Goal: Task Accomplishment & Management: Manage account settings

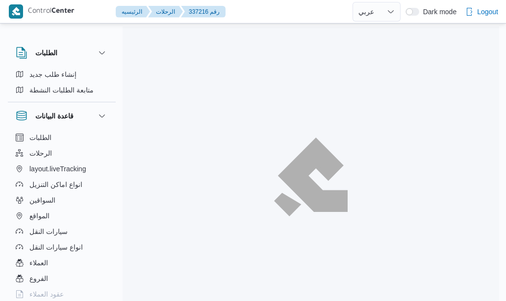
select select "ar"
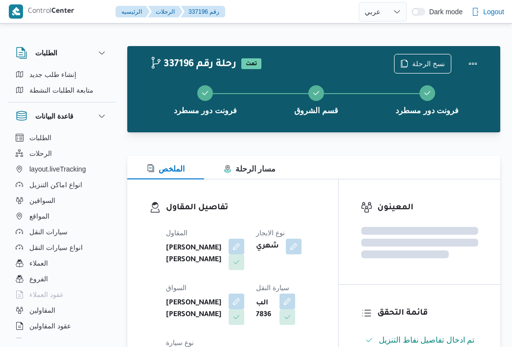
select select "ar"
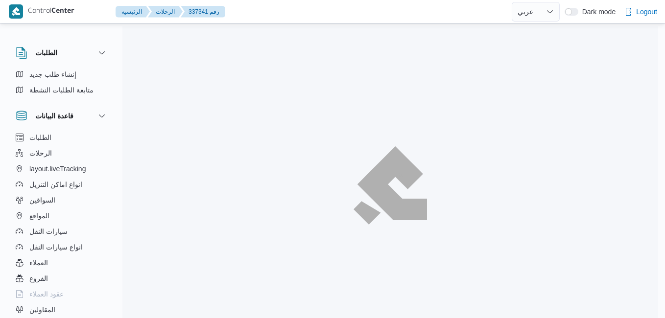
select select "ar"
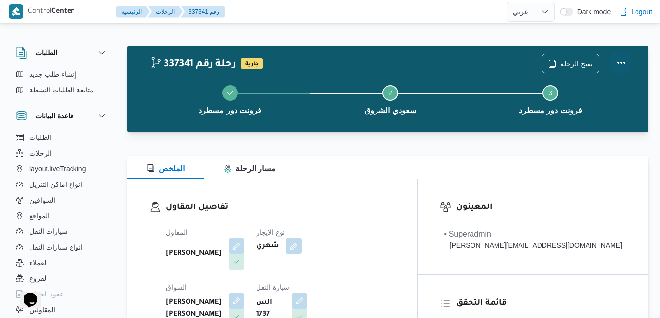
click at [626, 65] on button "Actions" at bounding box center [621, 63] width 20 height 20
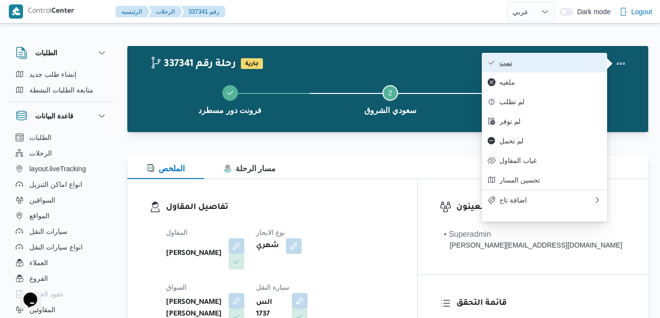
click at [563, 60] on span "تمت" at bounding box center [551, 63] width 102 height 8
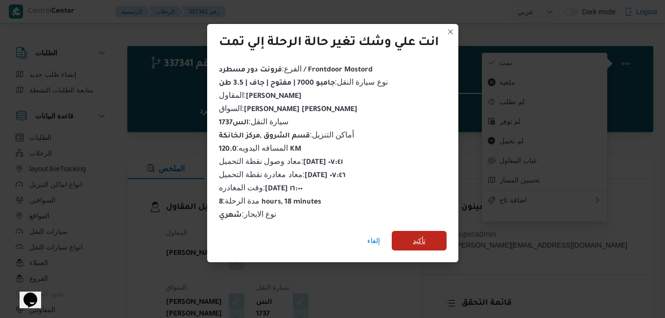
click at [432, 234] on span "تأكيد" at bounding box center [419, 241] width 55 height 20
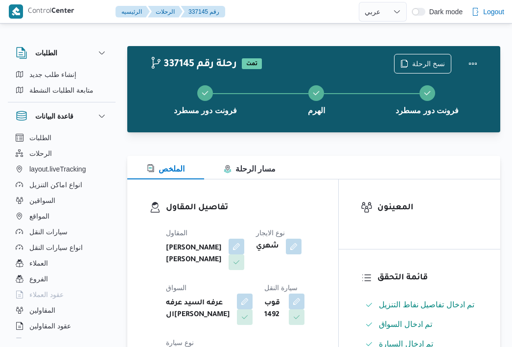
select select "ar"
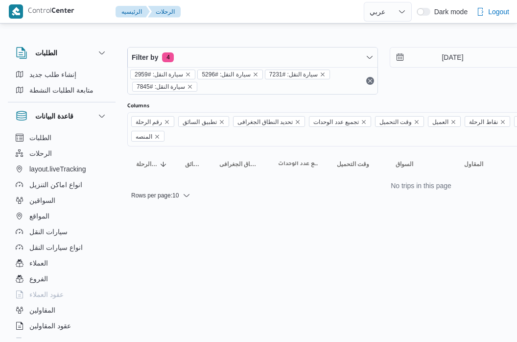
select select "ar"
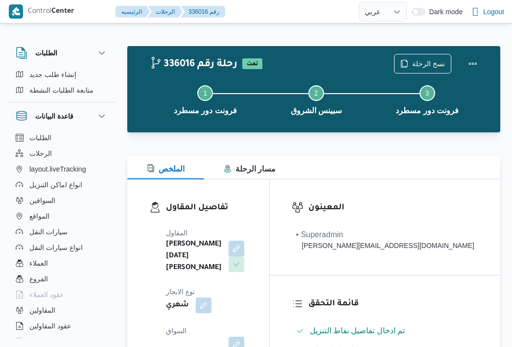
select select "ar"
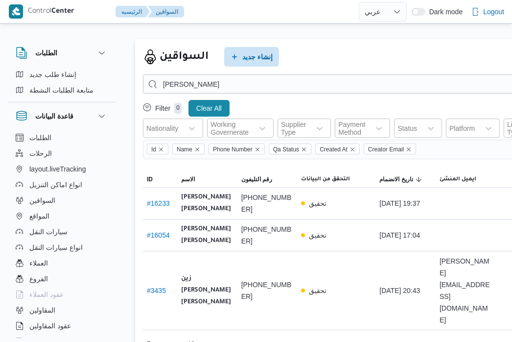
select select "ar"
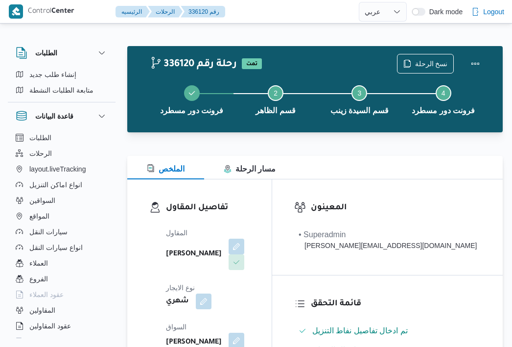
select select "ar"
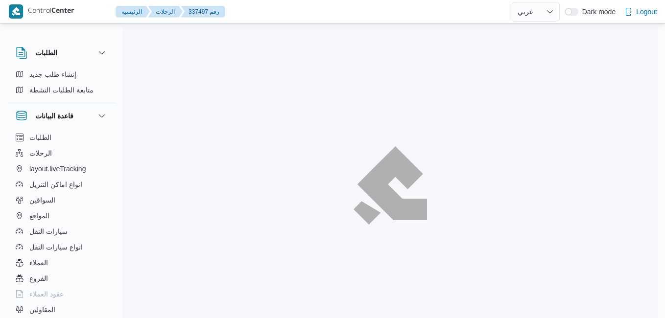
select select "ar"
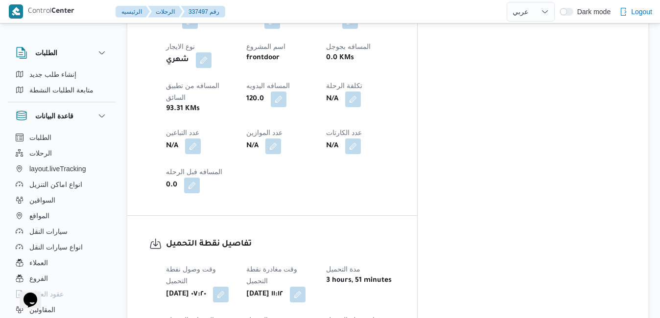
scroll to position [588, 0]
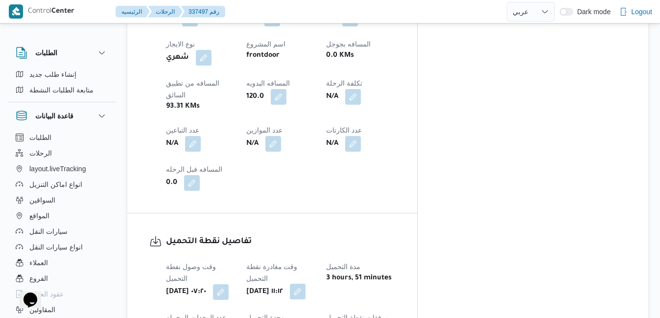
click at [306, 284] on button "button" at bounding box center [298, 292] width 16 height 16
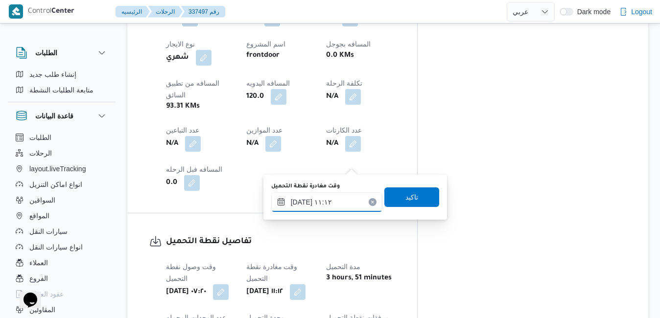
click at [330, 195] on div "[DATE] ١١:١٢" at bounding box center [326, 203] width 111 height 20
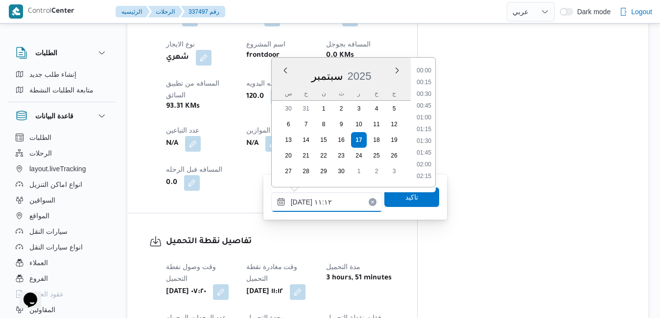
scroll to position [458, 0]
click at [424, 95] on li "10:15" at bounding box center [424, 95] width 23 height 10
type input "[DATE] ١٠:١٥"
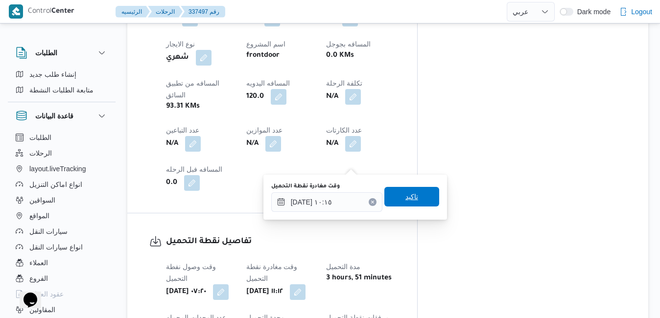
click at [406, 195] on span "تاكيد" at bounding box center [412, 197] width 13 height 12
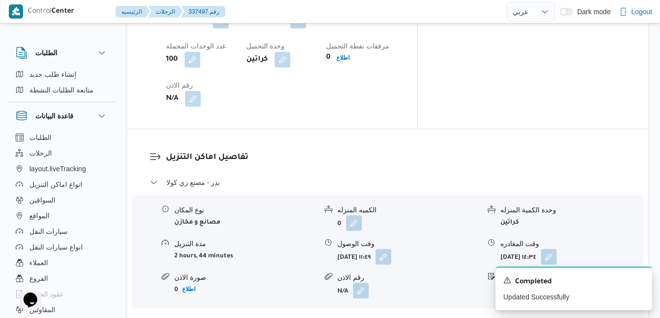
scroll to position [843, 0]
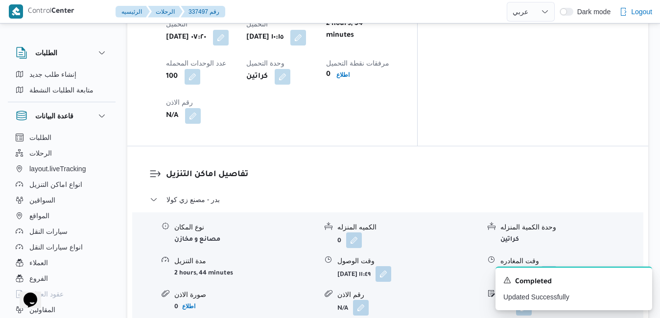
click at [644, 281] on icon "Dismiss toast" at bounding box center [641, 280] width 8 height 8
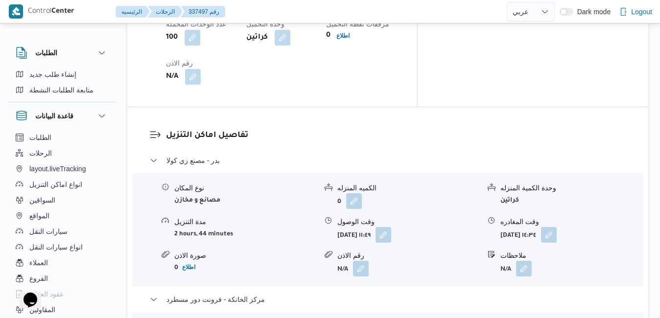
scroll to position [901, 0]
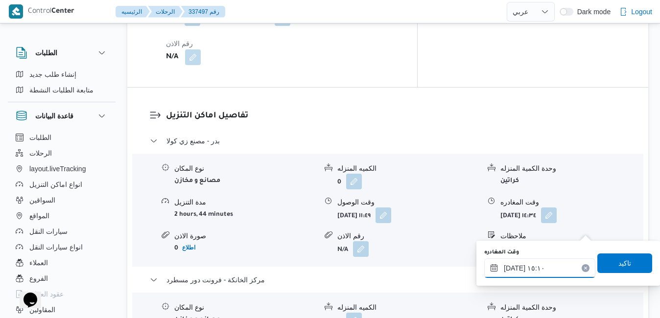
click at [524, 270] on input "١٧/٠٩/٢٠٢٥ ١٥:١٠" at bounding box center [540, 269] width 111 height 20
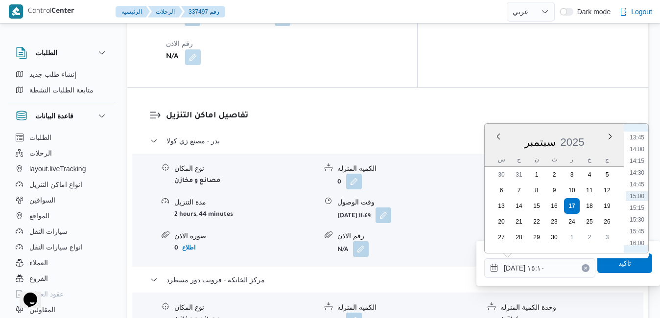
scroll to position [745, 0]
click at [639, 193] on li "17:00" at bounding box center [637, 191] width 23 height 10
type input "١٧/٠٩/٢٠٢٥ ١٧:٠٠"
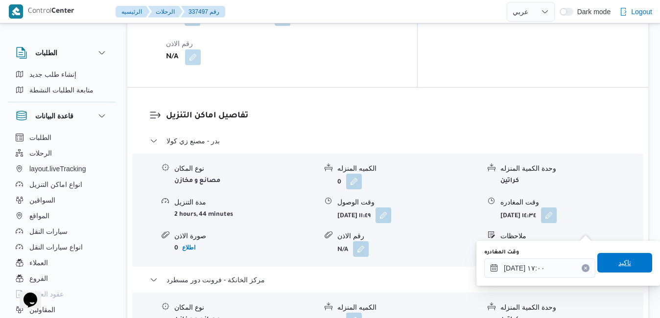
click at [619, 263] on span "تاكيد" at bounding box center [625, 263] width 13 height 12
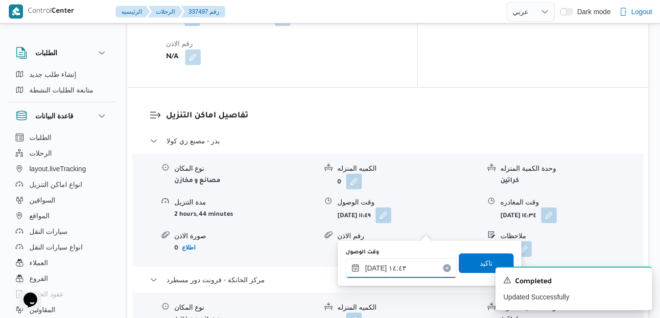
click at [386, 272] on input "١٧/٠٩/٢٠٢٥ ١٤:٤٣" at bounding box center [401, 269] width 111 height 20
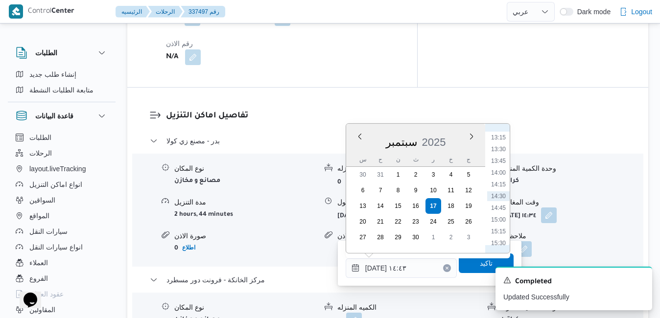
scroll to position [722, 0]
click at [501, 201] on li "16:45" at bounding box center [498, 203] width 23 height 10
type input "١٧/٠٩/٢٠٢٥ ١٦:٤٥"
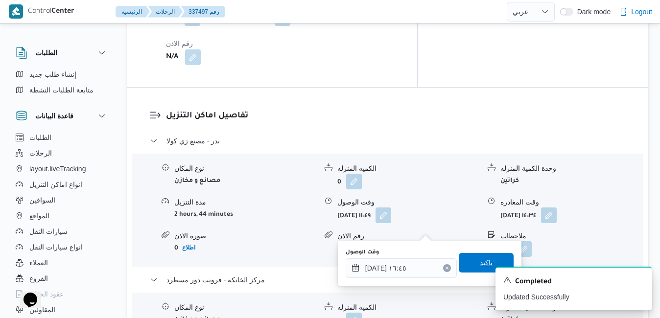
click at [478, 257] on span "تاكيد" at bounding box center [486, 263] width 55 height 20
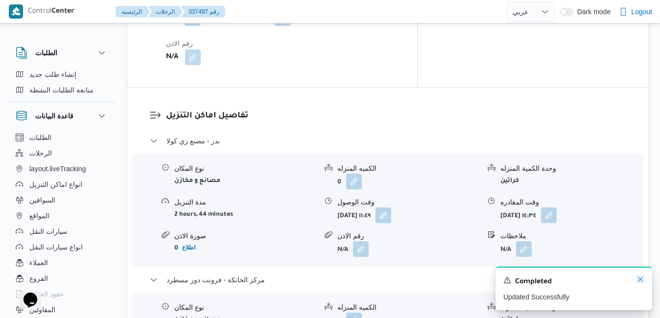
click at [641, 280] on icon "Dismiss toast" at bounding box center [641, 280] width 8 height 8
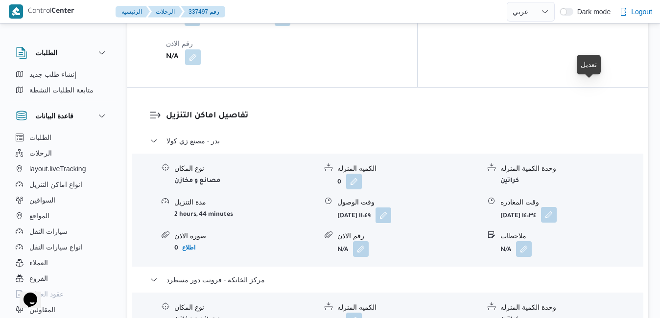
click at [557, 207] on button "button" at bounding box center [549, 215] width 16 height 16
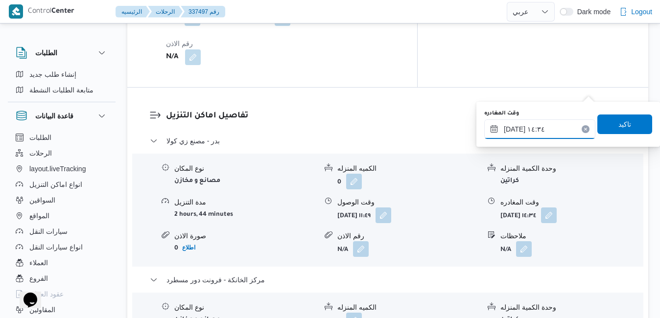
click at [560, 135] on input "١٧/٠٩/٢٠٢٥ ١٤:٣٤" at bounding box center [540, 130] width 111 height 20
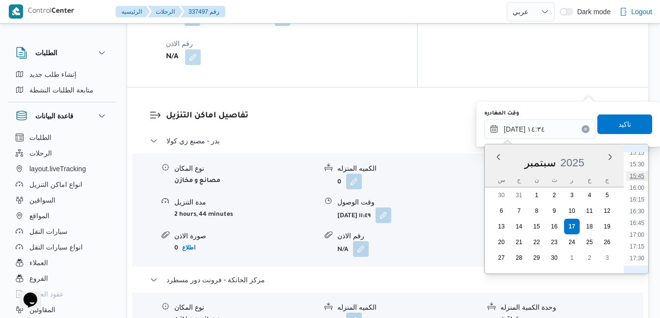
click at [640, 179] on li "15:45" at bounding box center [637, 176] width 23 height 10
type input "١٧/٠٩/٢٠٢٥ ١٥:٤٥"
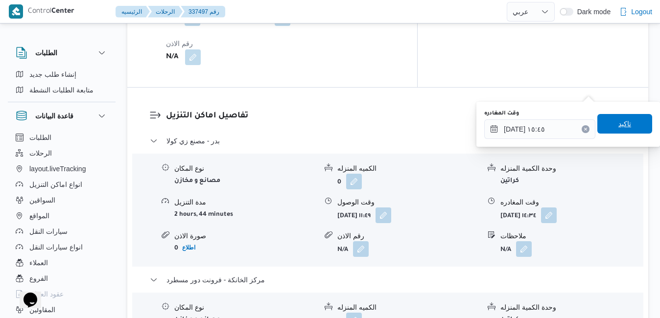
click at [631, 130] on span "تاكيد" at bounding box center [625, 124] width 55 height 20
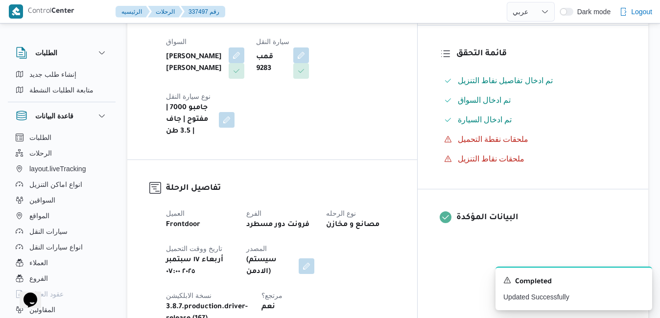
scroll to position [0, 0]
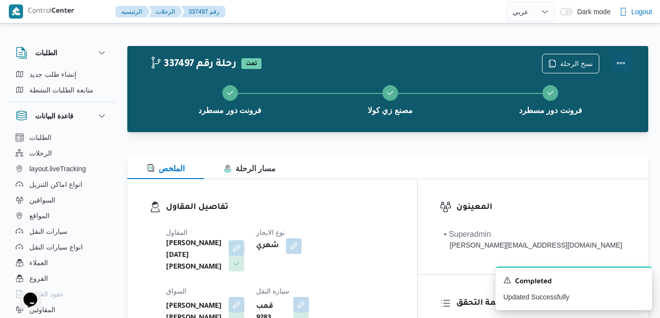
click at [620, 64] on button "Actions" at bounding box center [621, 63] width 20 height 20
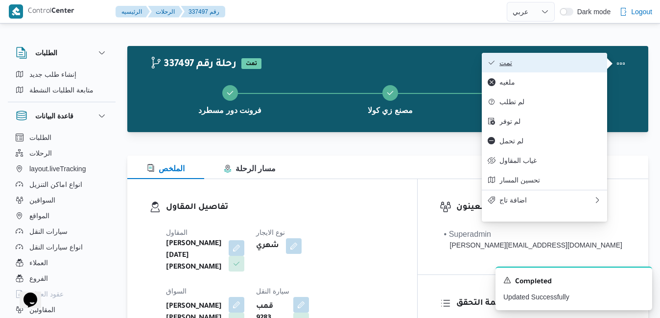
click at [544, 64] on span "تمت" at bounding box center [551, 63] width 102 height 8
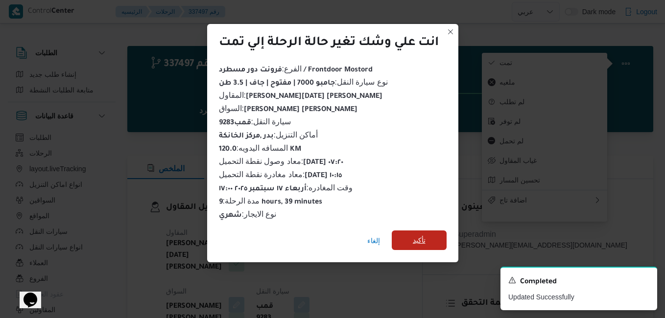
click at [435, 233] on span "تأكيد" at bounding box center [419, 241] width 55 height 20
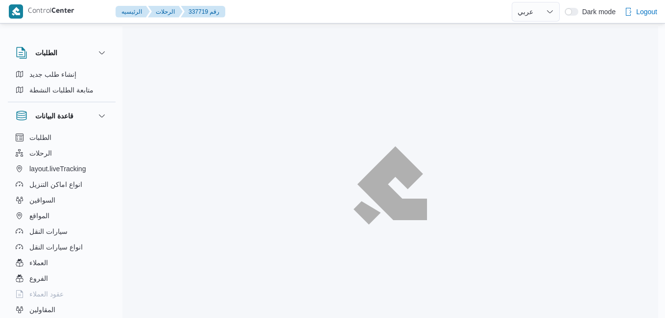
select select "ar"
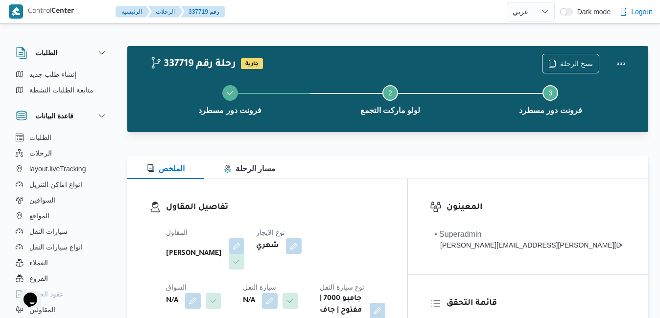
click at [413, 175] on div "الملخص مسار الرحلة" at bounding box center [387, 168] width 521 height 24
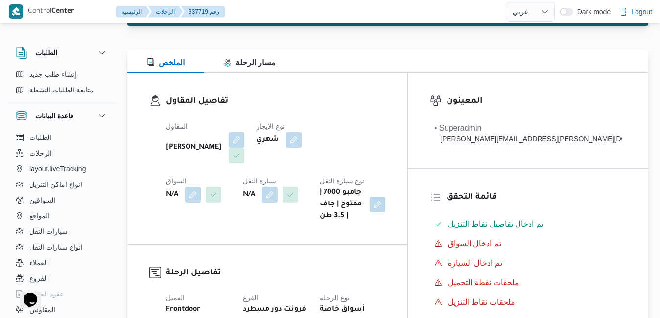
scroll to position [98, 0]
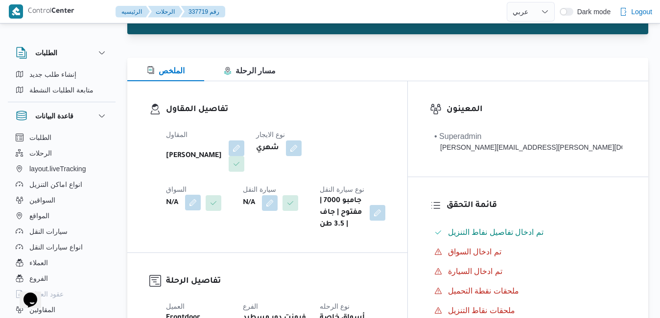
click at [201, 195] on button "button" at bounding box center [193, 203] width 16 height 16
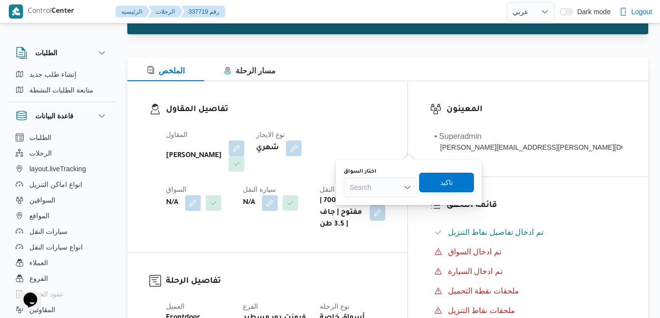
click at [377, 195] on div "Search" at bounding box center [380, 188] width 73 height 20
type input "69"
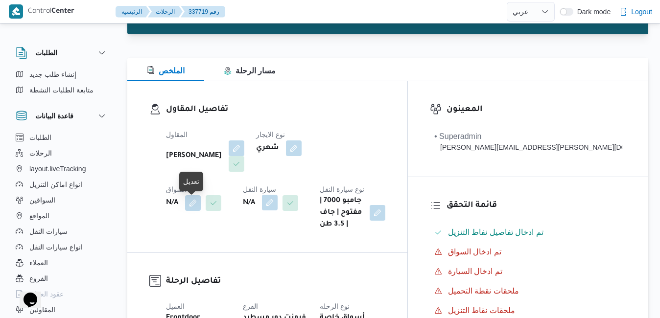
click at [262, 208] on button "button" at bounding box center [270, 203] width 16 height 16
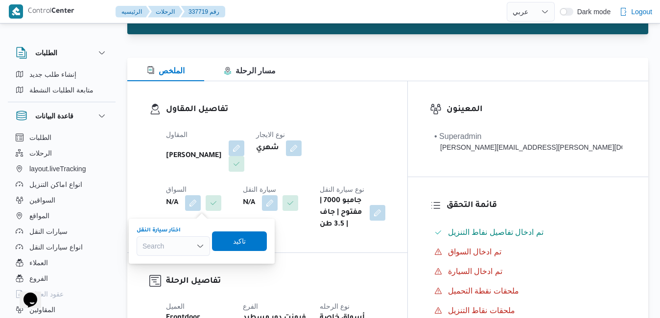
click at [180, 244] on div "Search" at bounding box center [173, 247] width 73 height 20
type input "6974"
click at [173, 261] on span "اجى 6974 | null" at bounding box center [179, 264] width 50 height 12
click at [244, 244] on span "تاكيد" at bounding box center [247, 241] width 13 height 12
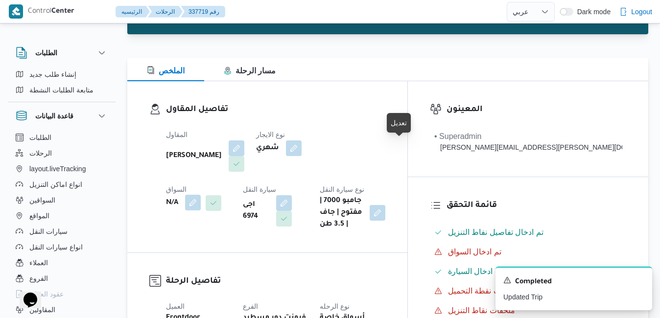
click at [201, 195] on button "button" at bounding box center [193, 203] width 16 height 16
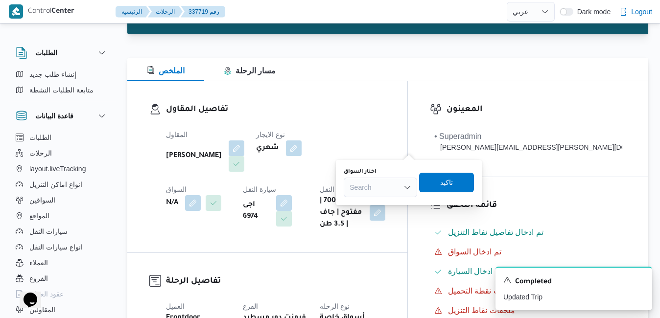
click at [376, 188] on div "Search" at bounding box center [380, 188] width 73 height 20
type input "محمد ع"
click at [392, 205] on span "محمد ع يد محمود حسن" at bounding box center [387, 205] width 50 height 12
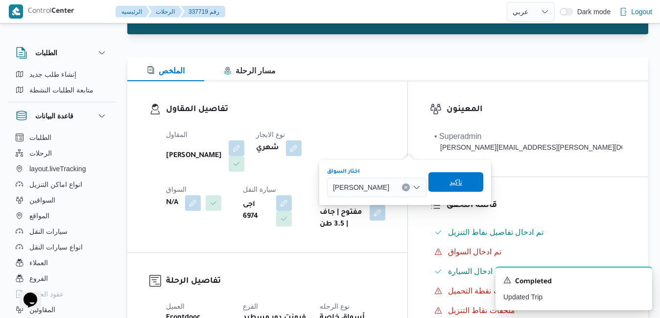
click at [477, 182] on span "تاكيد" at bounding box center [456, 182] width 55 height 20
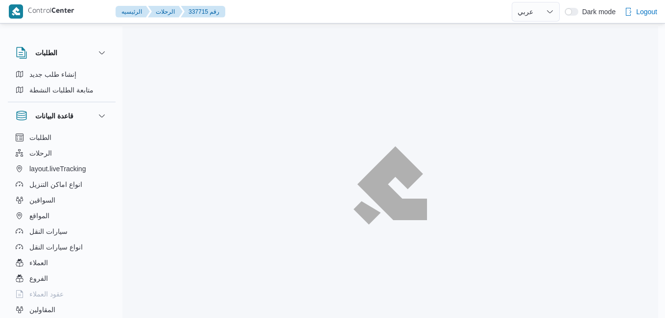
select select "ar"
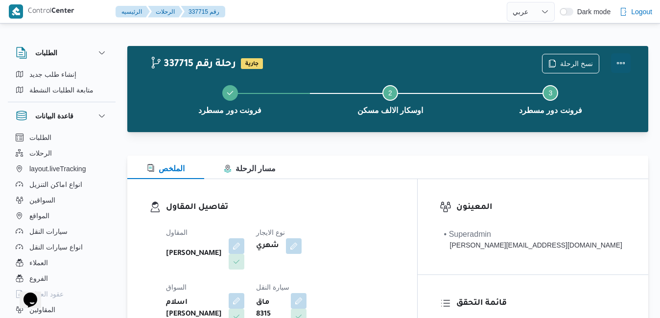
click at [621, 61] on button "Actions" at bounding box center [621, 63] width 20 height 20
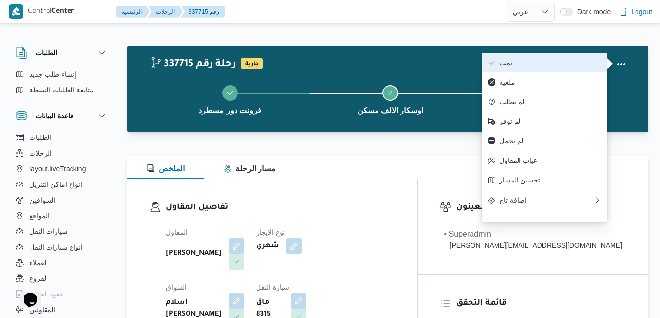
click at [566, 62] on span "تمت" at bounding box center [551, 63] width 102 height 8
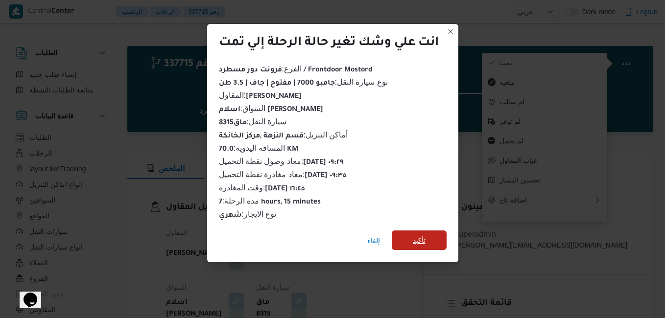
click at [419, 236] on span "تأكيد" at bounding box center [419, 241] width 13 height 12
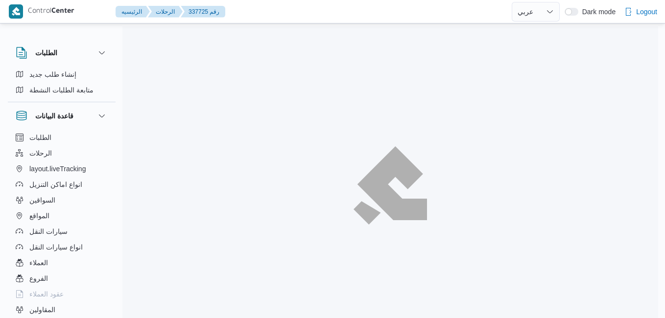
select select "ar"
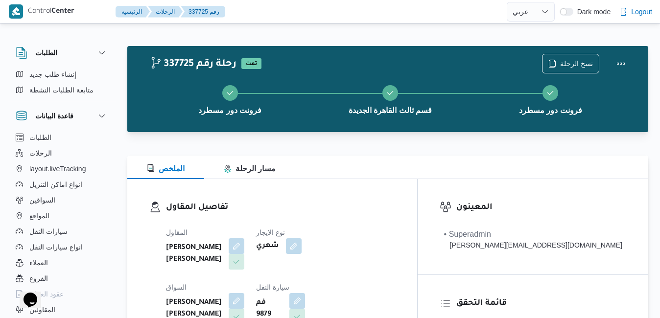
click at [334, 226] on div "المقاول [PERSON_NAME] [PERSON_NAME] نوع الايجار شهري السواق [PERSON_NAME] [PERS…" at bounding box center [280, 305] width 241 height 169
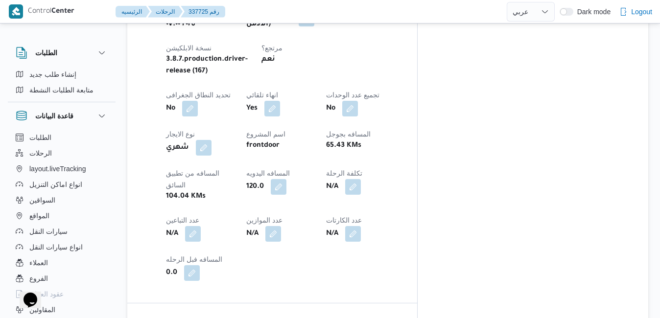
scroll to position [529, 0]
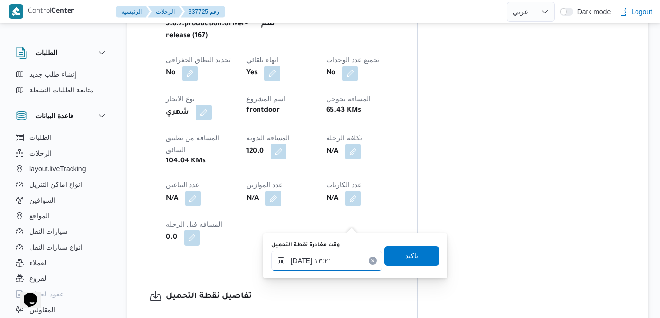
click at [316, 261] on input "[DATE] ١٣:٢١" at bounding box center [326, 261] width 111 height 20
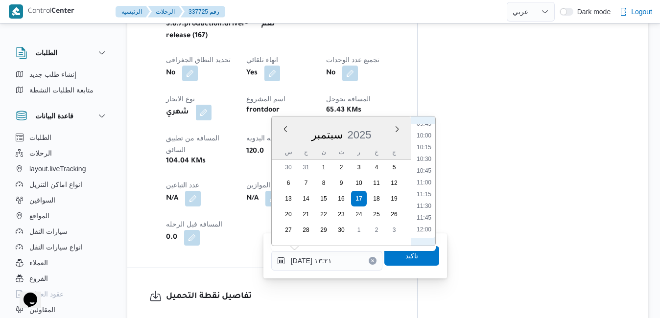
scroll to position [365, 0]
click at [430, 131] on li "07:45" at bounding box center [424, 129] width 23 height 10
type input "[DATE] ٠٧:٤٥"
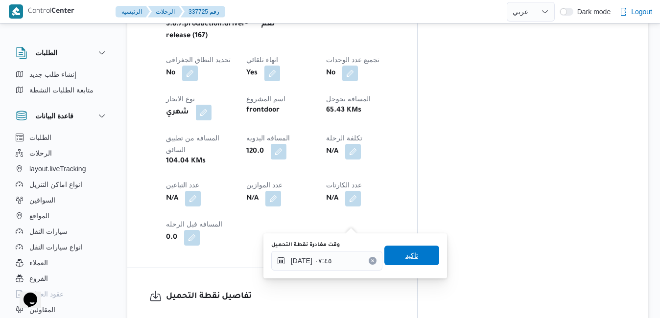
click at [406, 254] on span "تاكيد" at bounding box center [412, 256] width 13 height 12
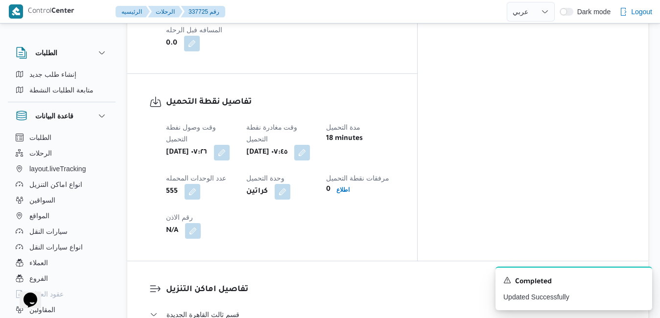
scroll to position [745, 0]
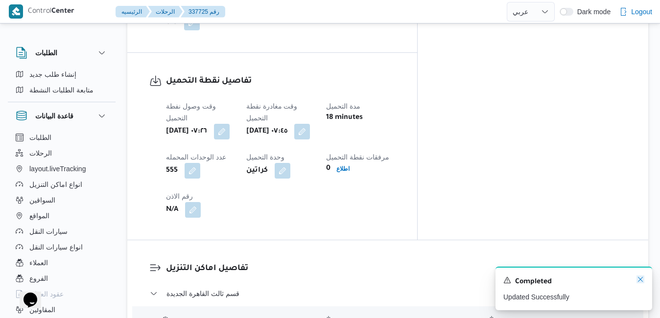
click at [640, 280] on icon "Dismiss toast" at bounding box center [640, 279] width 5 height 5
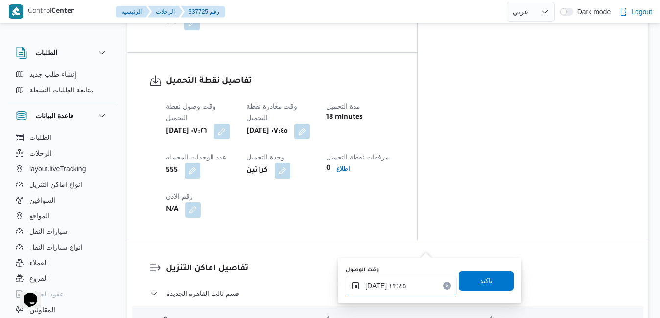
click at [387, 287] on input "١٧/٠٩/٢٠٢٥ ١٣:٤٥" at bounding box center [401, 286] width 111 height 20
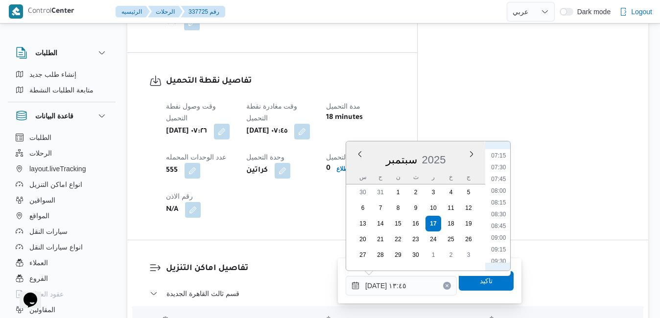
scroll to position [322, 0]
click at [497, 232] on li "08:30" at bounding box center [498, 232] width 23 height 10
type input "١٧/٠٩/٢٠٢٥ ٠٨:٣٠"
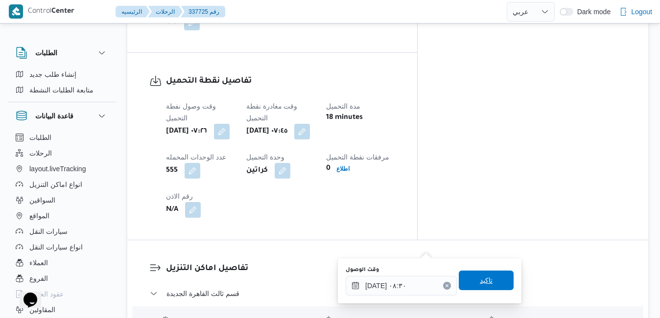
click at [471, 288] on span "تاكيد" at bounding box center [486, 281] width 55 height 20
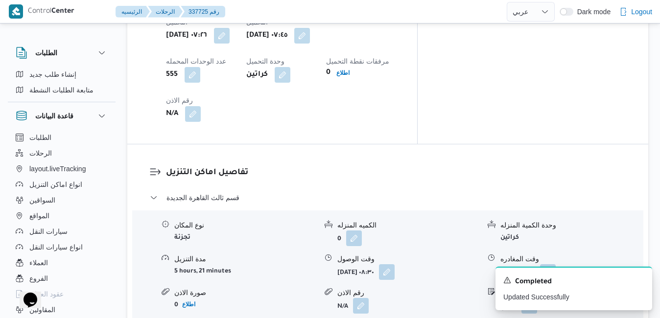
scroll to position [843, 0]
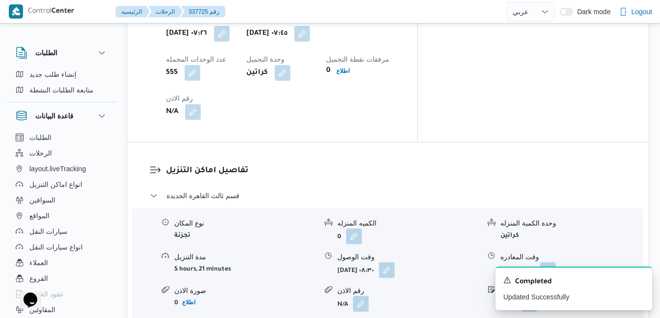
click at [641, 281] on icon "Dismiss toast" at bounding box center [641, 280] width 8 height 8
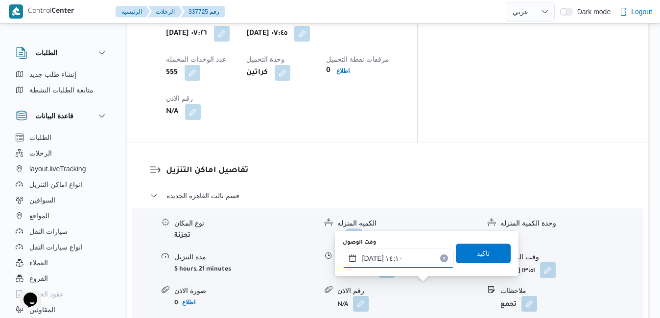
click at [410, 258] on input "١٧/٠٩/٢٠٢٥ ١٤:١٠" at bounding box center [398, 259] width 111 height 20
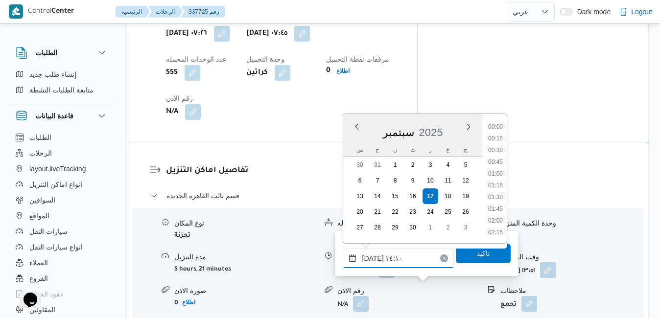
scroll to position [599, 0]
click at [497, 232] on li "15:00" at bounding box center [496, 234] width 23 height 10
type input "١٧/٠٩/٢٠٢٥ ١٥:٠٠"
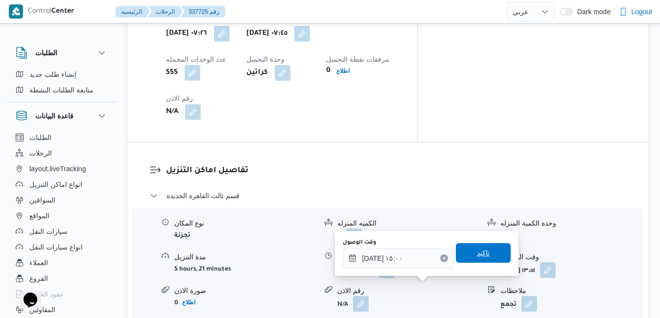
click at [485, 251] on span "تاكيد" at bounding box center [483, 253] width 55 height 20
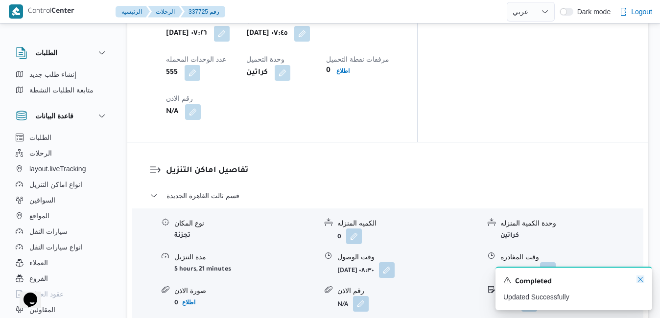
click at [639, 281] on icon "Dismiss toast" at bounding box center [641, 280] width 8 height 8
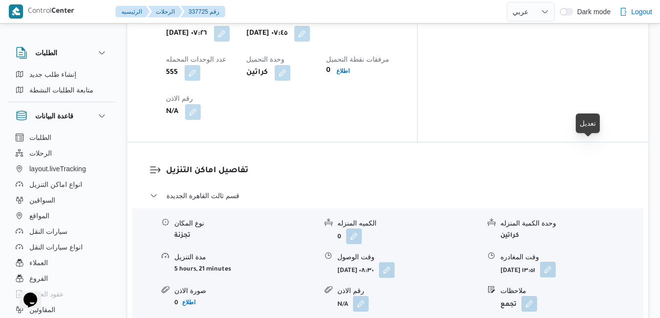
click at [556, 262] on button "button" at bounding box center [548, 270] width 16 height 16
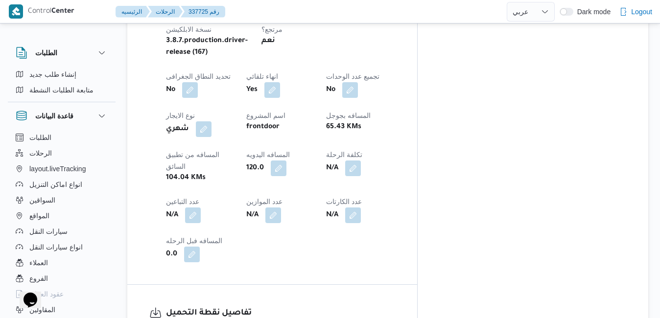
scroll to position [0, 0]
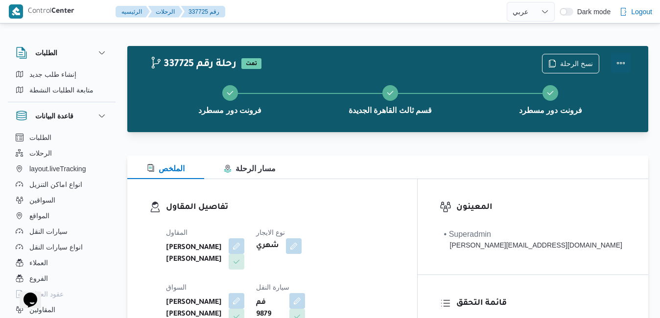
click at [622, 64] on button "Actions" at bounding box center [621, 63] width 20 height 20
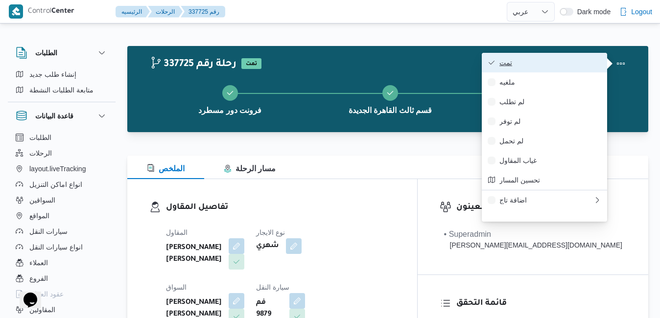
click at [560, 65] on span "تمت" at bounding box center [551, 63] width 102 height 8
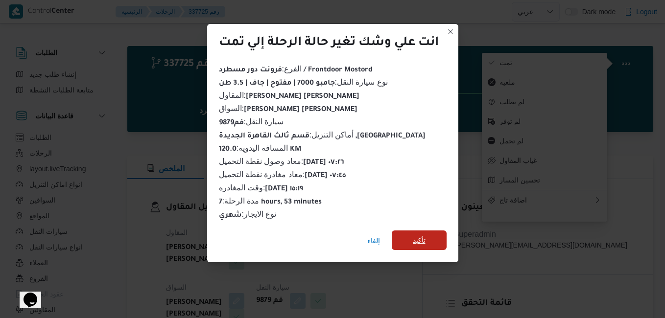
click at [412, 236] on span "تأكيد" at bounding box center [419, 241] width 55 height 20
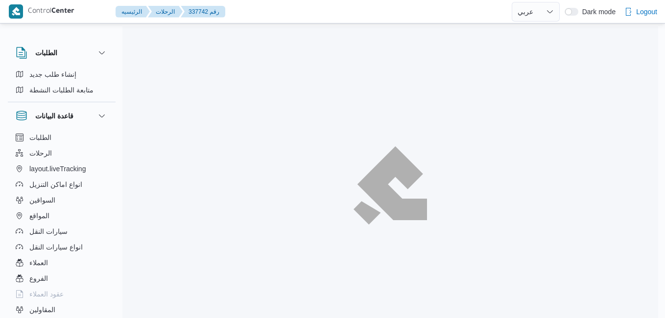
select select "ar"
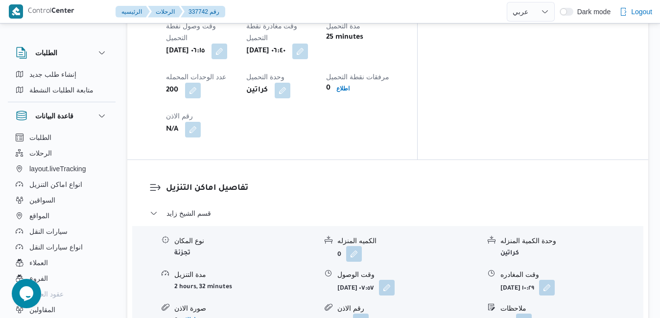
scroll to position [843, 0]
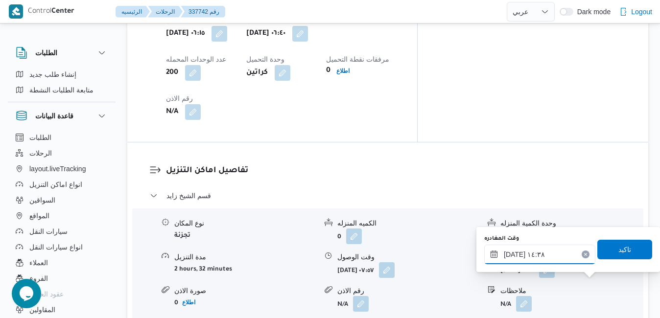
click at [543, 254] on input "١٧/٠٩/٢٠٢٥ ١٤:٣٨" at bounding box center [540, 255] width 111 height 20
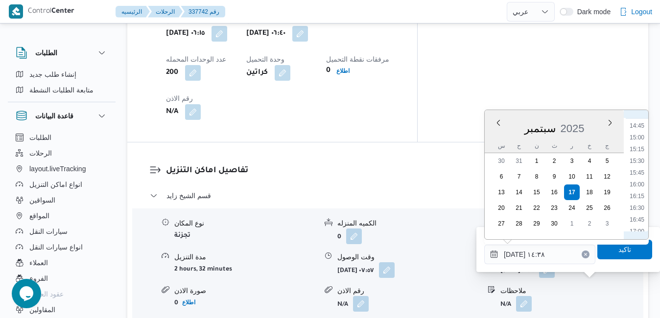
scroll to position [722, 0]
click at [634, 157] on li "16:00" at bounding box center [637, 154] width 23 height 10
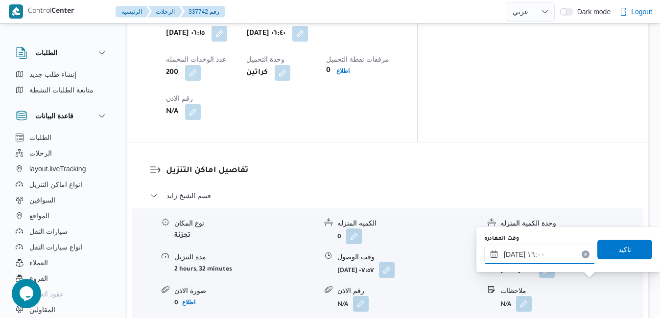
type input "١٧/٠٩/٢٠٢٥ ١٦:٠٠"
click at [631, 255] on span "تاكيد" at bounding box center [625, 250] width 55 height 20
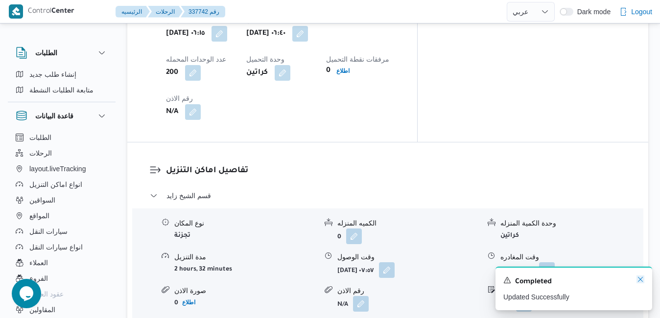
click at [640, 277] on icon "Dismiss toast" at bounding box center [641, 280] width 8 height 8
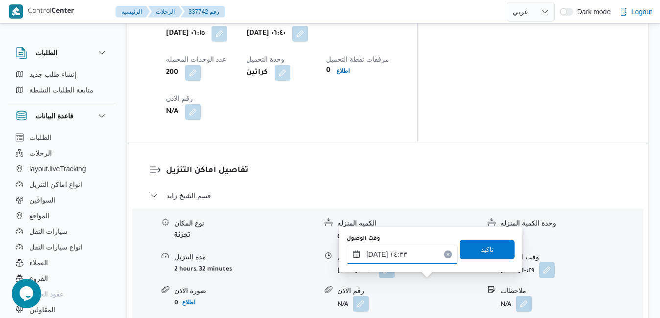
click at [402, 259] on input "١٧/٠٩/٢٠٢٥ ١٤:٣٣" at bounding box center [402, 255] width 111 height 20
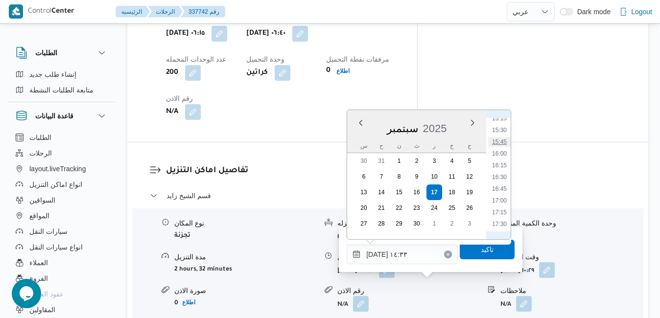
click at [502, 139] on li "15:45" at bounding box center [499, 142] width 23 height 10
type input "١٧/٠٩/٢٠٢٥ ١٥:٤٥"
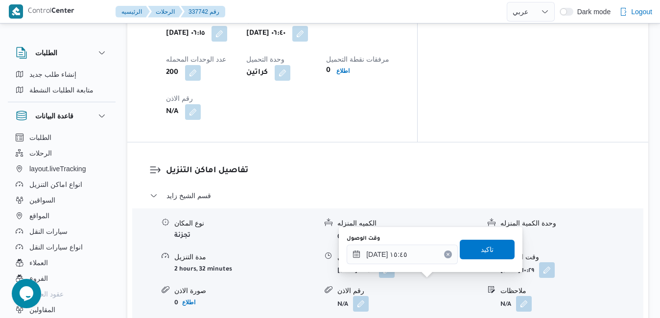
click at [484, 259] on div "تاكيد" at bounding box center [487, 250] width 55 height 20
click at [495, 244] on span "تاكيد" at bounding box center [487, 250] width 55 height 20
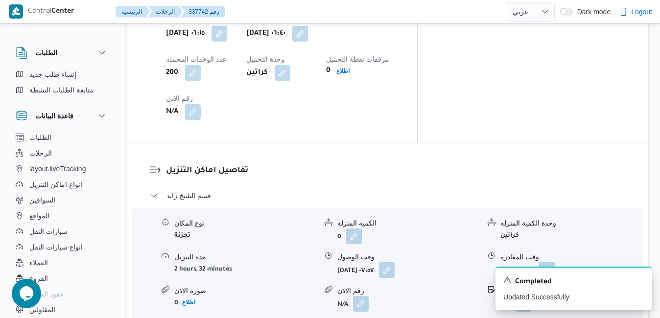
click at [555, 262] on button "button" at bounding box center [547, 270] width 16 height 16
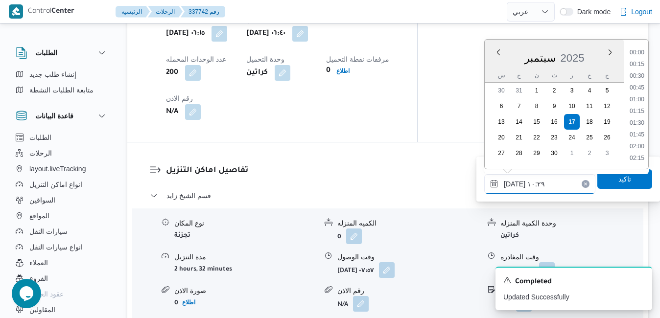
click at [554, 183] on input "١٧/٠٩/٢٠٢٥ ١٠:٢٩" at bounding box center [540, 184] width 111 height 20
click at [641, 125] on li "14:45" at bounding box center [637, 125] width 23 height 10
type input "١٧/٠٩/٢٠٢٥ ١٤:٤٥"
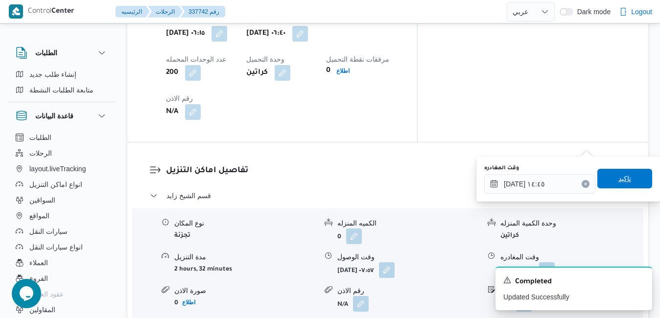
click at [619, 184] on span "تاكيد" at bounding box center [625, 179] width 13 height 12
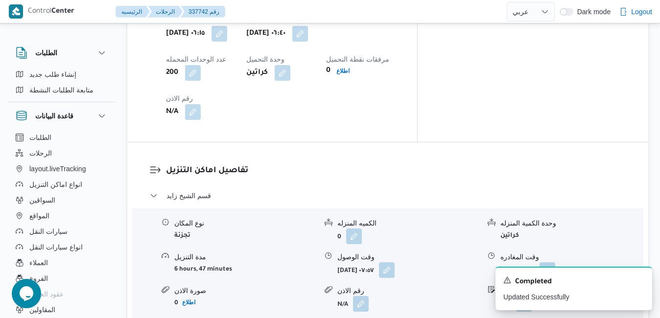
scroll to position [0, 0]
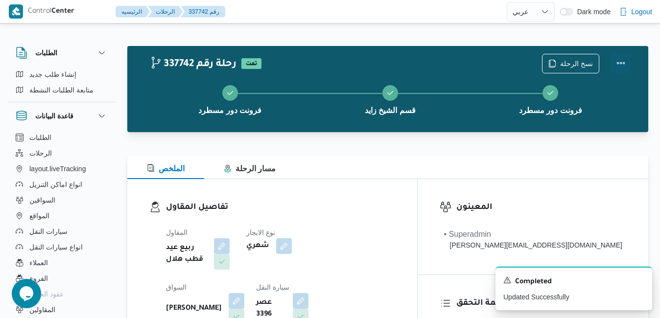
click at [623, 60] on button "Actions" at bounding box center [621, 63] width 20 height 20
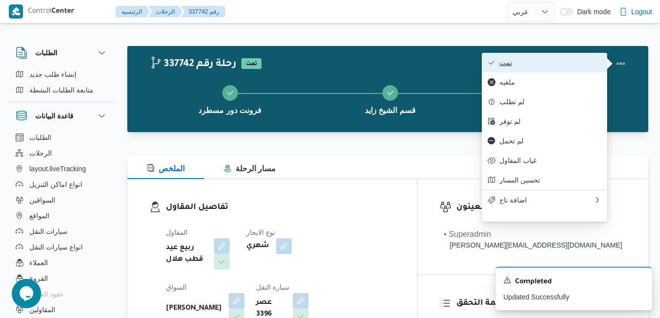
click at [578, 62] on span "تمت" at bounding box center [551, 63] width 102 height 8
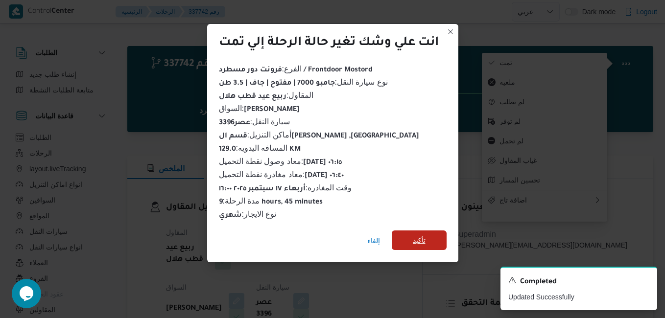
click at [437, 236] on span "تأكيد" at bounding box center [419, 241] width 55 height 20
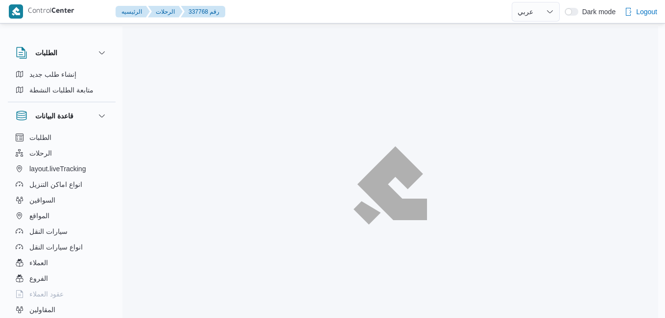
select select "ar"
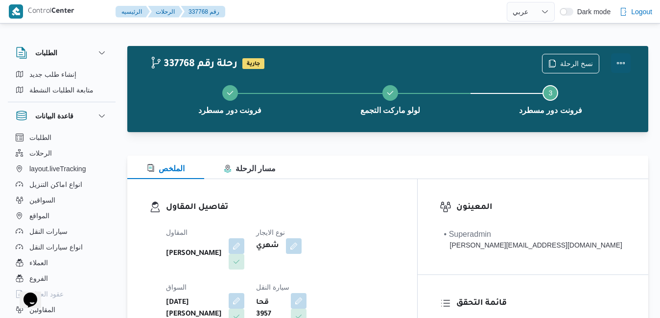
click at [623, 63] on button "Actions" at bounding box center [621, 63] width 20 height 20
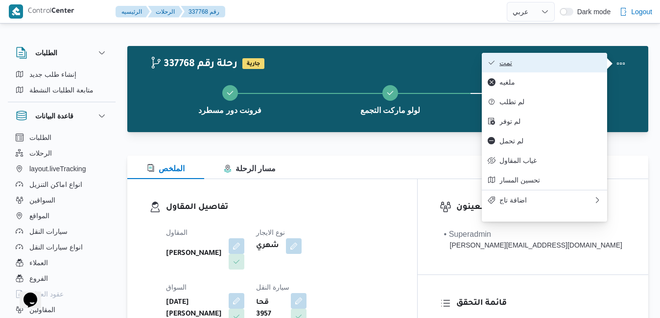
click at [589, 62] on span "تمت" at bounding box center [551, 63] width 102 height 8
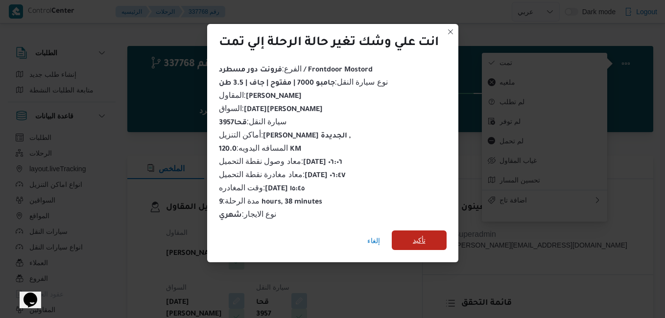
click at [421, 239] on span "تأكيد" at bounding box center [419, 241] width 13 height 12
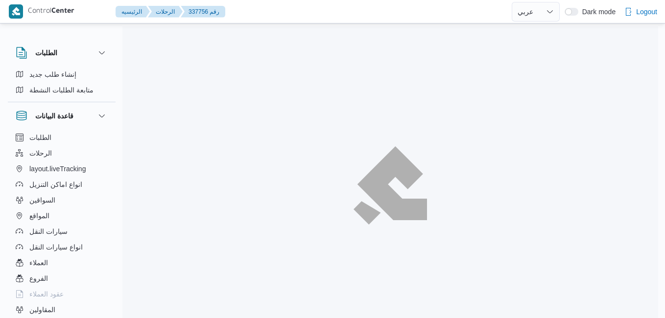
select select "ar"
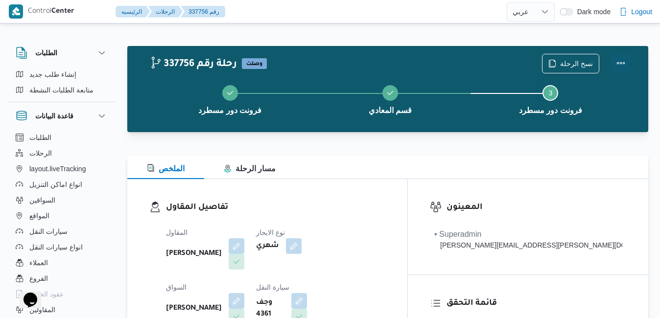
click at [620, 55] on button "Actions" at bounding box center [621, 63] width 20 height 20
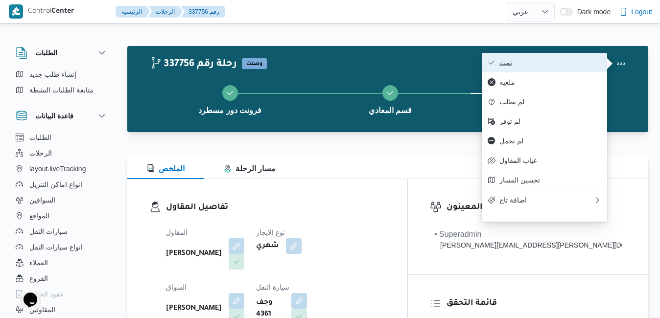
click at [583, 57] on button "تمت" at bounding box center [544, 63] width 125 height 20
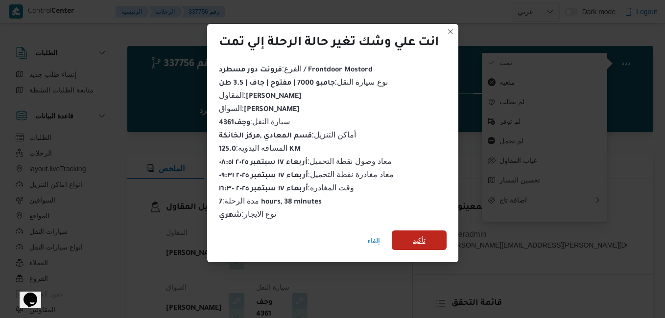
click at [426, 235] on span "تأكيد" at bounding box center [419, 241] width 13 height 12
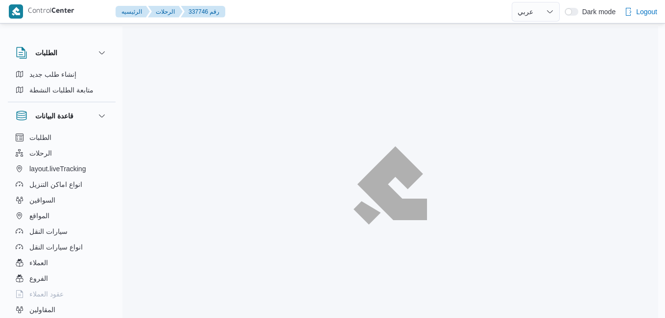
select select "ar"
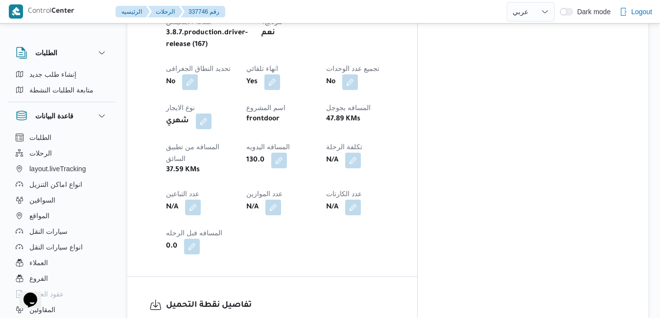
scroll to position [568, 0]
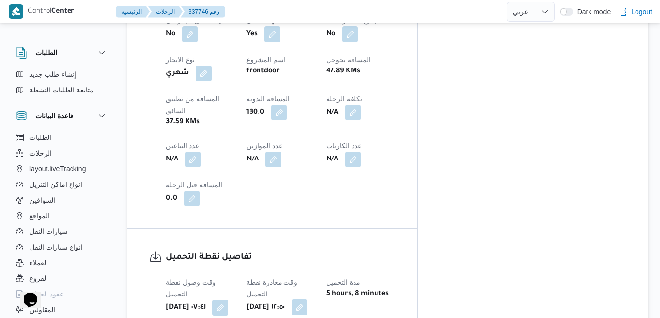
click at [308, 300] on button "button" at bounding box center [300, 308] width 16 height 16
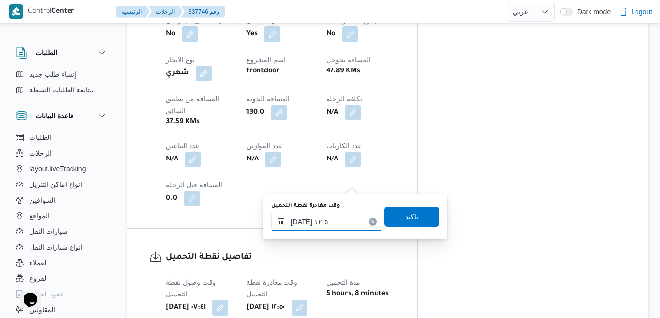
click at [327, 220] on input "[DATE] ١٢:٥٠" at bounding box center [326, 222] width 111 height 20
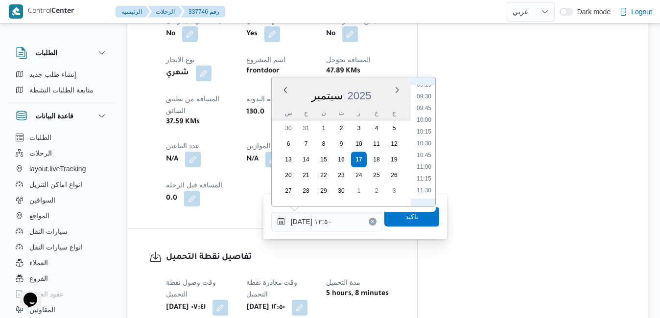
scroll to position [341, 0]
click at [424, 150] on li "08:30" at bounding box center [424, 149] width 23 height 10
type input "١٧/٠٩/٢٠٢٥ ٠٨:٣٠"
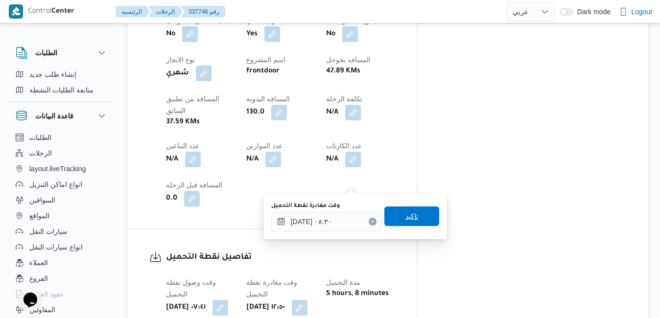
click at [406, 220] on span "تاكيد" at bounding box center [412, 217] width 13 height 12
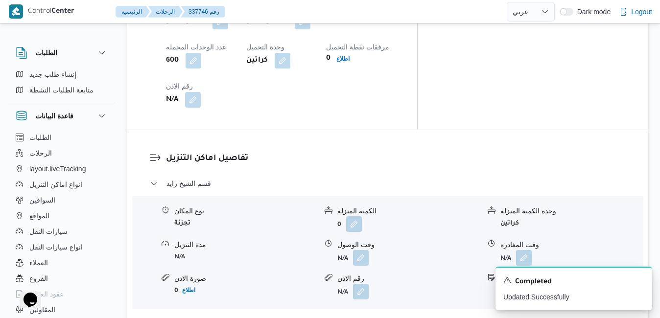
scroll to position [882, 0]
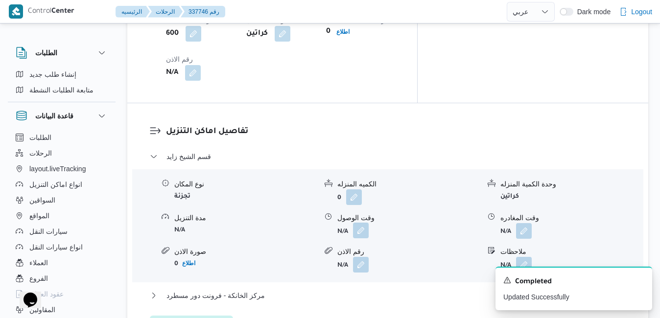
click at [362, 223] on button "button" at bounding box center [361, 231] width 16 height 16
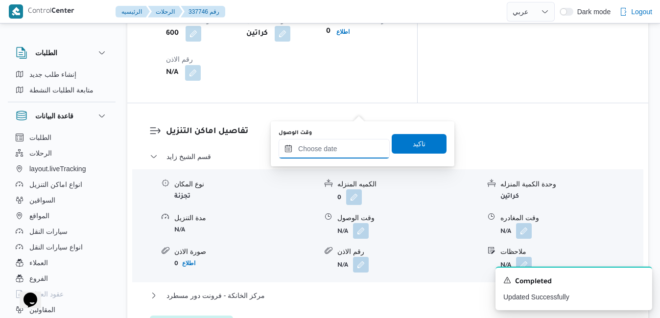
click at [319, 155] on input "وقت الوصول" at bounding box center [334, 149] width 111 height 20
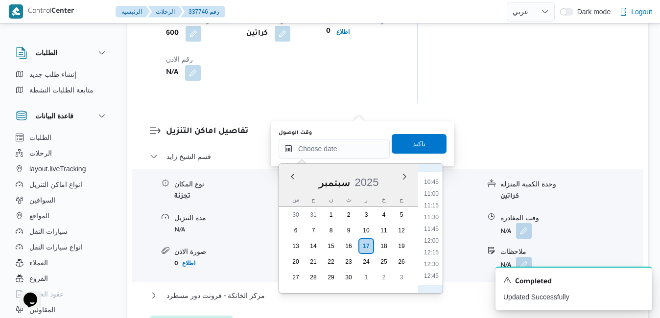
scroll to position [401, 0]
click at [432, 224] on li "09:30" at bounding box center [431, 223] width 23 height 10
type input "١٧/٠٩/٢٠٢٥ ٠٩:٣٠"
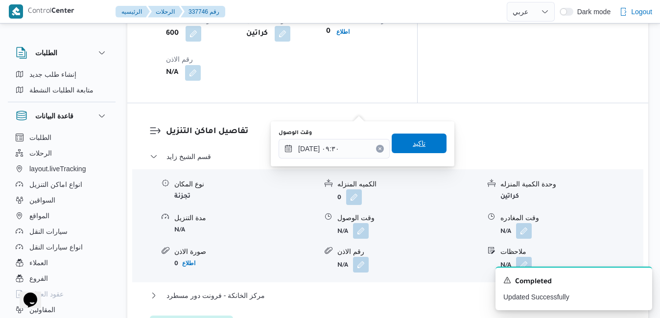
click at [427, 144] on span "تاكيد" at bounding box center [419, 144] width 55 height 20
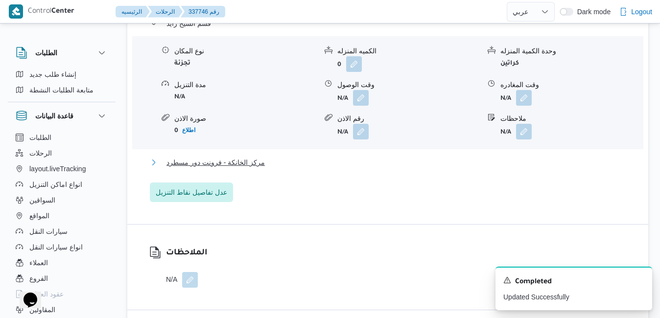
click at [395, 169] on button "مركز الخانكة - فرونت دور مسطرد" at bounding box center [388, 163] width 477 height 12
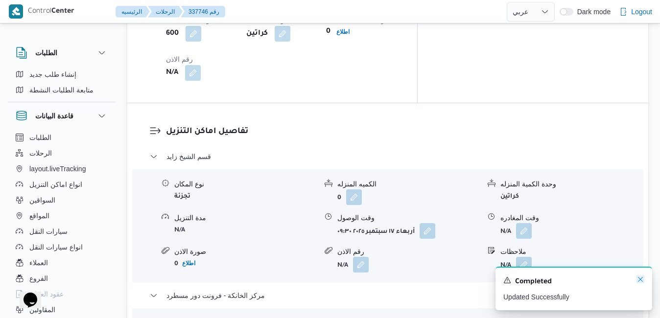
click at [640, 281] on icon "Dismiss toast" at bounding box center [641, 280] width 8 height 8
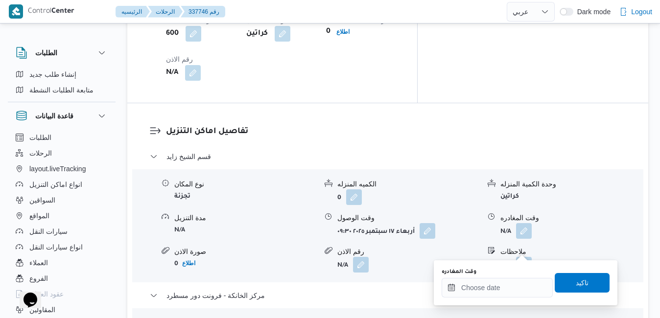
click at [492, 287] on input "وقت المغادره" at bounding box center [497, 288] width 111 height 20
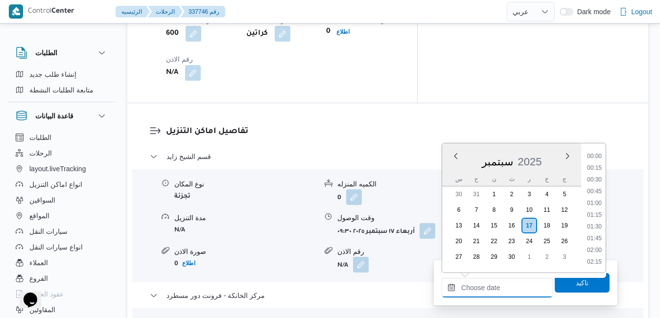
scroll to position [799, 0]
click at [450, 161] on div "سبتمبر 2025" at bounding box center [511, 159] width 139 height 25
click at [606, 170] on div "نوع المكان تجزئة الكميه المنزله 0 وحدة الكمية المنزله كراتين مدة التنزيل N/A وق…" at bounding box center [387, 225] width 519 height 111
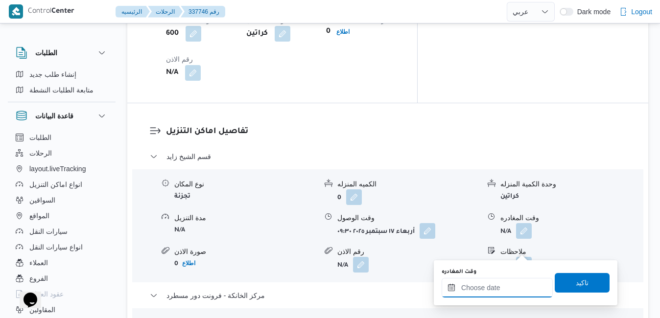
click at [505, 288] on input "وقت المغادره" at bounding box center [497, 288] width 111 height 20
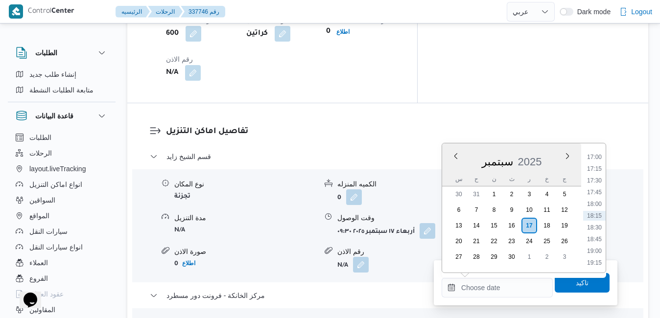
click at [454, 163] on div "سبتمبر 2025" at bounding box center [511, 159] width 139 height 25
click at [598, 235] on li "16:30" at bounding box center [595, 233] width 23 height 10
type input "١٧/٠٩/٢٠٢٥ ١٦:٣٠"
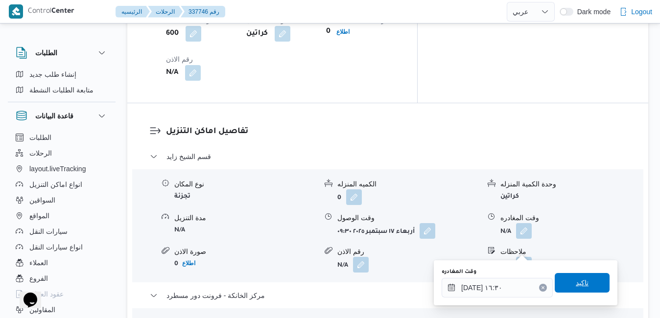
click at [576, 279] on span "تاكيد" at bounding box center [582, 283] width 13 height 12
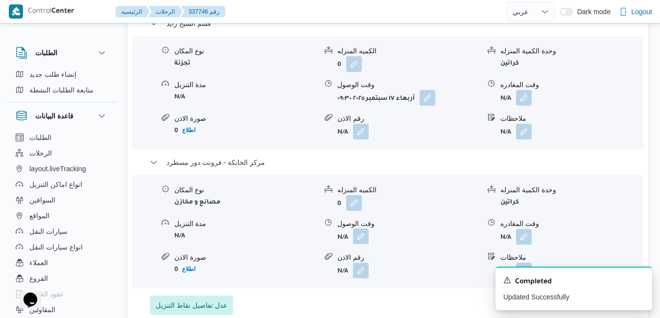
click at [364, 244] on button "button" at bounding box center [361, 237] width 16 height 16
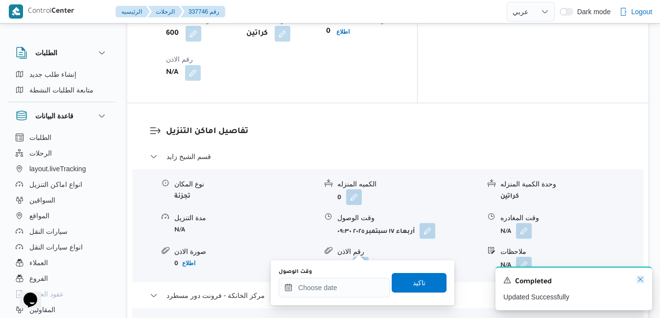
click at [643, 279] on icon "Dismiss toast" at bounding box center [641, 280] width 8 height 8
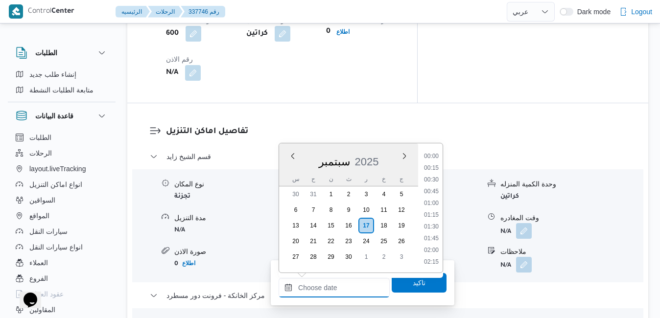
click at [339, 284] on input "وقت الوصول" at bounding box center [334, 288] width 111 height 20
click at [438, 223] on li "16:15" at bounding box center [431, 222] width 23 height 10
type input "١٧/٠٩/٢٠٢٥ ١٦:١٥"
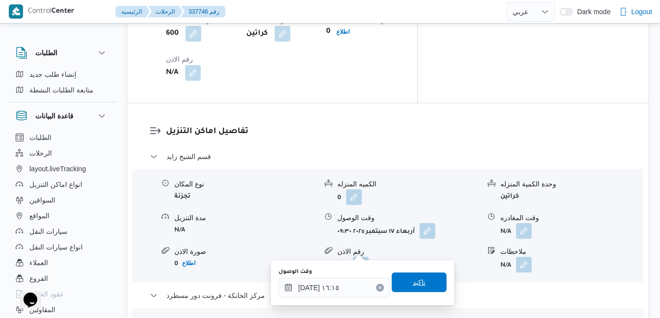
click at [411, 289] on span "تاكيد" at bounding box center [419, 283] width 55 height 20
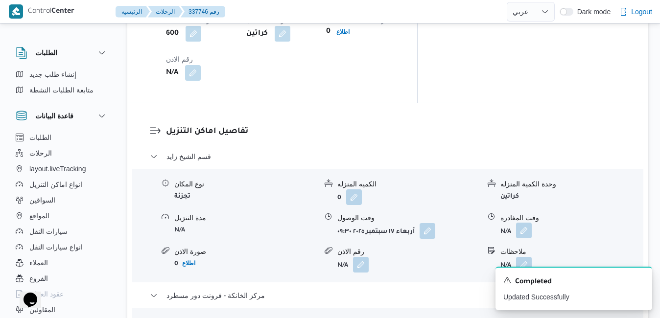
click at [527, 223] on button "button" at bounding box center [524, 231] width 16 height 16
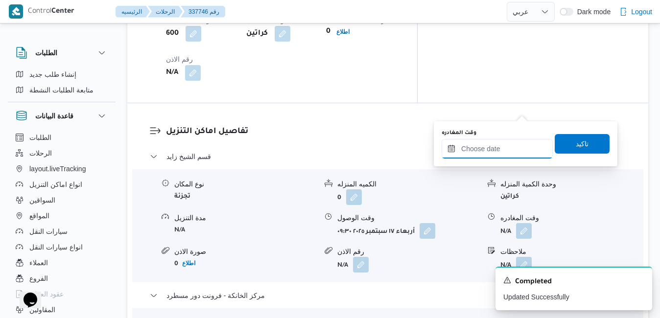
click at [479, 149] on input "وقت المغادره" at bounding box center [497, 149] width 111 height 20
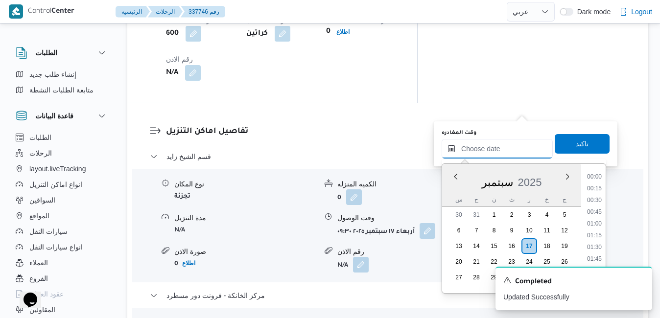
scroll to position [799, 0]
click at [454, 193] on div "س" at bounding box center [459, 200] width 16 height 14
click at [594, 195] on li "15:15" at bounding box center [595, 195] width 23 height 10
type input "١٧/٠٩/٢٠٢٥ ١٥:١٥"
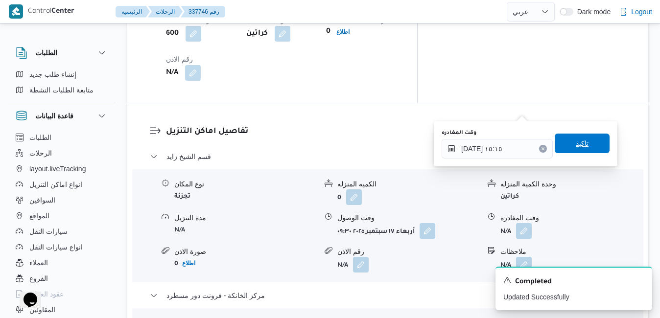
click at [588, 147] on span "تاكيد" at bounding box center [582, 144] width 55 height 20
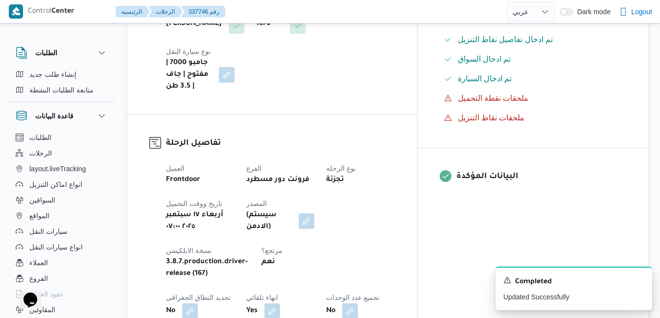
scroll to position [0, 0]
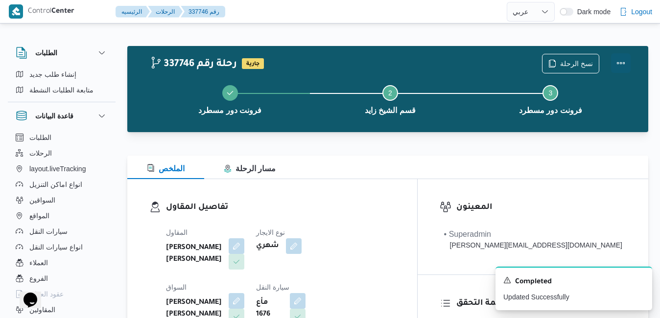
click at [620, 64] on button "Actions" at bounding box center [621, 63] width 20 height 20
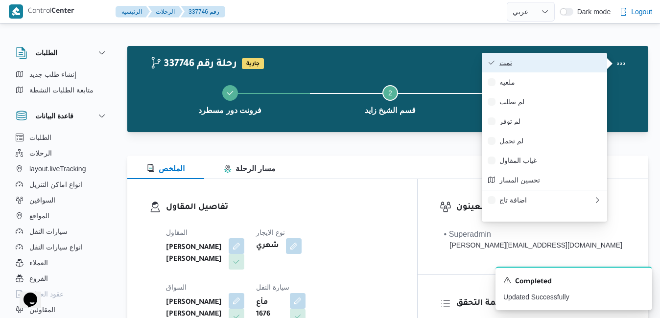
click at [581, 65] on span "تمت" at bounding box center [551, 63] width 102 height 8
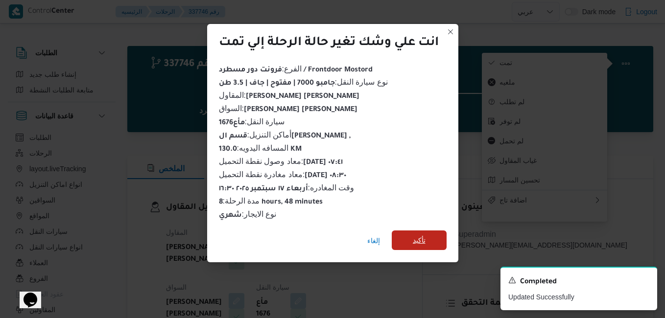
click at [413, 231] on span "تأكيد" at bounding box center [419, 241] width 55 height 20
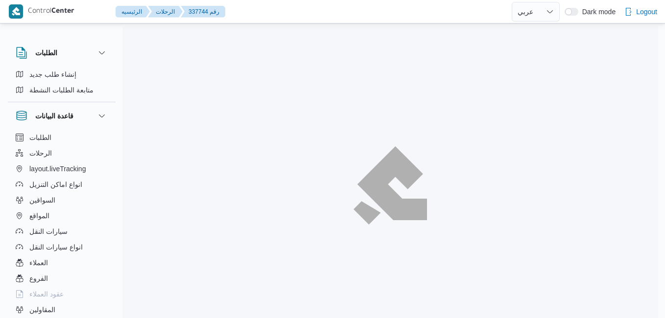
select select "ar"
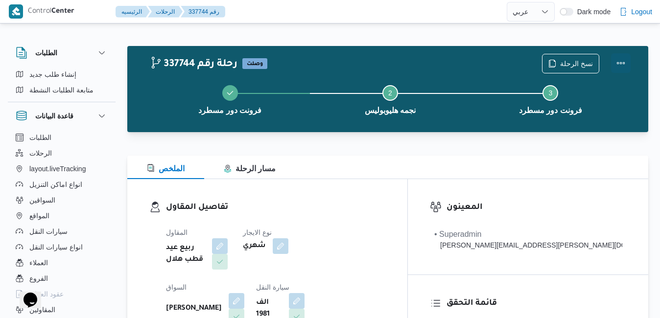
click at [621, 67] on button "Actions" at bounding box center [621, 63] width 20 height 20
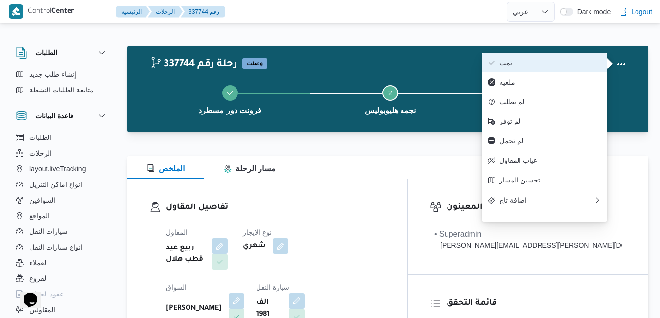
click at [564, 68] on button "تمت" at bounding box center [544, 63] width 125 height 20
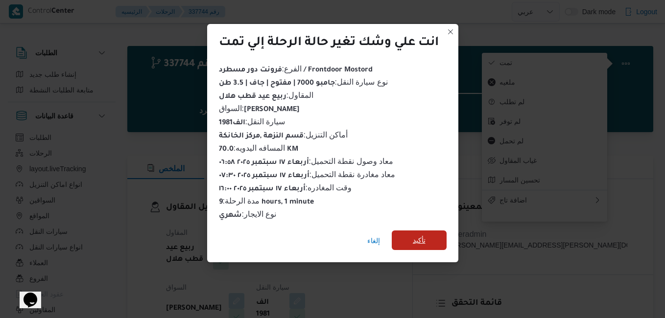
click at [425, 235] on span "تأكيد" at bounding box center [419, 241] width 13 height 12
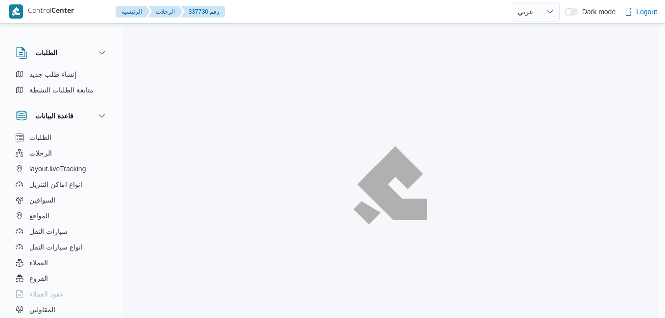
select select "ar"
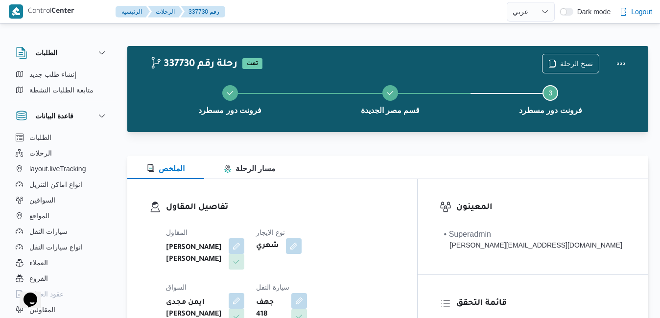
click at [395, 204] on h3 "تفاصيل المقاول" at bounding box center [280, 207] width 229 height 13
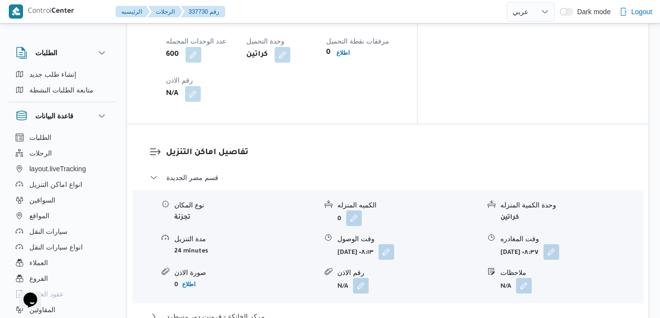
scroll to position [862, 0]
click at [417, 310] on button "مركز الخانكة - فرونت دور مسطرد" at bounding box center [388, 316] width 477 height 12
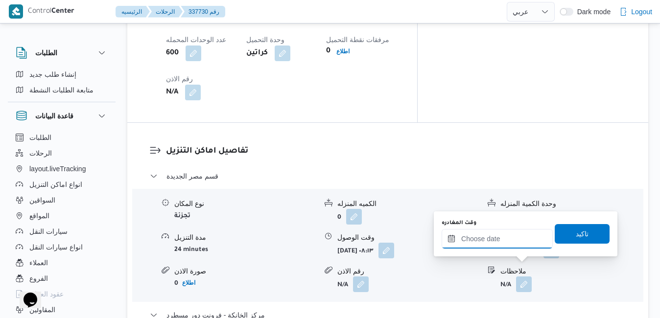
click at [501, 240] on input "وقت المغادره" at bounding box center [497, 239] width 111 height 20
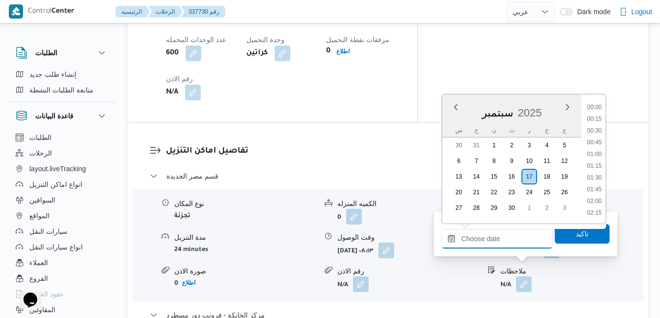
scroll to position [799, 0]
click at [452, 119] on div "سبتمبر 2025" at bounding box center [511, 110] width 139 height 25
click at [596, 161] on li "16:00" at bounding box center [595, 161] width 23 height 10
type input "[DATE] ١٦:٠٠"
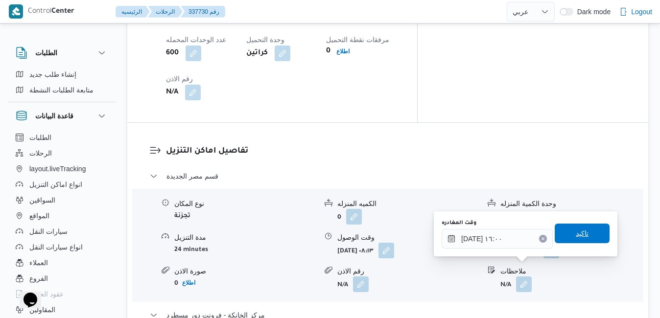
click at [567, 234] on span "تاكيد" at bounding box center [582, 234] width 55 height 20
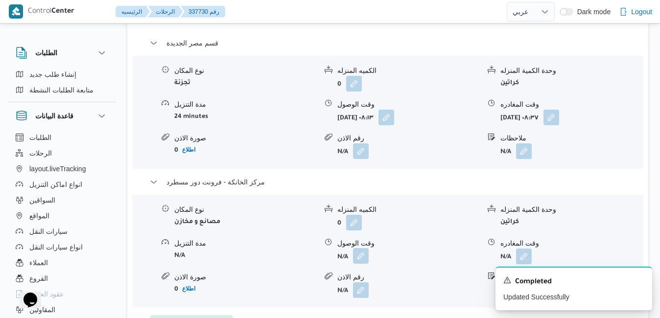
click at [355, 264] on button "button" at bounding box center [361, 256] width 16 height 16
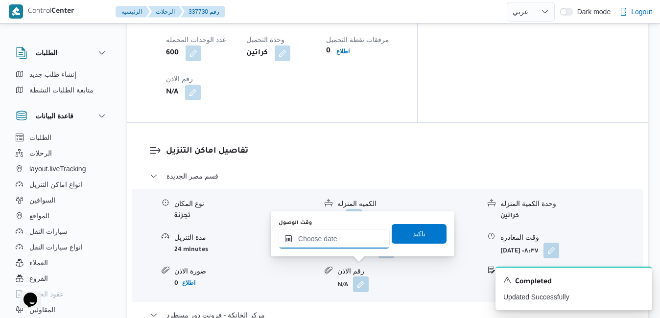
click at [359, 244] on input "وقت الوصول" at bounding box center [334, 239] width 111 height 20
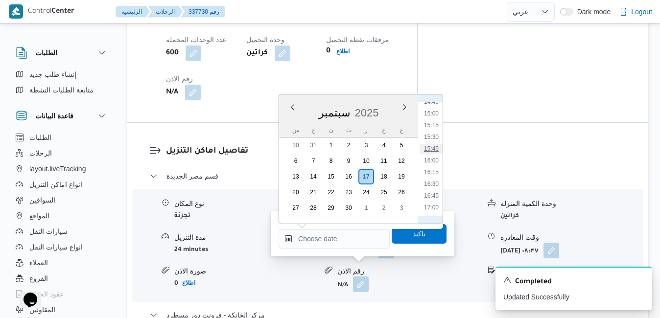
click at [435, 150] on li "15:45" at bounding box center [431, 149] width 23 height 10
type input "١٧/٠٩/٢٠٢٥ ١٥:٤٥"
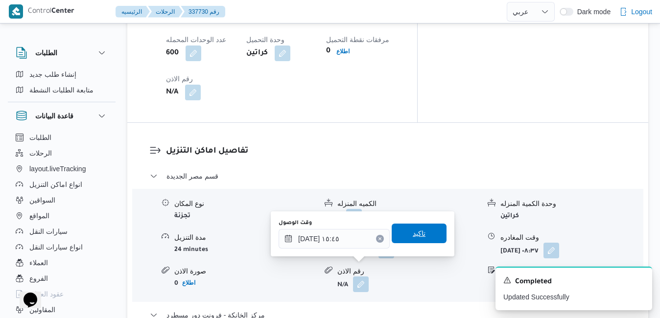
click at [413, 230] on span "تاكيد" at bounding box center [419, 234] width 13 height 12
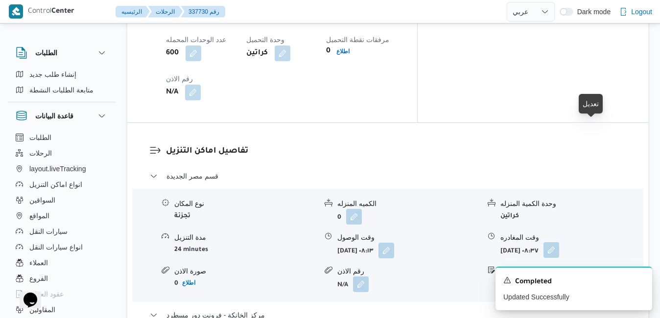
click at [559, 243] on button "button" at bounding box center [552, 251] width 16 height 16
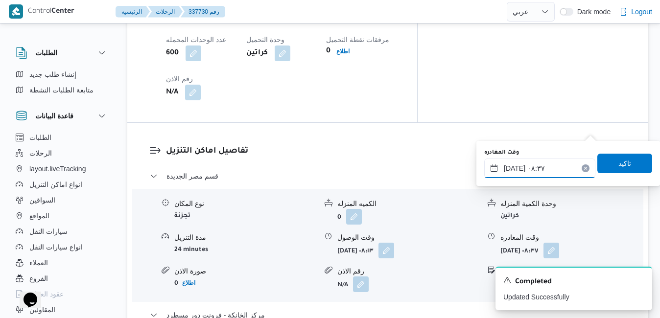
click at [539, 170] on input "١٧/٠٩/٢٠٢٥ ٠٨:٣٧" at bounding box center [540, 169] width 111 height 20
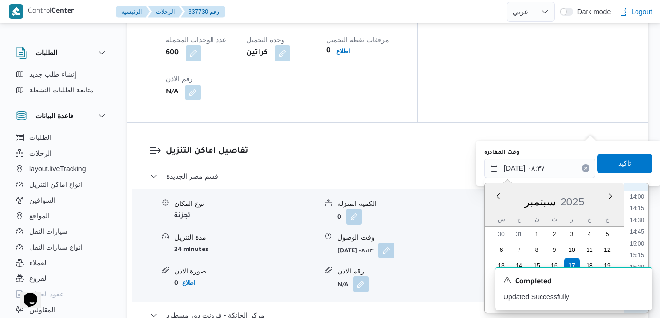
scroll to position [663, 0]
click at [640, 251] on li "15:15" at bounding box center [637, 250] width 23 height 10
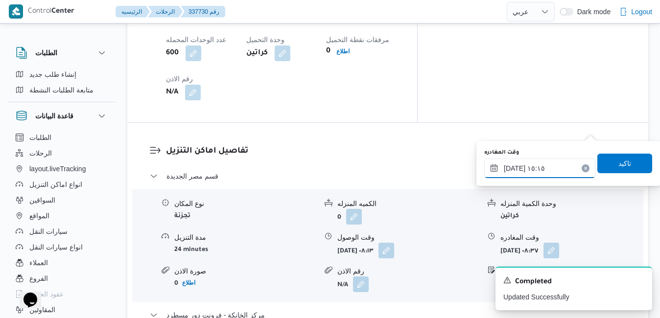
click at [514, 168] on input "١٧/٠٩/٢٠٢٥ ١٥:١٥" at bounding box center [540, 169] width 111 height 20
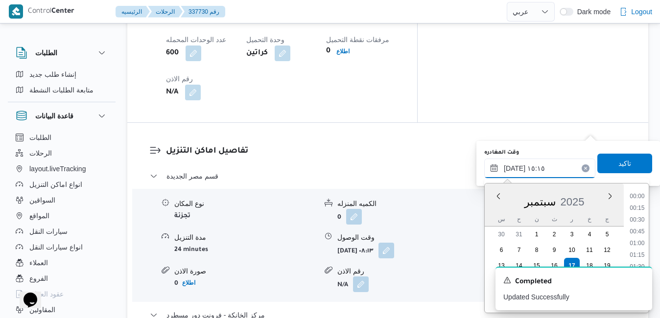
click at [514, 168] on input "١٧/٠٩/٢٠٢٥ ١٥:١٥" at bounding box center [540, 169] width 111 height 20
type input "١٧/٠٩/٢٠٢٥ ١٥:10"
click at [624, 168] on span "تاكيد" at bounding box center [625, 163] width 55 height 20
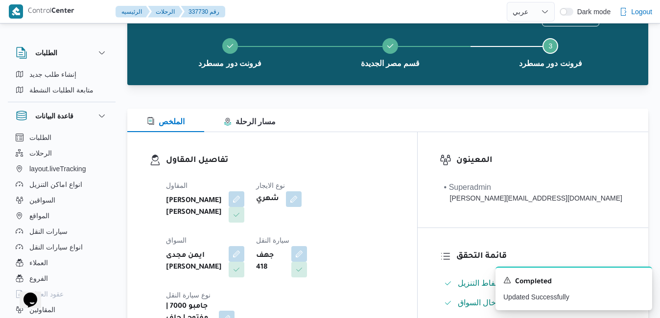
scroll to position [0, 0]
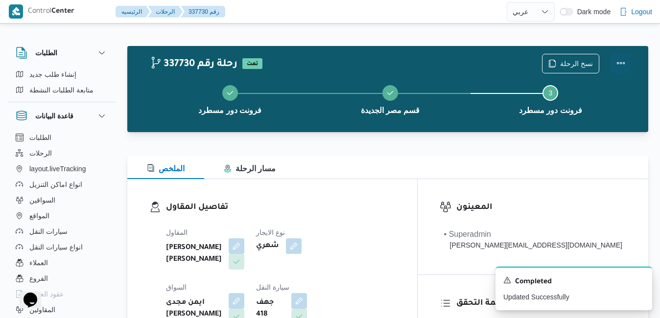
click at [619, 64] on button "Actions" at bounding box center [621, 63] width 20 height 20
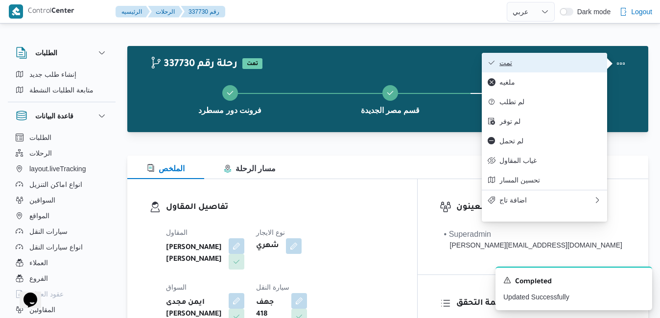
click at [562, 63] on span "تمت" at bounding box center [551, 63] width 102 height 8
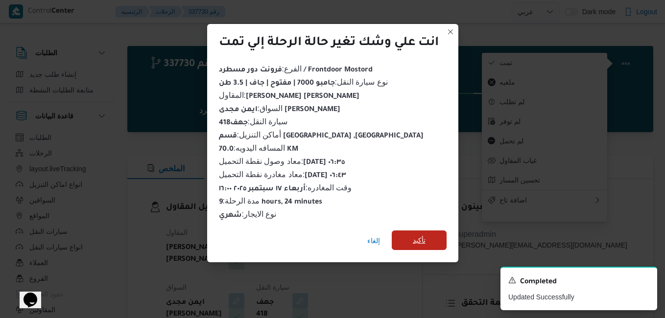
click at [420, 237] on span "تأكيد" at bounding box center [419, 241] width 13 height 12
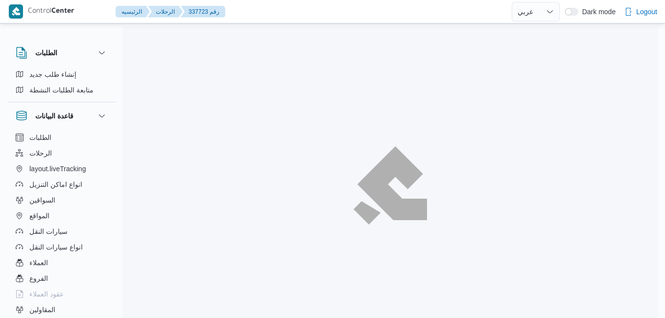
select select "ar"
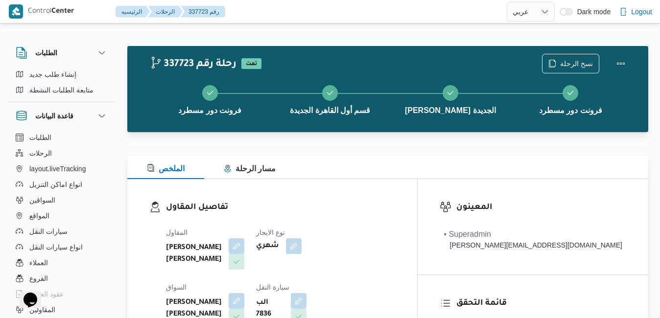
click at [389, 176] on div "الملخص مسار الرحلة" at bounding box center [387, 168] width 521 height 24
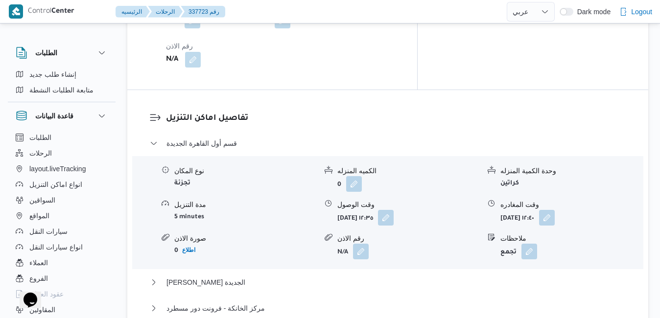
scroll to position [901, 0]
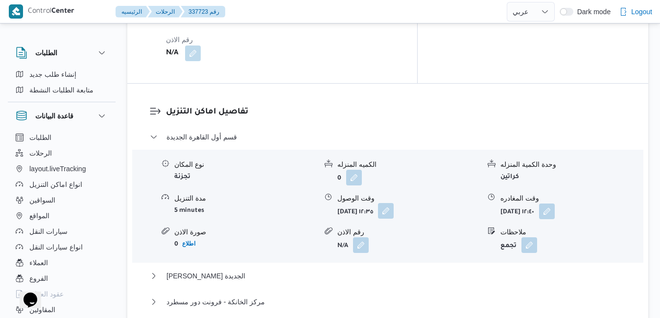
click at [394, 203] on button "button" at bounding box center [386, 211] width 16 height 16
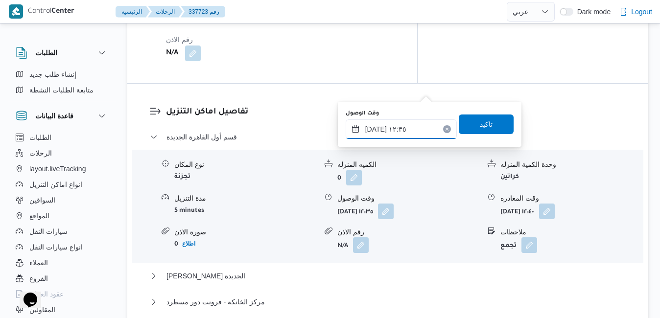
click at [394, 127] on input "[DATE] ١٢:٣٥" at bounding box center [401, 130] width 111 height 20
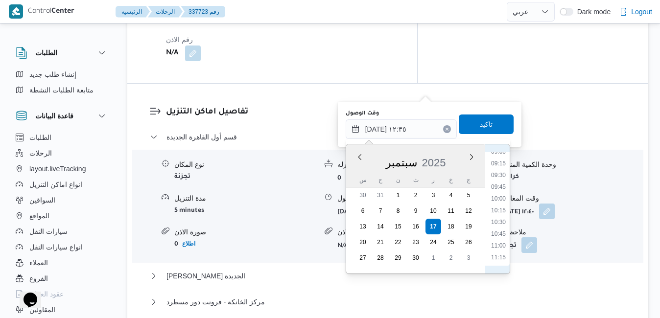
scroll to position [329, 0]
click at [499, 238] on li "08:45" at bounding box center [498, 240] width 23 height 10
type input "[DATE] ٠٨:٤٥"
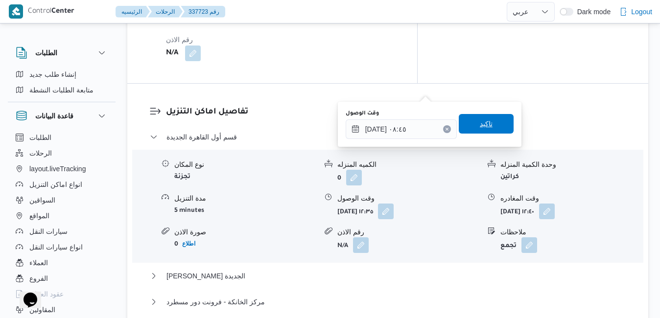
click at [484, 124] on span "تاكيد" at bounding box center [486, 124] width 13 height 12
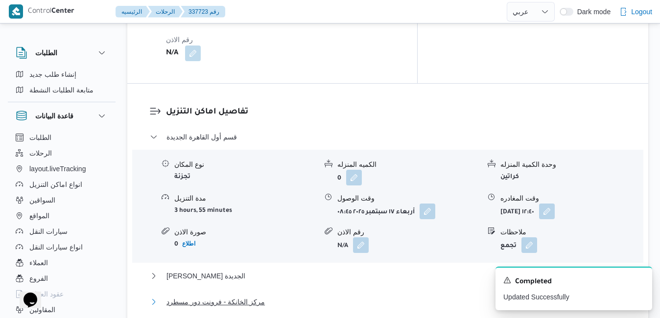
click at [395, 296] on button "مركز الخانكة - فرونت دور مسطرد" at bounding box center [388, 302] width 477 height 12
click at [412, 270] on button "[PERSON_NAME] الجديدة" at bounding box center [388, 276] width 477 height 12
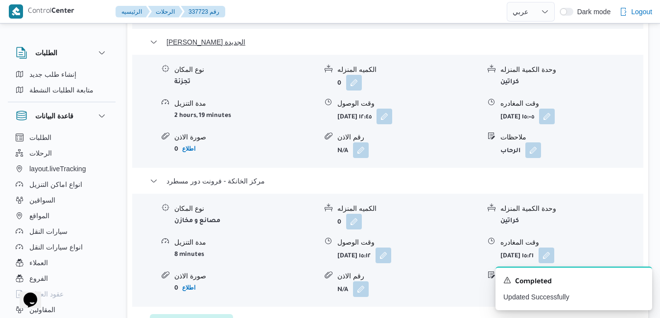
scroll to position [1137, 0]
click at [471, 207] on div "قسم أول القاهرة الجديدة نوع المكان تجزئة الكميه المنزله 0 وحدة الكمية المنزله ك…" at bounding box center [388, 114] width 477 height 437
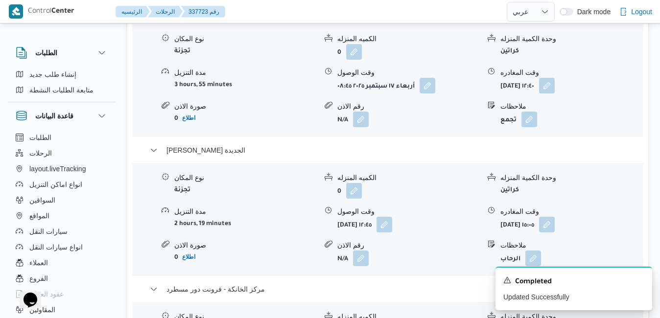
scroll to position [1019, 0]
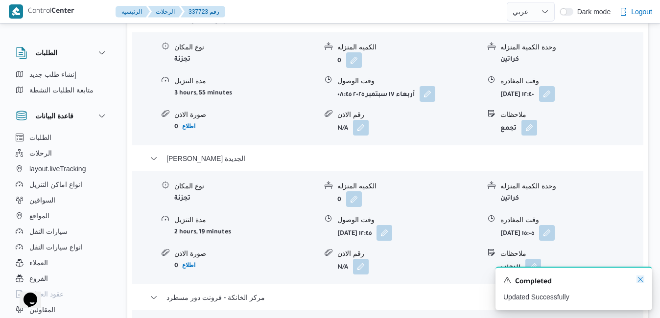
click at [642, 280] on icon "Dismiss toast" at bounding box center [640, 279] width 5 height 5
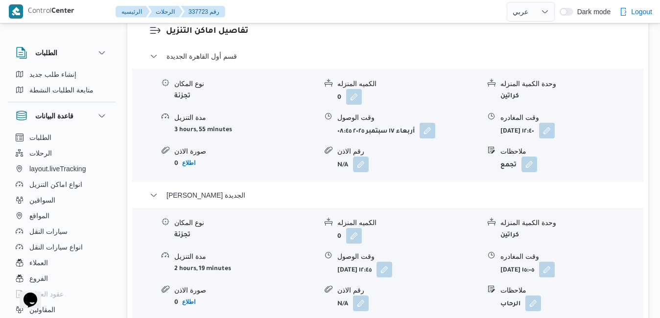
scroll to position [999, 0]
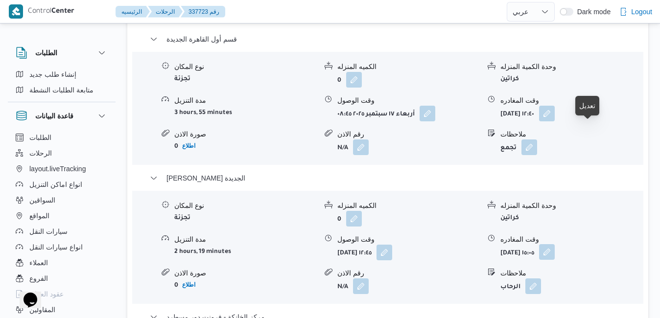
click at [555, 244] on button "button" at bounding box center [547, 252] width 16 height 16
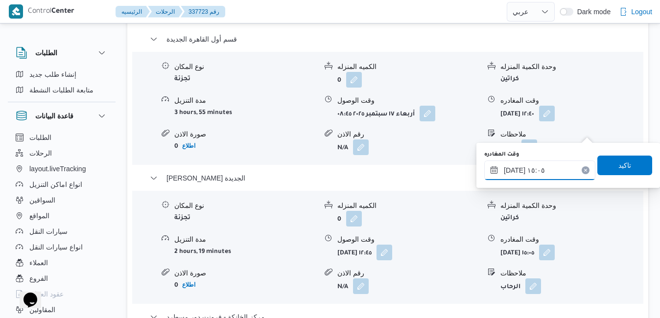
click at [547, 176] on input "١٧/٠٩/٢٠٢٥ ١٥:٠٥" at bounding box center [540, 171] width 111 height 20
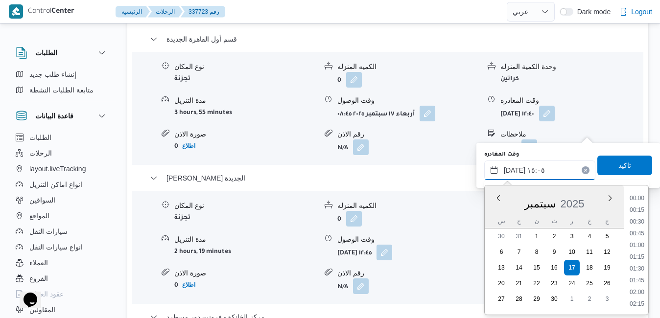
scroll to position [646, 0]
click at [639, 234] on li "14:30" at bounding box center [637, 235] width 23 height 10
type input "١٧/٠٩/٢٠٢٥ ١٤:٣٠"
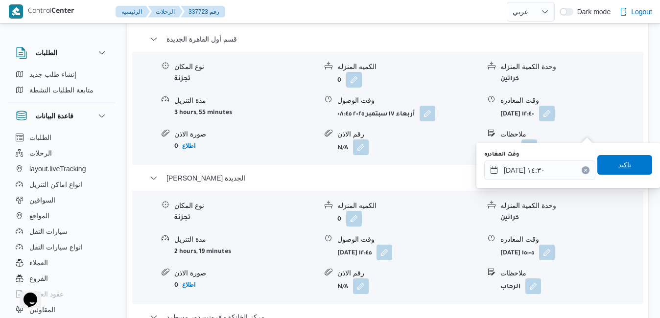
click at [630, 167] on span "تاكيد" at bounding box center [625, 165] width 55 height 20
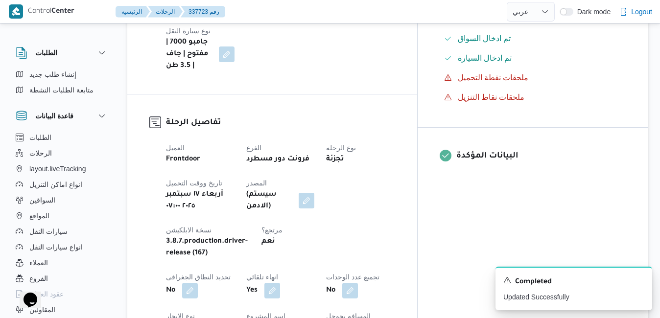
scroll to position [0, 0]
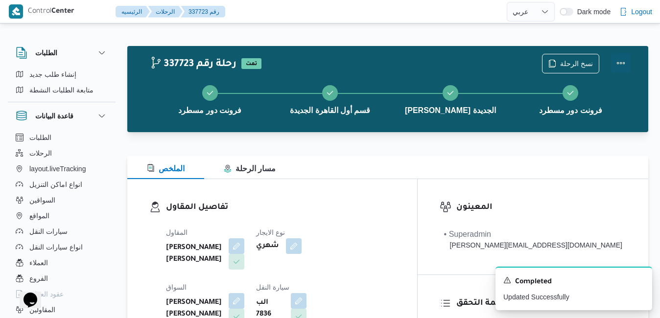
click at [619, 62] on button "Actions" at bounding box center [621, 63] width 20 height 20
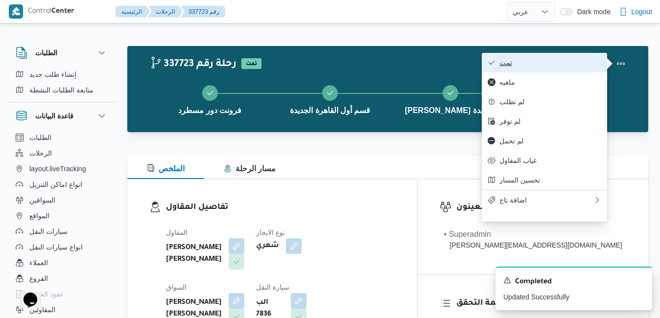
click at [569, 64] on span "تمت" at bounding box center [551, 63] width 102 height 8
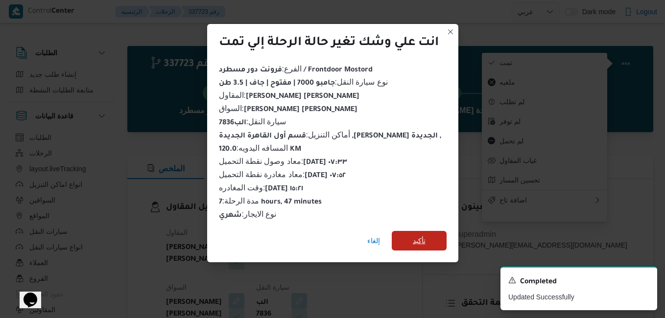
click at [432, 238] on span "تأكيد" at bounding box center [419, 241] width 55 height 20
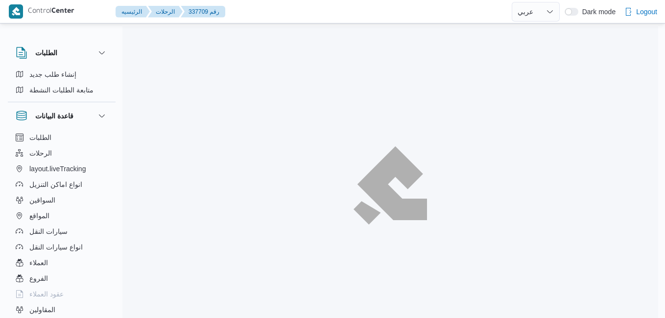
select select "ar"
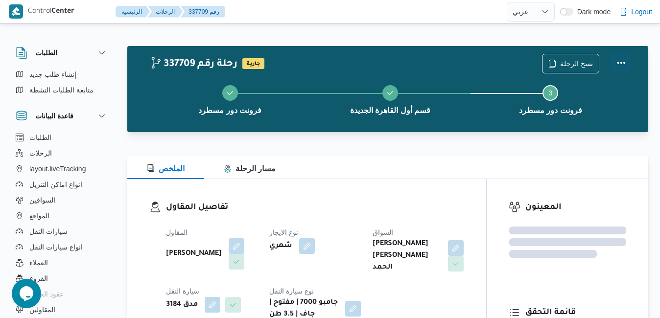
click at [624, 62] on button "Actions" at bounding box center [621, 63] width 20 height 20
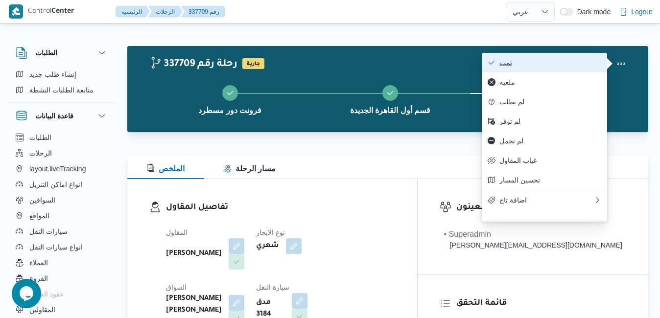
click at [568, 66] on span "تمت" at bounding box center [551, 63] width 102 height 8
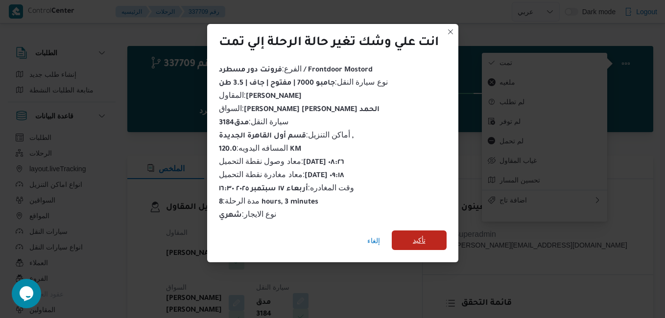
click at [431, 243] on span "تأكيد" at bounding box center [419, 241] width 55 height 20
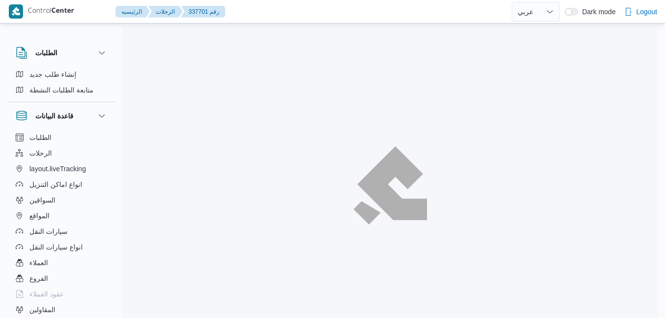
select select "ar"
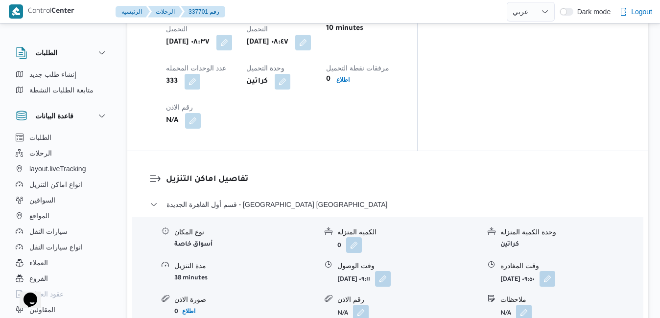
scroll to position [843, 0]
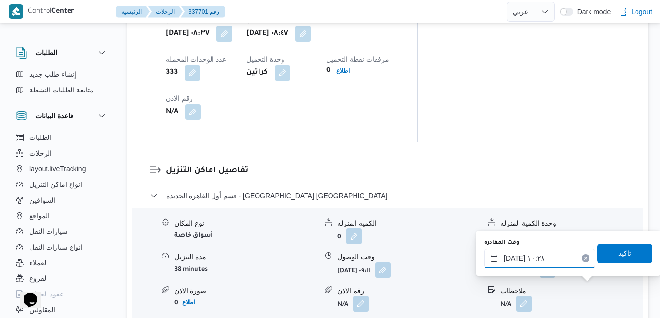
click at [553, 259] on input "١٧/٠٩/٢٠٢٥ ١٠:٢٨" at bounding box center [540, 259] width 111 height 20
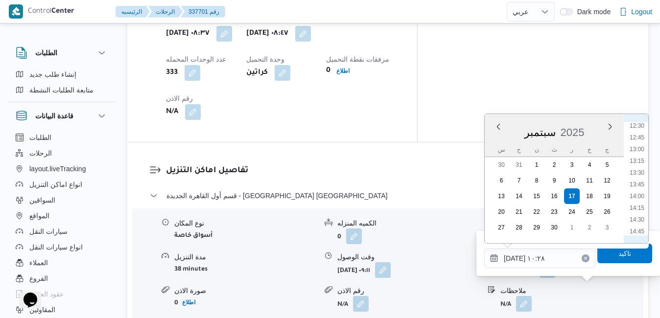
scroll to position [621, 0]
click at [636, 232] on li "15:30" at bounding box center [637, 235] width 23 height 10
type input "١٧/٠٩/٢٠٢٥ ١٥:٣٠"
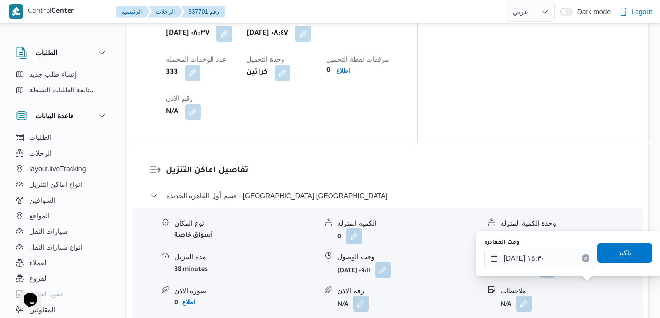
click at [620, 254] on span "تاكيد" at bounding box center [625, 253] width 13 height 12
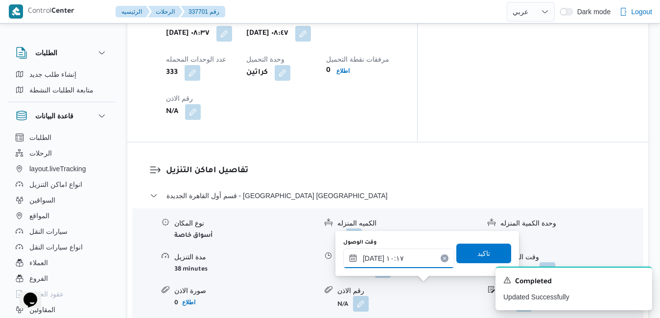
click at [412, 256] on input "١٧/٠٩/٢٠٢٥ ١٠:١٧" at bounding box center [398, 259] width 111 height 20
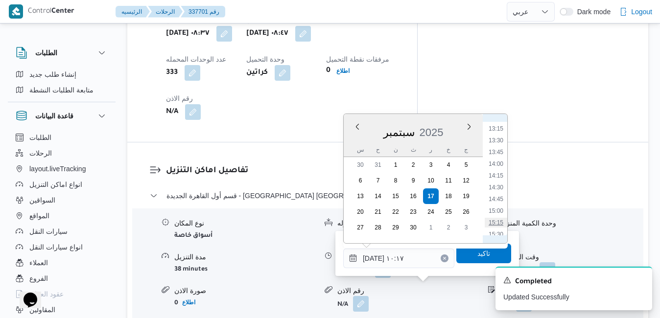
click at [496, 222] on li "15:15" at bounding box center [496, 223] width 23 height 10
type input "١٧/٠٩/٢٠٢٥ ١٥:١٥"
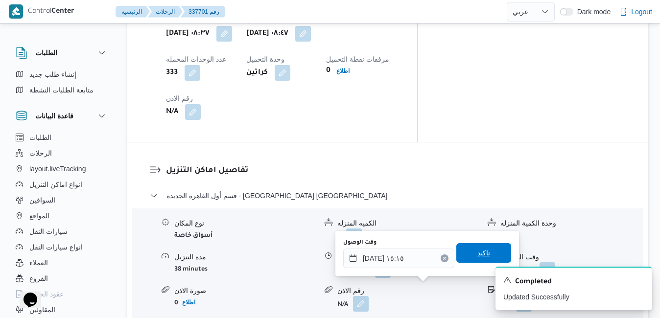
click at [478, 257] on span "تاكيد" at bounding box center [484, 253] width 13 height 12
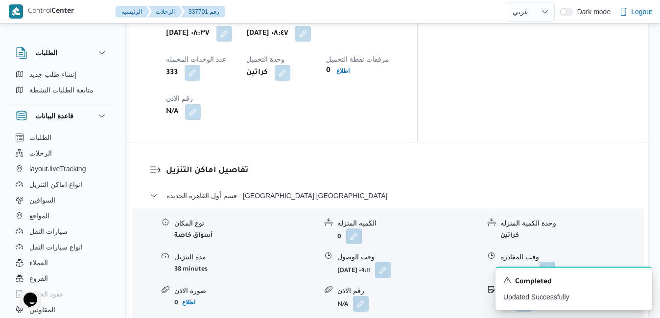
click at [556, 262] on button "button" at bounding box center [548, 270] width 16 height 16
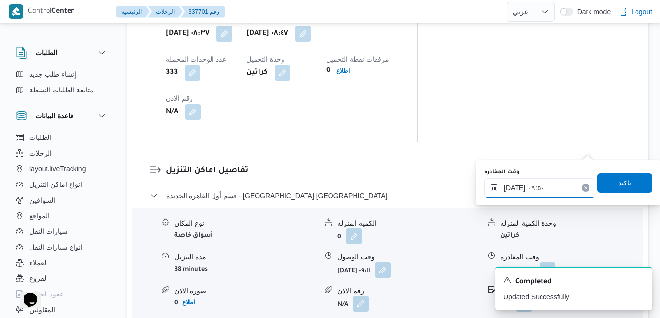
click at [543, 185] on input "١٧/٠٩/٢٠٢٥ ٠٩:٥٠" at bounding box center [540, 188] width 111 height 20
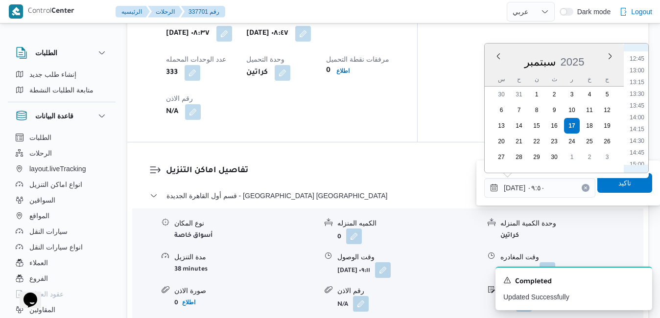
scroll to position [598, 0]
click at [640, 140] on li "14:30" at bounding box center [637, 141] width 23 height 10
type input "١٧/٠٩/٢٠٢٥ ١٤:٣٠"
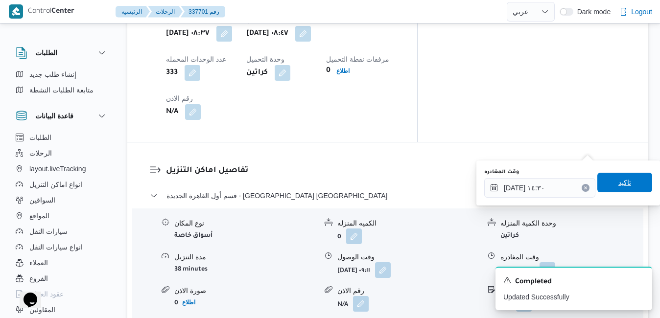
click at [623, 175] on span "تاكيد" at bounding box center [625, 183] width 55 height 20
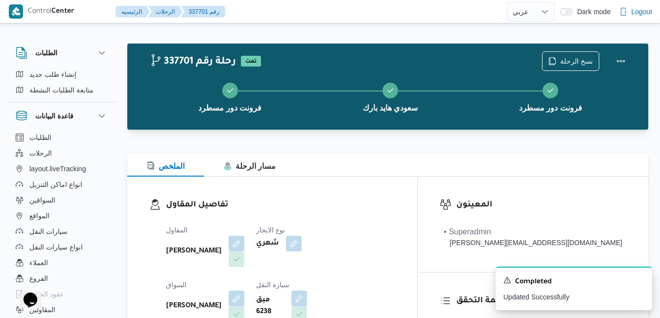
scroll to position [0, 0]
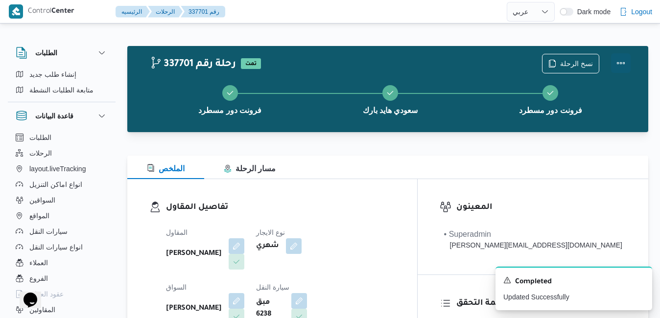
click at [623, 70] on button "Actions" at bounding box center [621, 63] width 20 height 20
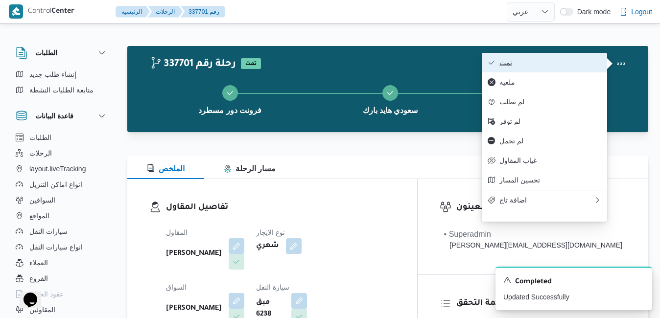
click at [579, 64] on span "تمت" at bounding box center [551, 63] width 102 height 8
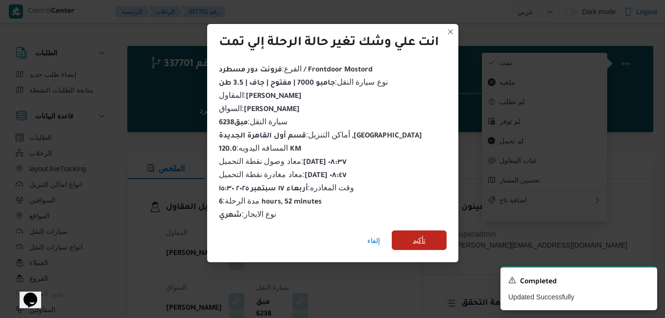
click at [403, 239] on span "تأكيد" at bounding box center [419, 241] width 55 height 20
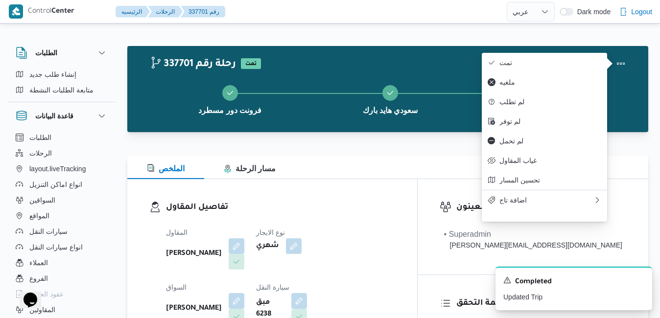
click at [469, 295] on div "A new notification appears Completed Updated Trip" at bounding box center [562, 288] width 196 height 59
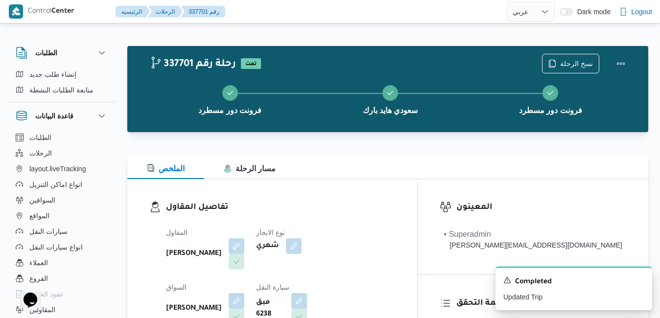
click at [414, 183] on div "تفاصيل المقاول المقاول محمد صلاح عبداللطيف الشريف نوع الايجار شهري السواق عزت س…" at bounding box center [272, 292] width 290 height 226
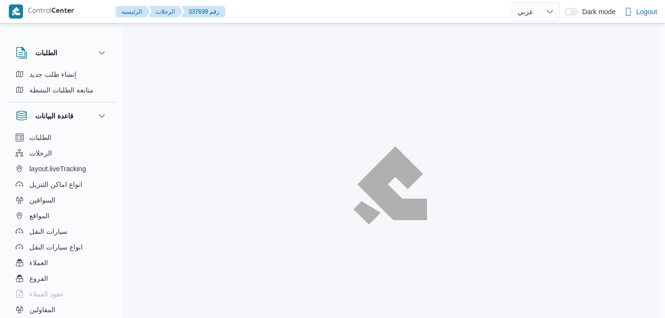
select select "ar"
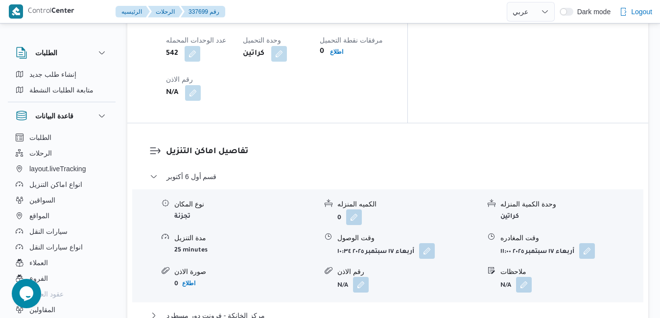
scroll to position [882, 0]
click at [365, 310] on button "مركز الخانكة - فرونت دور مسطرد" at bounding box center [388, 316] width 477 height 12
click at [428, 243] on button "button" at bounding box center [427, 251] width 16 height 16
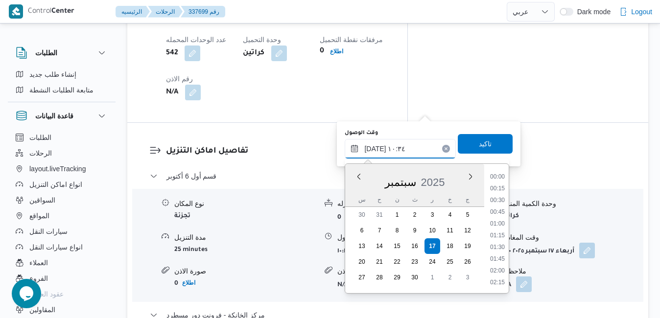
click at [381, 157] on input "[DATE] ١٠:٣٤" at bounding box center [400, 149] width 111 height 20
click at [500, 189] on li "09:30" at bounding box center [497, 190] width 23 height 10
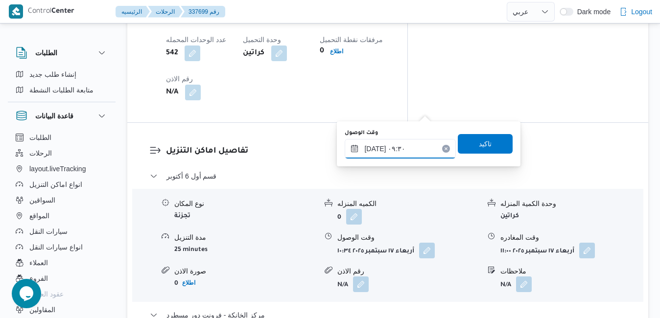
click at [376, 149] on input "١٧/٠٩/٢٠٢٥ ٠٩:٣٠" at bounding box center [400, 149] width 111 height 20
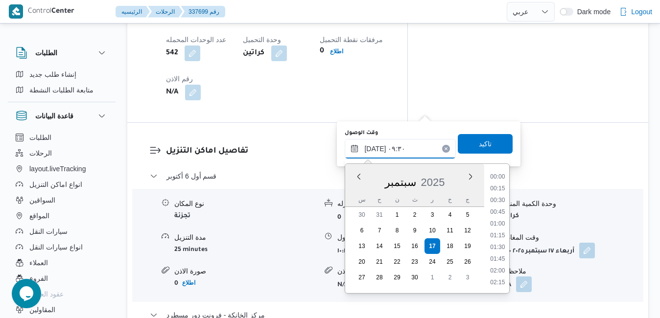
scroll to position [387, 0]
type input "١٧/٠٩/٢٠٢٥ ٠٩:١٠"
click at [480, 140] on span "تاكيد" at bounding box center [485, 144] width 13 height 12
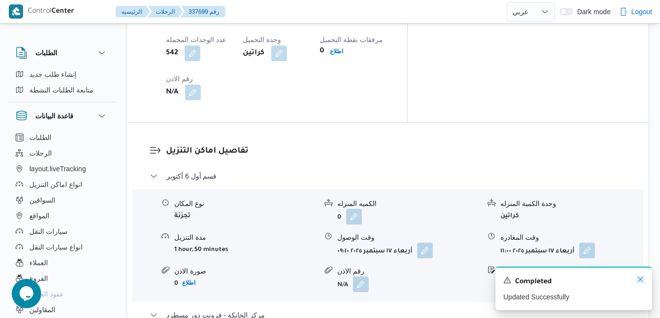
click at [641, 281] on icon "Dismiss toast" at bounding box center [640, 279] width 5 height 5
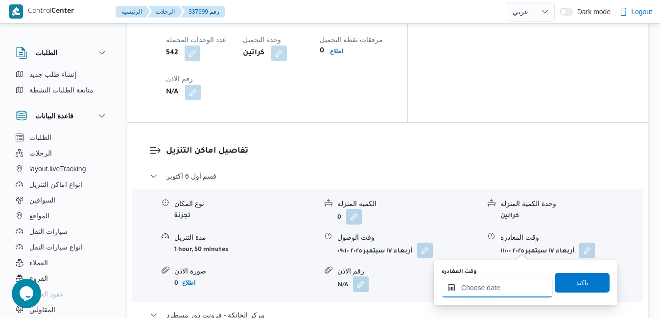
click at [494, 290] on input "وقت المغادره" at bounding box center [497, 288] width 111 height 20
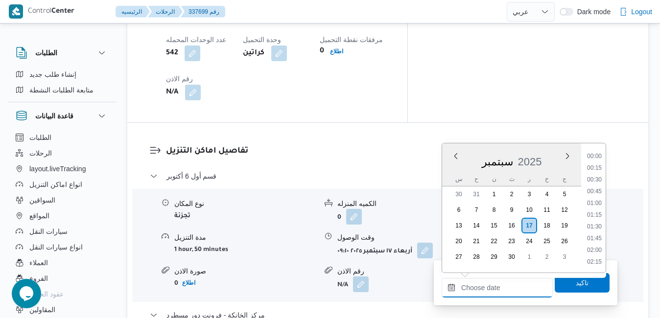
scroll to position [810, 0]
click at [449, 177] on div "س ح ن ث ر خ ج" at bounding box center [511, 179] width 139 height 14
click at [598, 222] on li "16:30" at bounding box center [595, 222] width 23 height 10
type input "١٧/٠٩/٢٠٢٥ ١٦:٣٠"
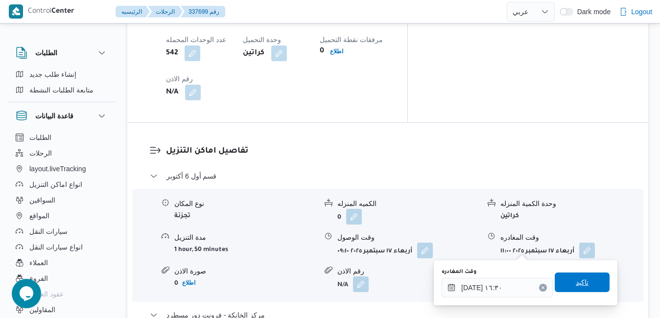
click at [589, 281] on span "تاكيد" at bounding box center [582, 283] width 55 height 20
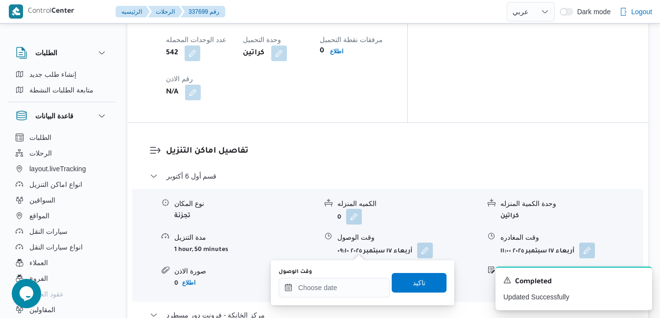
click at [336, 304] on div "You are in a dialog. To close this dialog, hit escape. وقت الوصول تاكيد" at bounding box center [363, 283] width 184 height 45
click at [341, 290] on input "وقت الوصول" at bounding box center [334, 288] width 111 height 20
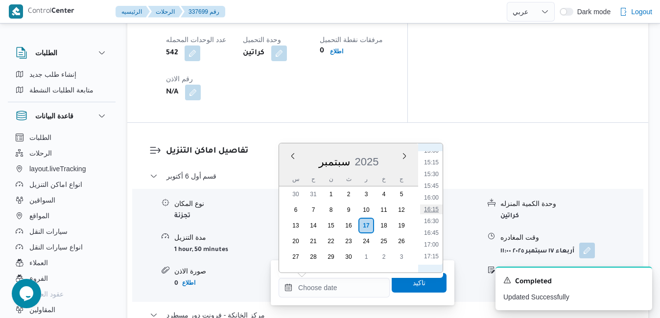
click at [434, 212] on li "16:15" at bounding box center [431, 210] width 23 height 10
type input "[DATE] ١٦:١٥"
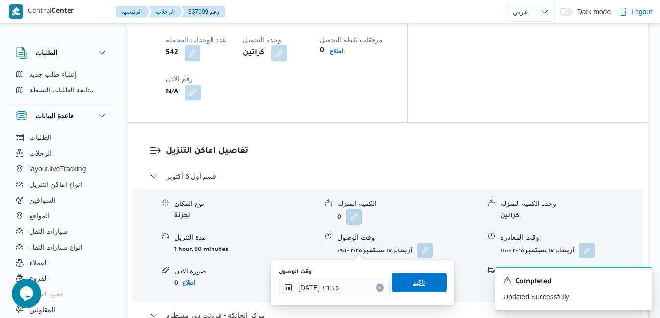
click at [421, 281] on span "تاكيد" at bounding box center [419, 283] width 55 height 20
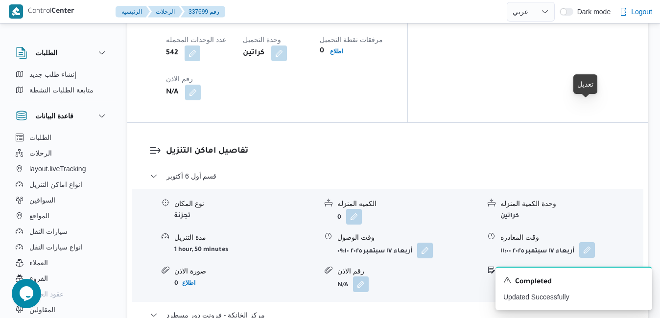
click at [585, 243] on button "button" at bounding box center [588, 251] width 16 height 16
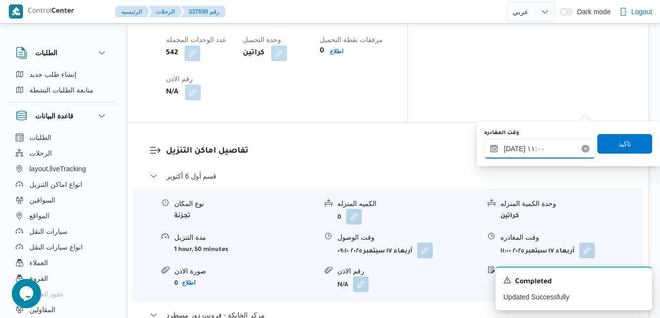
click at [546, 147] on input "١٧/٠٩/٢٠٢٥ ١١:٠٠" at bounding box center [540, 149] width 111 height 20
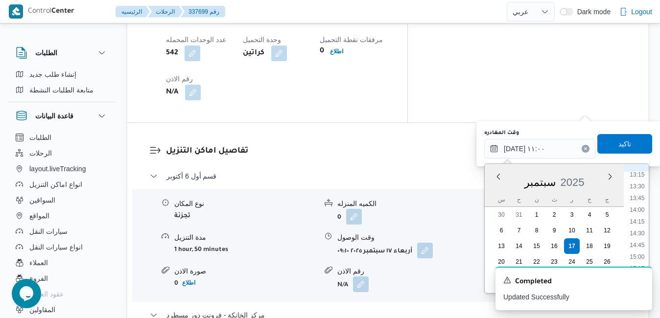
scroll to position [657, 0]
click at [640, 238] on li "15:15" at bounding box center [637, 238] width 23 height 10
type input "١٧/٠٩/٢٠٢٥ ١٥:١٥"
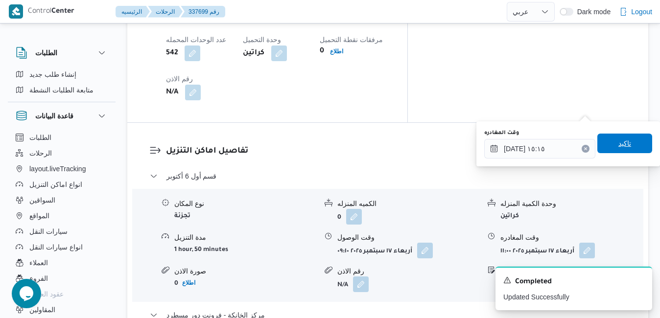
click at [630, 145] on span "تاكيد" at bounding box center [625, 144] width 55 height 20
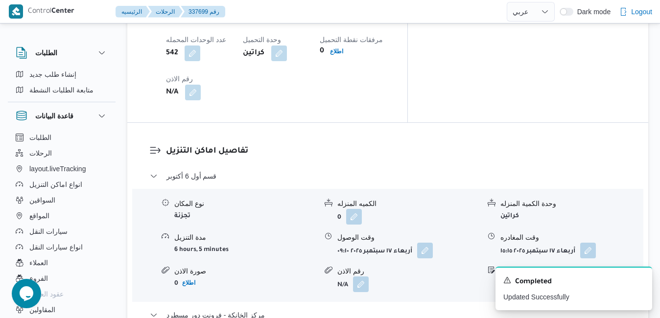
scroll to position [0, 0]
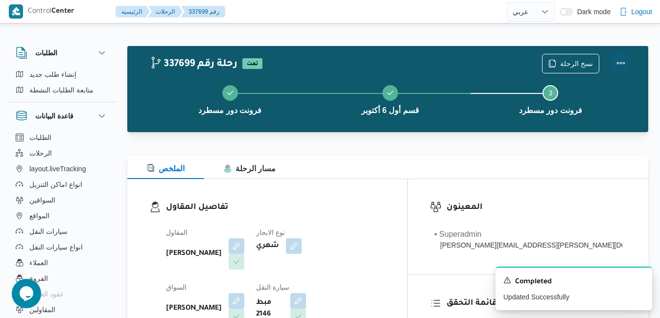
click at [622, 65] on button "Actions" at bounding box center [621, 63] width 20 height 20
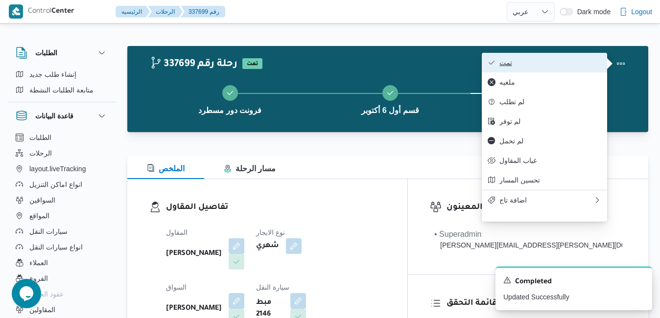
click at [571, 68] on button "تمت" at bounding box center [544, 63] width 125 height 20
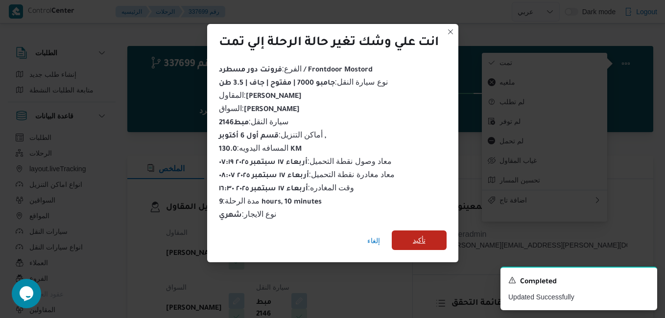
click at [417, 239] on span "تأكيد" at bounding box center [419, 241] width 13 height 12
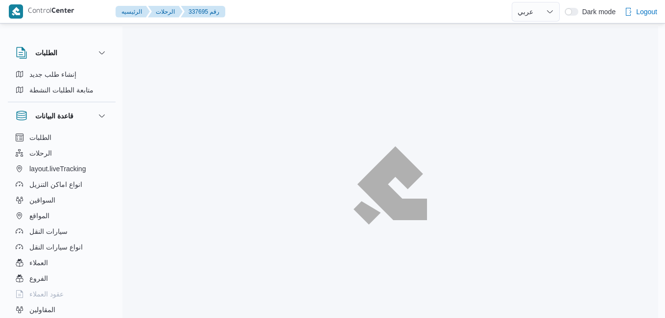
select select "ar"
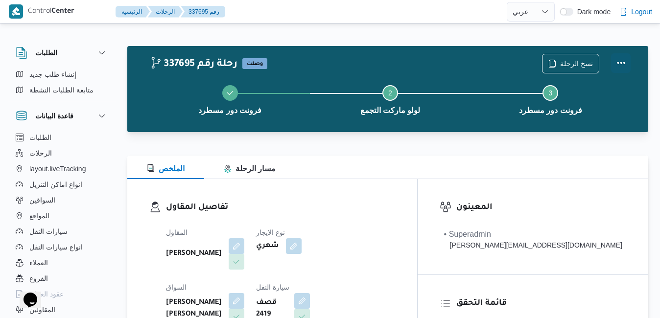
click at [621, 64] on button "Actions" at bounding box center [621, 63] width 20 height 20
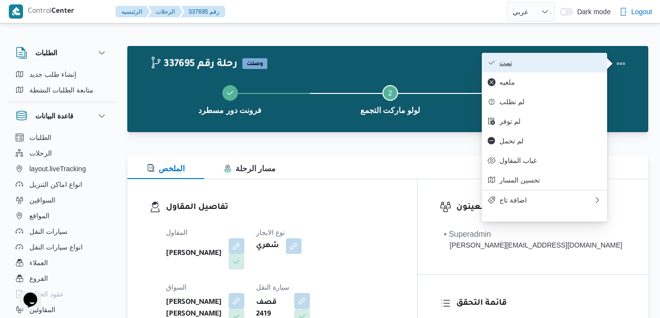
click at [557, 67] on span "تمت" at bounding box center [551, 63] width 102 height 8
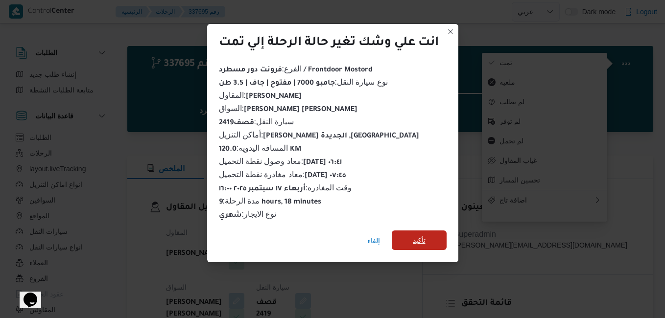
click at [422, 235] on span "تأكيد" at bounding box center [419, 241] width 13 height 12
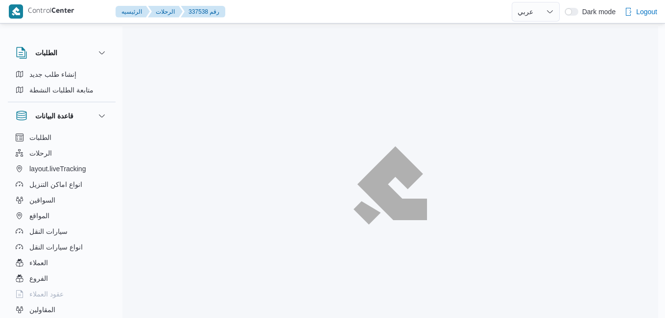
select select "ar"
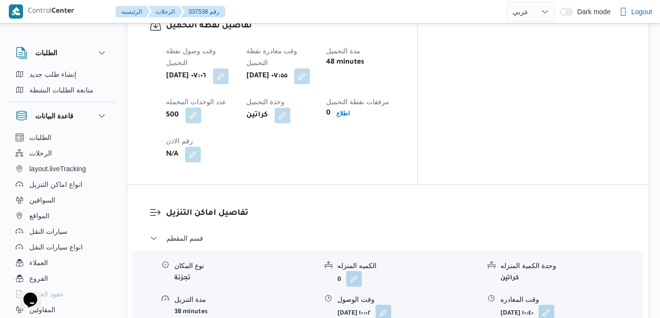
scroll to position [827, 0]
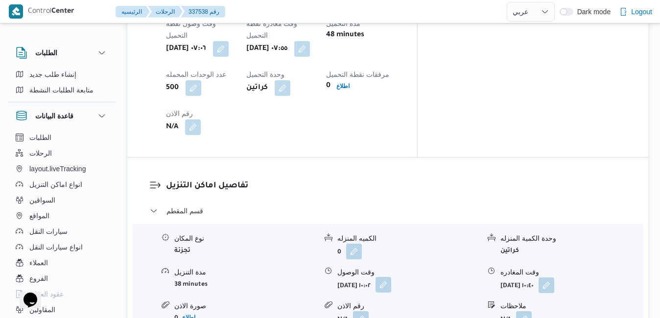
click at [391, 277] on button "button" at bounding box center [384, 285] width 16 height 16
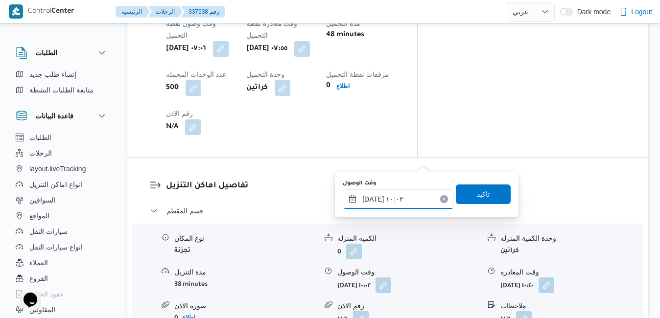
click at [384, 207] on input "[DATE] ١٠:٠٢" at bounding box center [398, 200] width 111 height 20
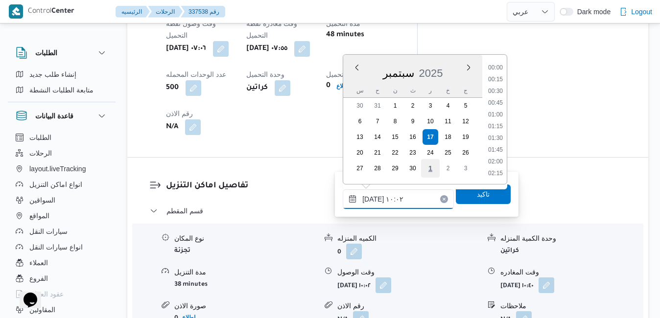
scroll to position [411, 0]
click at [499, 78] on li "09:00" at bounding box center [496, 80] width 23 height 10
type input "[DATE] ٠٩:٠٠"
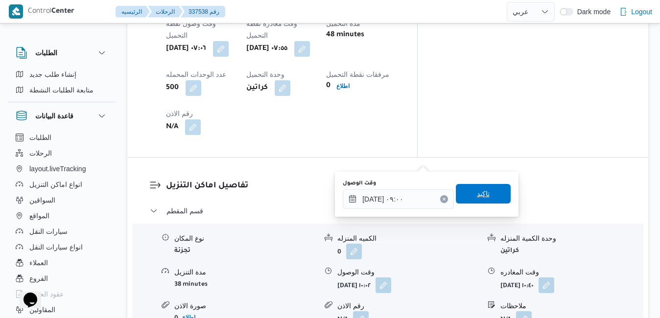
click at [466, 197] on span "تاكيد" at bounding box center [483, 194] width 55 height 20
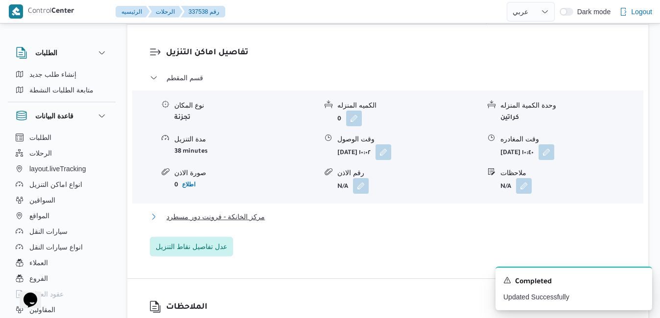
click at [406, 223] on button "مركز الخانكة - فرونت دور مسطرد" at bounding box center [388, 217] width 477 height 12
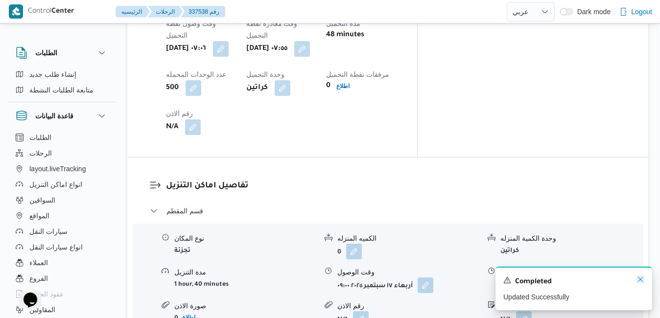
click at [640, 283] on icon "Dismiss toast" at bounding box center [641, 280] width 8 height 8
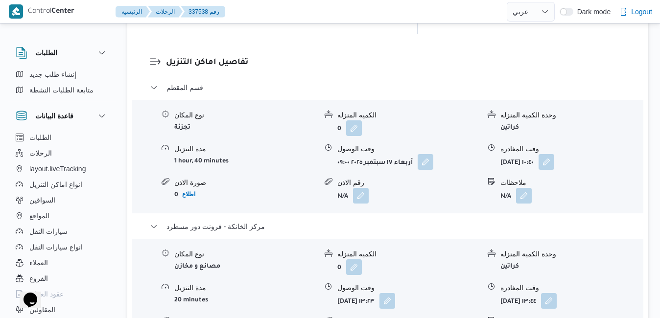
scroll to position [965, 0]
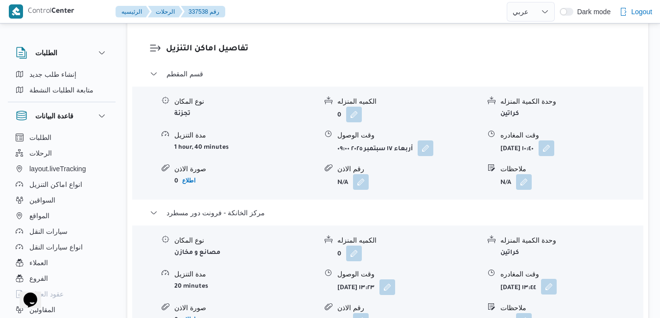
click at [557, 279] on button "button" at bounding box center [549, 287] width 16 height 16
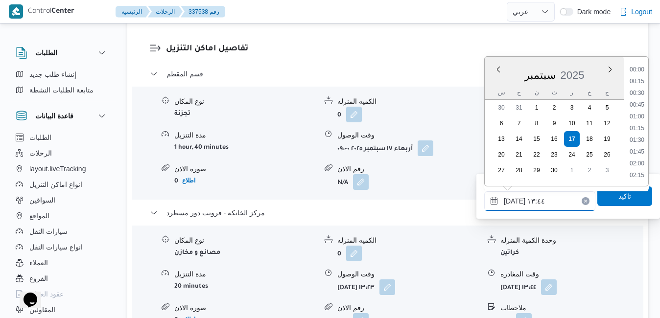
click at [536, 200] on input "[DATE] ١٣:٤٤" at bounding box center [540, 202] width 111 height 20
click at [638, 159] on li "16:15" at bounding box center [637, 159] width 23 height 10
type input "[DATE] ١٦:١٥"
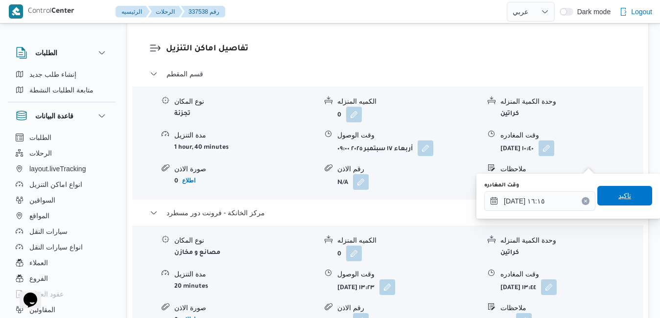
click at [622, 198] on span "تاكيد" at bounding box center [625, 196] width 13 height 12
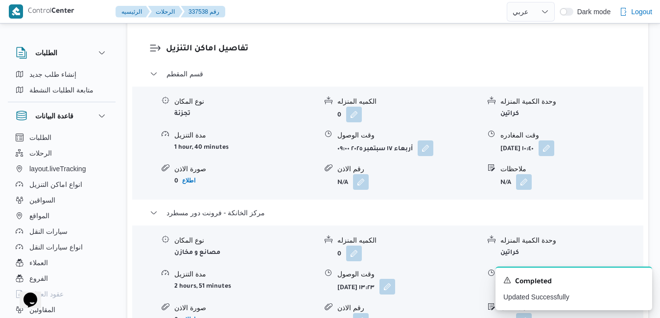
click at [395, 279] on button "button" at bounding box center [388, 287] width 16 height 16
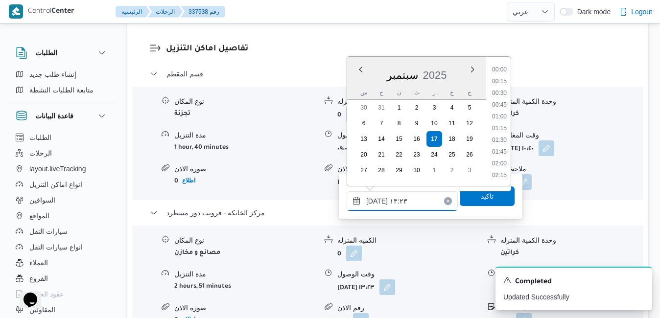
click at [412, 196] on input "١٧/٠٩/٢٠٢٥ ١٣:٢٣" at bounding box center [402, 202] width 111 height 20
click at [497, 165] on ul "00:00 00:15 00:30 00:45 01:00 01:15 01:30 01:45 02:00 02:15 02:30 02:45 03:00 0…" at bounding box center [499, 122] width 23 height 114
click at [498, 161] on li "16:00" at bounding box center [499, 159] width 23 height 10
type input "١٧/٠٩/٢٠٢٥ ١٦:٠٠"
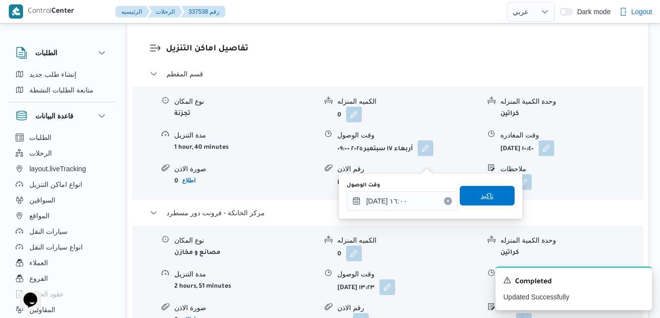
click at [486, 192] on span "تاكيد" at bounding box center [487, 196] width 55 height 20
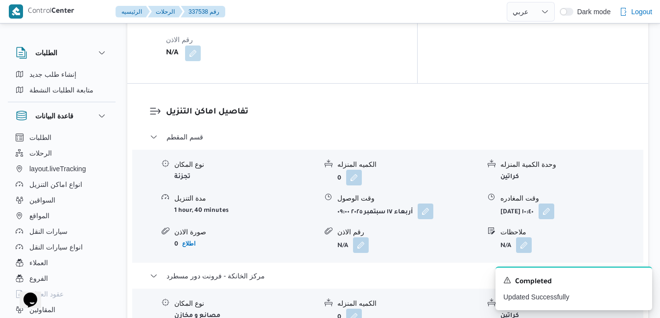
scroll to position [886, 0]
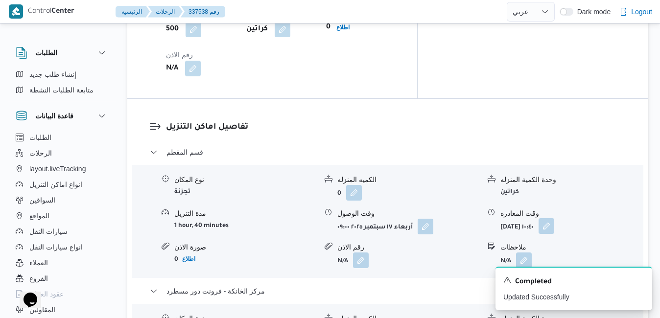
click at [555, 219] on button "button" at bounding box center [547, 227] width 16 height 16
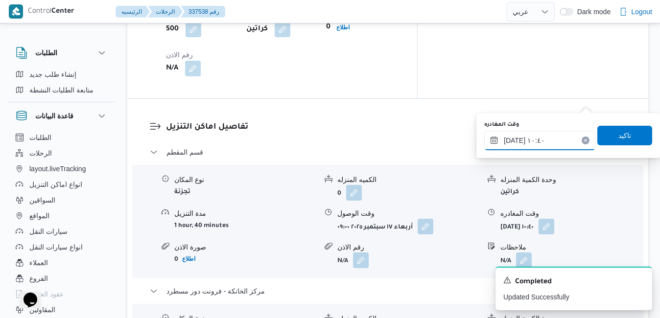
click at [545, 141] on input "١٧/٠٩/٢٠٢٥ ١٠:٤٠" at bounding box center [540, 141] width 111 height 20
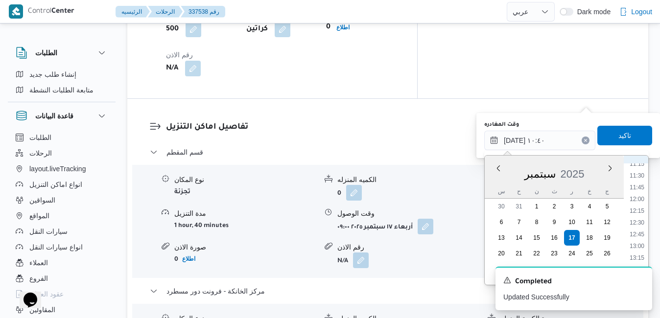
scroll to position [633, 0]
click at [639, 241] on li "15:00" at bounding box center [637, 241] width 23 height 10
type input "١٧/٠٩/٢٠٢٥ ١٥:٠٠"
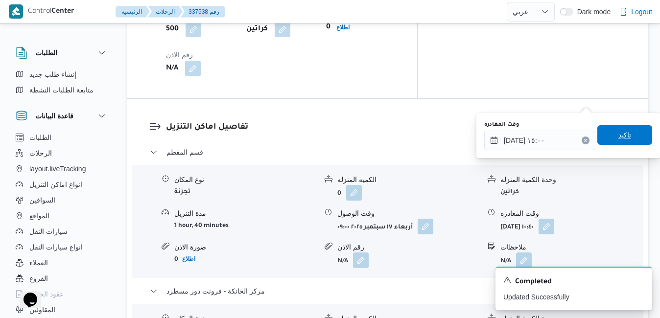
click at [628, 136] on span "تاكيد" at bounding box center [625, 135] width 55 height 20
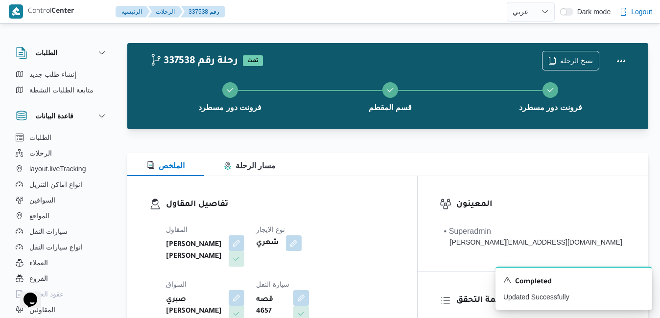
scroll to position [0, 0]
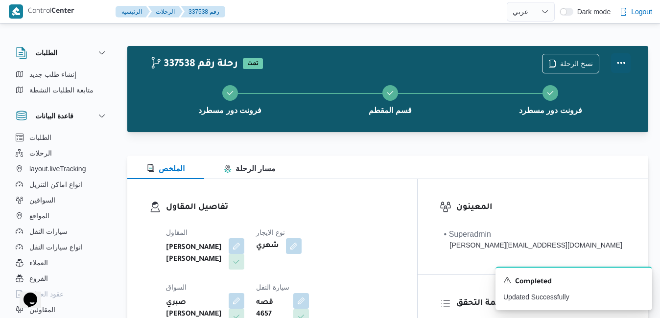
click at [620, 68] on button "Actions" at bounding box center [621, 63] width 20 height 20
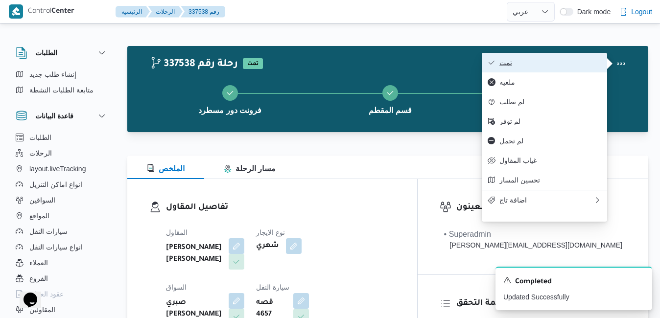
click at [590, 65] on span "تمت" at bounding box center [551, 63] width 102 height 8
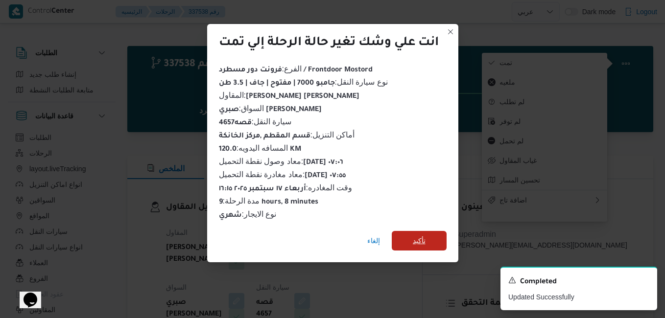
click at [423, 236] on span "تأكيد" at bounding box center [419, 241] width 13 height 12
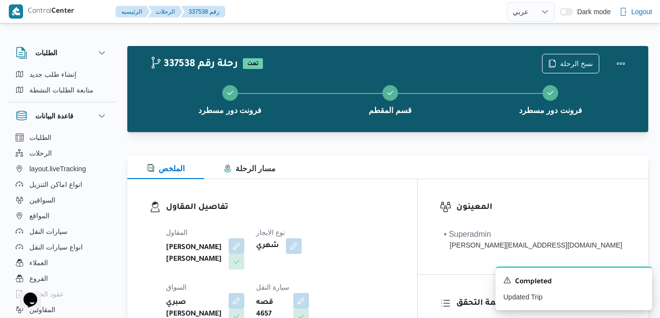
click at [395, 209] on h3 "تفاصيل المقاول" at bounding box center [280, 207] width 229 height 13
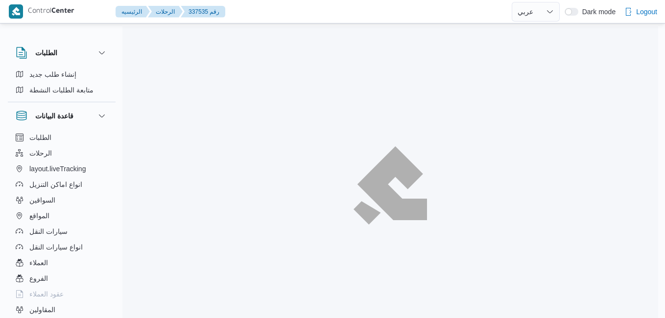
select select "ar"
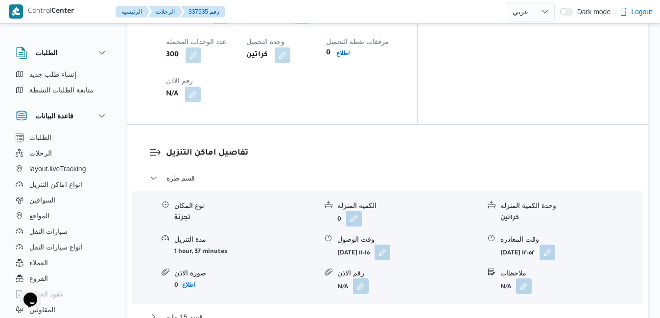
scroll to position [823, 0]
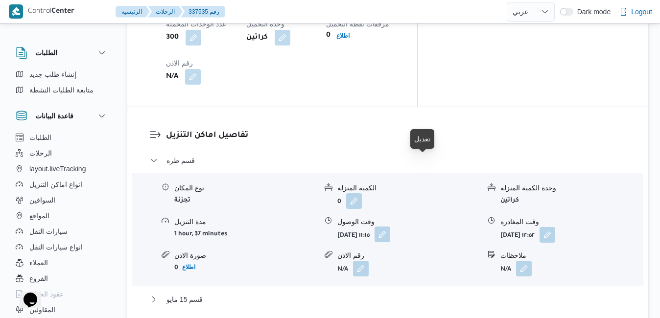
click at [390, 227] on button "button" at bounding box center [383, 235] width 16 height 16
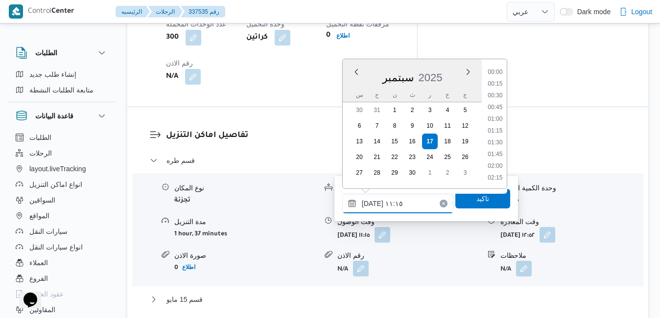
click at [389, 204] on input "١٧/٠٩/٢٠٢٥ ١١:١٥" at bounding box center [397, 204] width 111 height 20
click at [305, 155] on button "قسم طره" at bounding box center [388, 161] width 477 height 12
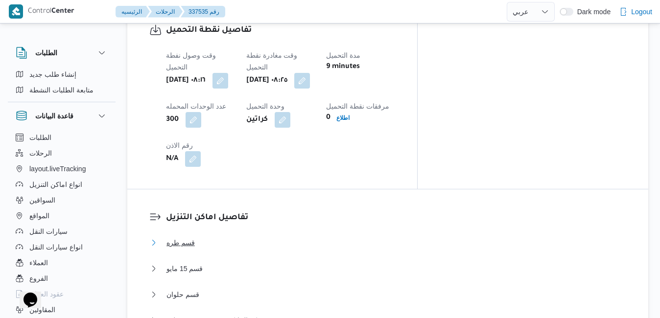
scroll to position [784, 0]
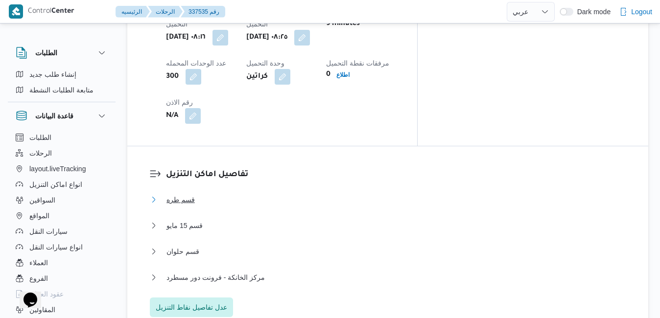
click at [295, 194] on button "قسم طره" at bounding box center [388, 200] width 477 height 12
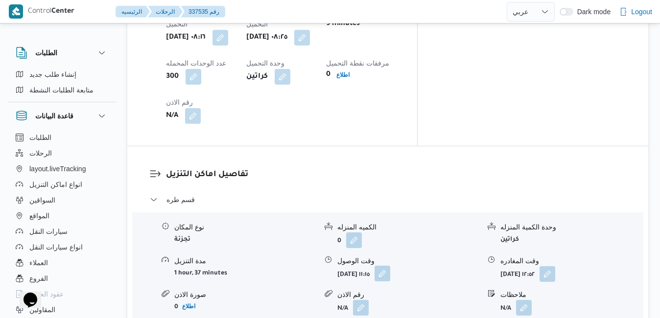
click at [390, 266] on button "button" at bounding box center [383, 274] width 16 height 16
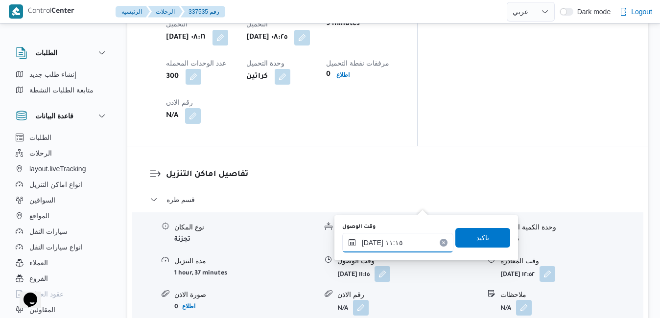
click at [384, 244] on input "١٧/٠٩/٢٠٢٥ ١١:١٥" at bounding box center [397, 243] width 111 height 20
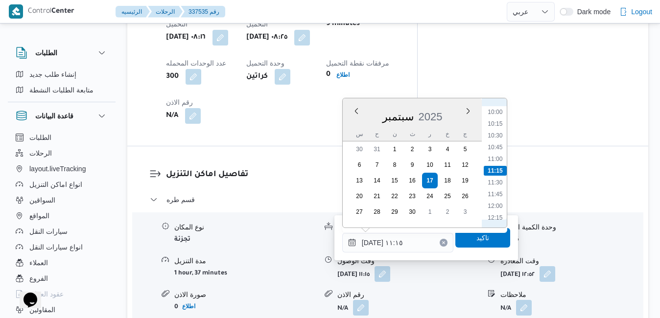
scroll to position [370, 0]
click at [498, 190] on li "09:30" at bounding box center [495, 188] width 23 height 10
type input "١٧/٠٩/٢٠٢٥ ٠٩:٣٠"
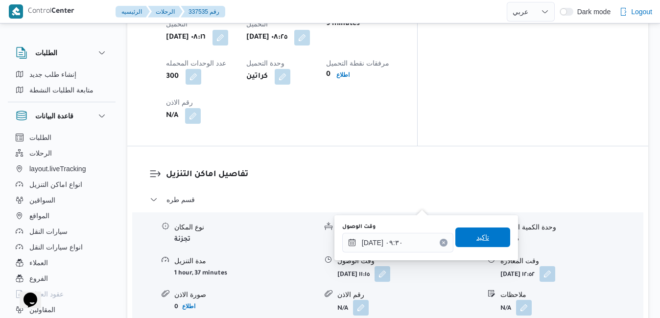
click at [483, 242] on span "تاكيد" at bounding box center [483, 238] width 55 height 20
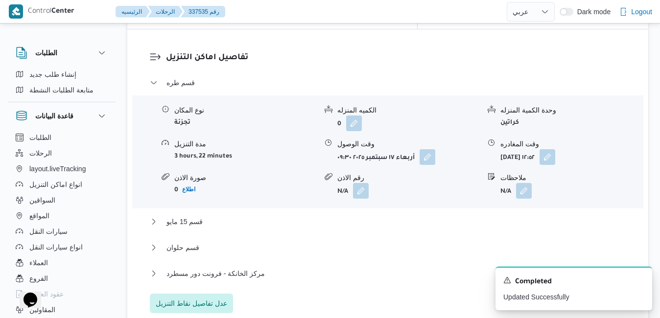
scroll to position [901, 0]
click at [383, 216] on button "قسم 15 مايو" at bounding box center [388, 222] width 477 height 12
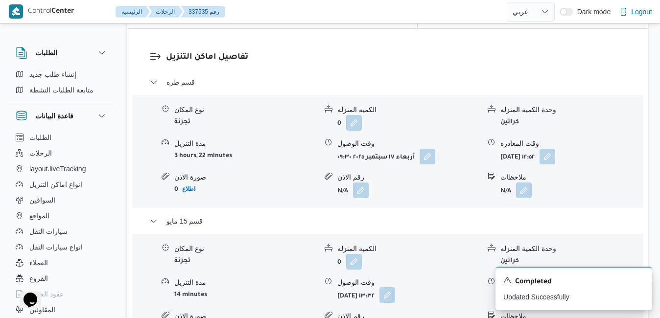
click at [395, 288] on button "button" at bounding box center [388, 296] width 16 height 16
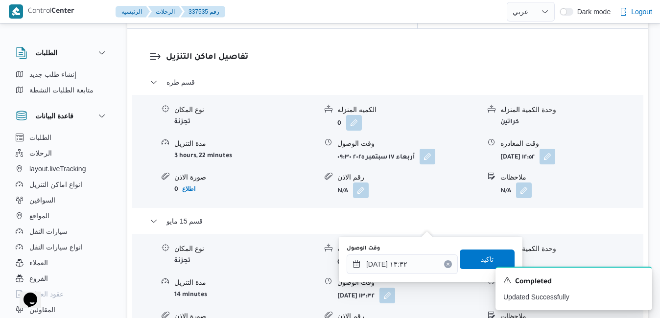
click at [446, 264] on icon "Clear input" at bounding box center [448, 265] width 4 height 4
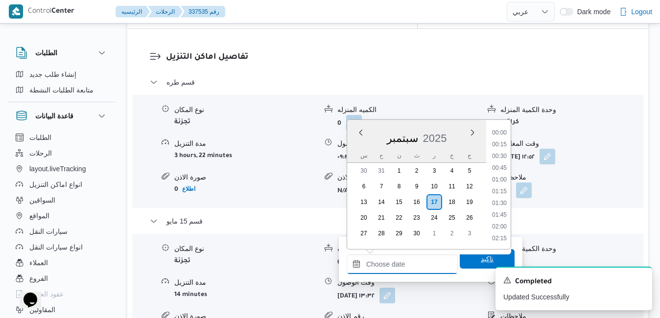
scroll to position [822, 0]
click at [460, 264] on span "تاكيد" at bounding box center [487, 259] width 55 height 20
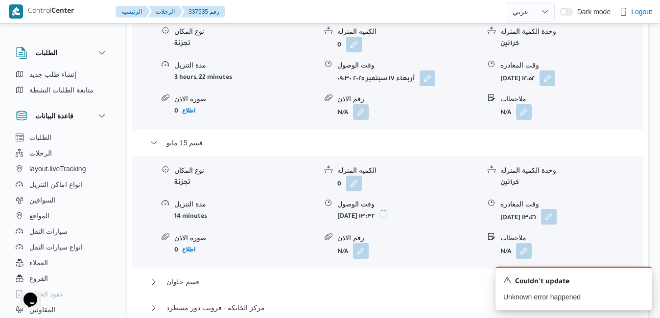
click at [557, 225] on button "button" at bounding box center [549, 217] width 16 height 16
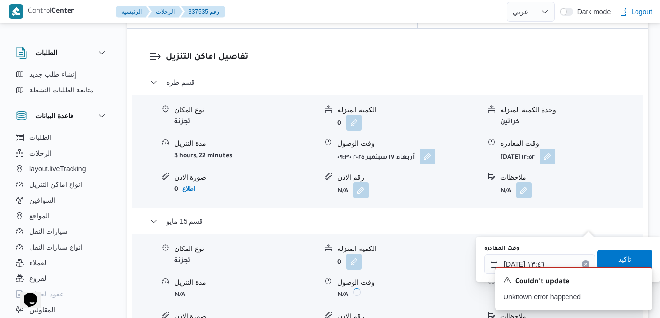
click at [578, 261] on div "A new notification appears Couldn't update Unknown error happened" at bounding box center [562, 288] width 196 height 59
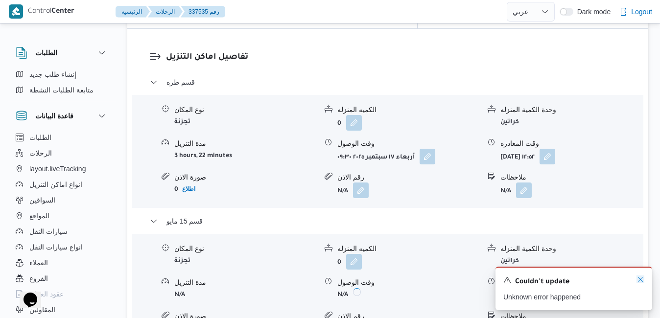
click at [643, 282] on icon "Dismiss toast" at bounding box center [641, 280] width 8 height 8
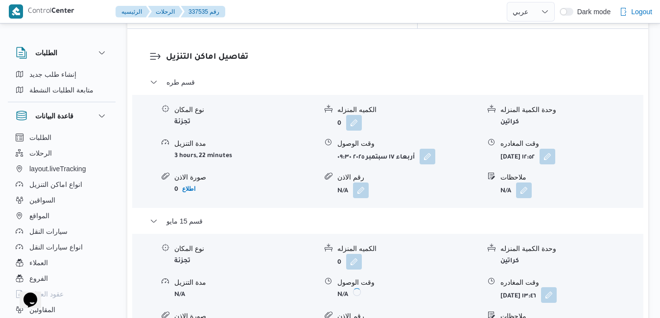
click at [557, 288] on button "button" at bounding box center [549, 296] width 16 height 16
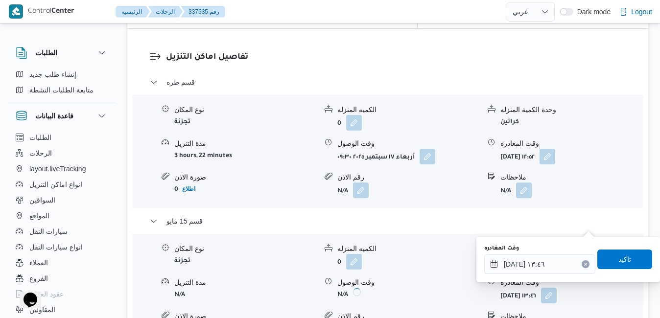
click at [584, 266] on icon "Clear input" at bounding box center [586, 265] width 4 height 4
click at [609, 258] on span "تاكيد" at bounding box center [625, 259] width 55 height 20
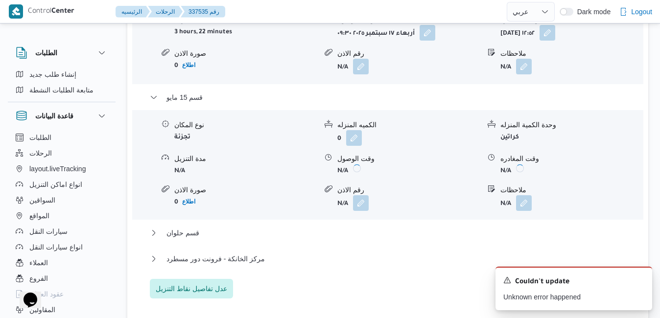
scroll to position [1117, 0]
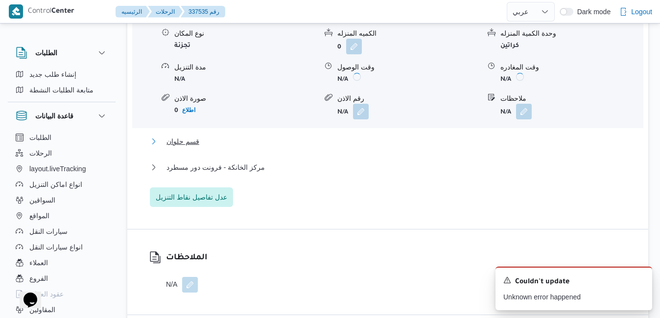
click at [361, 136] on button "قسم حلوان" at bounding box center [388, 142] width 477 height 12
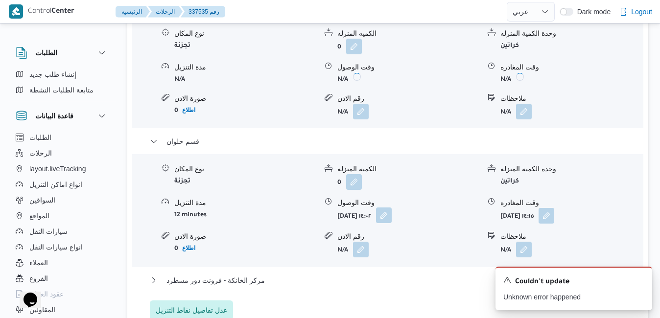
click at [392, 208] on button "button" at bounding box center [384, 216] width 16 height 16
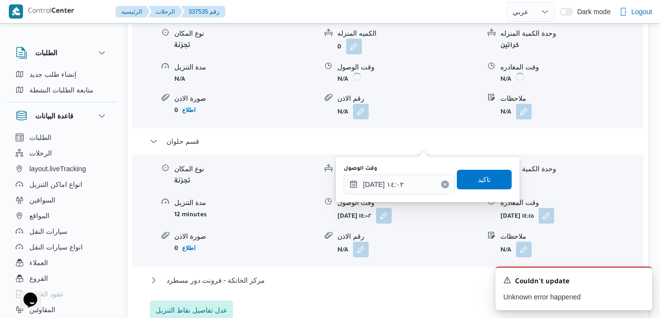
click at [443, 185] on icon "Clear input" at bounding box center [445, 185] width 4 height 4
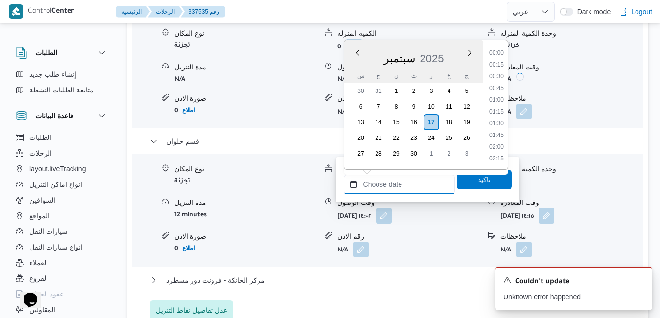
scroll to position [822, 0]
click at [488, 188] on span "تاكيد" at bounding box center [484, 180] width 55 height 20
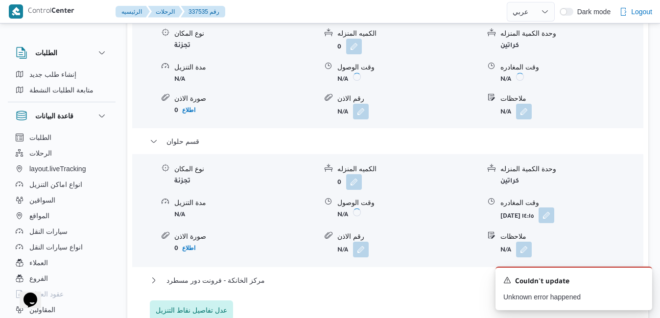
click at [555, 208] on button "button" at bounding box center [547, 216] width 16 height 16
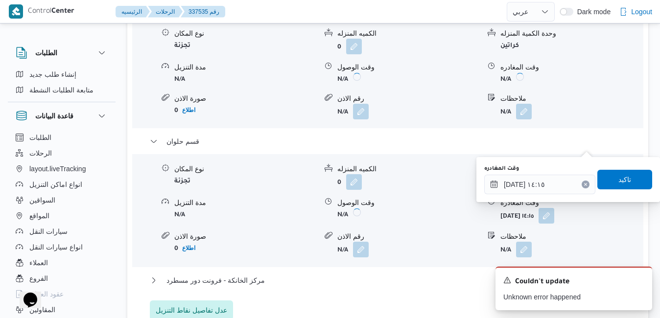
click at [582, 183] on button "Clear input" at bounding box center [586, 185] width 8 height 8
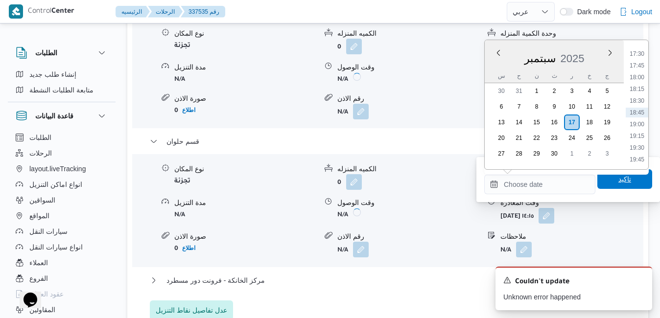
click at [605, 180] on span "تاكيد" at bounding box center [625, 180] width 55 height 20
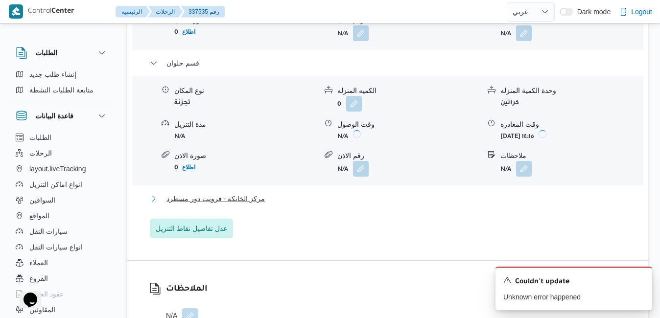
click at [473, 205] on button "مركز الخانكة - فرونت دور مسطرد" at bounding box center [388, 199] width 477 height 12
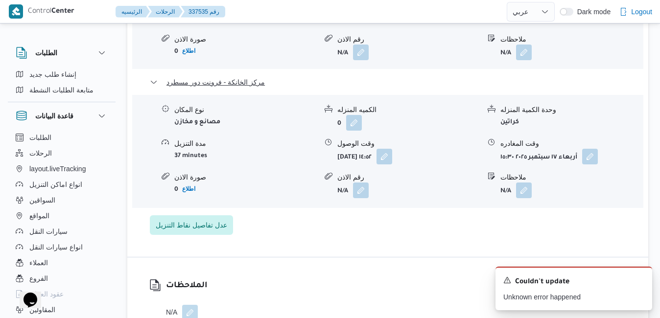
scroll to position [1333, 0]
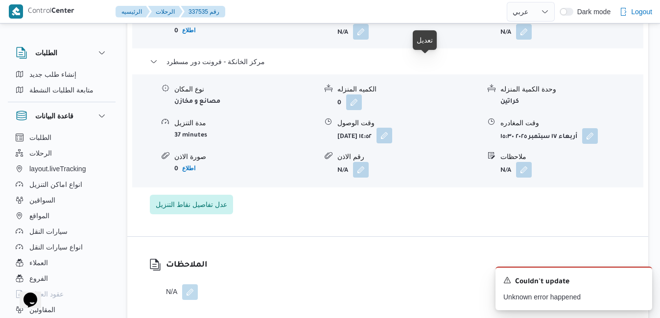
click at [392, 128] on button "button" at bounding box center [385, 136] width 16 height 16
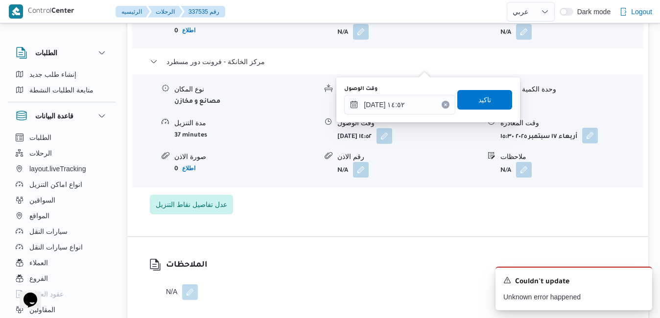
click at [592, 128] on button "button" at bounding box center [591, 136] width 16 height 16
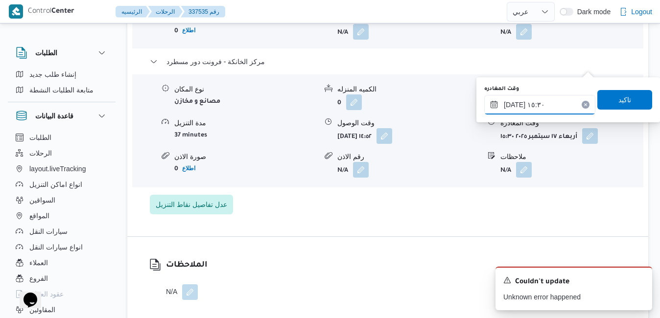
click at [559, 112] on input "١٧/٠٩/٢٠٢٥ ١٥:٣٠" at bounding box center [540, 105] width 111 height 20
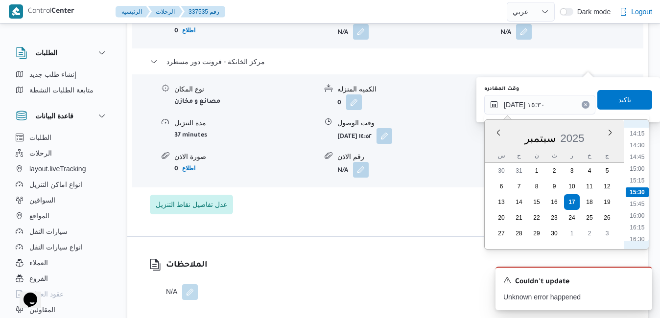
scroll to position [769, 0]
click at [637, 153] on li "16:45" at bounding box center [637, 152] width 23 height 10
type input "١٧/٠٩/٢٠٢٥ ١٦:٤٥"
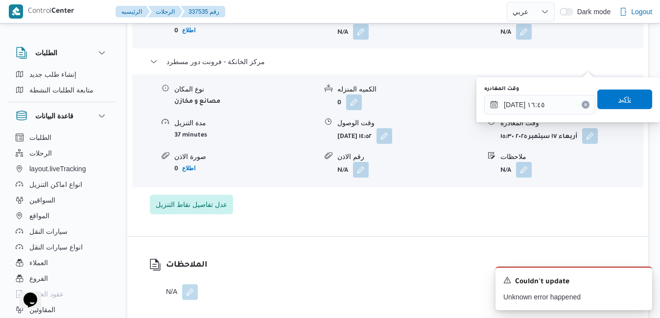
click at [621, 103] on span "تاكيد" at bounding box center [625, 100] width 13 height 12
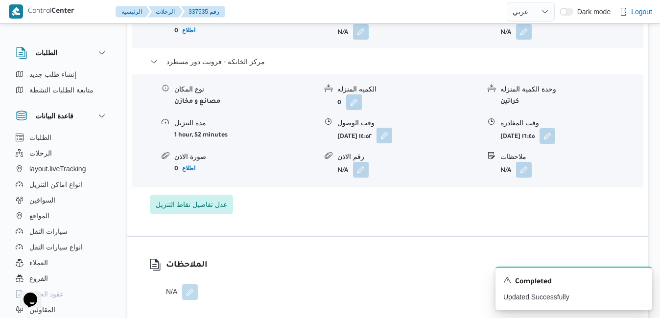
click at [392, 128] on button "button" at bounding box center [385, 136] width 16 height 16
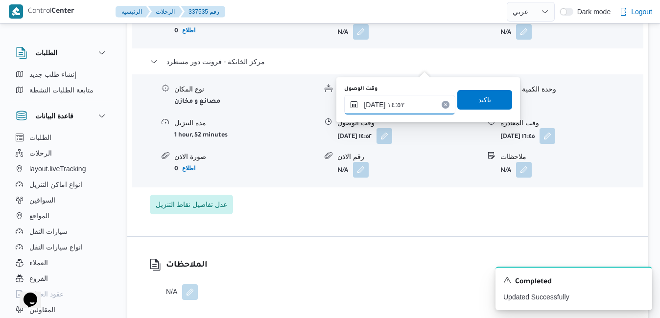
click at [409, 109] on input "١٧/٠٩/٢٠٢٥ ١٤:٥٢" at bounding box center [399, 105] width 111 height 20
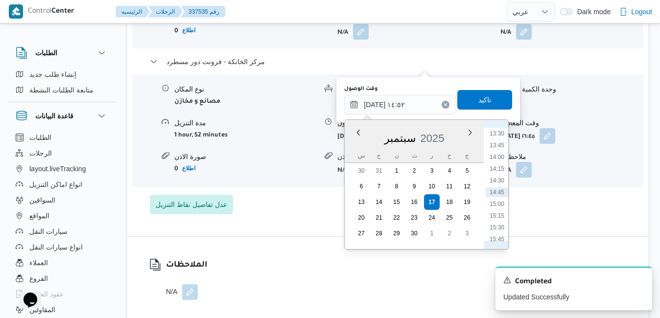
scroll to position [733, 0]
click at [501, 177] on li "16:30" at bounding box center [497, 175] width 23 height 10
type input "١٧/٠٩/٢٠٢٥ ١٦:٣٠"
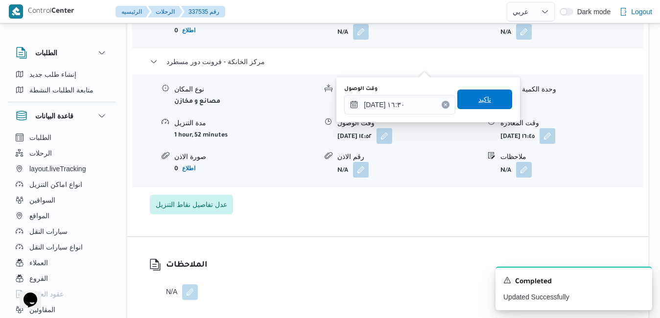
click at [482, 105] on span "تاكيد" at bounding box center [485, 100] width 13 height 12
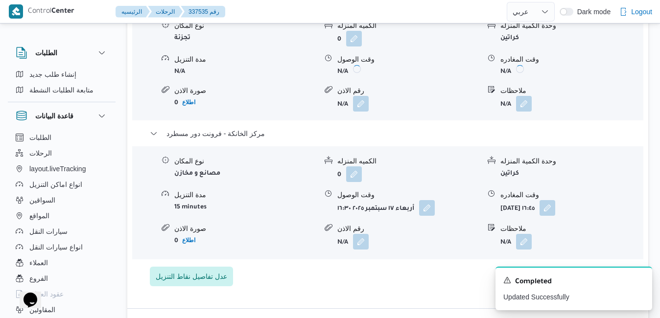
scroll to position [13, 0]
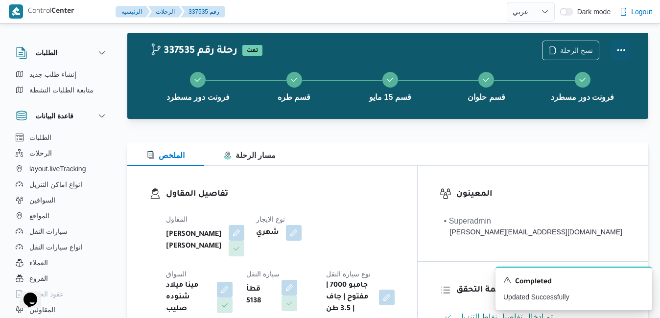
click at [620, 54] on button "Actions" at bounding box center [621, 50] width 20 height 20
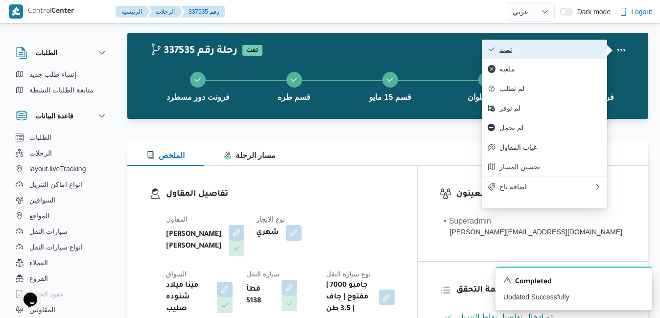
click at [565, 56] on button "تمت" at bounding box center [544, 50] width 125 height 20
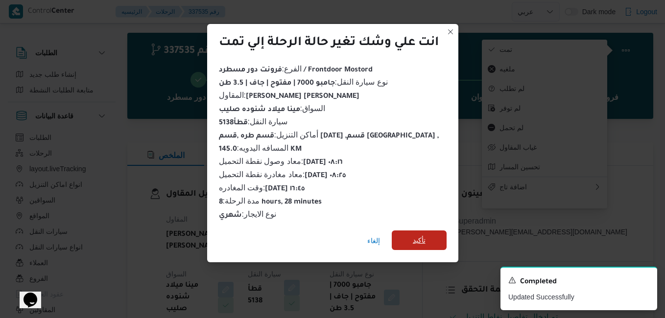
click at [438, 231] on span "تأكيد" at bounding box center [419, 241] width 55 height 20
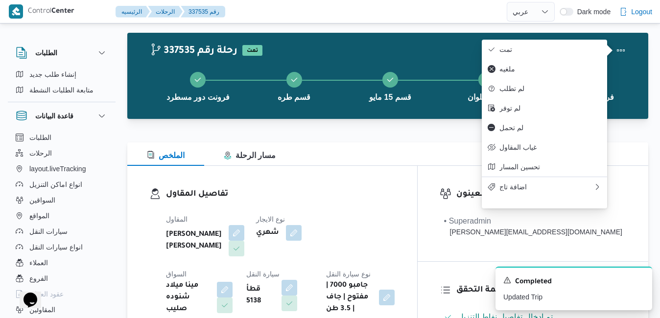
click at [340, 185] on div "تفاصيل المقاول المقاول عبدالمنعم مجدي السيد عواد نوع الايجار شهري السواق مينا م…" at bounding box center [272, 251] width 290 height 171
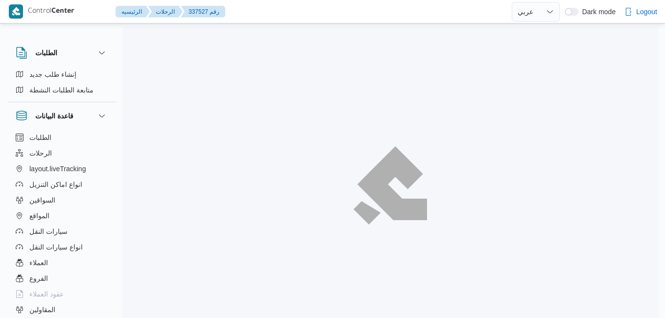
select select "ar"
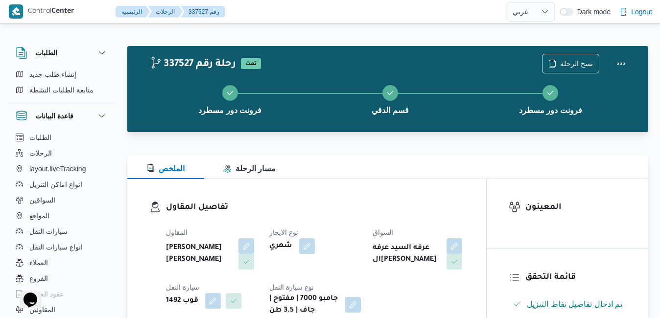
click at [414, 183] on div "تفاصيل المقاول المقاول عبدالمنعم مجدي السيد عواد نوع الايجار شهري السواق عرفه ا…" at bounding box center [306, 259] width 359 height 160
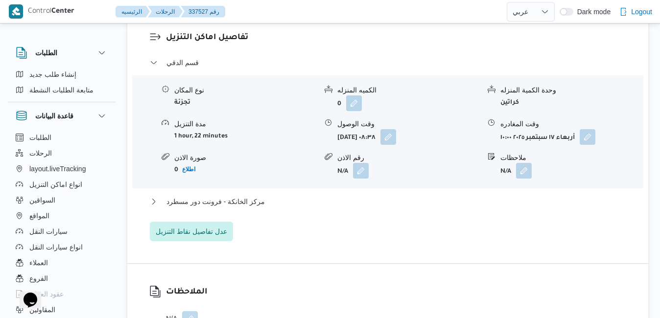
scroll to position [862, 0]
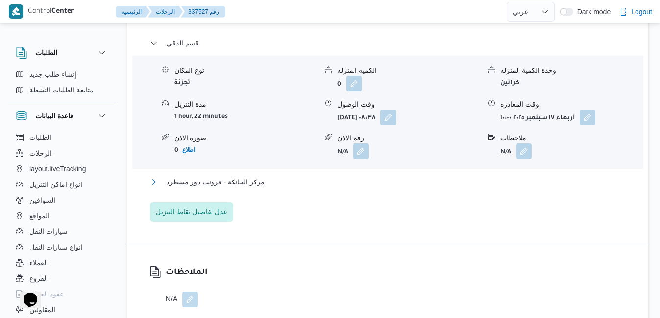
click at [409, 187] on button "مركز الخانكة - فرونت دور مسطرد" at bounding box center [388, 182] width 477 height 12
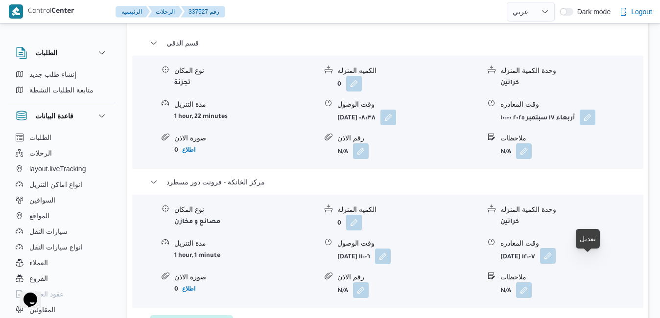
click at [556, 264] on button "button" at bounding box center [548, 256] width 16 height 16
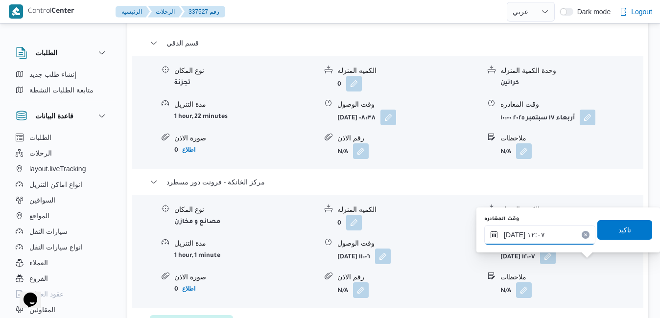
click at [553, 232] on input "١٧/٠٩/٢٠٢٥ ١٢:٠٧" at bounding box center [540, 235] width 111 height 20
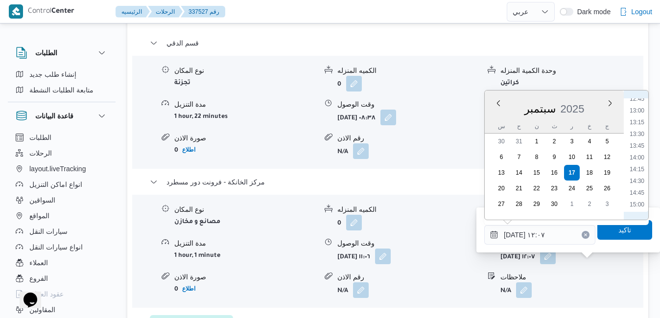
scroll to position [704, 0]
click at [637, 129] on li "15:30" at bounding box center [637, 129] width 23 height 10
type input "١٧/٠٩/٢٠٢٥ ١٥:٣٠"
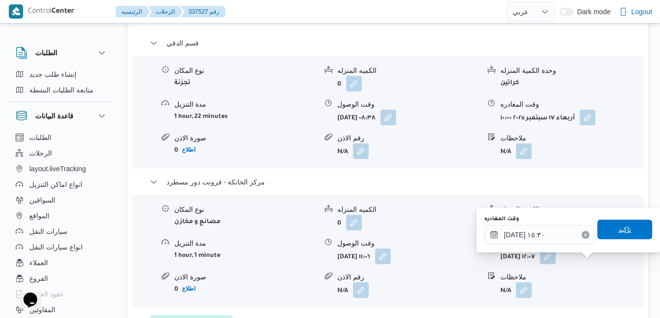
click at [610, 232] on span "تاكيد" at bounding box center [625, 230] width 55 height 20
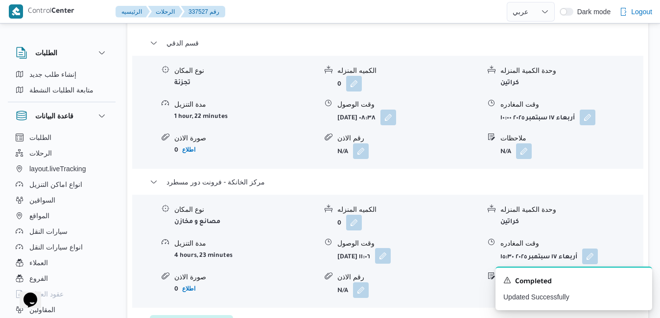
click at [391, 264] on button "button" at bounding box center [383, 256] width 16 height 16
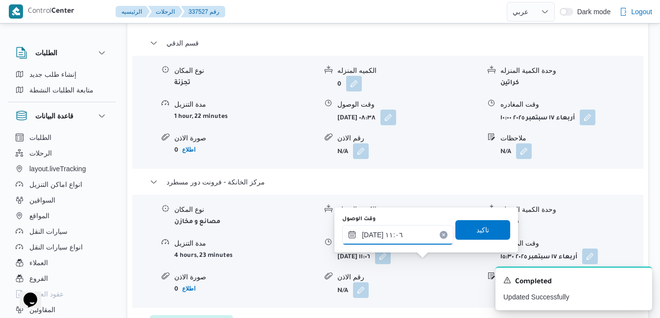
click at [410, 235] on input "١٧/٠٩/٢٠٢٥ ١١:٠٦" at bounding box center [397, 235] width 111 height 20
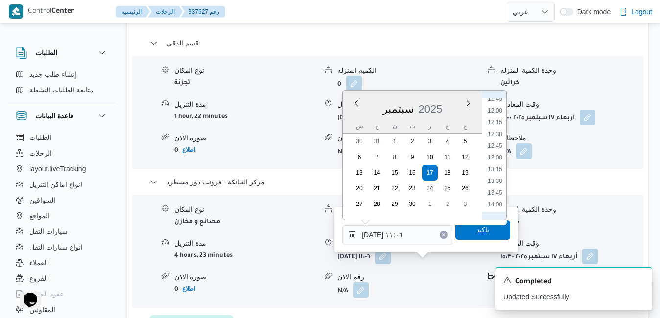
scroll to position [657, 0]
click at [498, 167] on li "15:15" at bounding box center [495, 164] width 23 height 10
type input "١٧/٠٩/٢٠٢٥ ١٥:١٥"
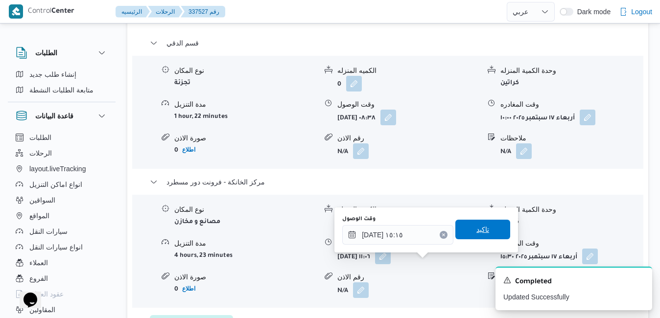
click at [482, 232] on span "تاكيد" at bounding box center [483, 230] width 13 height 12
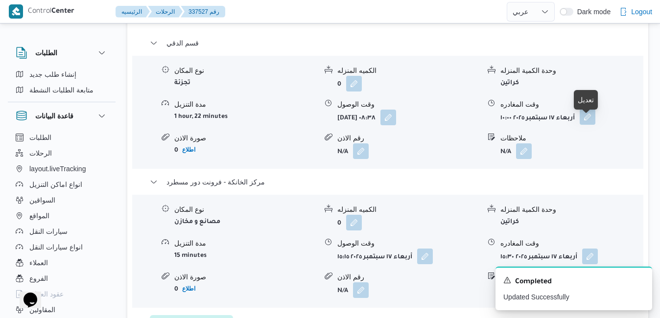
click at [585, 125] on button "button" at bounding box center [588, 117] width 16 height 16
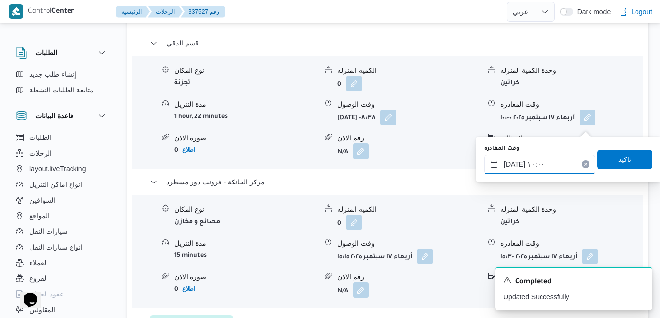
click at [536, 163] on input "١٧/٠٩/٢٠٢٥ ١٠:٠٠" at bounding box center [540, 165] width 111 height 20
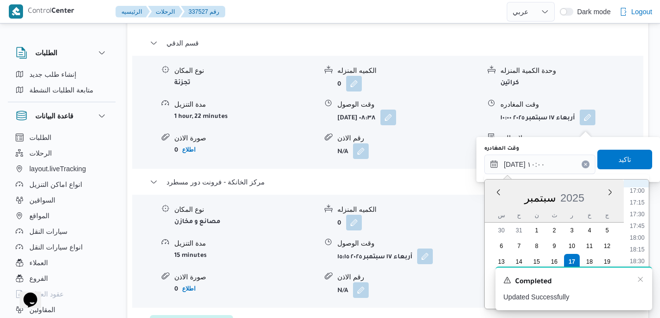
scroll to position [868, 0]
click at [643, 279] on icon "Dismiss toast" at bounding box center [641, 280] width 8 height 8
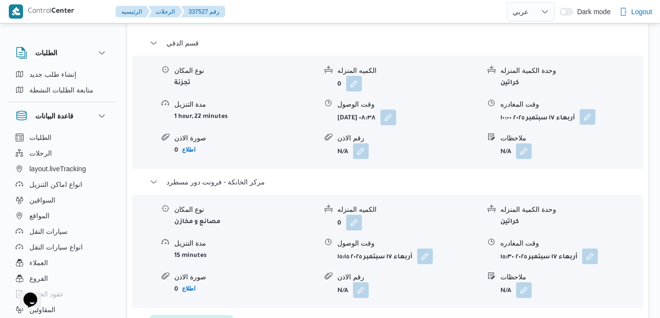
click at [588, 122] on button "button" at bounding box center [588, 117] width 16 height 16
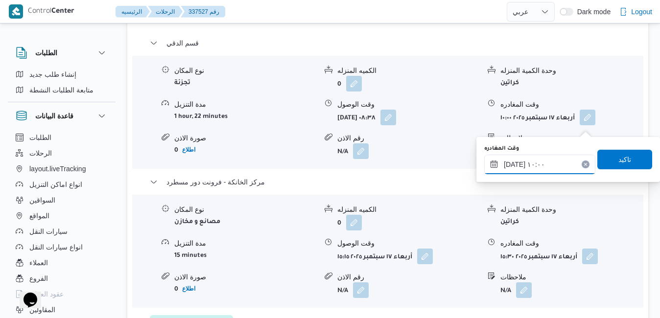
click at [556, 167] on input "١٧/٠٩/٢٠٢٥ ١٠:٠٠" at bounding box center [540, 165] width 111 height 20
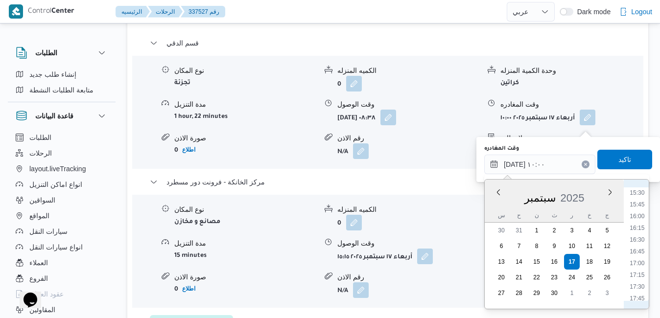
scroll to position [629, 0]
click at [641, 258] on li "14:45" at bounding box center [637, 257] width 23 height 10
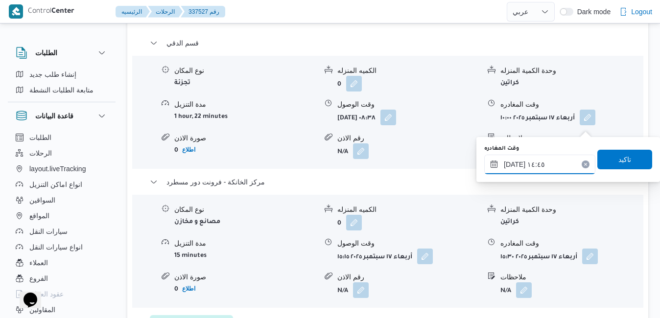
click at [514, 166] on input "١٧/٠٩/٢٠٢٥ ١٤:٤٥" at bounding box center [540, 165] width 111 height 20
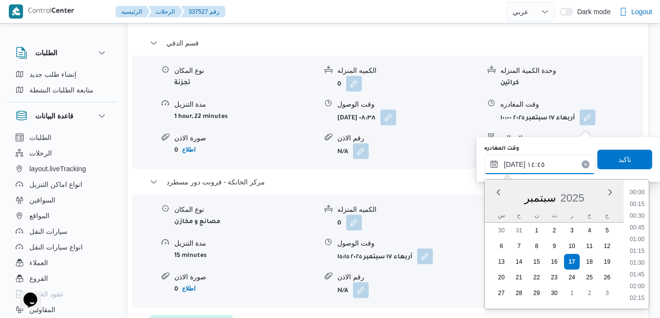
click at [514, 166] on input "١٧/٠٩/٢٠٢٥ ١٤:٤٥" at bounding box center [540, 165] width 111 height 20
type input "١٧/٠٩/٢٠٢٥ ١٤:35"
click at [623, 160] on span "تاكيد" at bounding box center [625, 159] width 13 height 12
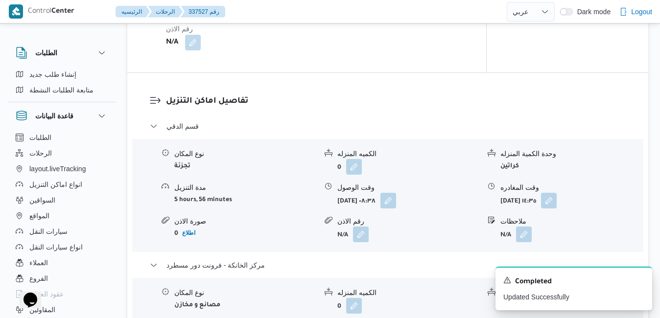
scroll to position [0, 0]
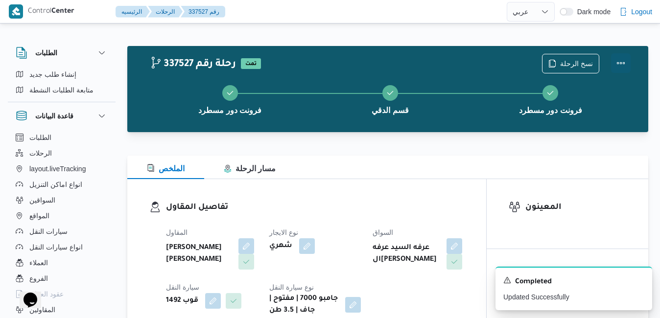
click at [619, 67] on button "Actions" at bounding box center [621, 63] width 20 height 20
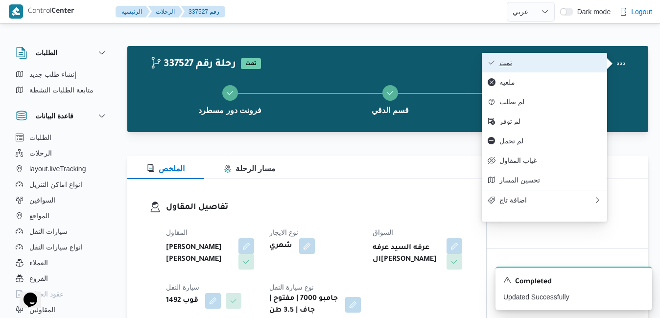
click at [559, 65] on span "تمت" at bounding box center [551, 63] width 102 height 8
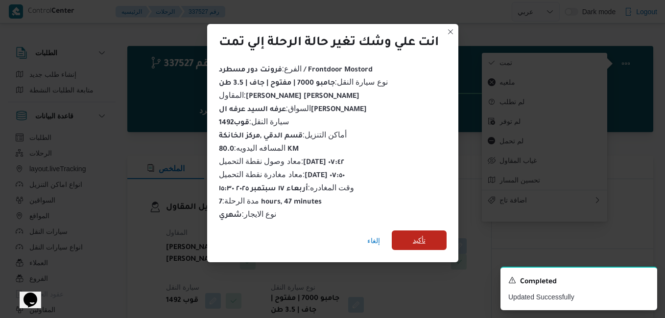
click at [421, 238] on span "تأكيد" at bounding box center [419, 241] width 13 height 12
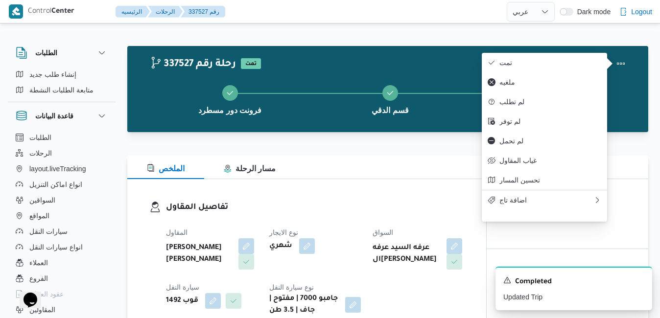
click at [392, 194] on div "تفاصيل المقاول المقاول عبدالمنعم مجدي السيد عواد نوع الايجار شهري السواق عرفه ا…" at bounding box center [306, 259] width 359 height 160
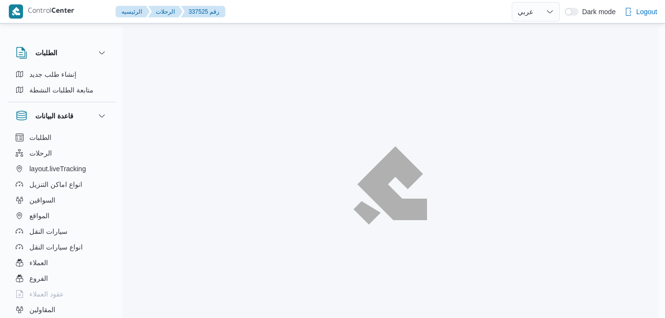
select select "ar"
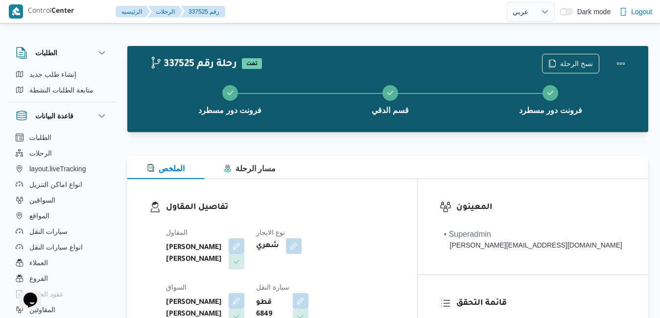
click at [422, 163] on div "الملخص مسار الرحلة" at bounding box center [387, 168] width 521 height 24
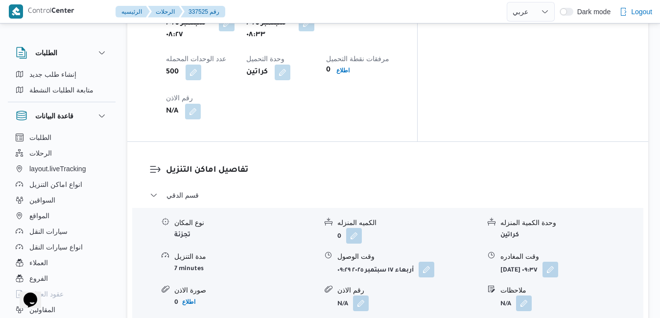
scroll to position [941, 0]
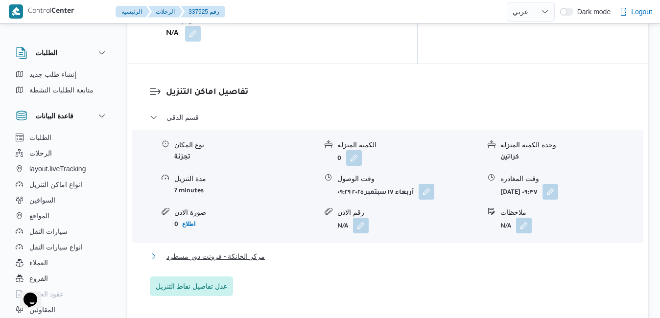
click at [434, 251] on button "مركز الخانكة - فرونت دور مسطرد" at bounding box center [388, 257] width 477 height 12
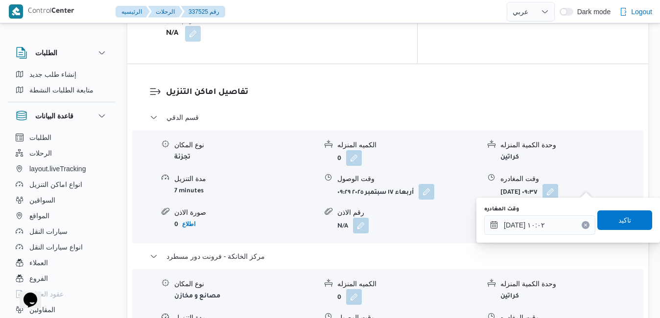
click at [535, 240] on div "You are in a dialog. To close this dialog, hit escape. وقت المغادره ١٧/٠٩/٢٠٢٥ …" at bounding box center [569, 220] width 184 height 45
click at [537, 229] on input "١٧/٠٩/٢٠٢٥ ١٠:٠٢" at bounding box center [540, 226] width 111 height 20
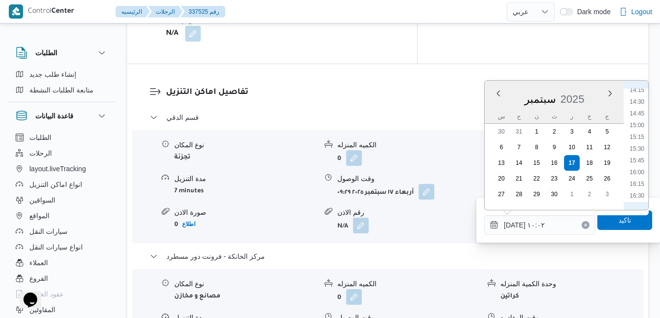
scroll to position [709, 0]
click at [638, 151] on li "16:15" at bounding box center [637, 149] width 23 height 10
type input "١٧/٠٩/٢٠٢٥ ١٦:١٥"
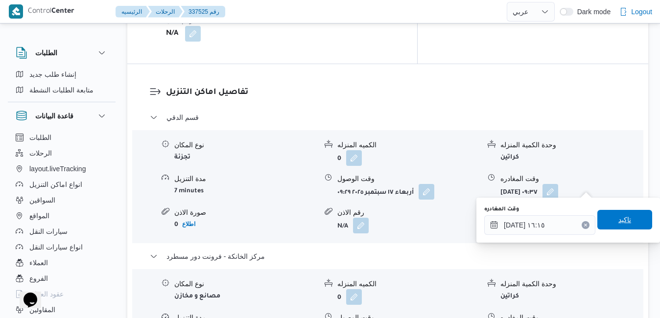
click at [619, 219] on span "تاكيد" at bounding box center [625, 220] width 13 height 12
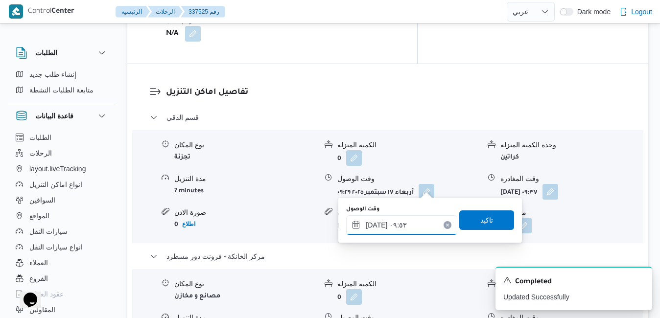
click at [403, 224] on input "١٧/٠٩/٢٠٢٥ ٠٩:٥٣" at bounding box center [401, 226] width 111 height 20
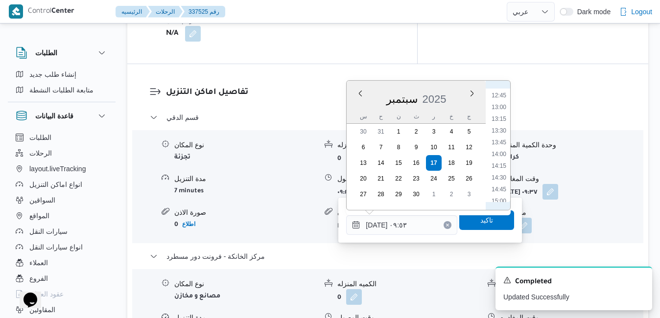
scroll to position [697, 0]
click at [500, 151] on li "16:00" at bounding box center [499, 149] width 23 height 10
type input "١٧/٠٩/٢٠٢٥ ١٦:٠٠"
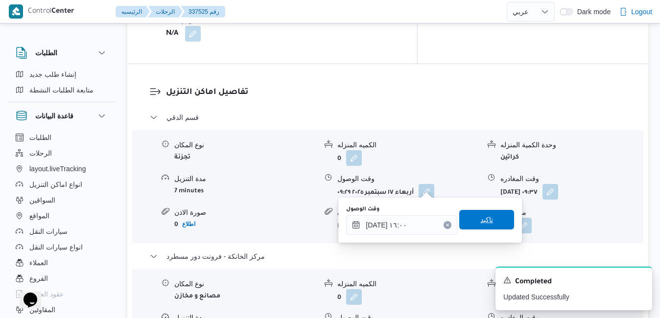
click at [485, 218] on span "تاكيد" at bounding box center [487, 220] width 13 height 12
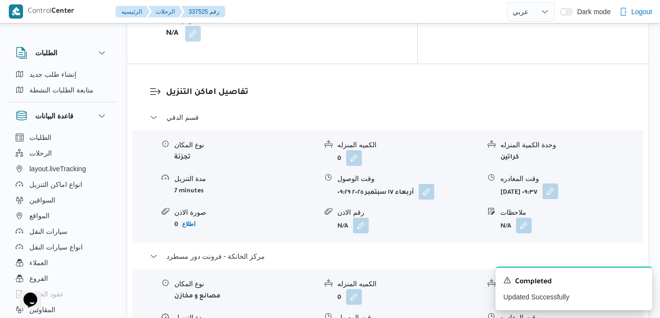
click at [559, 184] on button "button" at bounding box center [551, 192] width 16 height 16
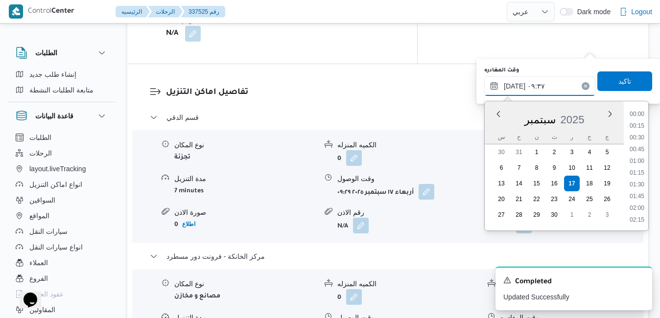
click at [557, 84] on input "١٧/٠٩/٢٠٢٥ ٠٩:٣٧" at bounding box center [540, 86] width 111 height 20
click at [643, 164] on ul "00:00 00:15 00:30 00:45 01:00 01:15 01:30 01:45 02:00 02:15 02:30 02:45 03:00 0…" at bounding box center [637, 166] width 23 height 114
click at [642, 167] on li "15:45" at bounding box center [637, 170] width 23 height 10
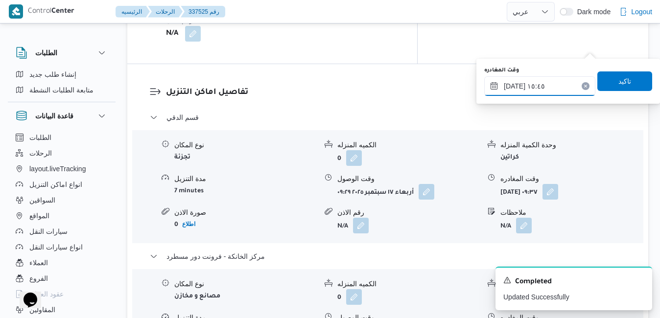
click at [516, 86] on input "١٧/٠٩/٢٠٢٥ ١٥:٤٥" at bounding box center [540, 86] width 111 height 20
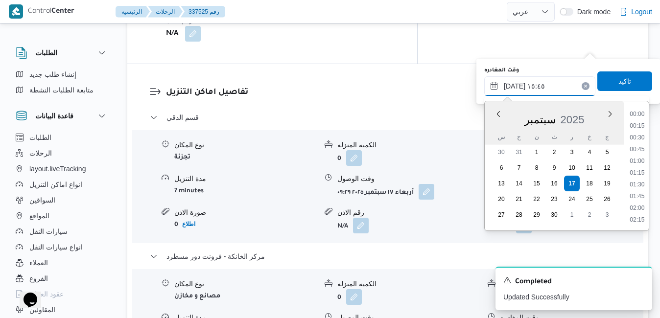
click at [516, 86] on input "١٧/٠٩/٢٠٢٥ ١٥:٤٥" at bounding box center [540, 86] width 111 height 20
type input "١٧/٠٩/٢٠٢٥ ١٥:١٠"
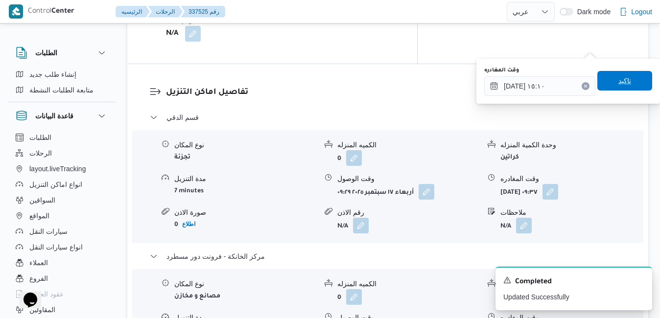
click at [627, 73] on span "تاكيد" at bounding box center [625, 81] width 55 height 20
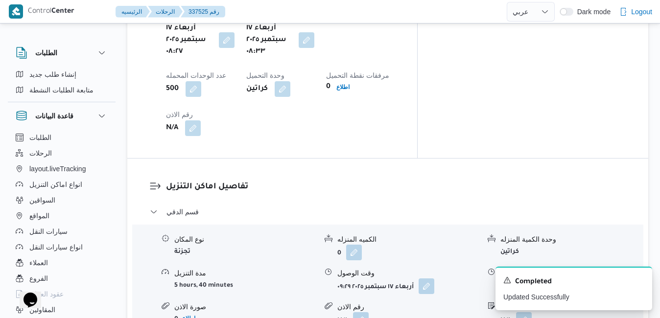
scroll to position [0, 0]
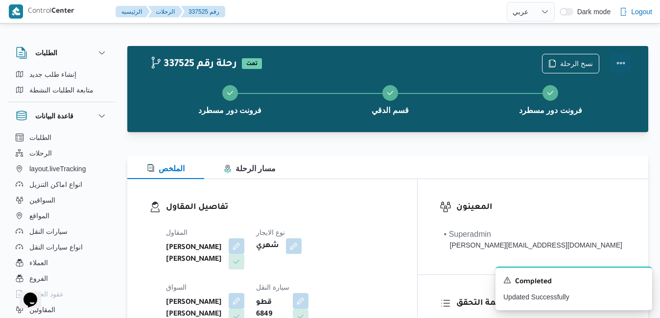
click at [623, 65] on button "Actions" at bounding box center [621, 63] width 20 height 20
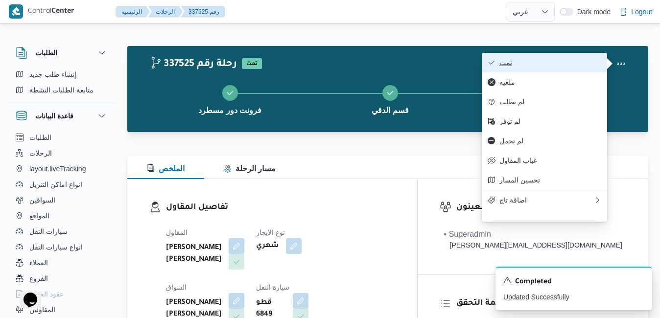
click at [574, 65] on span "تمت" at bounding box center [551, 63] width 102 height 8
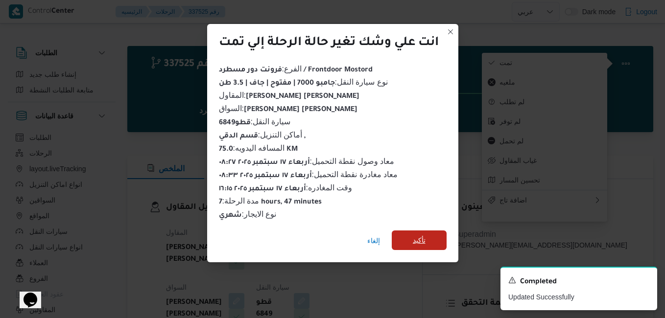
click at [432, 235] on span "تأكيد" at bounding box center [419, 241] width 55 height 20
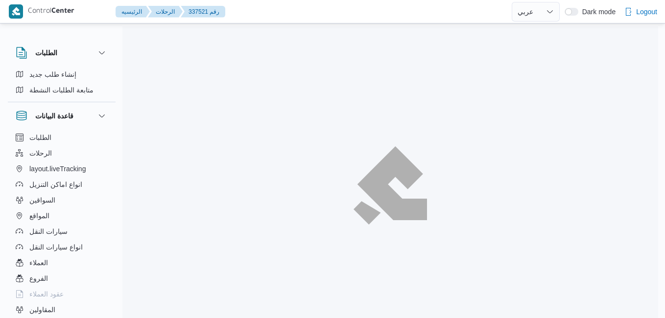
select select "ar"
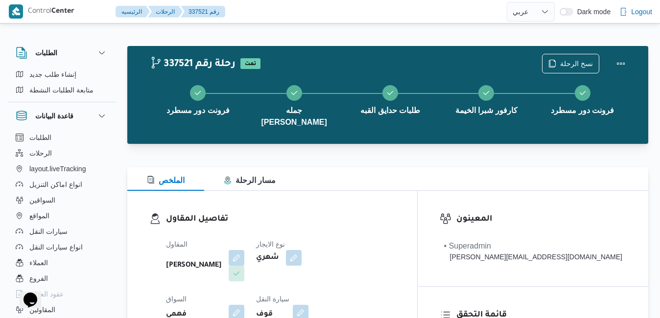
click at [428, 168] on div "الملخص مسار الرحلة" at bounding box center [387, 180] width 521 height 24
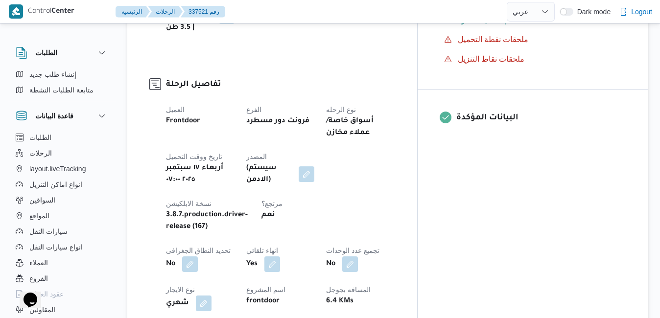
scroll to position [431, 0]
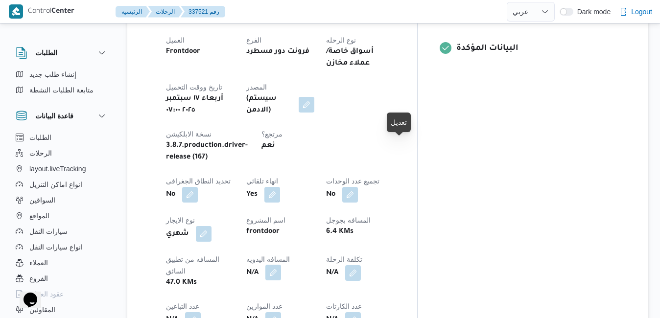
click at [281, 265] on button "button" at bounding box center [274, 273] width 16 height 16
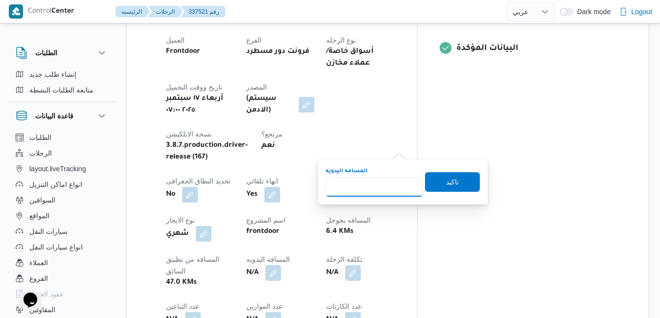
click at [377, 188] on input "المسافه اليدويه" at bounding box center [374, 187] width 97 height 20
type input "75"
click at [445, 189] on span "تاكيد" at bounding box center [452, 182] width 55 height 20
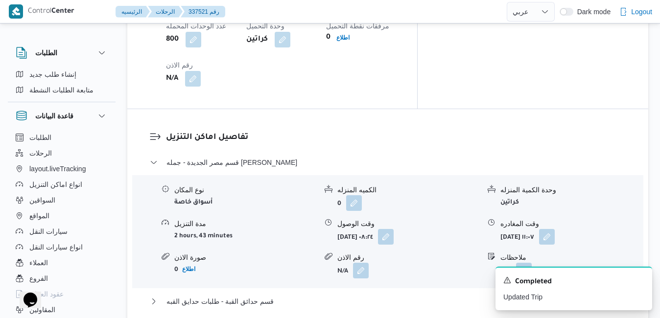
scroll to position [901, 0]
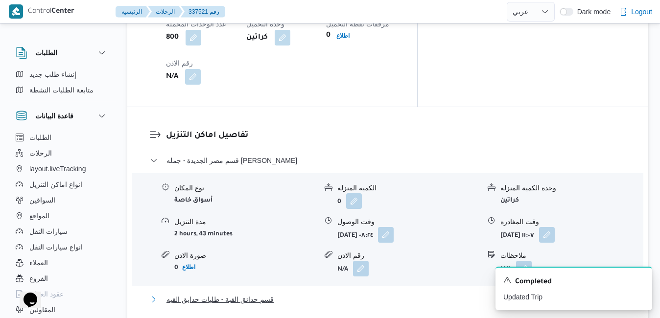
click at [388, 294] on button "قسم حدائق القبة - طلبات حدايق القبه" at bounding box center [388, 300] width 477 height 12
click at [642, 283] on icon "Dismiss toast" at bounding box center [641, 280] width 8 height 8
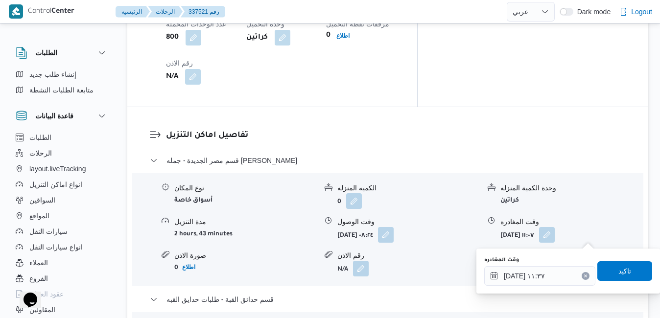
click at [584, 275] on icon "Clear input" at bounding box center [586, 276] width 4 height 4
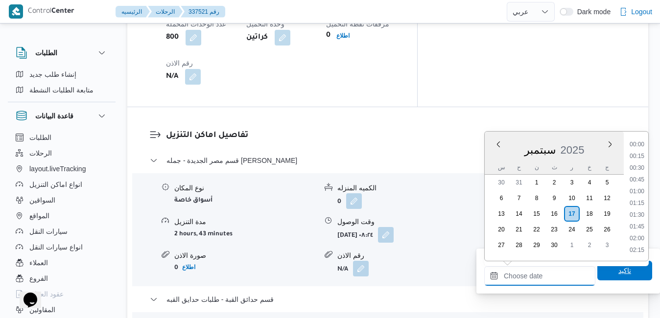
scroll to position [834, 0]
click at [606, 273] on span "تاكيد" at bounding box center [625, 271] width 55 height 20
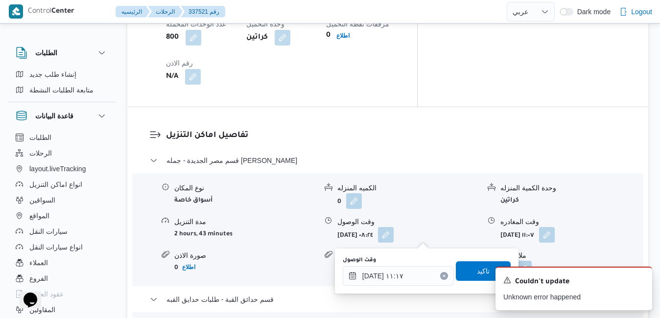
click at [442, 274] on icon "Clear input" at bounding box center [444, 276] width 4 height 4
click at [458, 274] on span "تاكيد" at bounding box center [483, 271] width 55 height 20
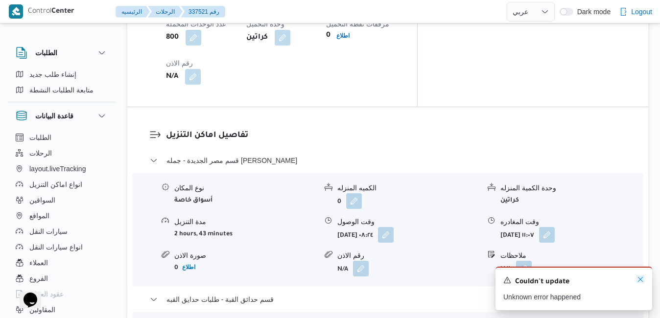
click at [640, 280] on icon "Dismiss toast" at bounding box center [641, 280] width 8 height 8
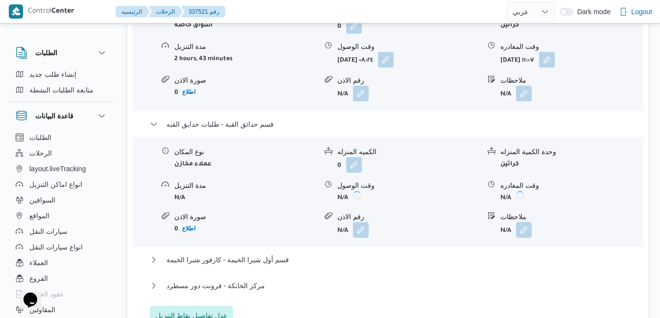
scroll to position [1078, 0]
click at [449, 253] on button "قسم أول شبرا الخيمة - كارفور شبرا الخيمة" at bounding box center [388, 259] width 477 height 12
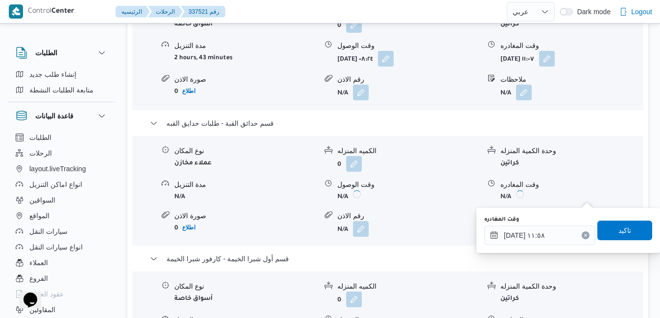
click at [584, 234] on icon "Clear input" at bounding box center [586, 236] width 4 height 4
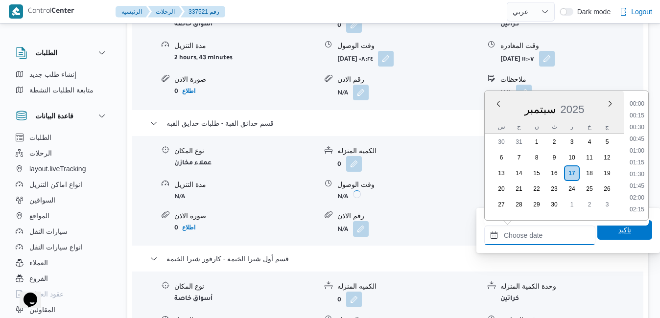
scroll to position [834, 0]
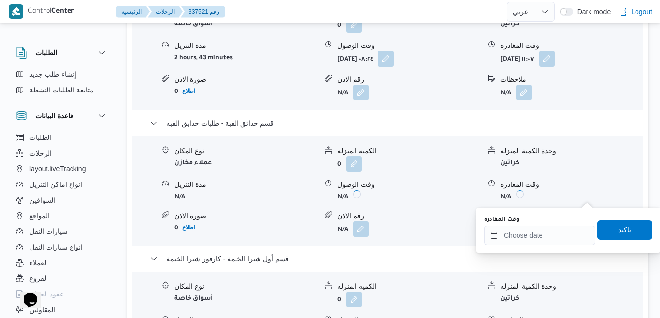
click at [607, 233] on span "تاكيد" at bounding box center [625, 230] width 55 height 20
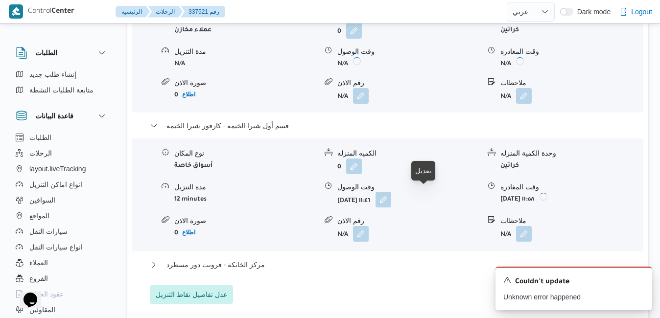
click at [391, 196] on button "button" at bounding box center [384, 200] width 16 height 16
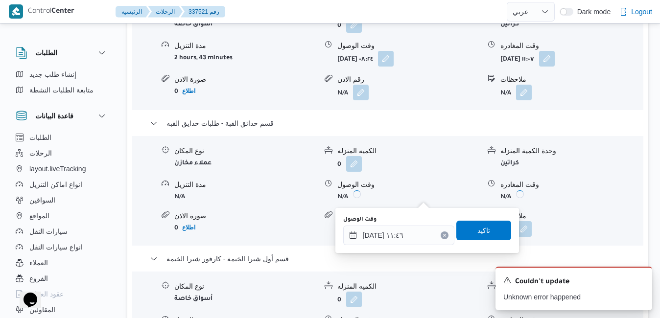
click at [443, 234] on icon "Clear input" at bounding box center [445, 236] width 4 height 4
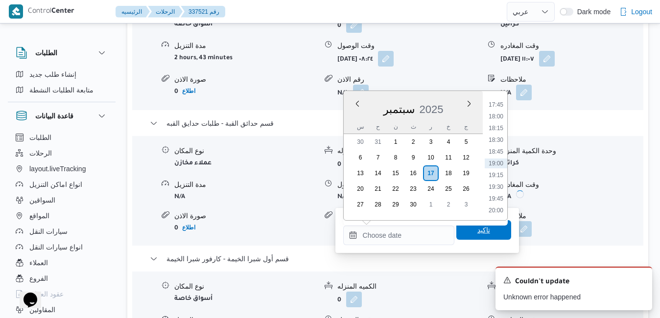
click at [478, 227] on span "تاكيد" at bounding box center [484, 230] width 13 height 12
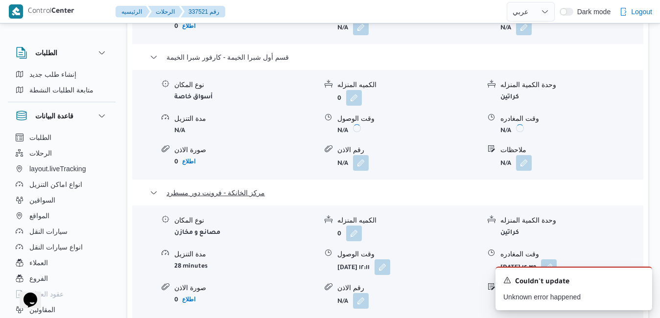
scroll to position [1293, 0]
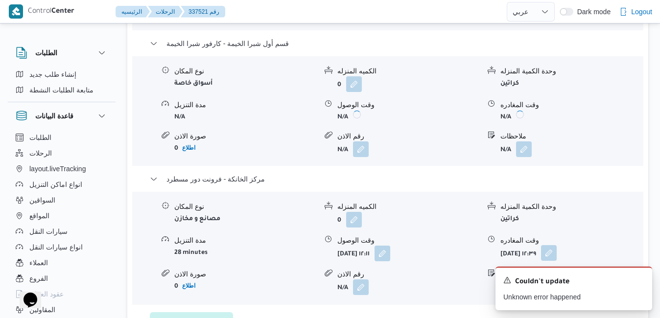
click at [557, 245] on button "button" at bounding box center [549, 253] width 16 height 16
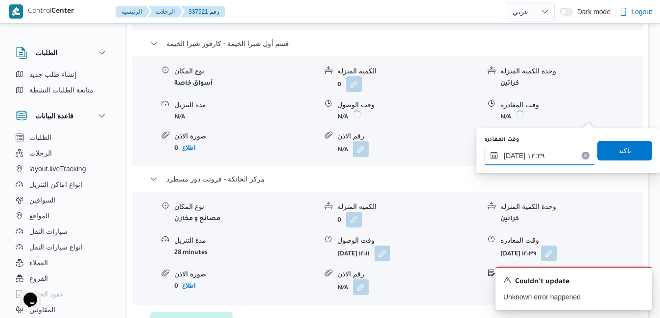
click at [565, 158] on input "١٧/٠٩/٢٠٢٥ ١٢:٣٩" at bounding box center [540, 156] width 111 height 20
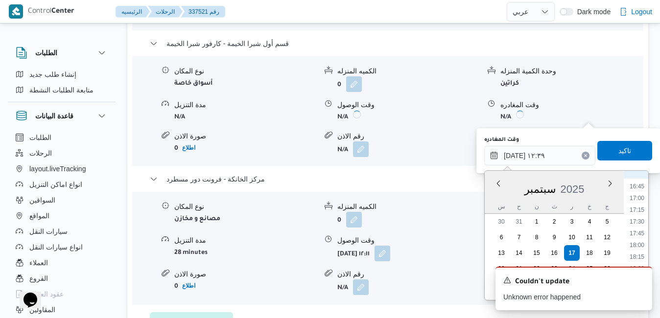
scroll to position [757, 0]
click at [642, 205] on li "16:30" at bounding box center [637, 203] width 23 height 10
type input "[DATE] ١٦:٣٠"
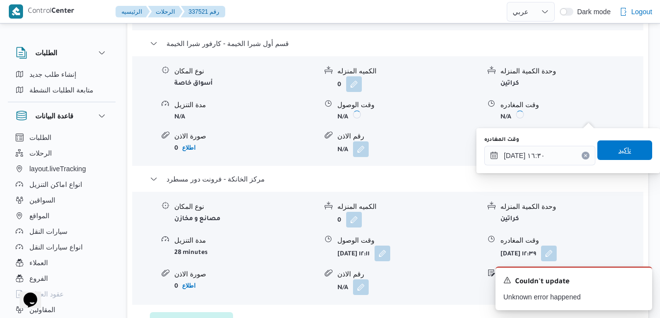
click at [626, 147] on span "تاكيد" at bounding box center [625, 151] width 55 height 20
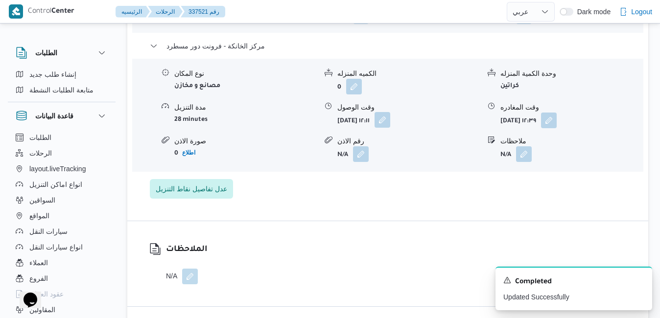
click at [390, 116] on button "button" at bounding box center [383, 120] width 16 height 16
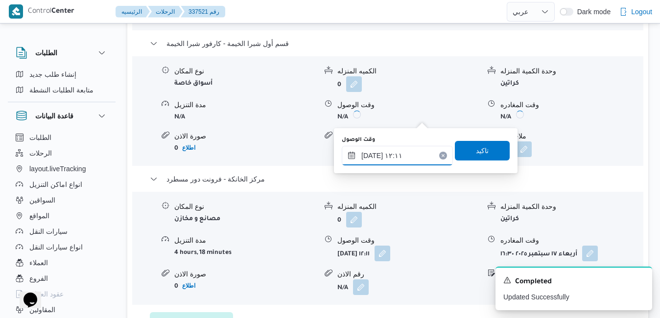
click at [414, 152] on input "١٧/٠٩/٢٠٢٥ ١٢:١١" at bounding box center [397, 156] width 111 height 20
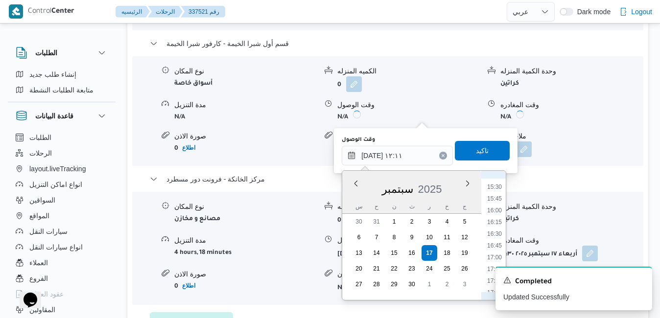
scroll to position [706, 0]
click at [496, 241] on li "16:15" at bounding box center [495, 242] width 23 height 10
type input "١٧/٠٩/٢٠٢٥ ١٦:١٥"
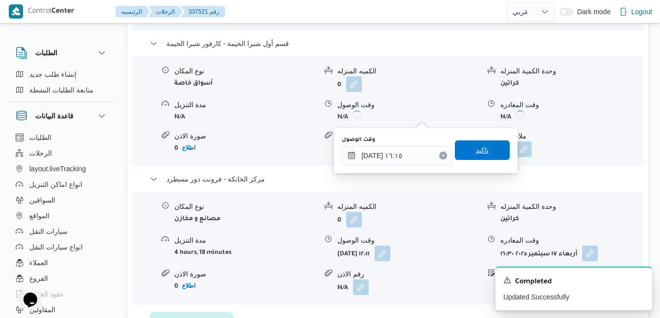
click at [483, 150] on span "تاكيد" at bounding box center [482, 151] width 55 height 20
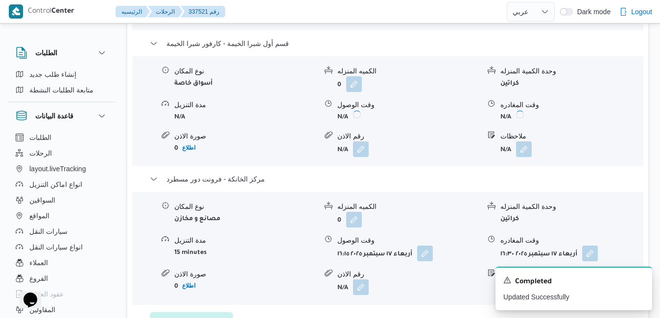
scroll to position [0, 0]
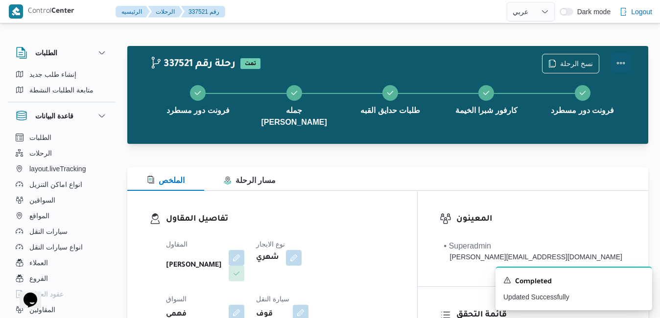
click at [621, 63] on button "Actions" at bounding box center [621, 63] width 20 height 20
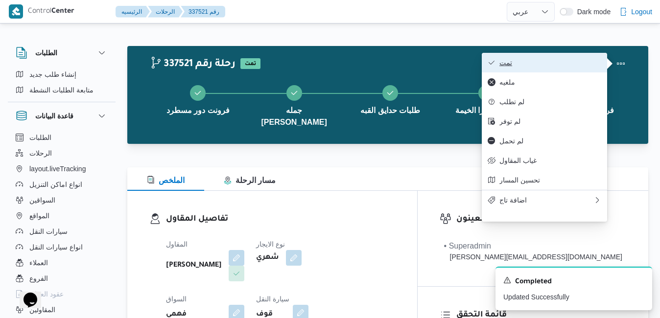
click at [568, 65] on span "تمت" at bounding box center [551, 63] width 102 height 8
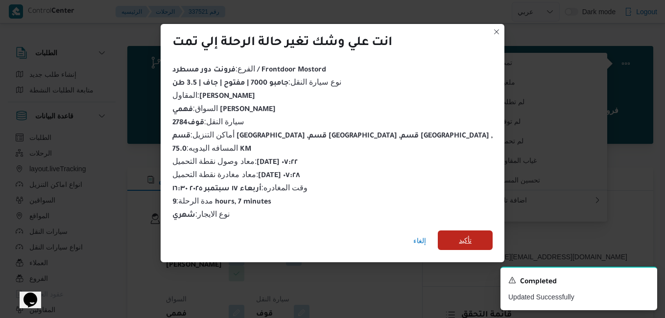
click at [459, 238] on span "تأكيد" at bounding box center [465, 241] width 13 height 12
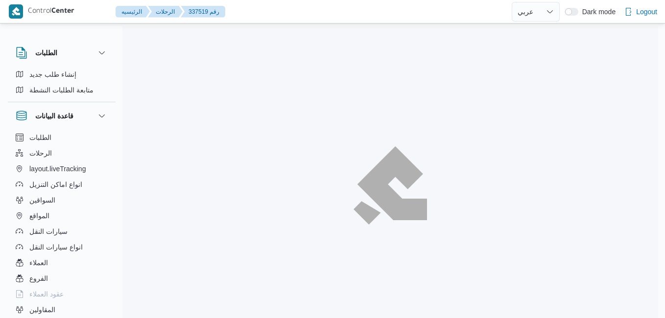
select select "ar"
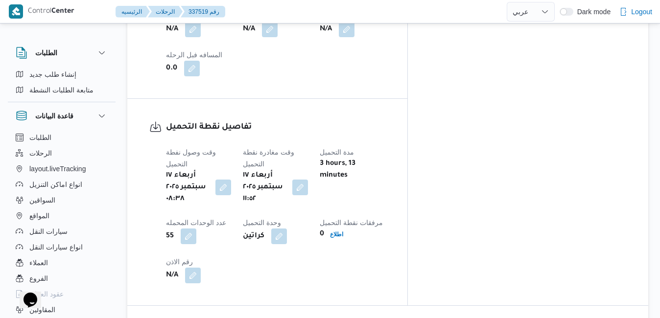
scroll to position [666, 0]
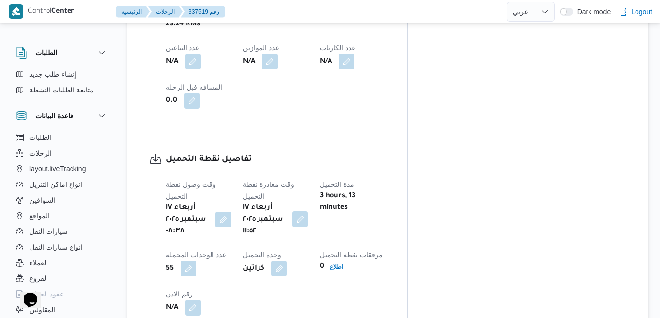
click at [308, 212] on button "button" at bounding box center [300, 220] width 16 height 16
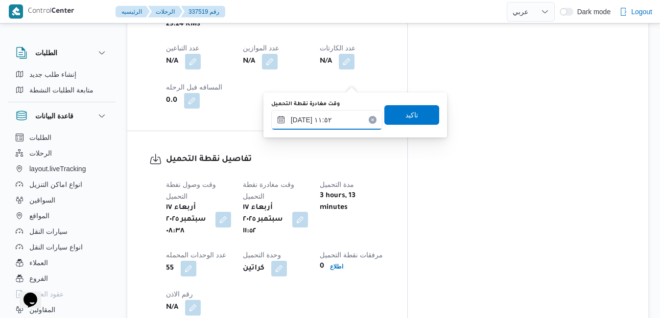
click at [344, 120] on input "[DATE] ١١:٥٢" at bounding box center [326, 120] width 111 height 20
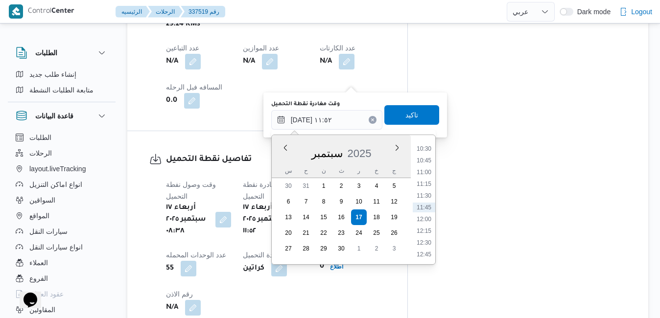
scroll to position [393, 0]
click at [427, 177] on li "09:00" at bounding box center [424, 178] width 23 height 10
type input "[DATE] ٠٩:٠٠"
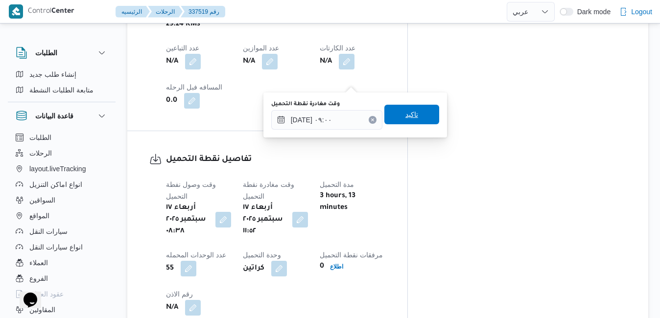
click at [416, 121] on span "تاكيد" at bounding box center [412, 115] width 55 height 20
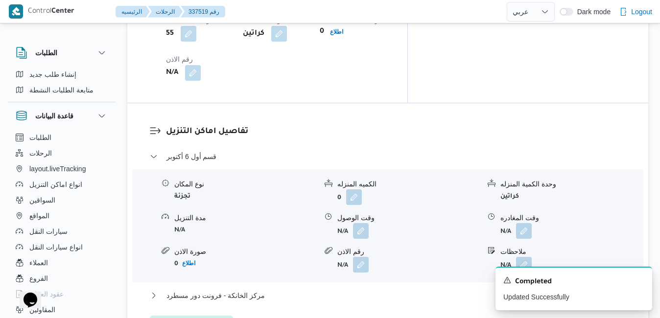
scroll to position [882, 0]
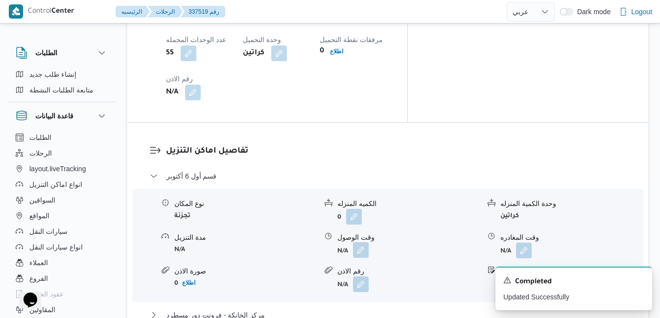
click at [360, 243] on button "button" at bounding box center [361, 251] width 16 height 16
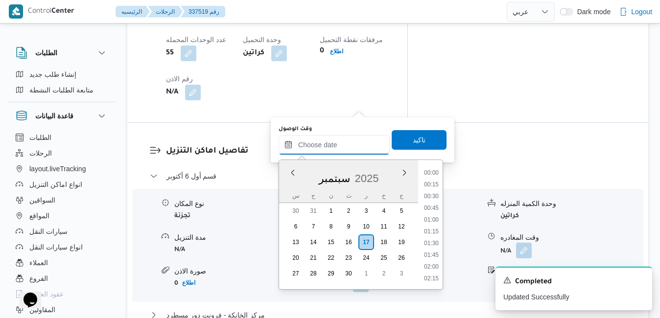
click at [347, 137] on input "وقت الوصول" at bounding box center [334, 145] width 111 height 20
click at [437, 205] on li "10:00" at bounding box center [431, 207] width 23 height 10
type input "[DATE] ١٠:٠٠"
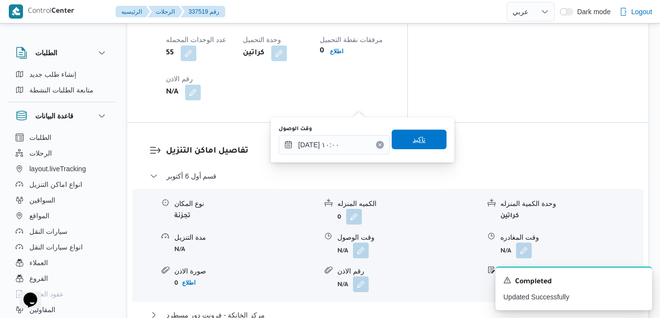
click at [424, 134] on span "تاكيد" at bounding box center [419, 140] width 55 height 20
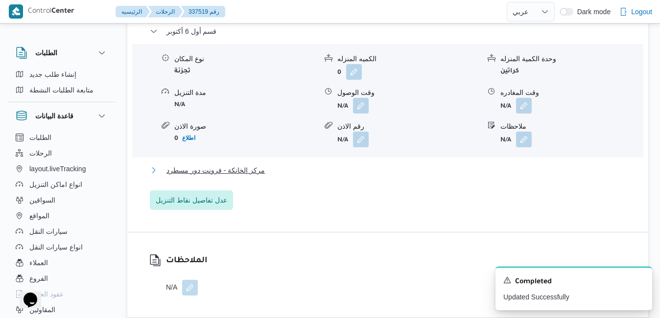
click at [403, 172] on button "مركز الخانكة - فرونت دور مسطرد" at bounding box center [388, 171] width 477 height 12
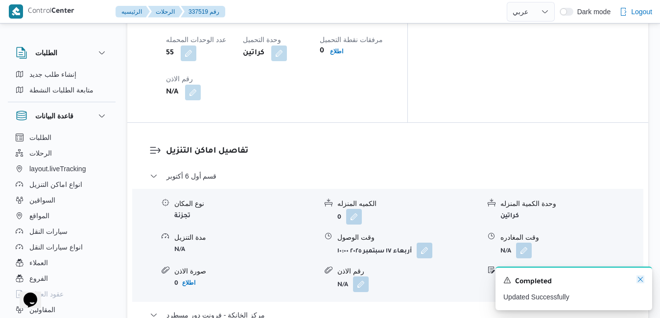
click at [640, 282] on icon "Dismiss toast" at bounding box center [641, 280] width 8 height 8
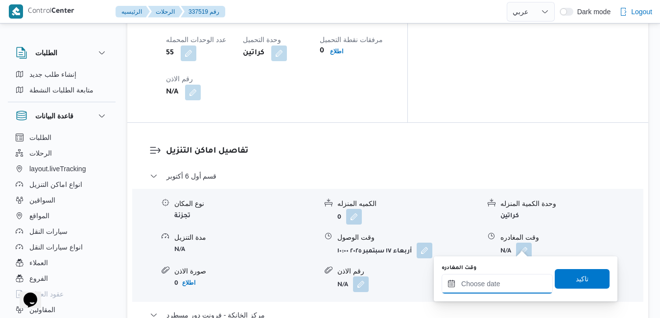
click at [492, 287] on input "وقت المغادره" at bounding box center [497, 284] width 111 height 20
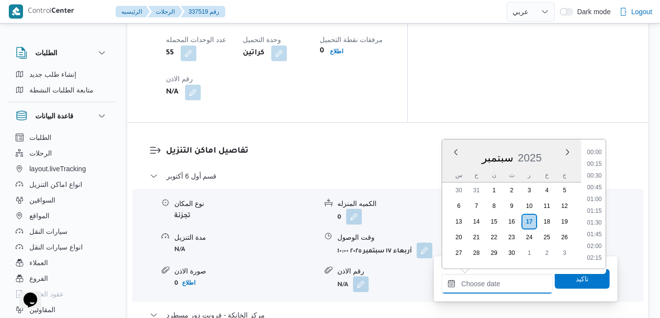
scroll to position [834, 0]
click at [454, 169] on div "س" at bounding box center [459, 176] width 16 height 14
click at [599, 203] on li "16:45" at bounding box center [595, 206] width 23 height 10
type input "١٧/٠٩/٢٠٢٥ ١٦:٤٥"
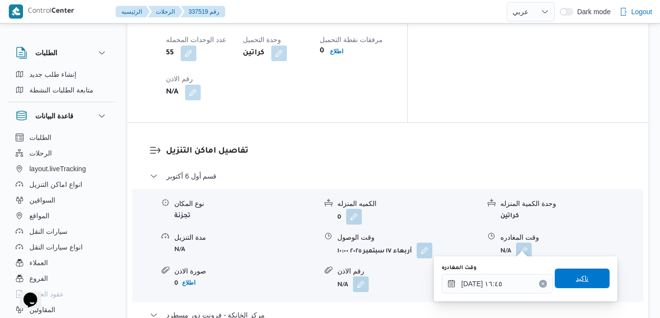
click at [580, 272] on span "تاكيد" at bounding box center [582, 279] width 55 height 20
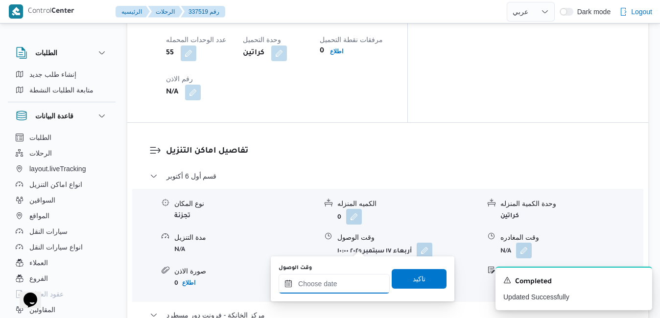
click at [333, 289] on input "وقت الوصول" at bounding box center [334, 284] width 111 height 20
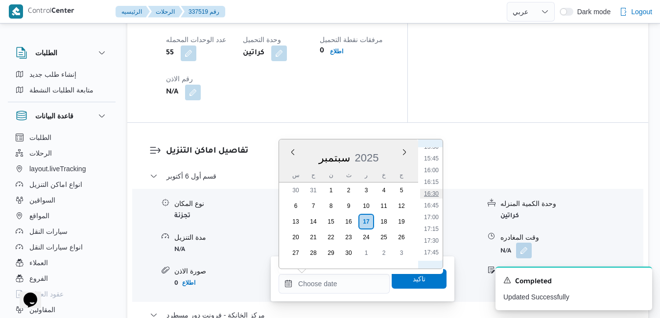
click at [434, 193] on li "16:30" at bounding box center [431, 194] width 23 height 10
type input "١٧/٠٩/٢٠٢٥ ١٦:٣٠"
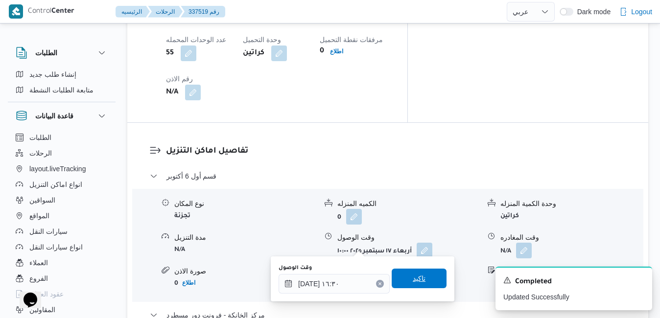
click at [418, 281] on span "تاكيد" at bounding box center [419, 279] width 13 height 12
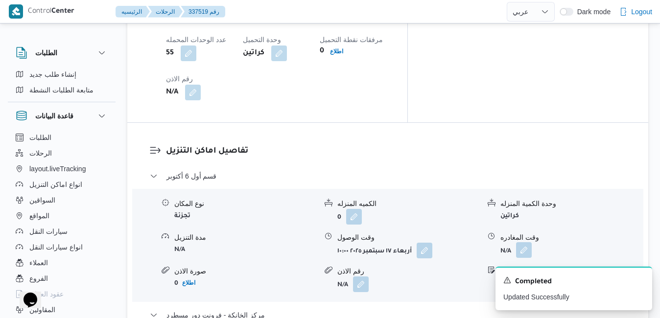
click at [521, 243] on button "button" at bounding box center [524, 251] width 16 height 16
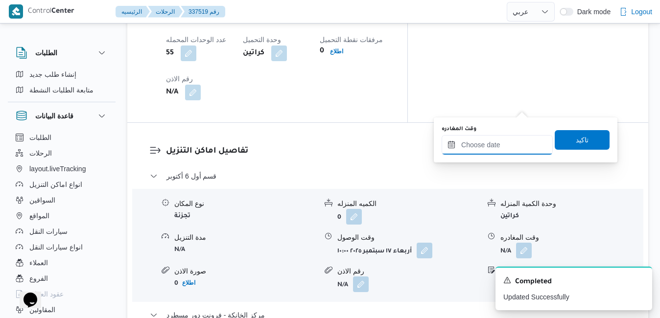
click at [498, 144] on input "وقت المغادره" at bounding box center [497, 145] width 111 height 20
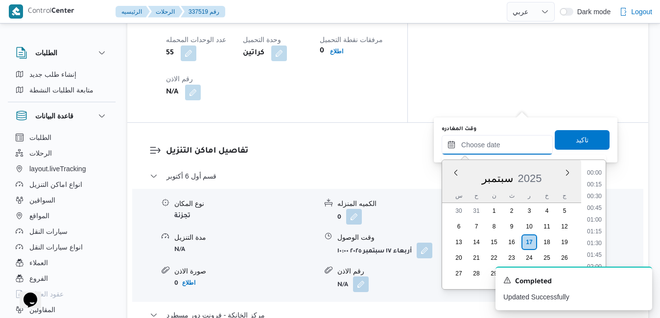
scroll to position [834, 0]
click at [453, 193] on div "س" at bounding box center [459, 196] width 16 height 14
click at [594, 171] on li "15:30" at bounding box center [595, 168] width 23 height 10
type input "[DATE] ١٥:٣٠"
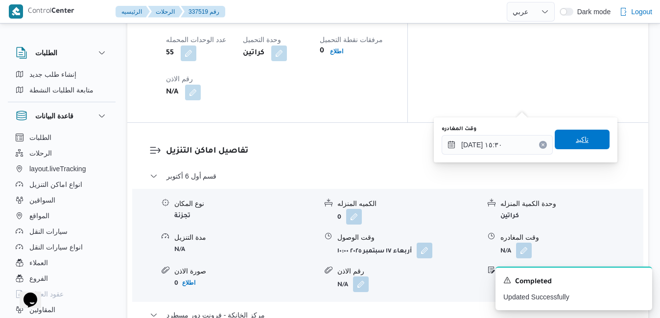
click at [576, 137] on span "تاكيد" at bounding box center [582, 140] width 13 height 12
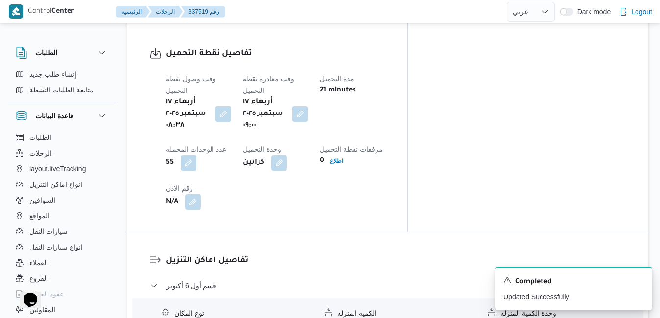
scroll to position [0, 0]
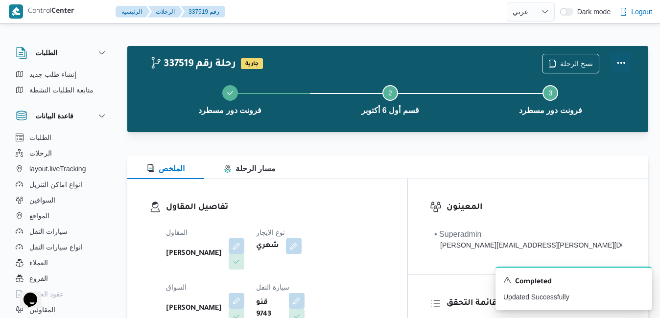
click at [623, 62] on button "Actions" at bounding box center [621, 63] width 20 height 20
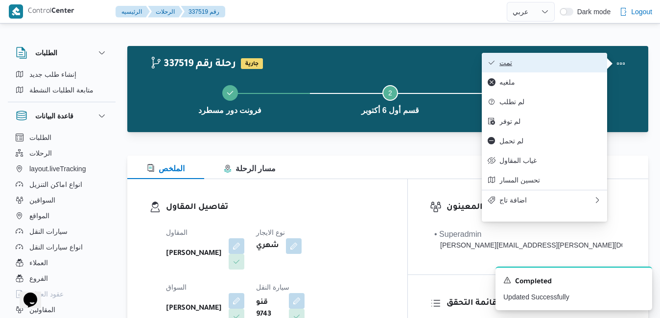
click at [579, 63] on span "تمت" at bounding box center [551, 63] width 102 height 8
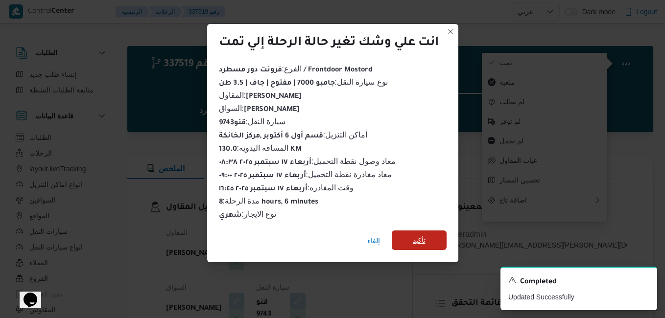
click at [428, 240] on span "تأكيد" at bounding box center [419, 241] width 55 height 20
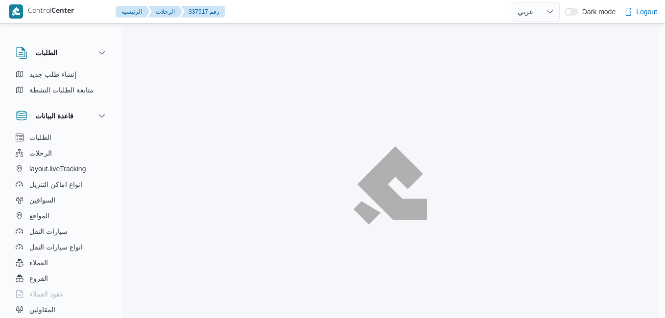
select select "ar"
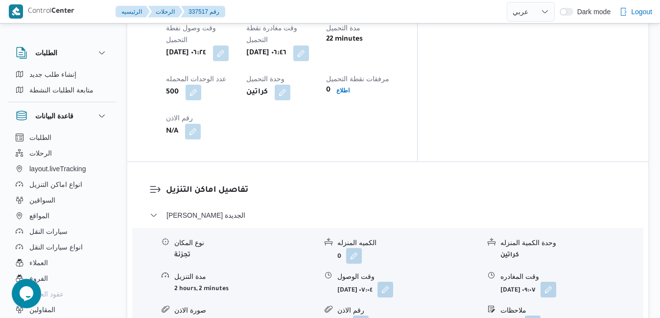
scroll to position [843, 0]
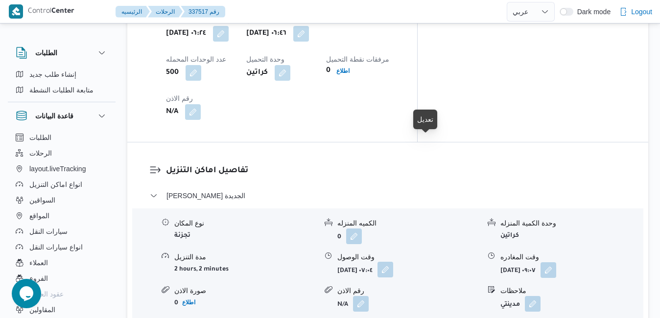
click at [393, 262] on button "button" at bounding box center [386, 270] width 16 height 16
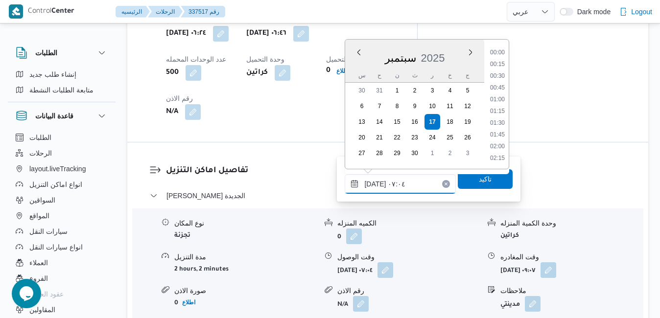
click at [382, 185] on input "[DATE] ٠٧:٠٤" at bounding box center [400, 184] width 111 height 20
click at [500, 147] on li "07:45" at bounding box center [497, 148] width 23 height 10
type input "[DATE] ٠٧:٤٥"
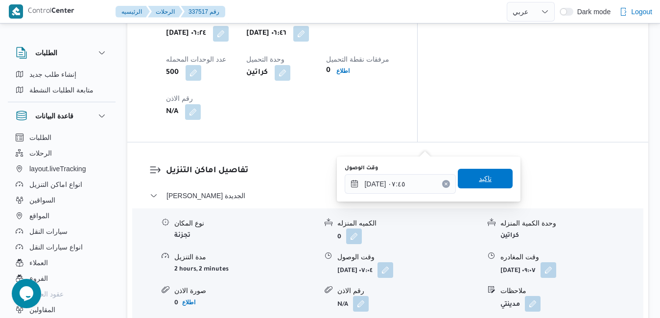
click at [486, 184] on span "تاكيد" at bounding box center [485, 179] width 55 height 20
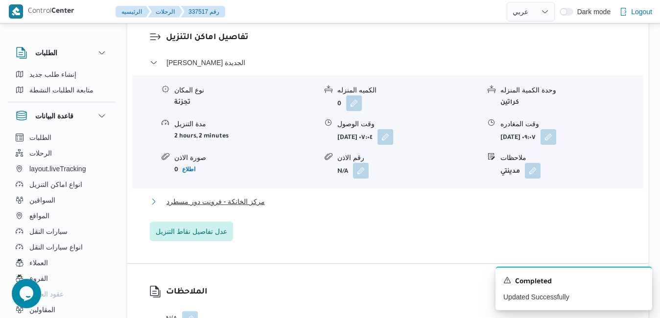
click at [424, 208] on button "مركز الخانكة - فرونت دور مسطرد" at bounding box center [388, 202] width 477 height 12
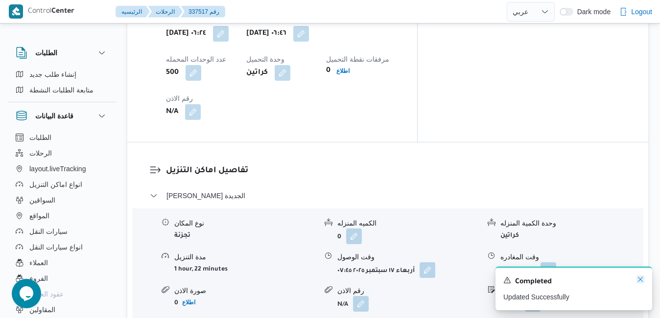
click at [641, 282] on icon "Dismiss toast" at bounding box center [641, 280] width 8 height 8
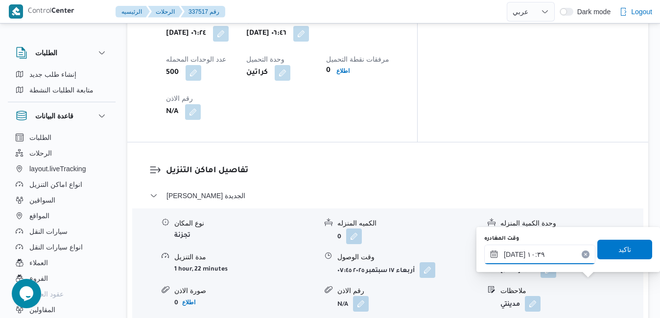
click at [561, 257] on input "[DATE] ١٠:٣٩" at bounding box center [540, 255] width 111 height 20
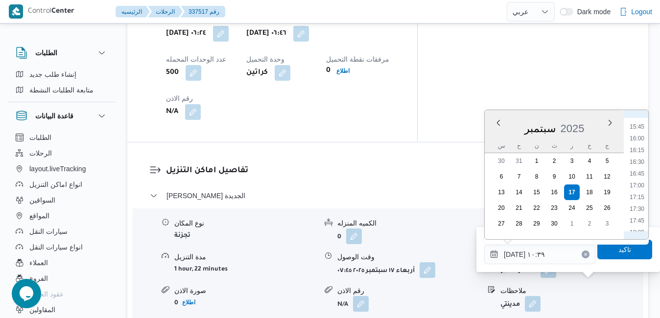
scroll to position [700, 0]
click at [641, 164] on li "15:45" at bounding box center [637, 164] width 23 height 10
type input "[DATE] ١٥:٤٥"
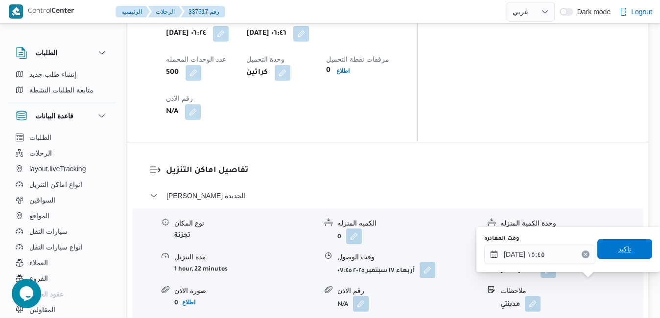
click at [619, 249] on span "تاكيد" at bounding box center [625, 249] width 13 height 12
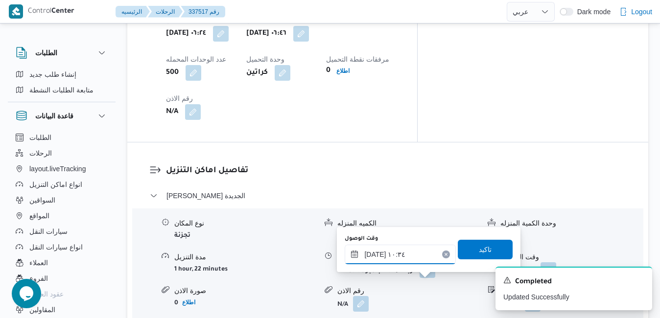
click at [398, 257] on input "١٧/٠٩/٢٠٢٥ ١٠:٣٤" at bounding box center [400, 255] width 111 height 20
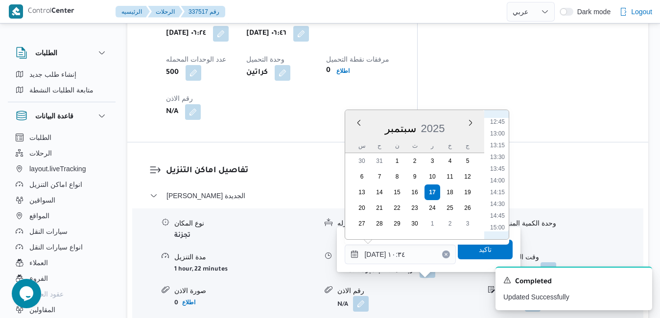
scroll to position [633, 0]
click at [498, 219] on li "15:30" at bounding box center [497, 219] width 23 height 10
type input "[DATE] ١٥:٣٠"
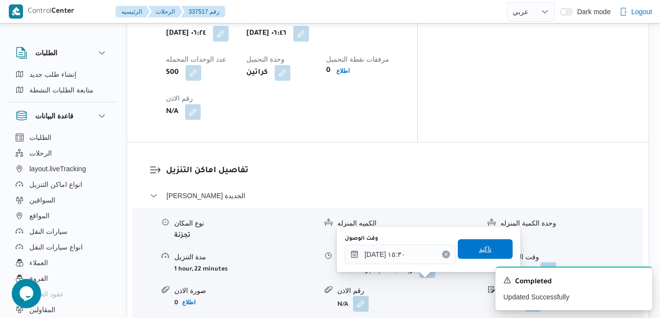
click at [482, 243] on span "تاكيد" at bounding box center [485, 250] width 55 height 20
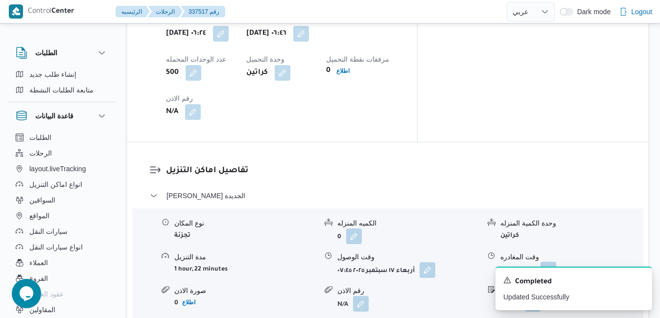
click at [557, 262] on button "button" at bounding box center [549, 270] width 16 height 16
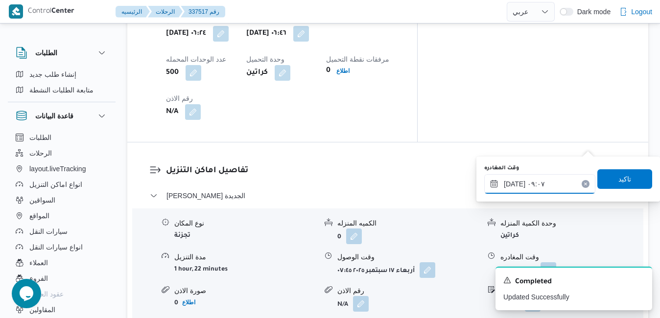
click at [541, 187] on input "١٧/٠٩/٢٠٢٥ ٠٩:٠٧" at bounding box center [540, 184] width 111 height 20
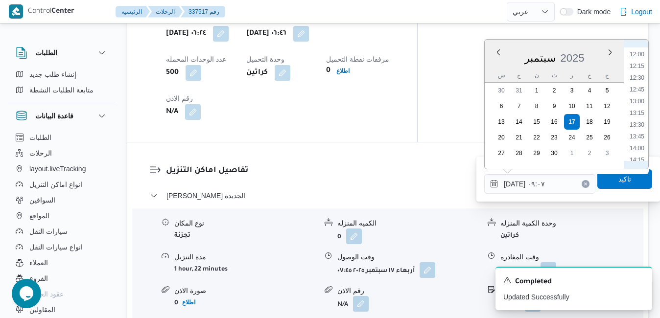
scroll to position [662, 0]
click at [640, 83] on li "14:45" at bounding box center [637, 84] width 23 height 10
type input "١٧/٠٩/٢٠٢٥ ١٤:٤٥"
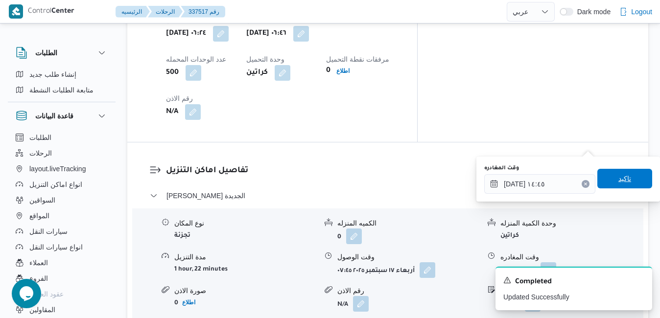
click at [625, 180] on span "تاكيد" at bounding box center [625, 179] width 55 height 20
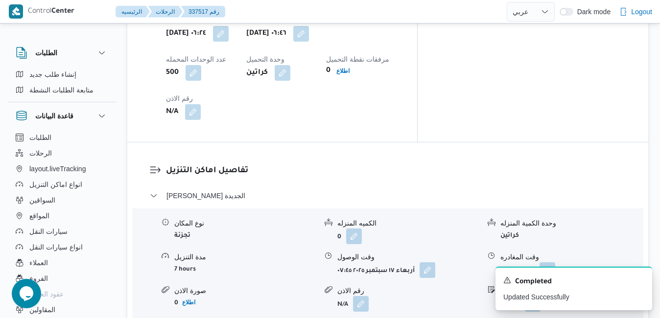
scroll to position [0, 0]
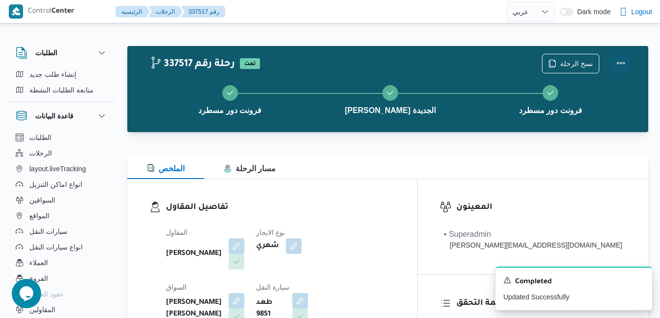
click at [623, 64] on button "Actions" at bounding box center [621, 63] width 20 height 20
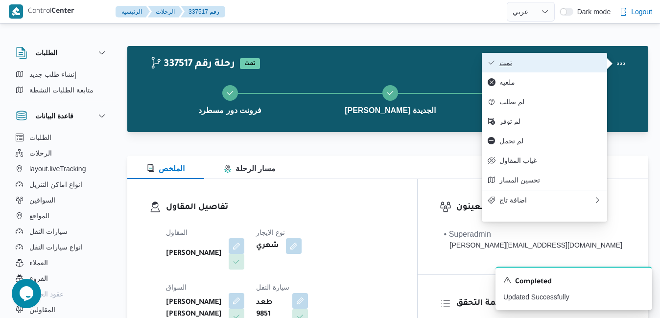
click at [587, 64] on span "تمت" at bounding box center [551, 63] width 102 height 8
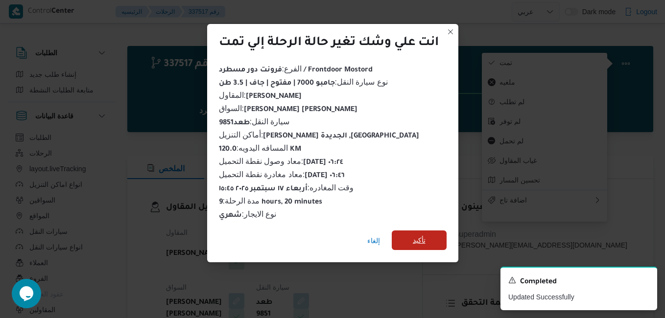
click at [423, 240] on span "تأكيد" at bounding box center [419, 241] width 13 height 12
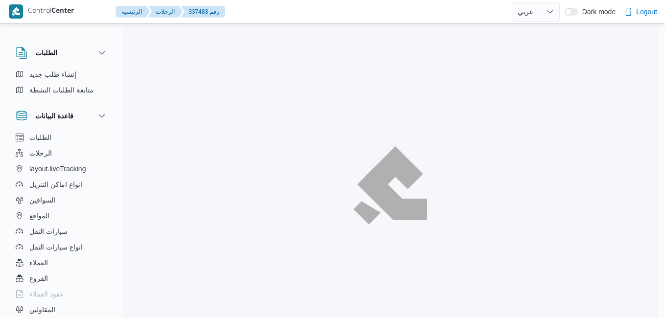
select select "ar"
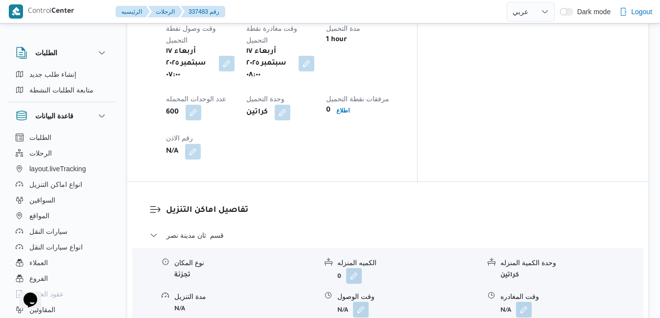
scroll to position [823, 0]
click at [362, 301] on button "button" at bounding box center [361, 309] width 16 height 16
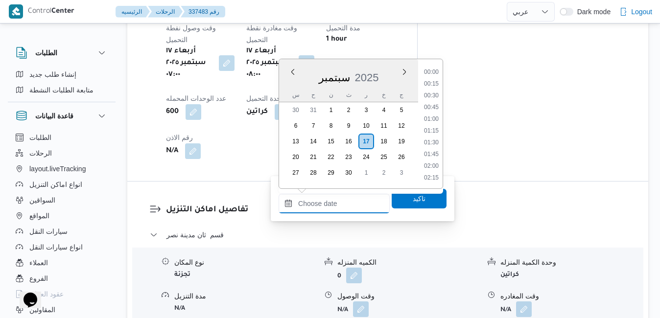
click at [328, 198] on input "وقت الوصول" at bounding box center [334, 204] width 111 height 20
click at [502, 182] on div "تفاصيل اماكن التنزيل قسم ثان مدينة نصر نوع المكان تجزئة الكميه المنزله 0 وحدة ا…" at bounding box center [387, 309] width 521 height 254
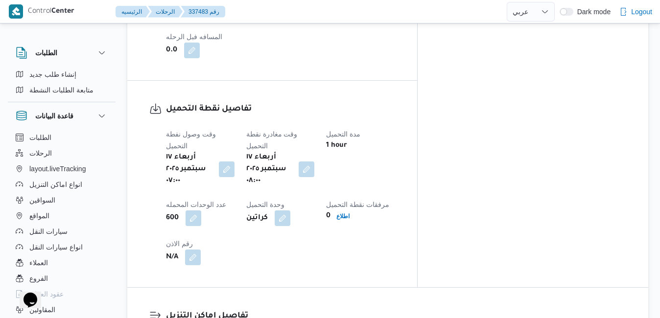
scroll to position [745, 0]
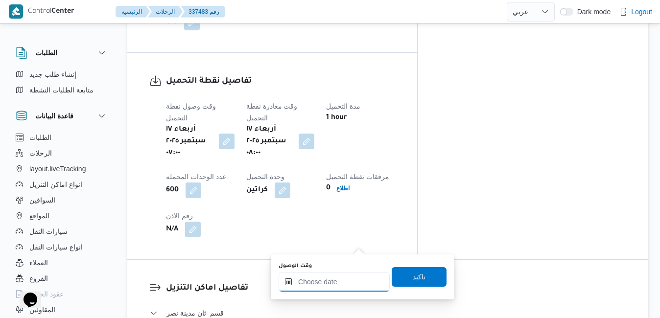
click at [325, 281] on input "وقت الوصول" at bounding box center [334, 282] width 111 height 20
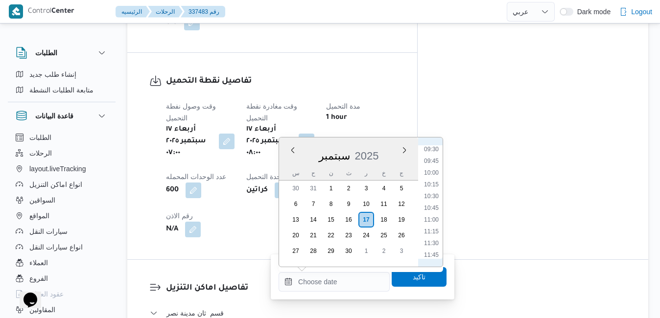
scroll to position [348, 0]
click at [431, 215] on li "08:45" at bounding box center [431, 214] width 23 height 10
type input "١٧/٠٩/٢٠٢٥ ٠٨:٤٥"
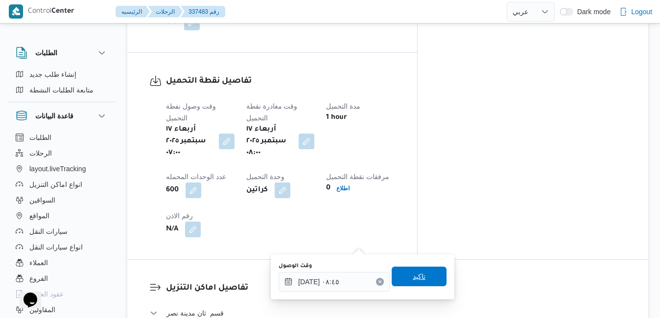
click at [422, 280] on span "تاكيد" at bounding box center [419, 277] width 55 height 20
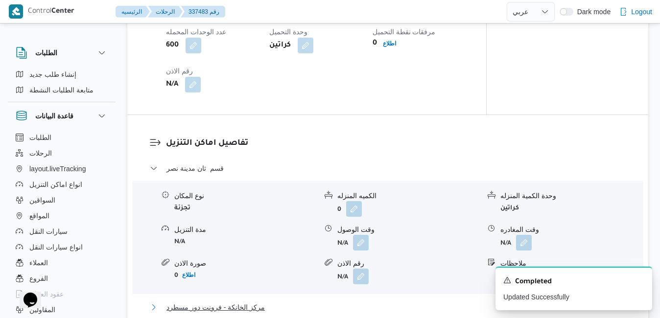
click at [380, 306] on button "مركز الخانكة - فرونت دور مسطرد" at bounding box center [388, 308] width 477 height 12
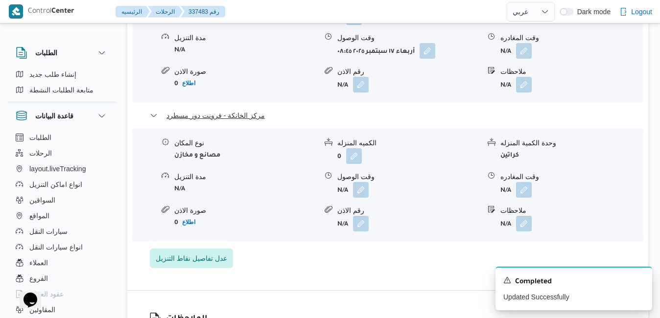
scroll to position [1083, 0]
click at [525, 181] on button "button" at bounding box center [524, 189] width 16 height 16
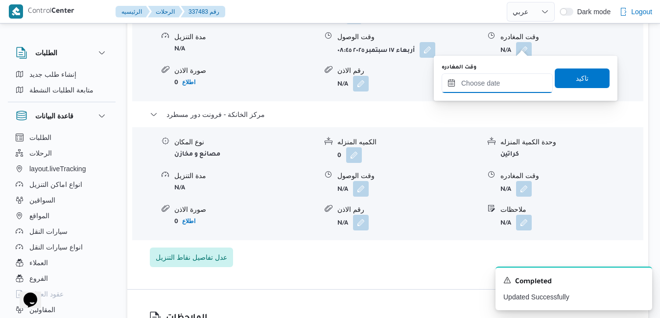
click at [481, 84] on input "وقت المغادره" at bounding box center [497, 83] width 111 height 20
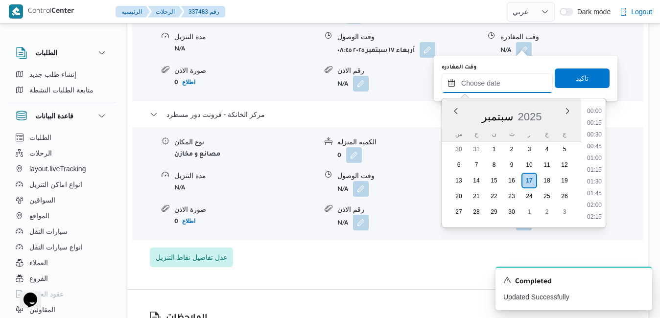
scroll to position [846, 0]
click at [454, 126] on div "سبتمبر 2025" at bounding box center [511, 114] width 139 height 25
click at [600, 141] on li "16:30" at bounding box center [595, 141] width 23 height 10
type input "١٧/٠٩/٢٠٢٥ ١٦:٣٠"
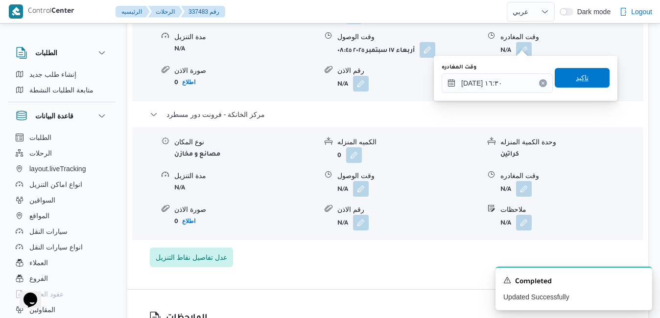
click at [583, 82] on span "تاكيد" at bounding box center [582, 78] width 55 height 20
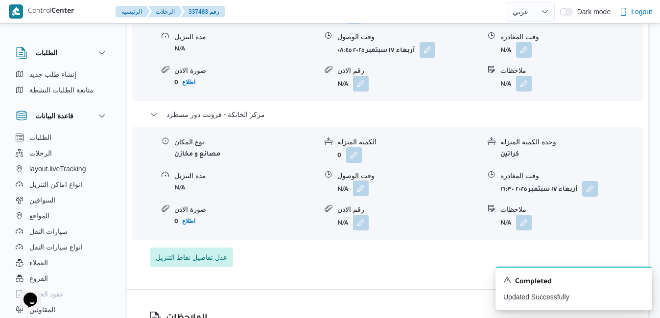
click at [365, 181] on button "button" at bounding box center [361, 189] width 16 height 16
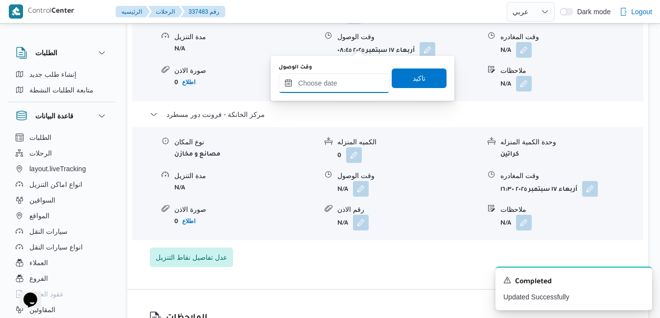
click at [334, 83] on input "وقت الوصول" at bounding box center [334, 83] width 111 height 20
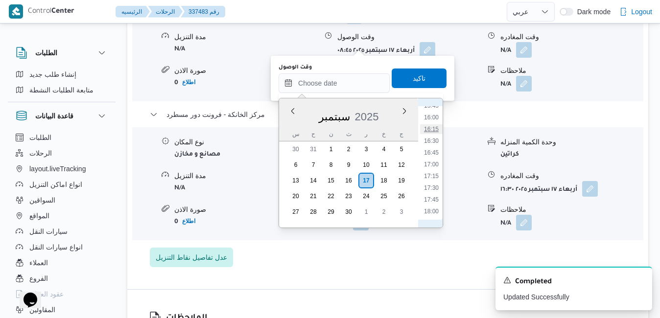
click at [434, 130] on li "16:15" at bounding box center [431, 129] width 23 height 10
type input "١٧/٠٩/٢٠٢٥ ١٦:١٥"
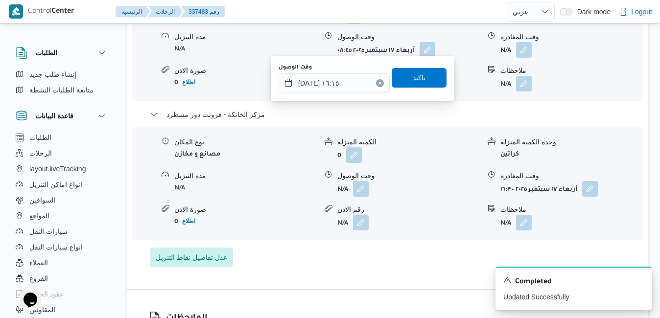
click at [422, 81] on span "تاكيد" at bounding box center [419, 78] width 55 height 20
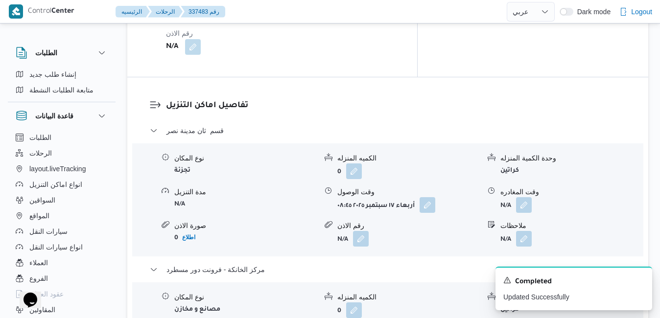
scroll to position [926, 0]
click at [526, 198] on button "button" at bounding box center [524, 206] width 16 height 16
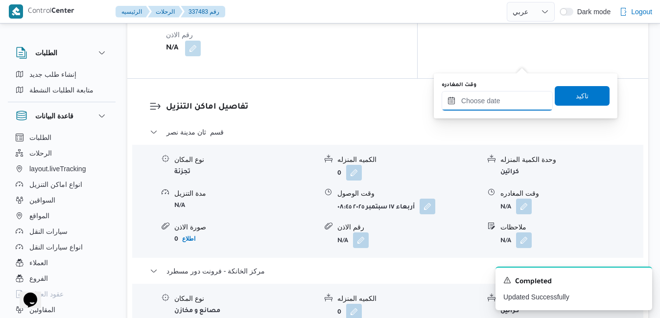
click at [511, 104] on input "وقت المغادره" at bounding box center [497, 101] width 111 height 20
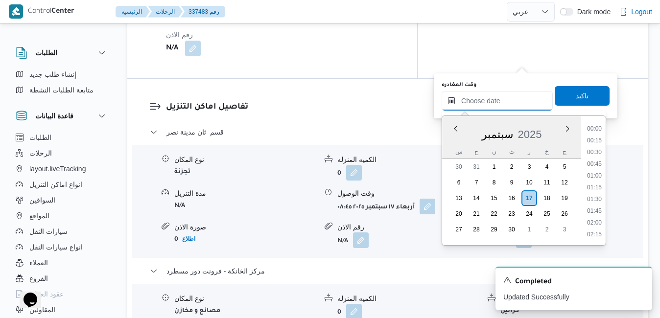
scroll to position [846, 0]
click at [452, 146] on div "س" at bounding box center [459, 152] width 16 height 14
click at [591, 215] on li "15:30" at bounding box center [595, 211] width 23 height 10
type input "١٧/٠٩/٢٠٢٥ ١٥:٣٠"
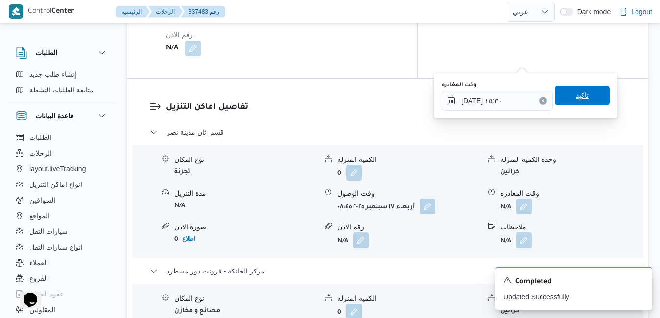
click at [583, 97] on span "تاكيد" at bounding box center [582, 96] width 55 height 20
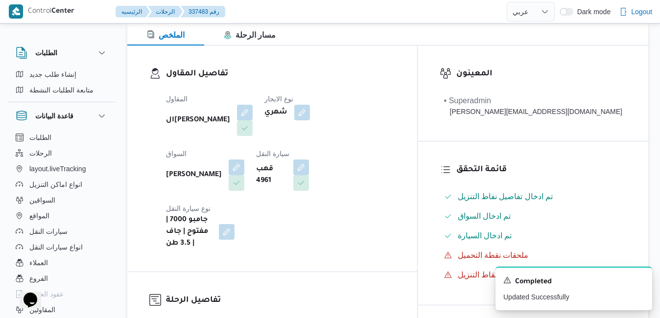
scroll to position [0, 0]
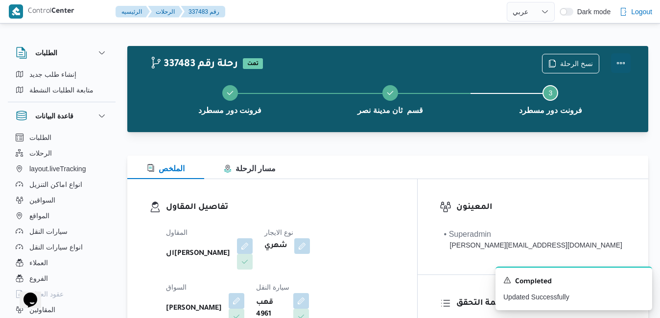
click at [620, 59] on button "Actions" at bounding box center [621, 63] width 20 height 20
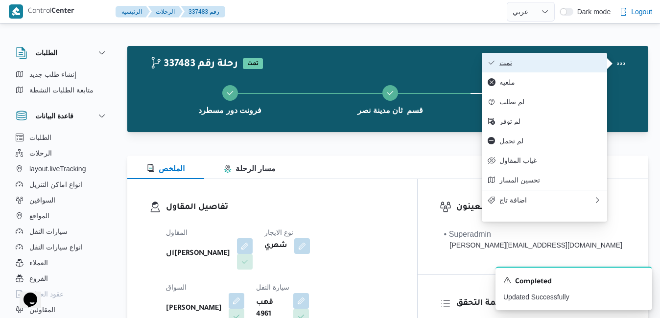
click at [583, 62] on span "تمت" at bounding box center [551, 63] width 102 height 8
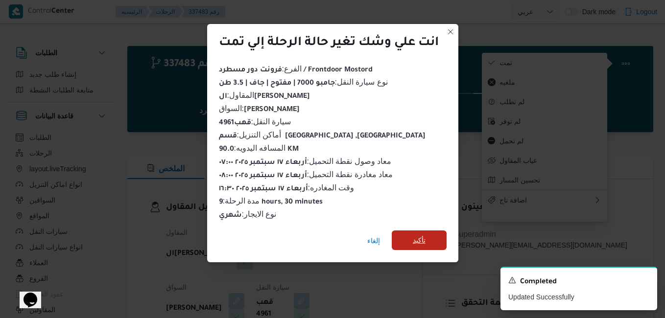
click at [423, 238] on span "تأكيد" at bounding box center [419, 241] width 13 height 12
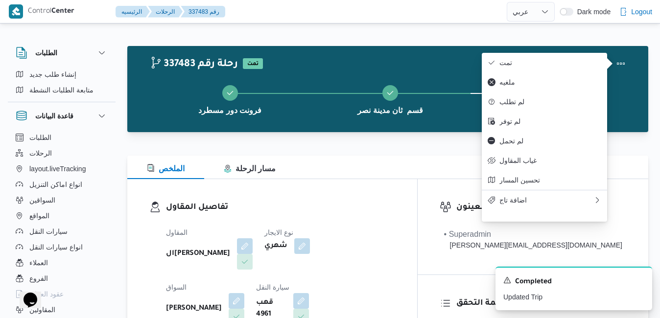
click at [245, 292] on div "محمد ناصر سعيد كامل عبدالفتاح" at bounding box center [205, 308] width 80 height 33
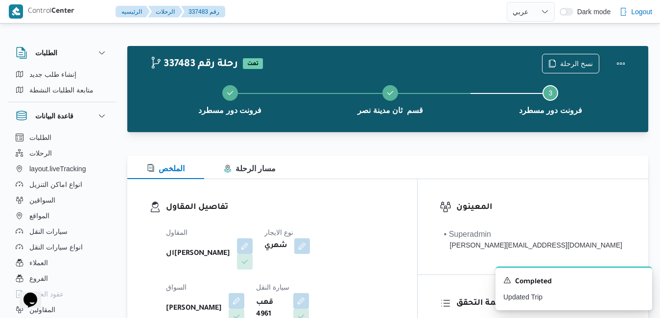
click at [395, 219] on dl "تفاصيل المقاول المقاول الهامي محمد خالد علي نوع الايجار شهري السواق محمد ناصر س…" at bounding box center [280, 292] width 229 height 182
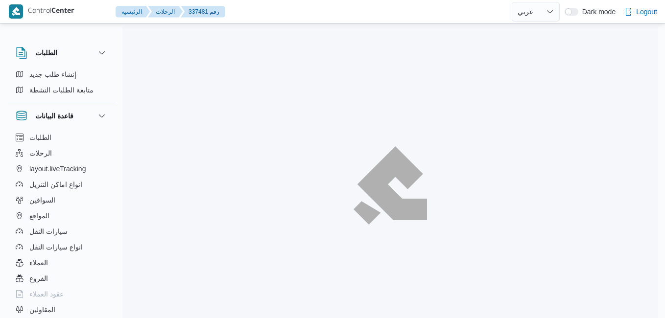
select select "ar"
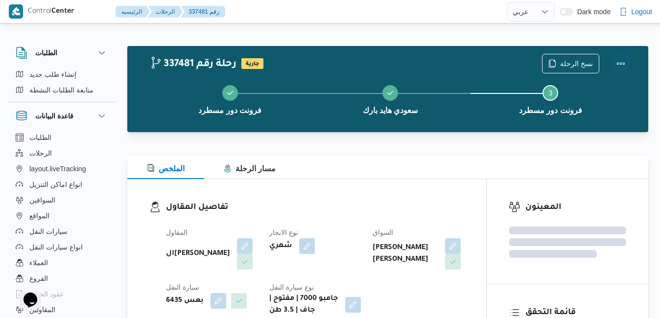
click at [626, 62] on button "Actions" at bounding box center [621, 64] width 20 height 20
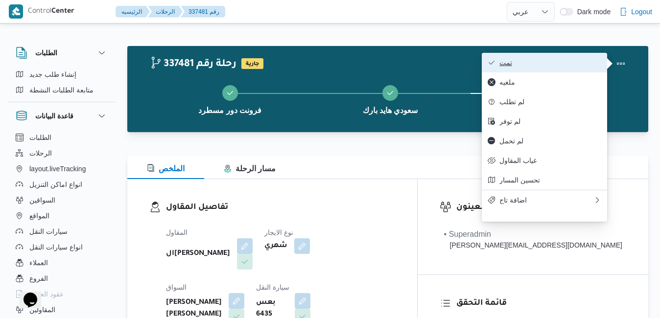
click at [559, 67] on span "تمت" at bounding box center [551, 63] width 102 height 8
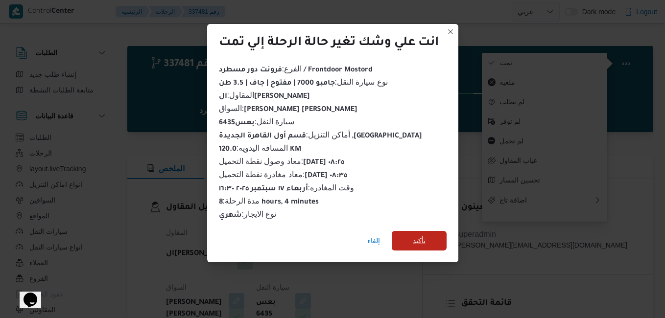
click at [433, 240] on span "تأكيد" at bounding box center [419, 241] width 55 height 20
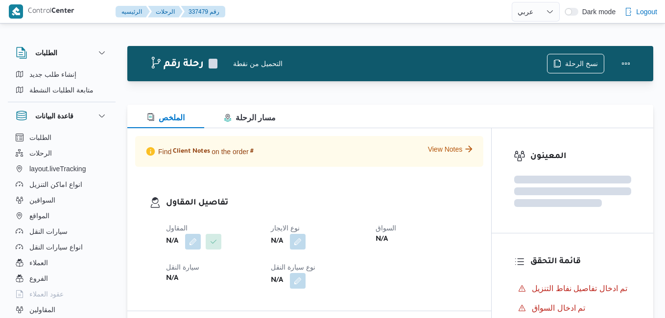
select select "ar"
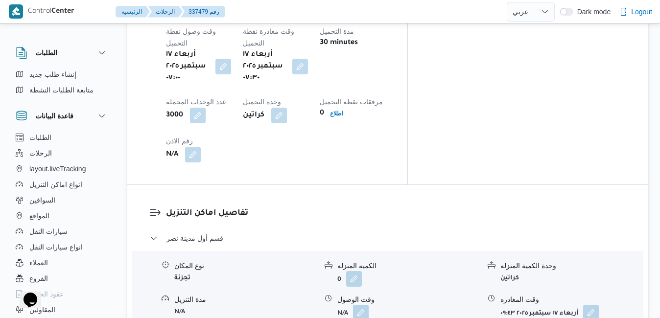
scroll to position [823, 0]
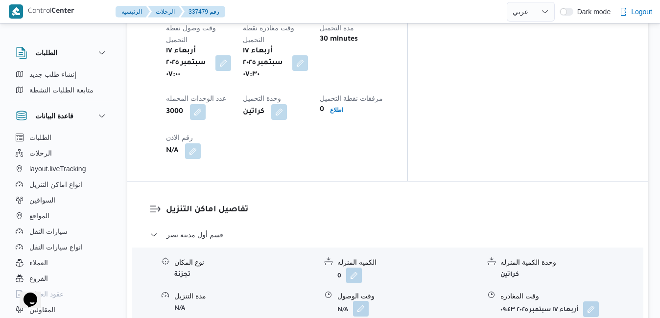
click at [365, 301] on button "button" at bounding box center [361, 309] width 16 height 16
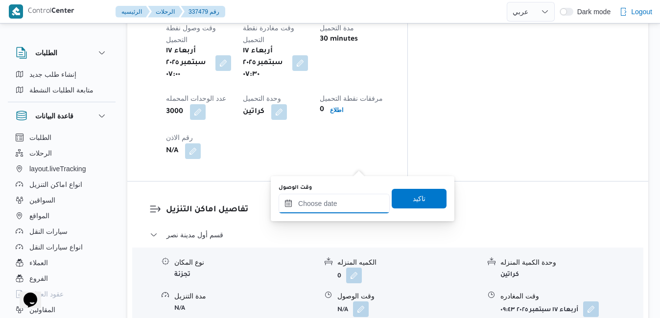
click at [335, 201] on input "وقت الوصول" at bounding box center [334, 204] width 111 height 20
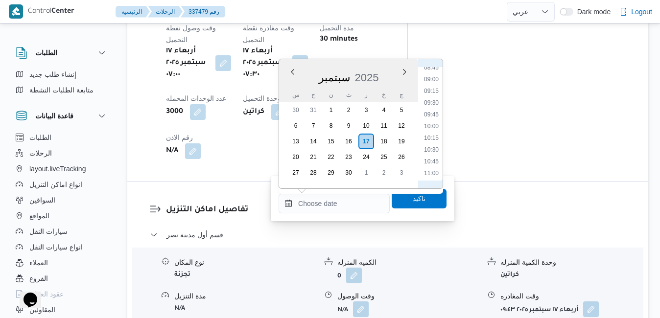
scroll to position [348, 0]
click at [436, 114] on li "08:15" at bounding box center [431, 112] width 23 height 10
type input "[DATE] ٠٨:١٥"
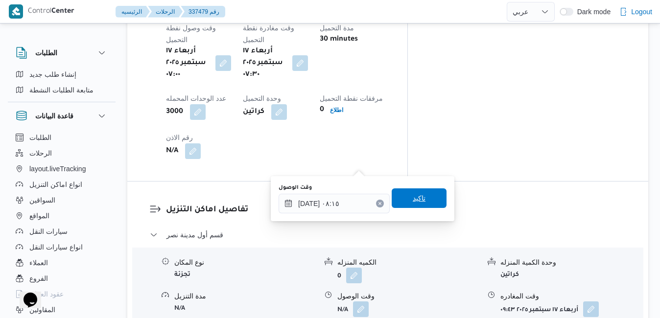
click at [413, 198] on span "تاكيد" at bounding box center [419, 199] width 13 height 12
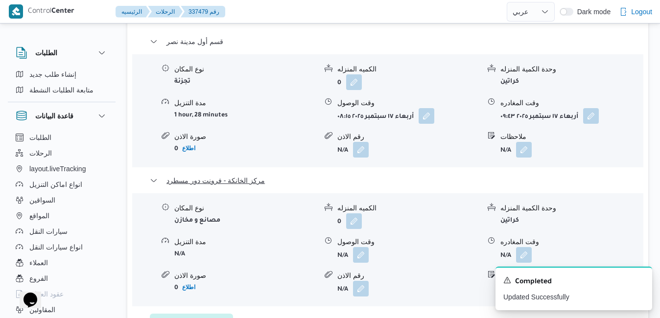
scroll to position [1019, 0]
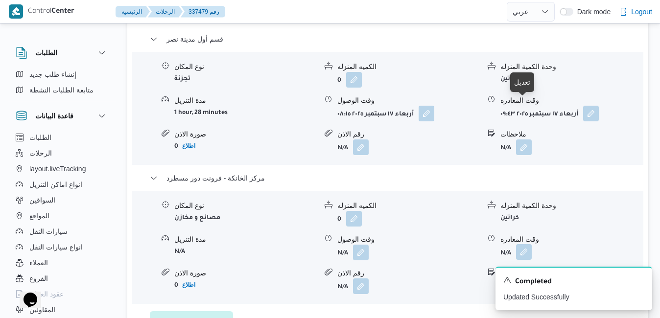
click at [525, 244] on button "button" at bounding box center [524, 252] width 16 height 16
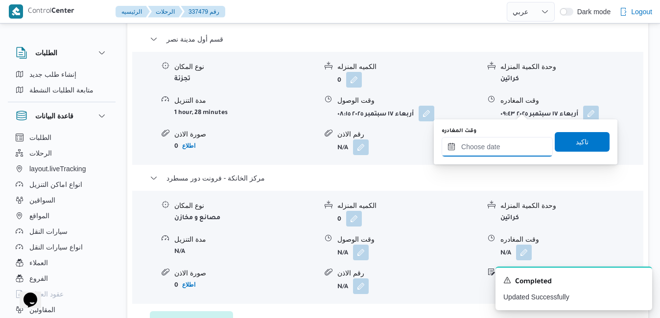
click at [481, 150] on input "وقت المغادره" at bounding box center [497, 147] width 111 height 20
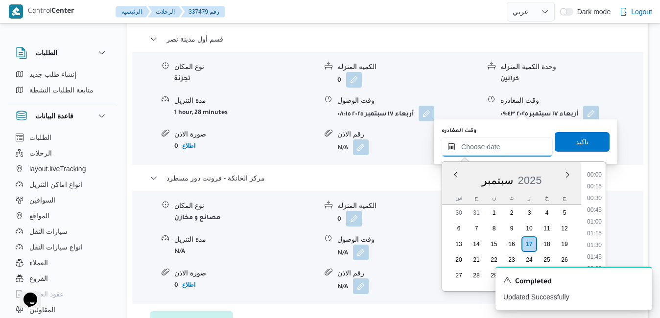
scroll to position [846, 0]
click at [453, 185] on div "سبتمبر 2025" at bounding box center [511, 178] width 139 height 25
click at [601, 182] on li "16:00" at bounding box center [595, 181] width 23 height 10
type input "[DATE] ١٦:٠٠"
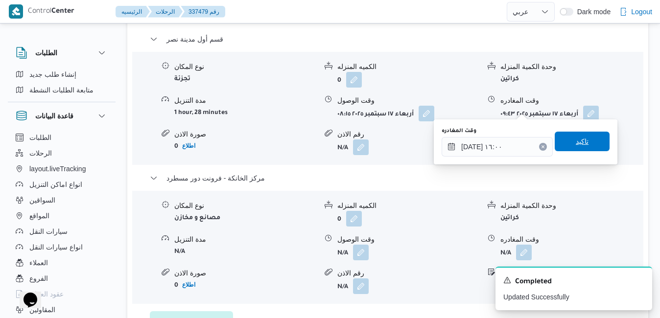
click at [586, 142] on span "تاكيد" at bounding box center [582, 142] width 55 height 20
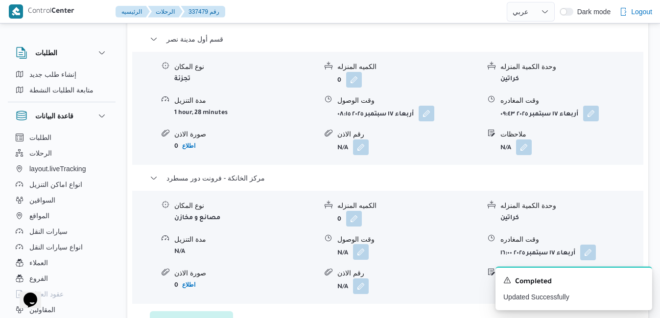
click at [361, 244] on button "button" at bounding box center [361, 252] width 16 height 16
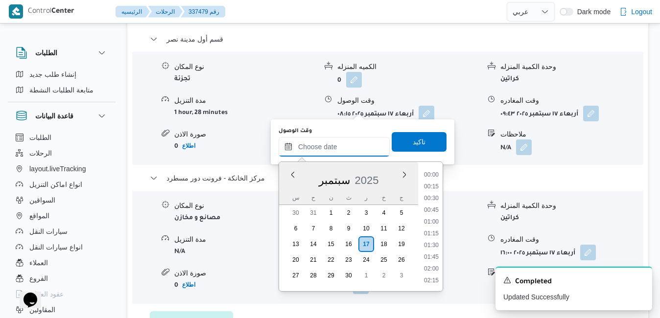
click at [341, 144] on input "وقت الوصول" at bounding box center [334, 147] width 111 height 20
click at [436, 174] on li "15:45" at bounding box center [431, 170] width 23 height 10
type input "١٧/٠٩/٢٠٢٥ ١٥:٤٥"
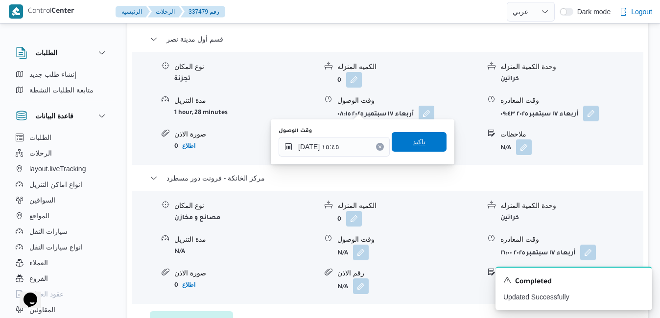
click at [428, 144] on span "تاكيد" at bounding box center [419, 142] width 55 height 20
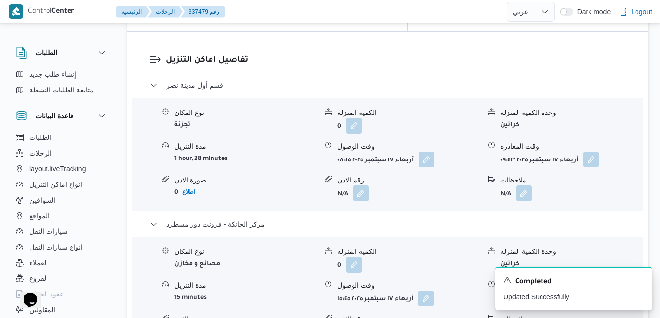
scroll to position [960, 0]
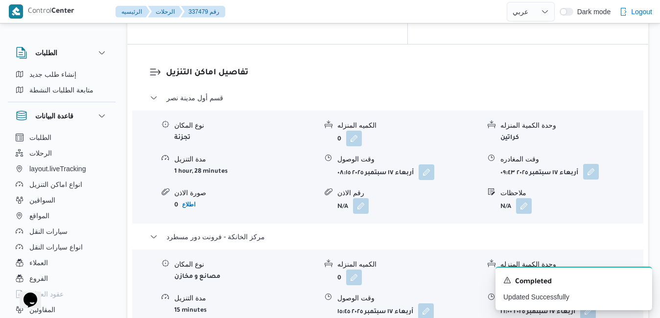
click at [593, 164] on button "button" at bounding box center [592, 172] width 16 height 16
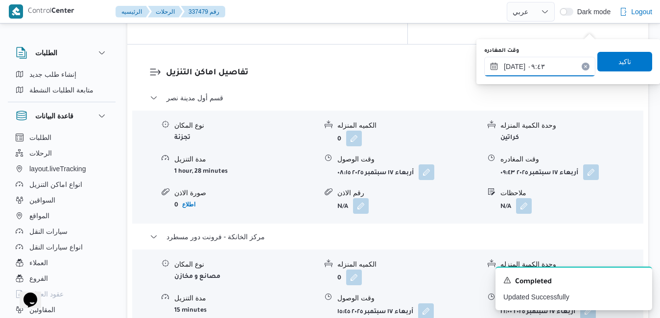
click at [550, 67] on input "١٧/٠٩/٢٠٢٥ ٠٩:٤٣" at bounding box center [540, 67] width 111 height 20
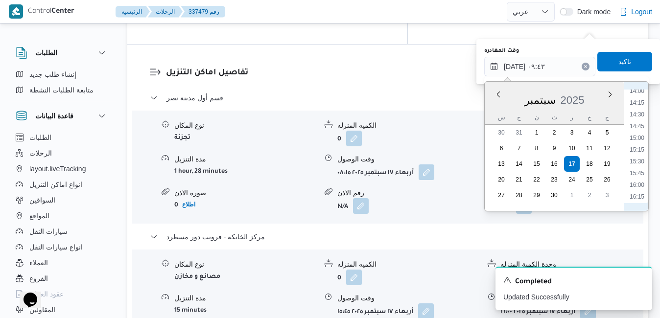
scroll to position [685, 0]
click at [634, 113] on li "15:00" at bounding box center [637, 115] width 23 height 10
type input "١٧/٠٩/٢٠٢٥ ١٥:٠٠"
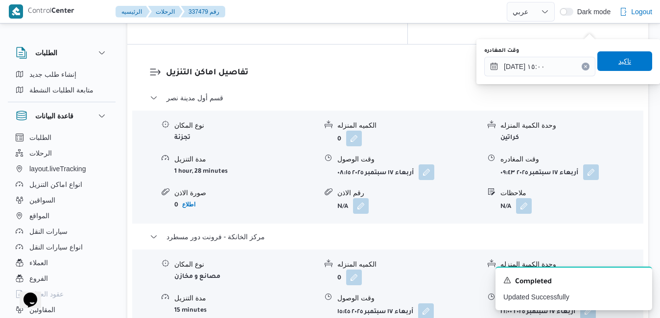
click at [627, 63] on span "تاكيد" at bounding box center [625, 61] width 55 height 20
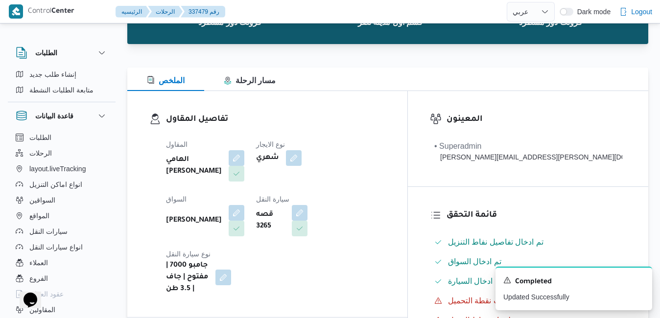
scroll to position [0, 0]
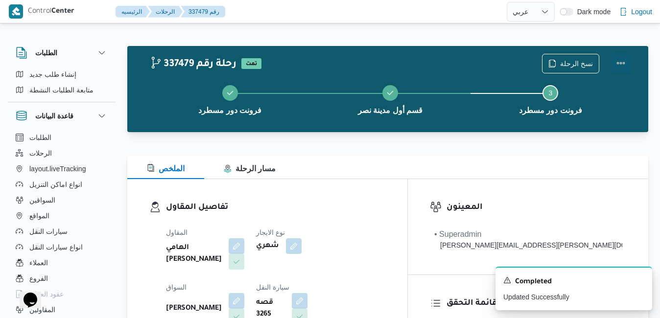
click at [623, 60] on button "Actions" at bounding box center [621, 63] width 20 height 20
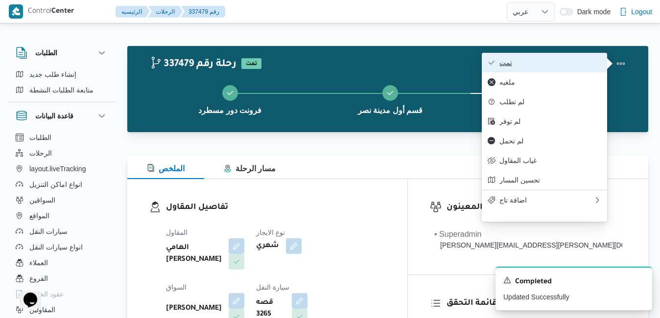
click at [558, 66] on span "تمت" at bounding box center [551, 63] width 102 height 8
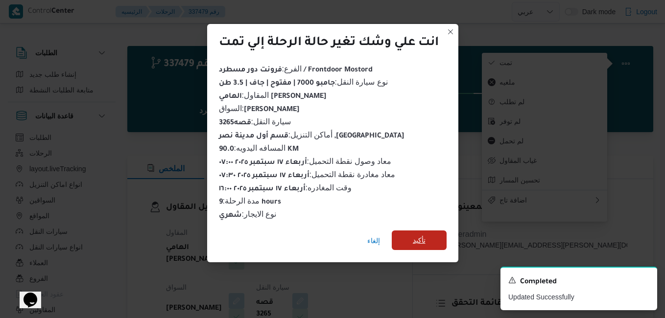
click at [423, 235] on span "تأكيد" at bounding box center [419, 241] width 13 height 12
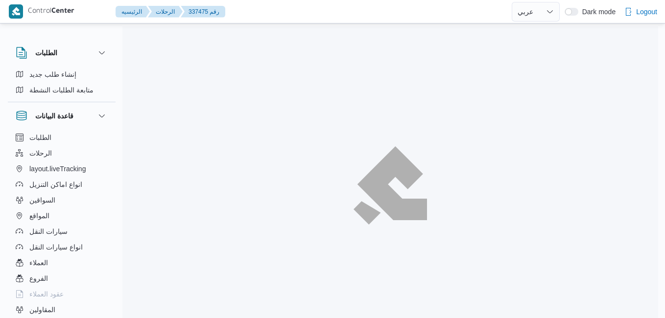
select select "ar"
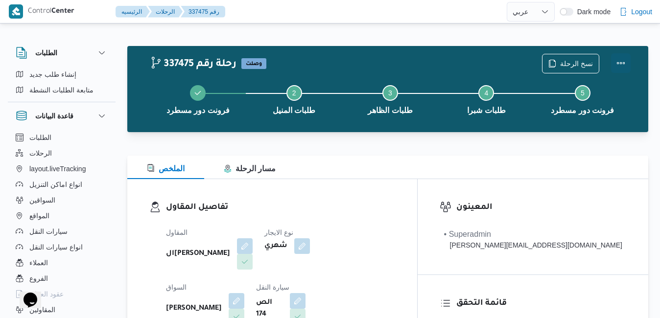
click at [624, 60] on button "Actions" at bounding box center [621, 63] width 20 height 20
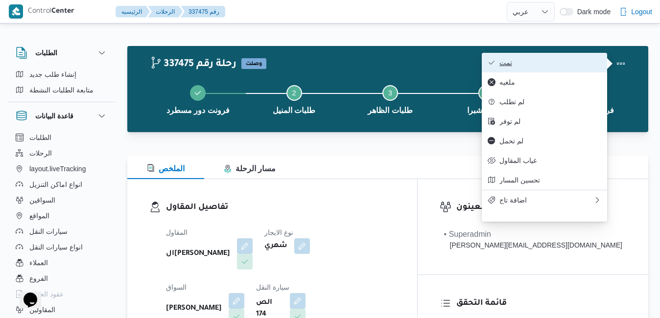
click at [589, 61] on span "تمت" at bounding box center [551, 63] width 102 height 8
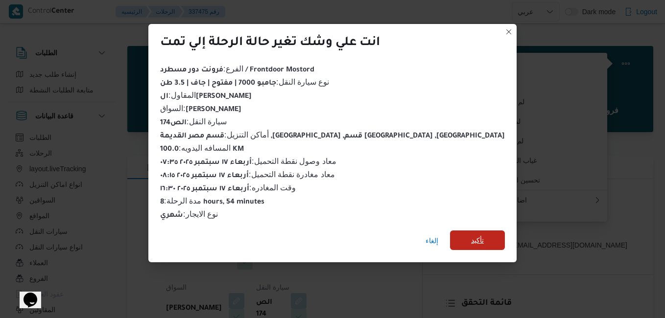
click at [471, 235] on span "تأكيد" at bounding box center [477, 241] width 13 height 12
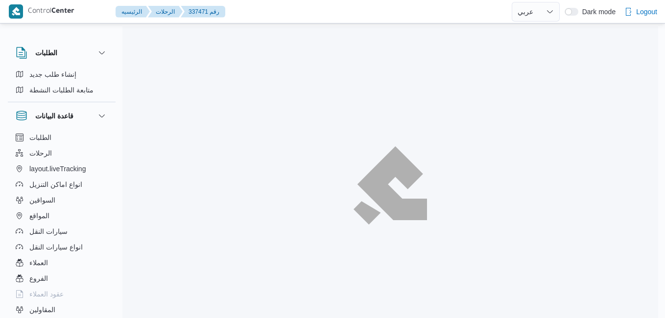
select select "ar"
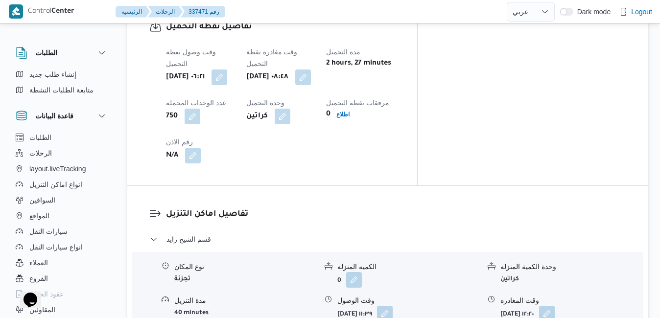
scroll to position [803, 0]
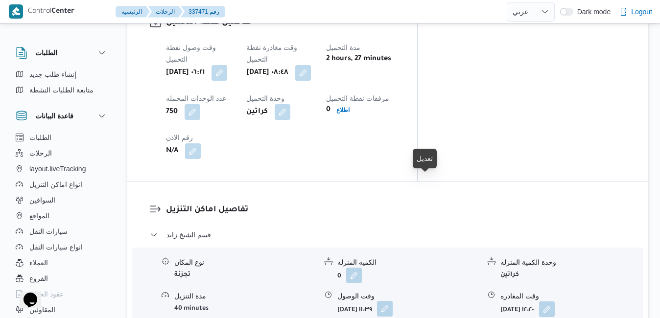
click at [393, 301] on button "button" at bounding box center [385, 309] width 16 height 16
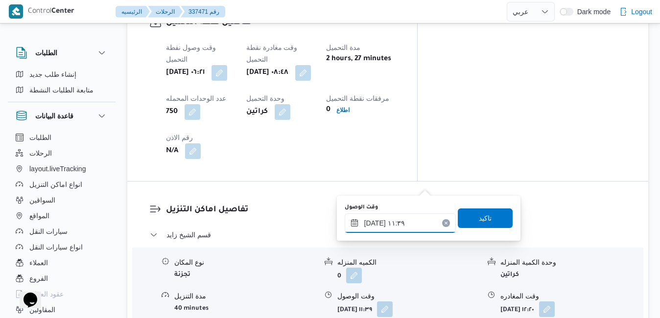
click at [393, 224] on input "[DATE] ١١:٣٩" at bounding box center [400, 224] width 111 height 20
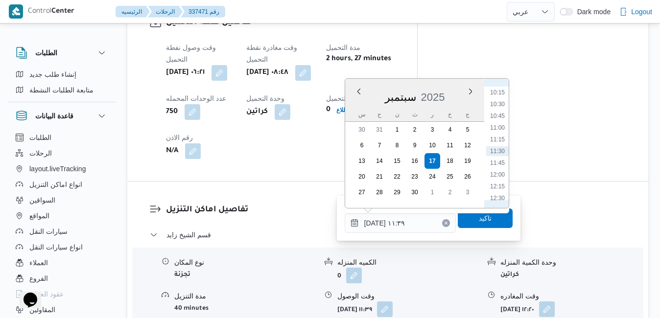
scroll to position [382, 0]
click at [496, 157] on li "09:30" at bounding box center [497, 157] width 23 height 10
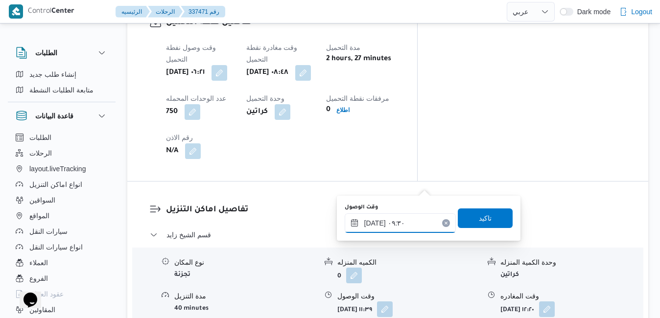
click at [376, 221] on input "[DATE] ٠٩:٣٠" at bounding box center [400, 224] width 111 height 20
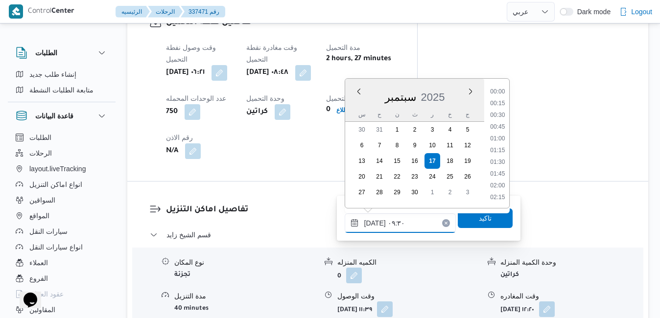
scroll to position [387, 0]
type input "[DATE] ٠٩:٥٥"
click at [458, 219] on span "تاكيد" at bounding box center [485, 218] width 55 height 20
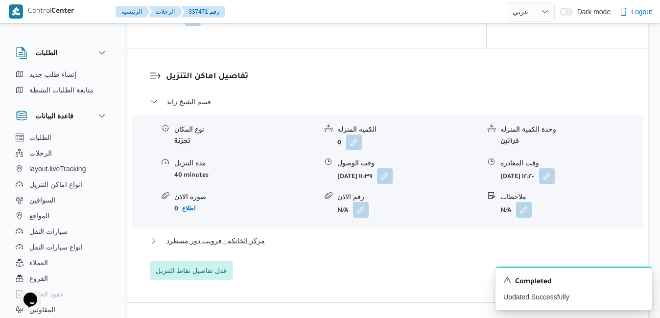
click at [386, 247] on button "مركز الخانكة - فرونت دور مسطرد" at bounding box center [388, 241] width 477 height 12
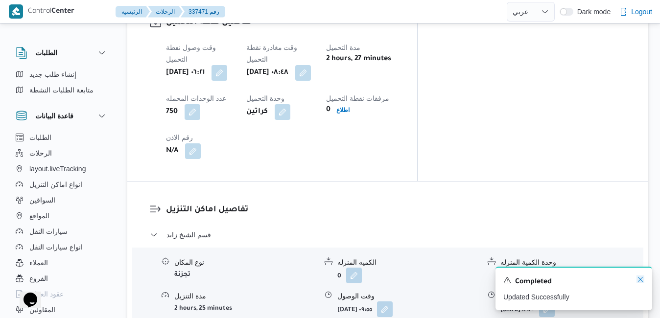
click at [641, 279] on icon "Dismiss toast" at bounding box center [641, 280] width 8 height 8
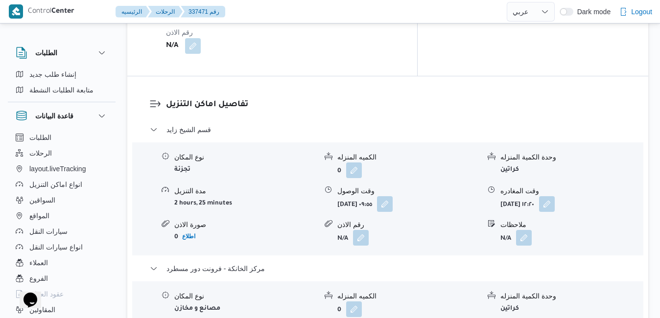
scroll to position [960, 0]
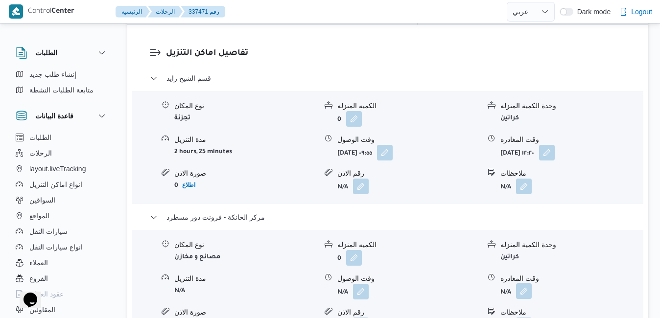
click at [527, 284] on button "button" at bounding box center [524, 292] width 16 height 16
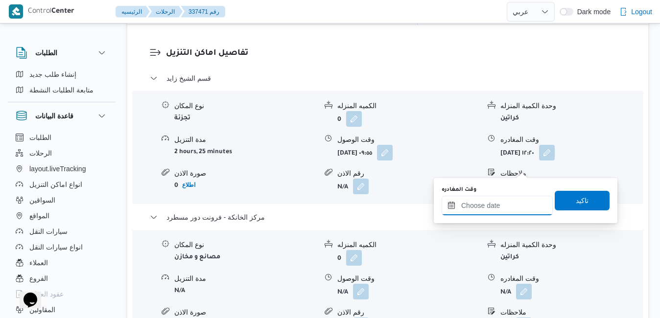
click at [494, 202] on input "وقت المغادره" at bounding box center [497, 206] width 111 height 20
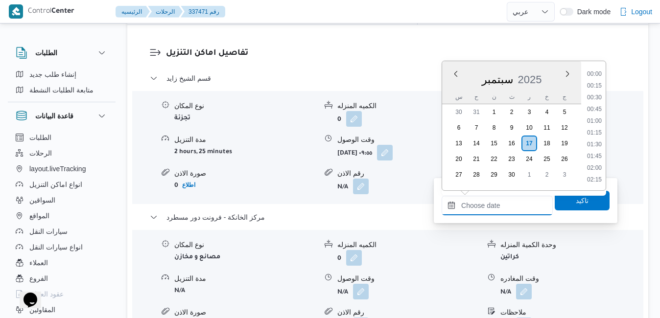
scroll to position [846, 0]
click at [450, 92] on div "س ح ن ث ر خ ج" at bounding box center [511, 97] width 139 height 14
click at [596, 103] on li "16:30" at bounding box center [595, 104] width 23 height 10
type input "[DATE] ١٦:٣٠"
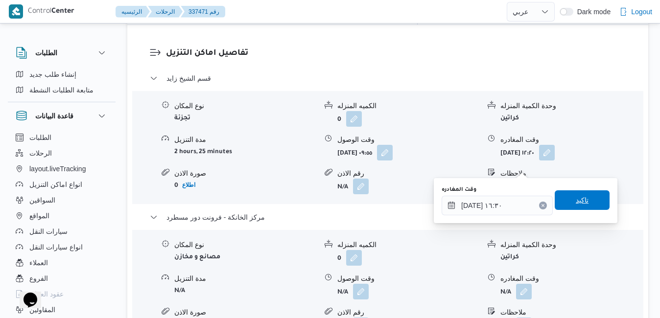
click at [576, 205] on span "تاكيد" at bounding box center [582, 201] width 13 height 12
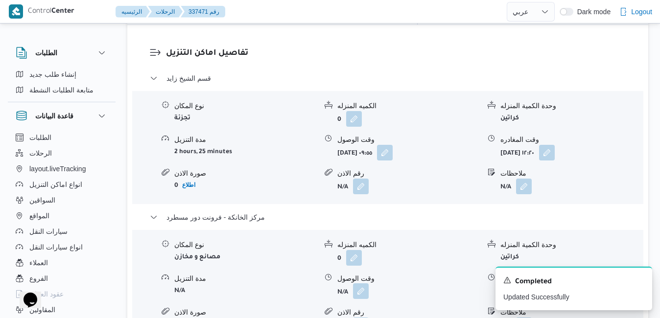
click at [359, 284] on button "button" at bounding box center [361, 292] width 16 height 16
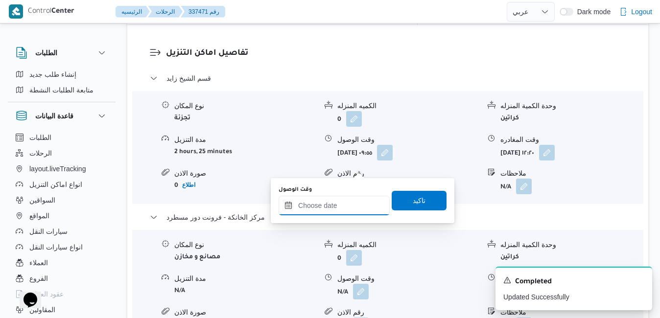
click at [345, 204] on input "وقت الوصول" at bounding box center [334, 206] width 111 height 20
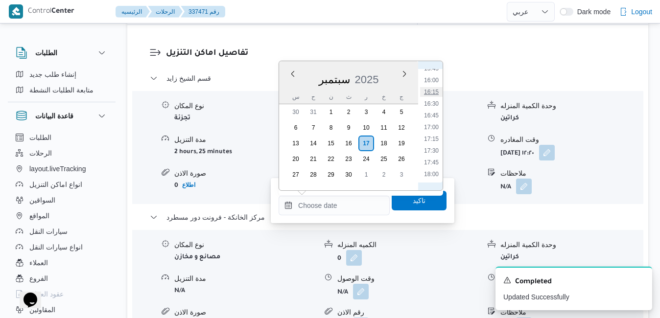
click at [435, 92] on li "16:15" at bounding box center [431, 92] width 23 height 10
type input "[DATE] ١٦:١٥"
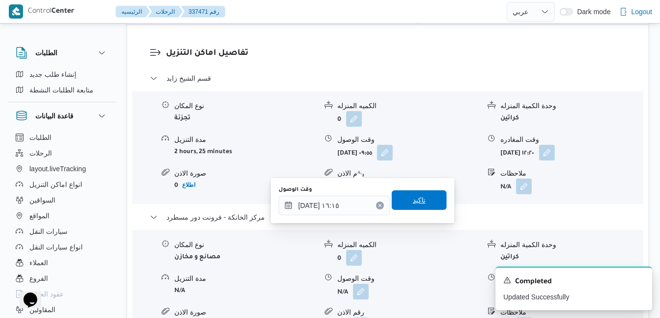
click at [413, 203] on span "تاكيد" at bounding box center [419, 201] width 13 height 12
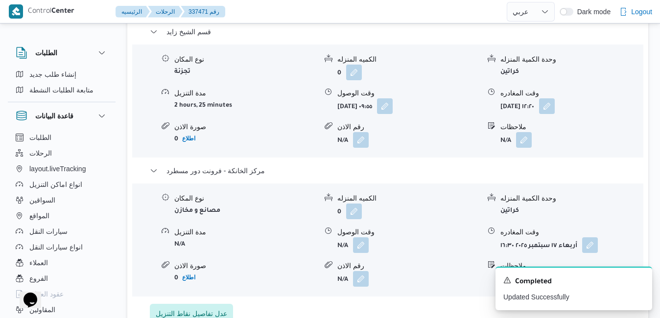
scroll to position [862, 0]
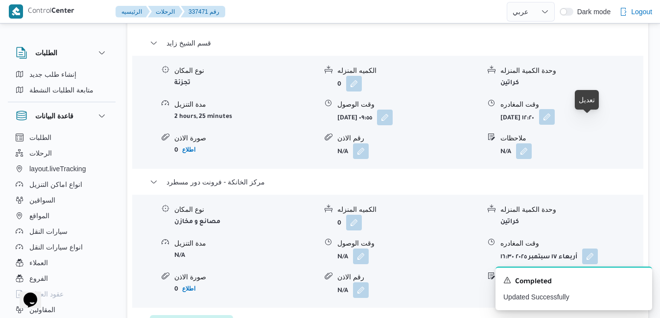
click at [555, 125] on button "button" at bounding box center [547, 117] width 16 height 16
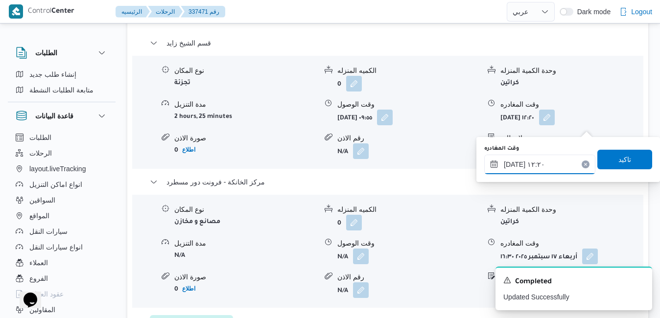
click at [534, 167] on input "[DATE] ١٢:٢٠" at bounding box center [540, 165] width 111 height 20
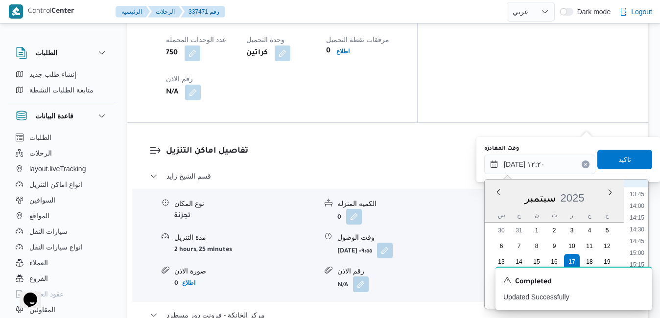
scroll to position [667, 0]
click at [641, 243] on li "15:15" at bounding box center [637, 243] width 23 height 10
type input "[DATE] ١٥:١٥"
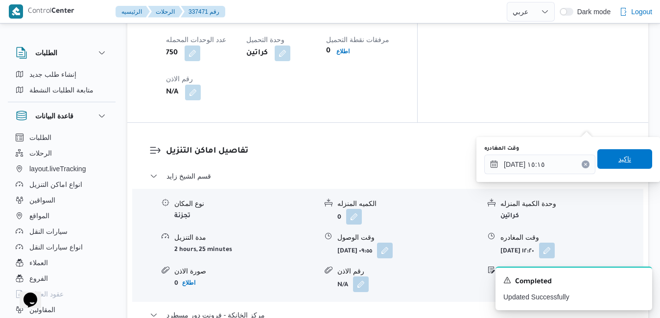
click at [626, 152] on span "تاكيد" at bounding box center [625, 159] width 55 height 20
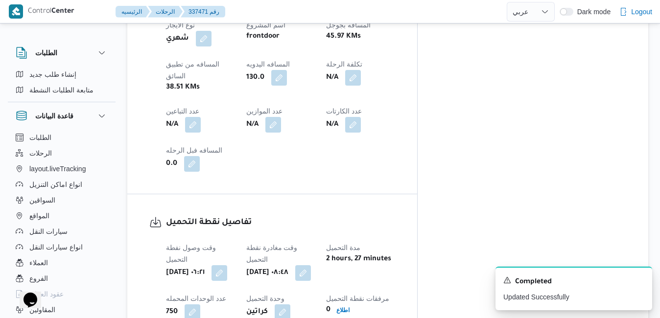
scroll to position [0, 0]
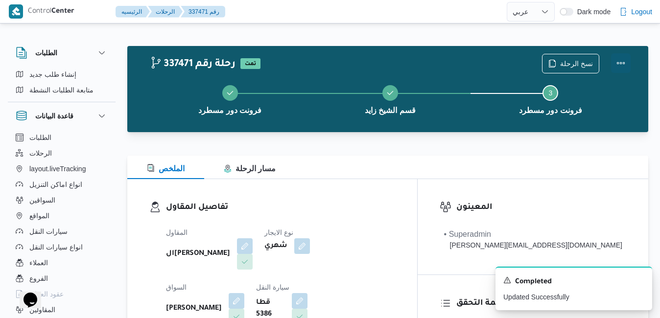
click at [620, 66] on button "Actions" at bounding box center [621, 63] width 20 height 20
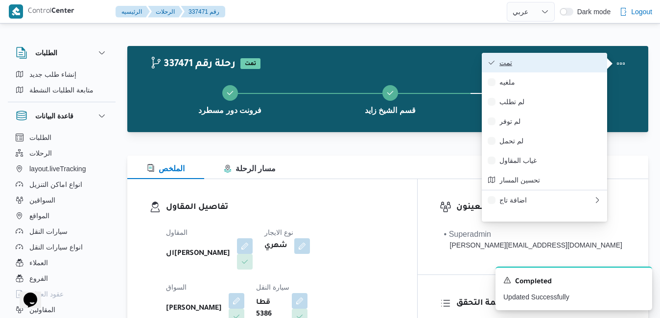
click at [572, 59] on span "تمت" at bounding box center [551, 63] width 102 height 8
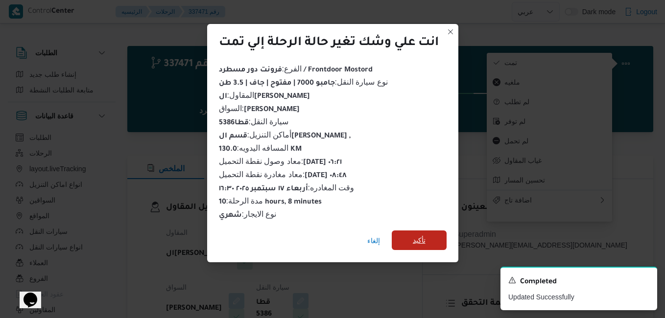
click at [424, 235] on span "تأكيد" at bounding box center [419, 241] width 13 height 12
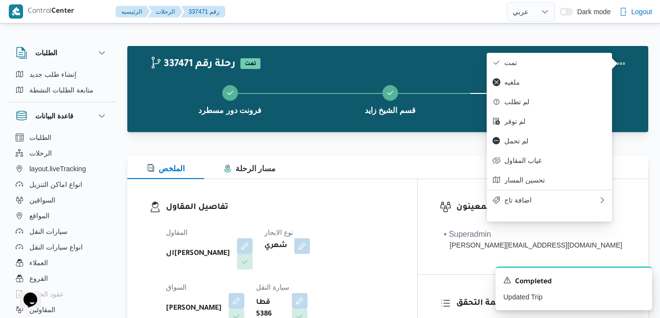
click at [417, 192] on div "تفاصيل المقاول المقاول الهامي [PERSON_NAME] نوع الايجار شهري السواق [PERSON_NAM…" at bounding box center [272, 292] width 290 height 226
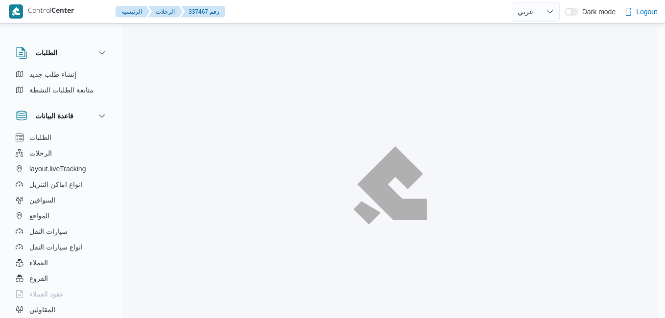
select select "ar"
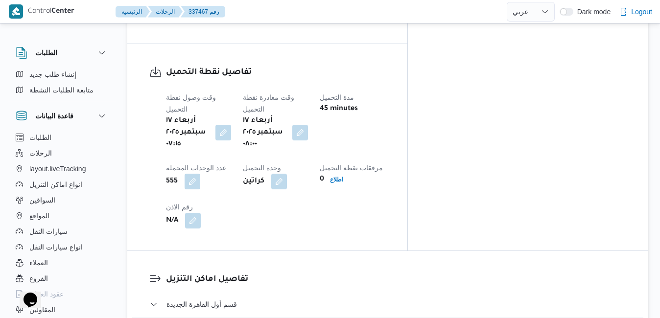
scroll to position [823, 0]
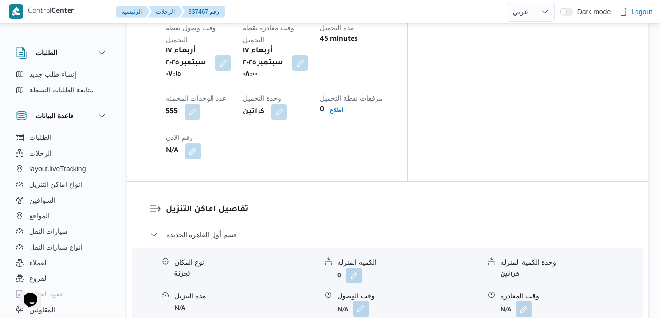
click at [362, 301] on button "button" at bounding box center [361, 309] width 16 height 16
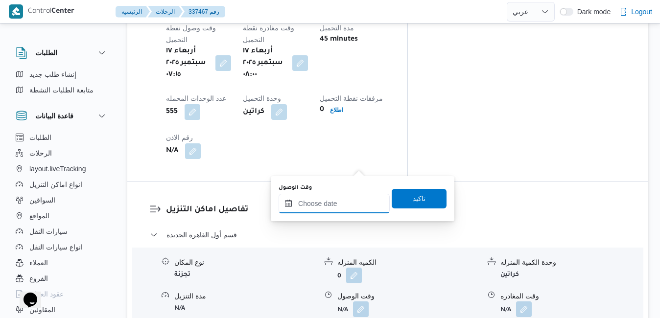
click at [342, 199] on input "وقت الوصول" at bounding box center [334, 204] width 111 height 20
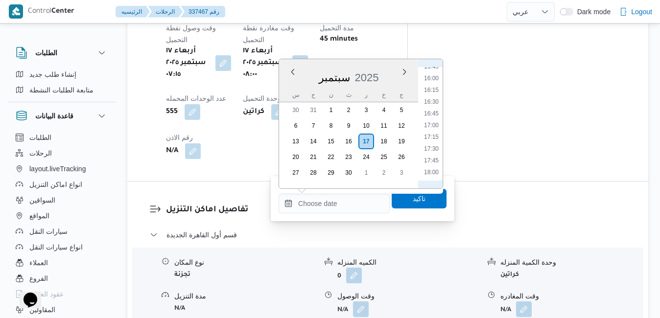
scroll to position [414, 0]
click at [434, 70] on li "08:45" at bounding box center [431, 69] width 23 height 10
type input "[DATE] ٠٨:٤٥"
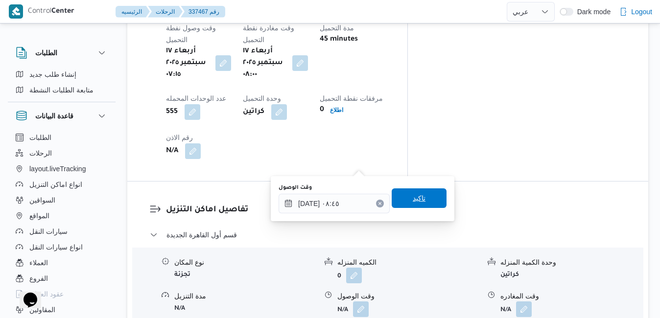
click at [412, 191] on span "تاكيد" at bounding box center [419, 199] width 55 height 20
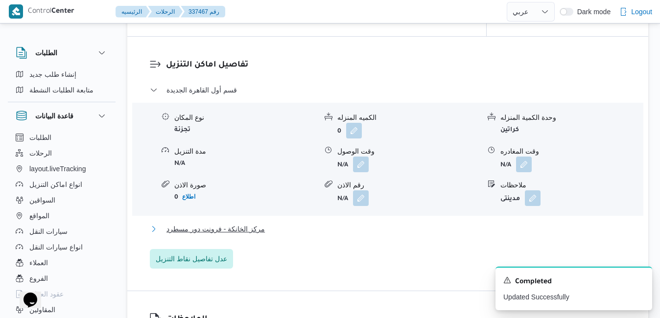
click at [365, 231] on button "مركز الخانكة - فرونت دور مسطرد" at bounding box center [388, 229] width 477 height 12
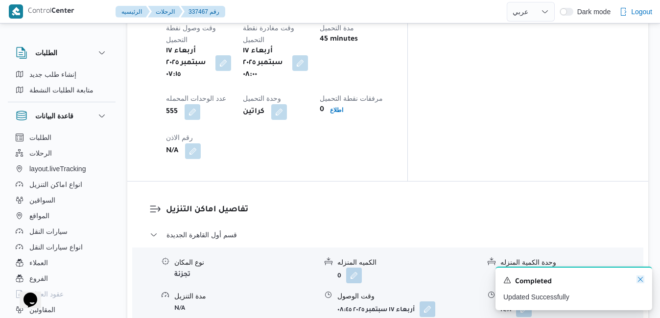
click at [640, 283] on icon "Dismiss toast" at bounding box center [641, 280] width 8 height 8
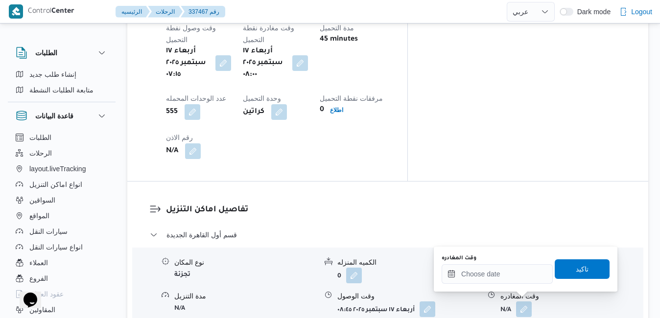
click at [519, 264] on div "وقت المغادره" at bounding box center [497, 269] width 111 height 29
click at [515, 274] on input "وقت المغادره" at bounding box center [497, 275] width 111 height 20
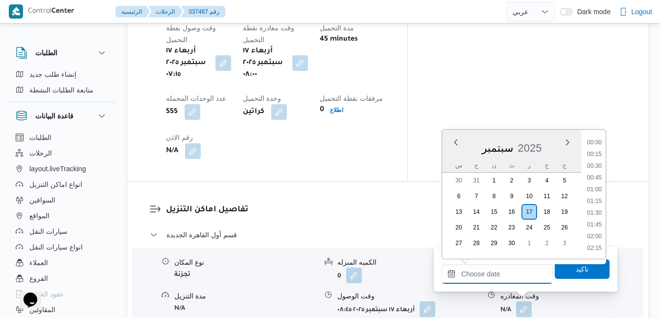
scroll to position [846, 0]
click at [453, 160] on div "س" at bounding box center [459, 166] width 16 height 14
click at [598, 162] on li "16:15" at bounding box center [595, 161] width 23 height 10
type input "[DATE] ١٦:١٥"
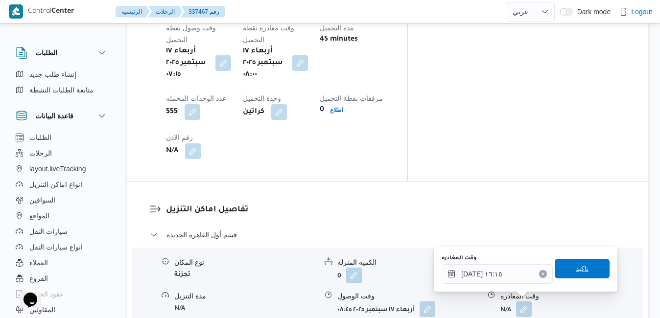
click at [576, 273] on span "تاكيد" at bounding box center [582, 269] width 13 height 12
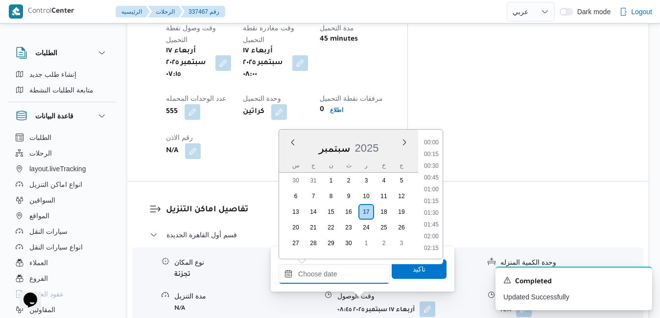
click at [357, 274] on input "وقت الوصول" at bounding box center [334, 275] width 111 height 20
click at [432, 152] on li "16:00" at bounding box center [431, 149] width 23 height 10
type input "[DATE] ١٦:٠٠"
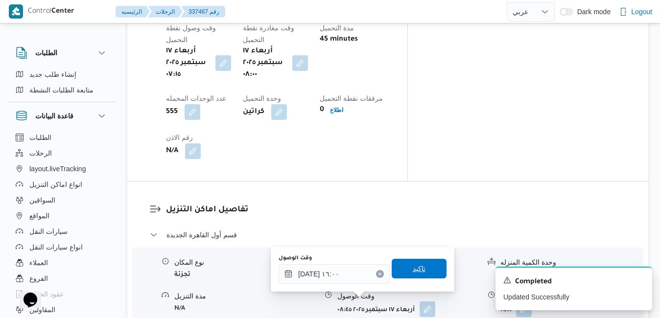
click at [415, 269] on span "تاكيد" at bounding box center [419, 269] width 13 height 12
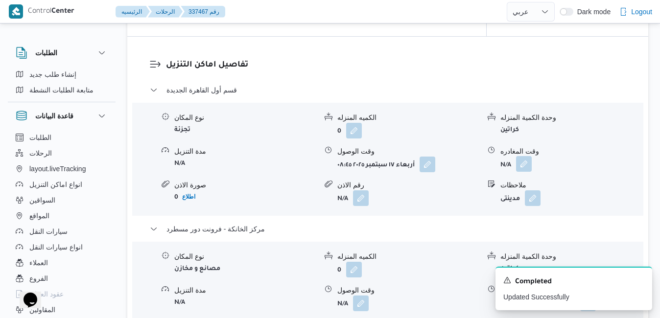
click at [522, 166] on button "button" at bounding box center [524, 164] width 16 height 16
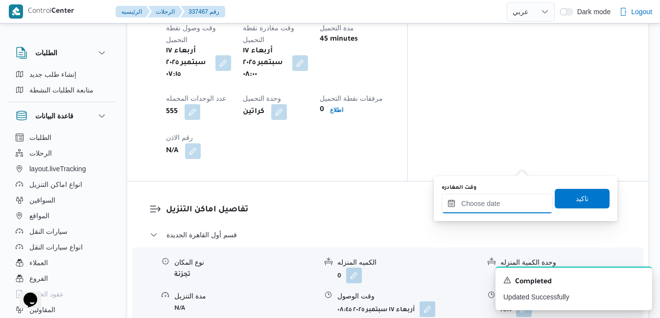
click at [499, 205] on input "وقت المغادره" at bounding box center [497, 204] width 111 height 20
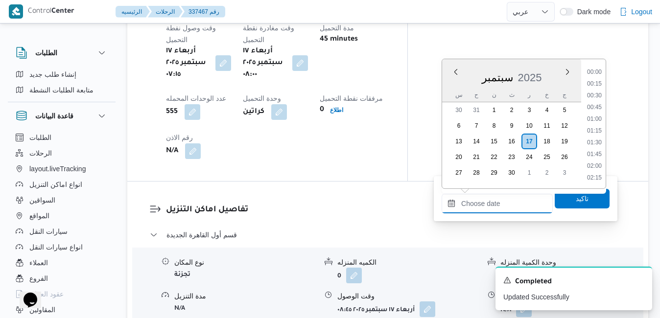
scroll to position [846, 0]
click at [449, 88] on div "سبتمبر 2025" at bounding box center [511, 75] width 139 height 25
click at [593, 146] on li "15:15" at bounding box center [595, 143] width 23 height 10
type input "[DATE] ١٥:١٥"
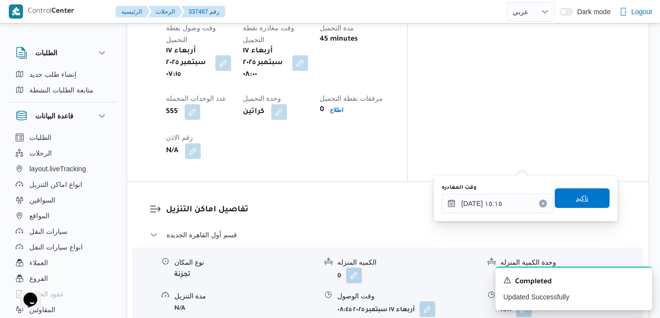
click at [576, 201] on span "تاكيد" at bounding box center [582, 199] width 13 height 12
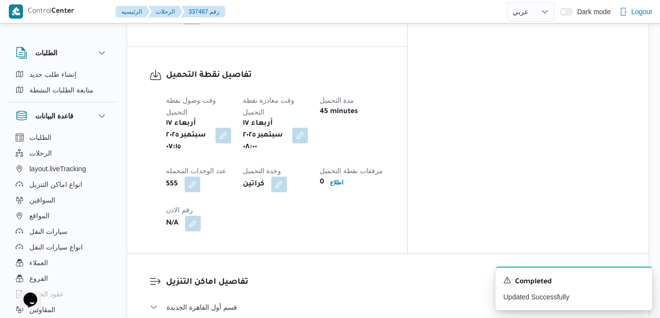
scroll to position [0, 0]
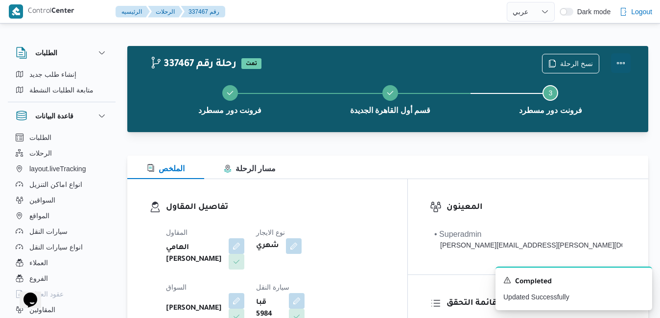
click at [622, 64] on button "Actions" at bounding box center [621, 63] width 20 height 20
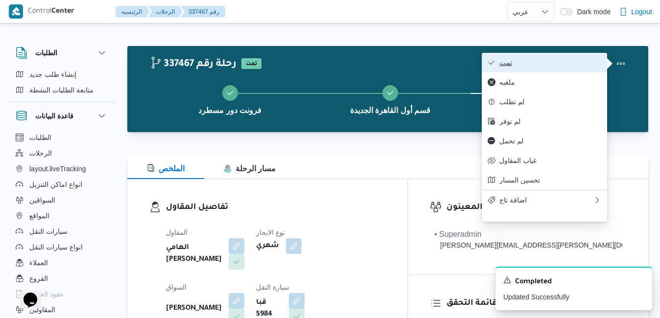
click at [580, 67] on span "تمت" at bounding box center [551, 63] width 102 height 8
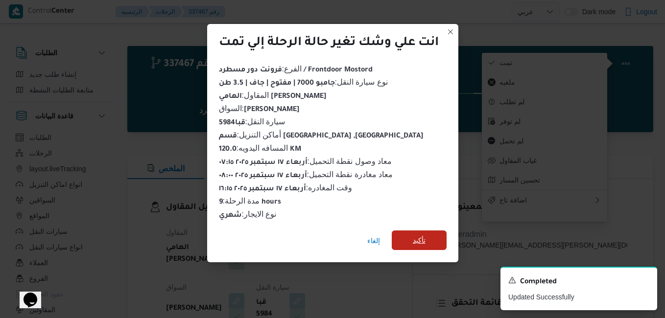
click at [420, 243] on span "تأكيد" at bounding box center [419, 241] width 55 height 20
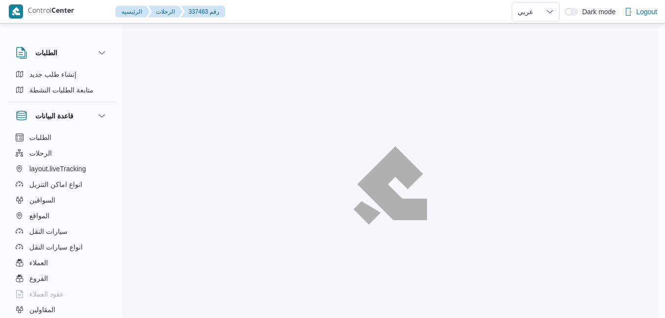
select select "ar"
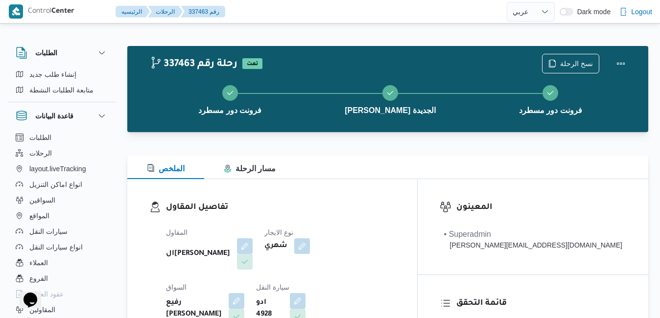
click at [447, 138] on div at bounding box center [387, 138] width 521 height 12
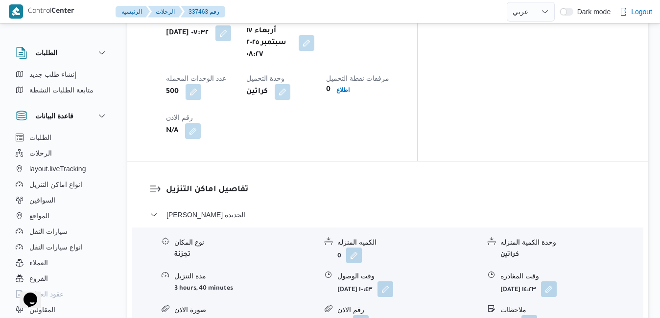
scroll to position [862, 0]
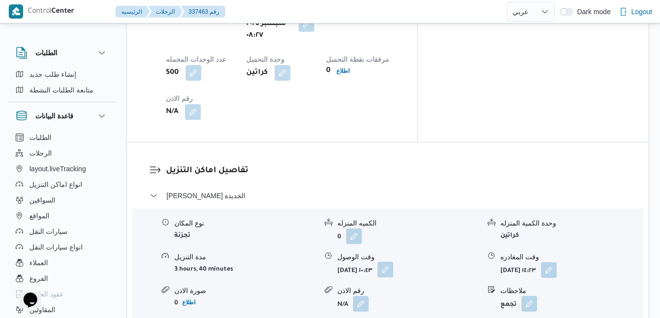
click at [393, 262] on button "button" at bounding box center [386, 270] width 16 height 16
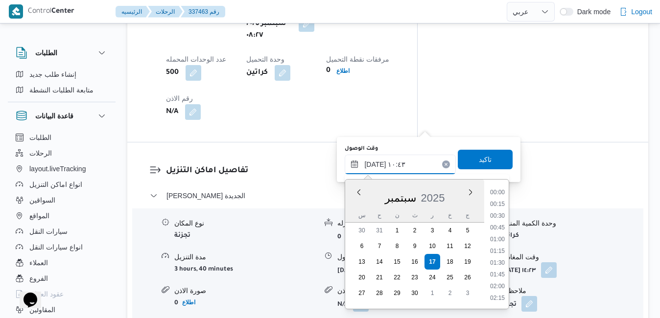
click at [393, 165] on input "[DATE] ١٠:٤٣" at bounding box center [400, 165] width 111 height 20
click at [500, 192] on li "09:15" at bounding box center [497, 194] width 23 height 10
type input "[DATE] ٠٩:١٥"
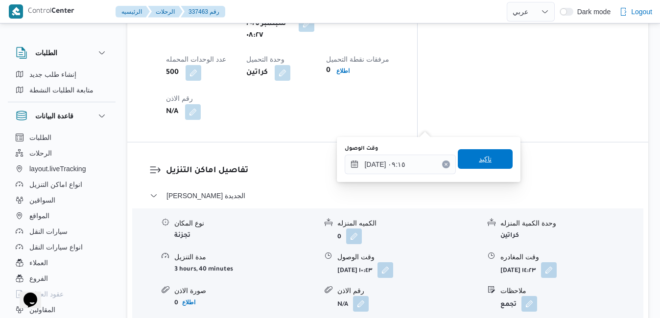
click at [493, 161] on span "تاكيد" at bounding box center [485, 159] width 55 height 20
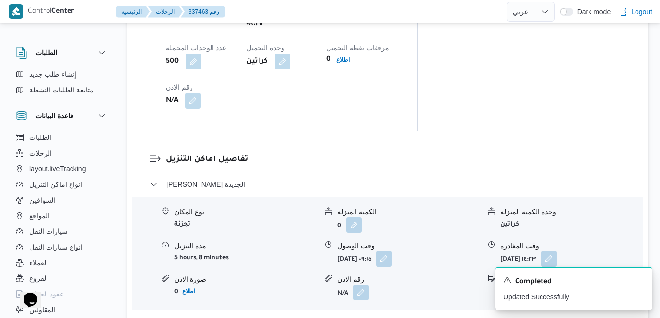
scroll to position [901, 0]
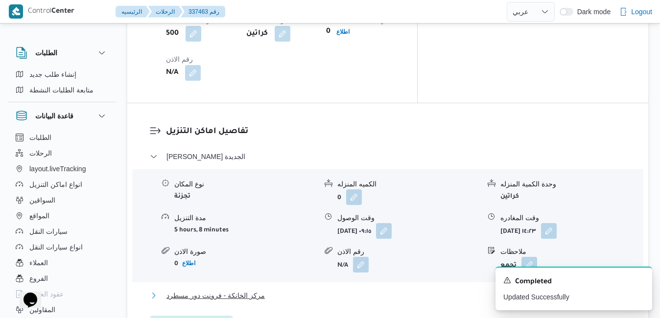
click at [418, 290] on button "مركز الخانكة - فرونت دور مسطرد" at bounding box center [388, 296] width 477 height 12
click at [640, 280] on icon "Dismiss toast" at bounding box center [640, 279] width 5 height 5
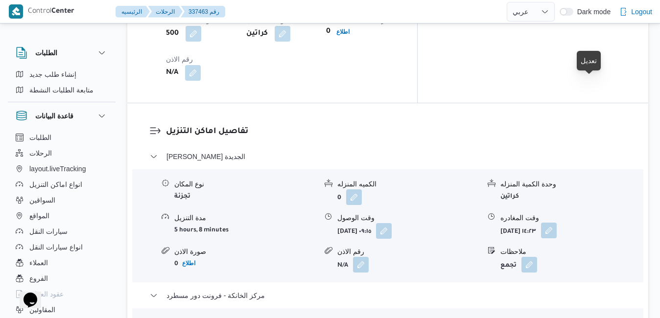
click at [557, 223] on button "button" at bounding box center [549, 231] width 16 height 16
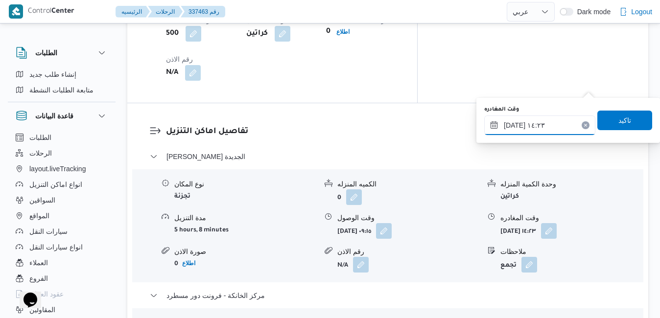
click at [539, 125] on input "[DATE] ١٤:٢٣" at bounding box center [540, 126] width 111 height 20
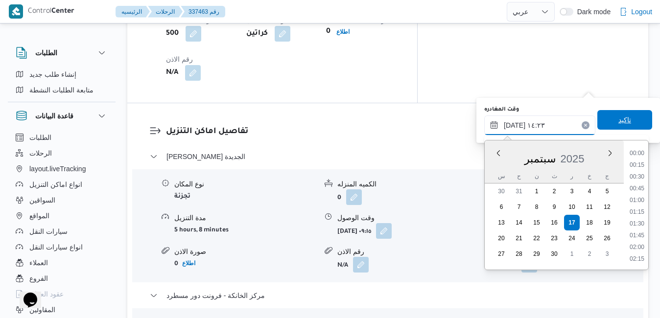
scroll to position [610, 0]
click at [643, 247] on li "15:00" at bounding box center [637, 248] width 23 height 10
type input "[DATE] ١٥:٠٠"
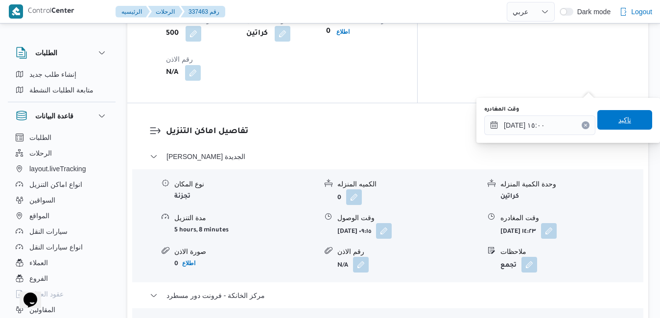
click at [631, 113] on span "تاكيد" at bounding box center [625, 120] width 55 height 20
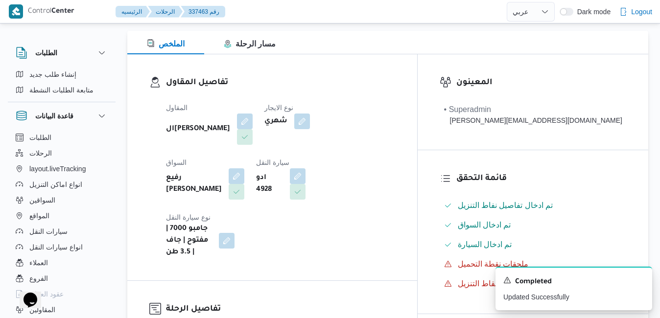
scroll to position [0, 0]
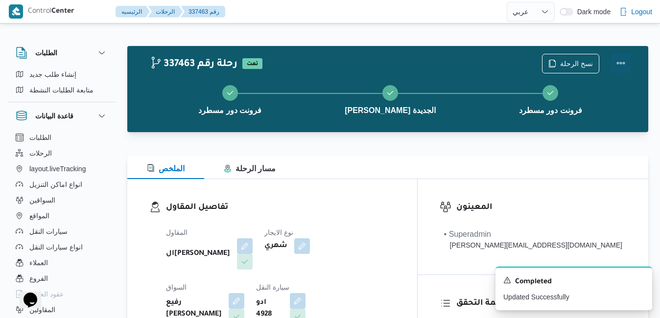
click at [620, 57] on button "Actions" at bounding box center [621, 63] width 20 height 20
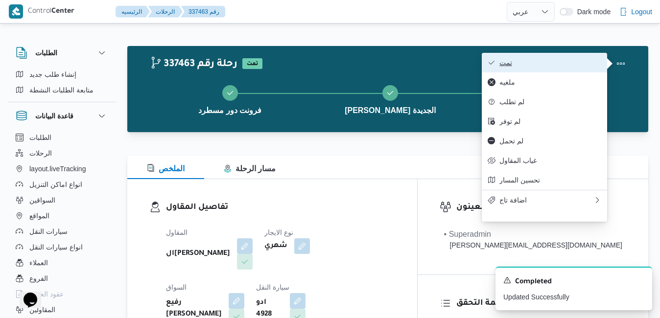
click at [574, 63] on span "تمت" at bounding box center [551, 63] width 102 height 8
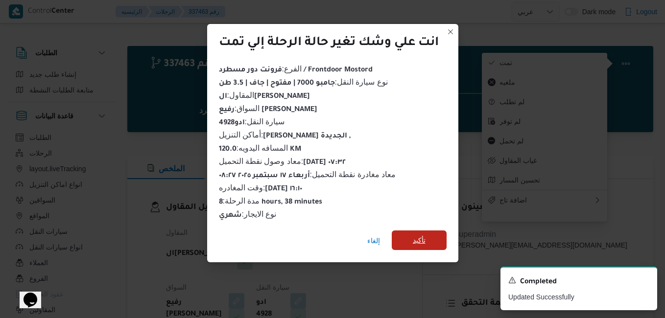
click at [420, 235] on span "تأكيد" at bounding box center [419, 241] width 13 height 12
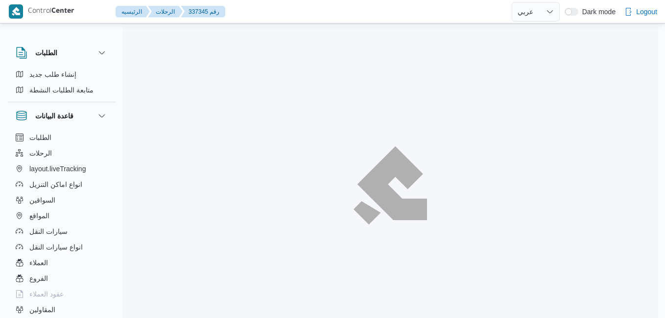
select select "ar"
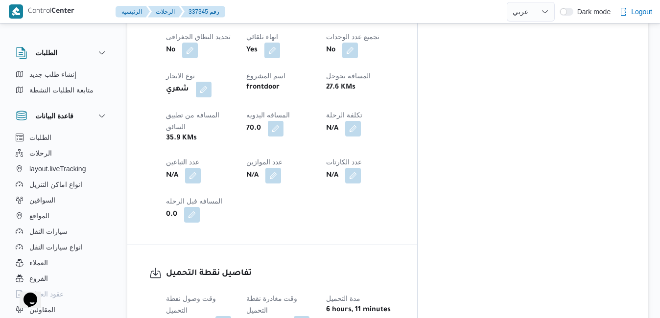
scroll to position [608, 0]
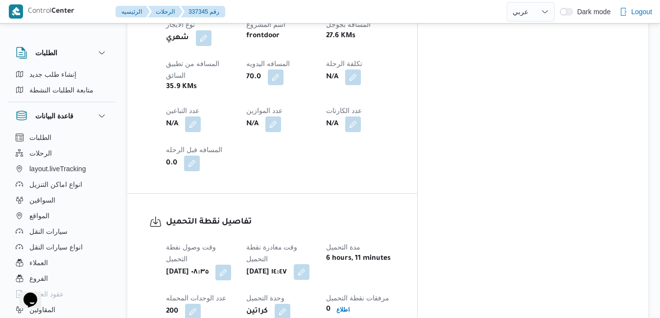
click at [310, 265] on button "button" at bounding box center [302, 273] width 16 height 16
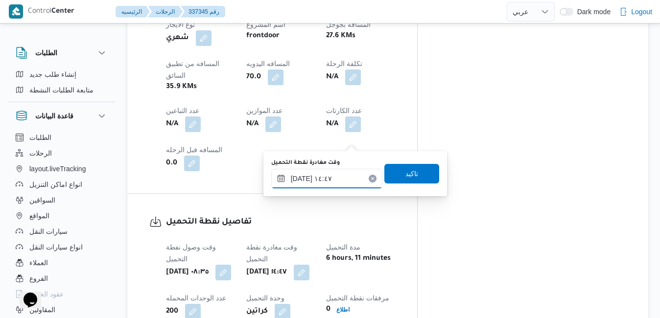
click at [330, 181] on input "[DATE] ١٤:٤٧" at bounding box center [326, 179] width 111 height 20
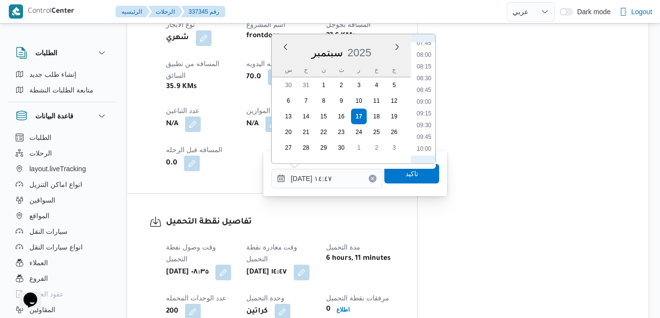
scroll to position [336, 0]
click at [425, 134] on li "09:00" at bounding box center [424, 135] width 23 height 10
type input "[DATE] ٠٩:٠٠"
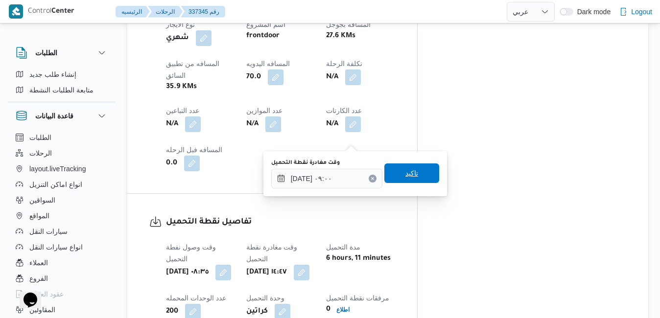
click at [410, 174] on span "تاكيد" at bounding box center [412, 174] width 13 height 12
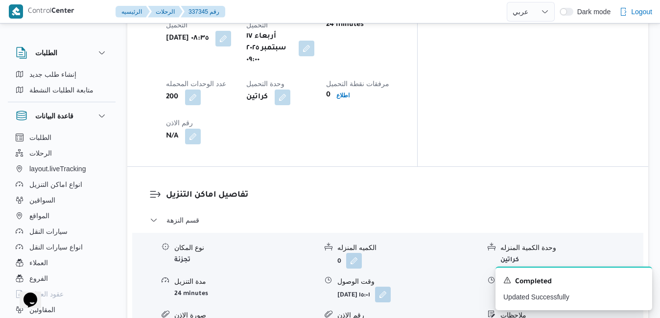
scroll to position [843, 0]
click at [391, 286] on button "button" at bounding box center [383, 294] width 16 height 16
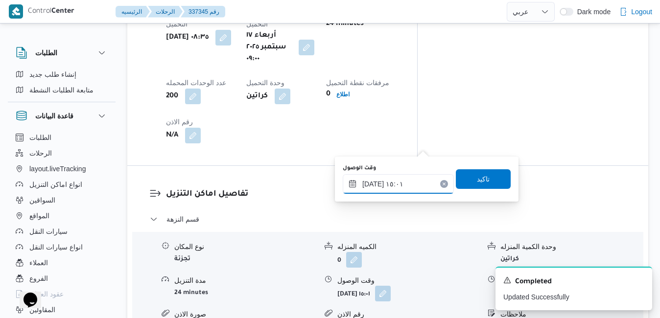
click at [390, 188] on input "[DATE] ١٥:٠١" at bounding box center [398, 184] width 111 height 20
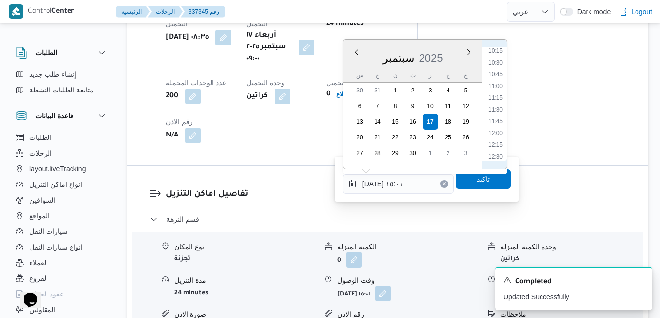
scroll to position [447, 0]
click at [499, 67] on li "09:45" at bounding box center [496, 64] width 23 height 10
type input "[DATE] ٠٩:٤٥"
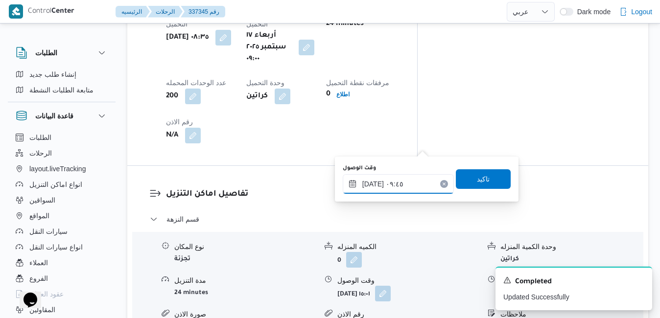
click at [373, 185] on input "[DATE] ٠٩:٤٥" at bounding box center [398, 184] width 111 height 20
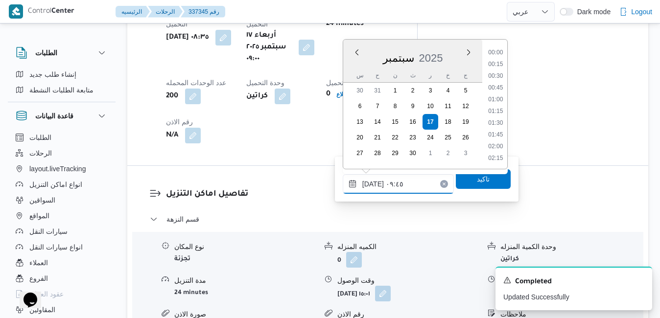
click at [373, 185] on input "[DATE] ٠٩:٤٥" at bounding box center [398, 184] width 111 height 20
click at [463, 182] on span "تاكيد" at bounding box center [483, 179] width 55 height 20
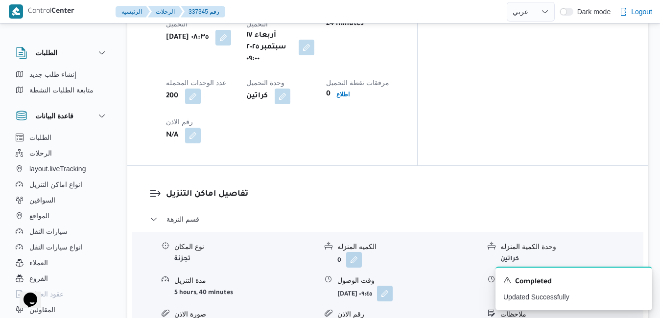
click at [644, 281] on icon "Dismiss toast" at bounding box center [641, 280] width 8 height 8
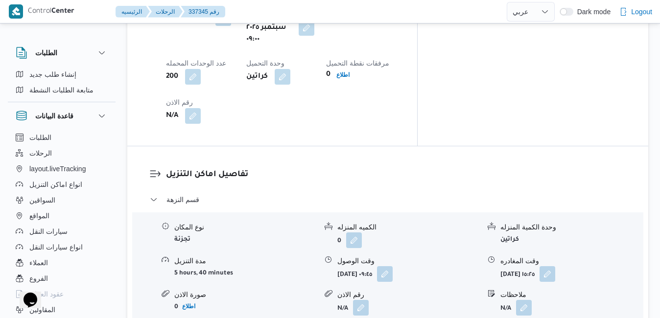
scroll to position [901, 0]
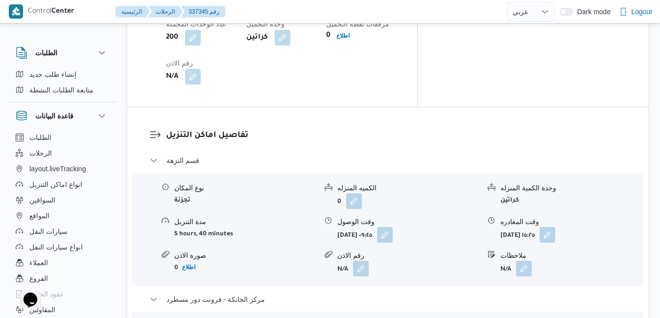
click at [644, 281] on div "تفاصيل اماكن التنزيل قسم النزهة نوع المكان تجزئة الكميه المنزله 0 وحدة الكمية ا…" at bounding box center [387, 290] width 521 height 367
click at [556, 227] on button "button" at bounding box center [548, 235] width 16 height 16
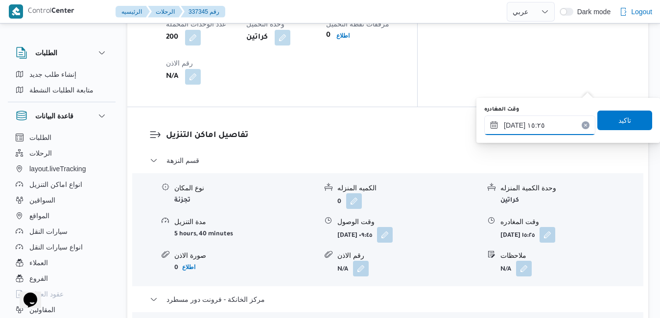
click at [555, 128] on input "[DATE] ١٥:٢٥" at bounding box center [540, 126] width 111 height 20
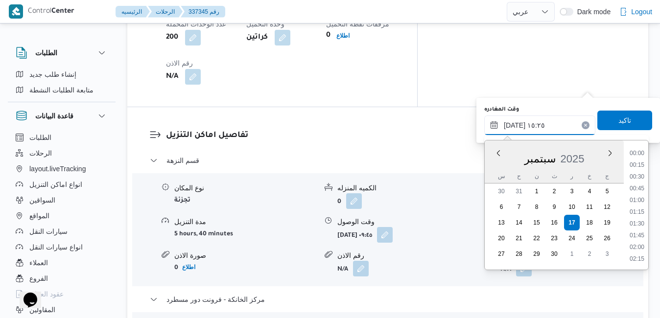
scroll to position [657, 0]
click at [640, 205] on li "15:00" at bounding box center [637, 201] width 23 height 10
type input "[DATE] ١٥:٠٠"
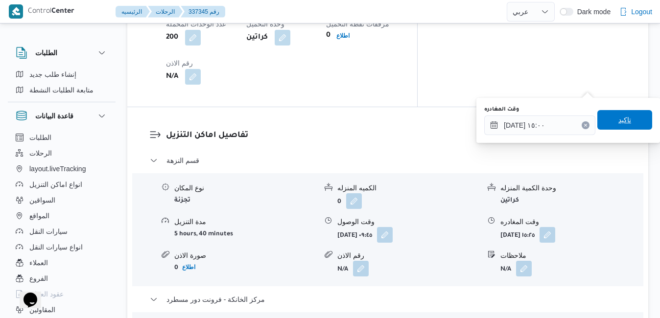
click at [630, 116] on span "تاكيد" at bounding box center [625, 120] width 55 height 20
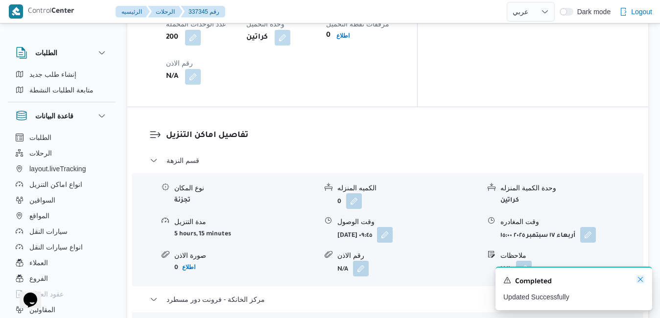
click at [642, 281] on icon "Dismiss toast" at bounding box center [641, 280] width 8 height 8
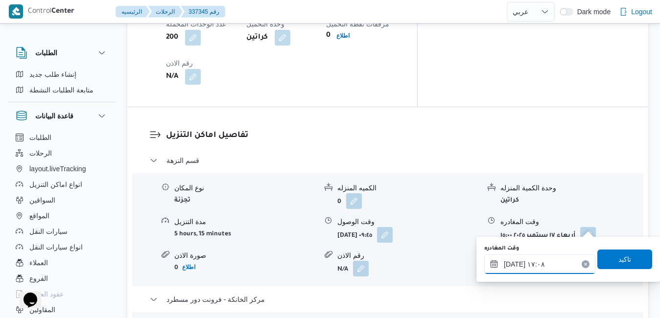
click at [544, 263] on input "[DATE] ١٧:٠٨" at bounding box center [540, 265] width 111 height 20
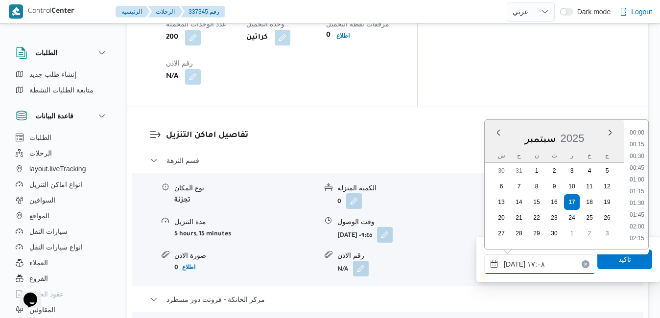
scroll to position [740, 0]
click at [641, 132] on li "15:45" at bounding box center [637, 134] width 23 height 10
type input "[DATE] ١٥:٤٥"
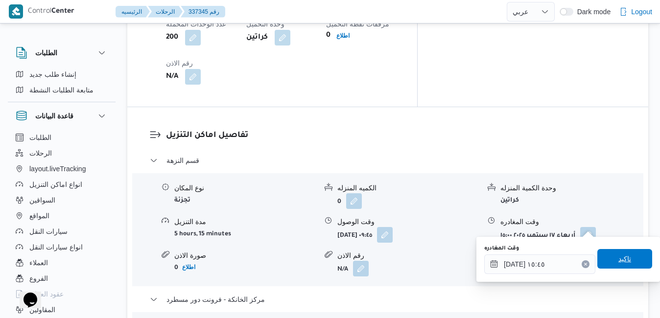
click at [609, 258] on span "تاكيد" at bounding box center [625, 259] width 55 height 20
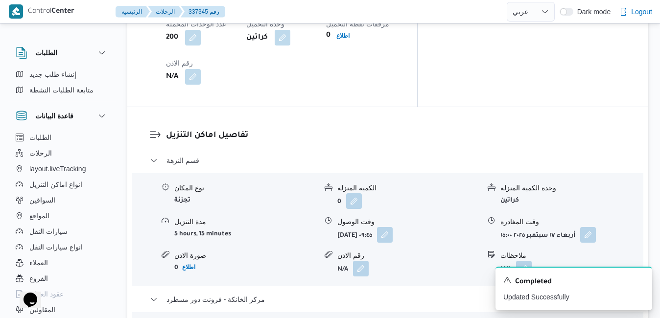
scroll to position [0, 0]
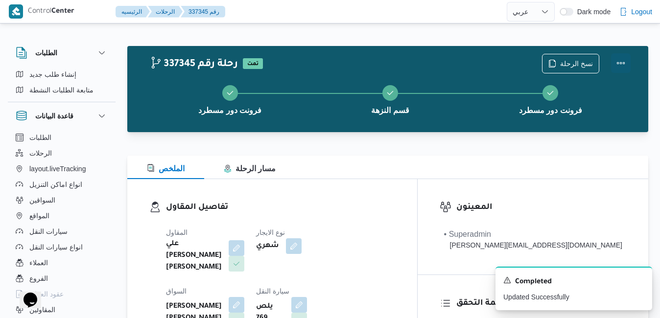
click at [619, 60] on button "Actions" at bounding box center [621, 63] width 20 height 20
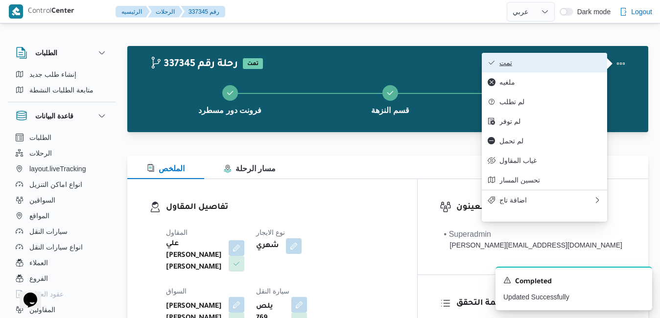
click at [575, 63] on span "تمت" at bounding box center [551, 63] width 102 height 8
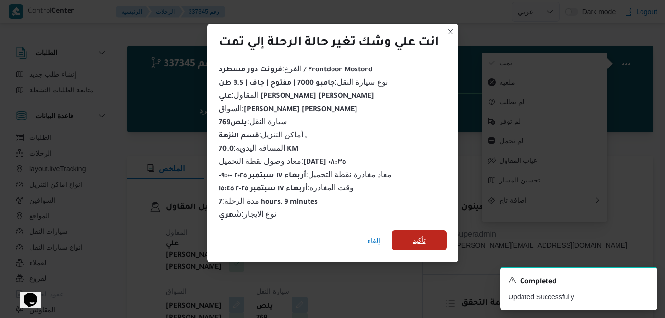
click at [419, 238] on span "تأكيد" at bounding box center [419, 241] width 13 height 12
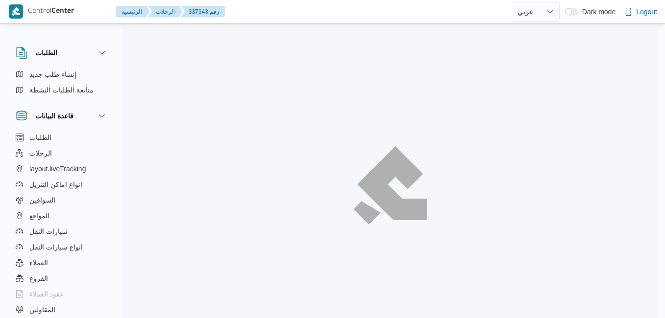
select select "ar"
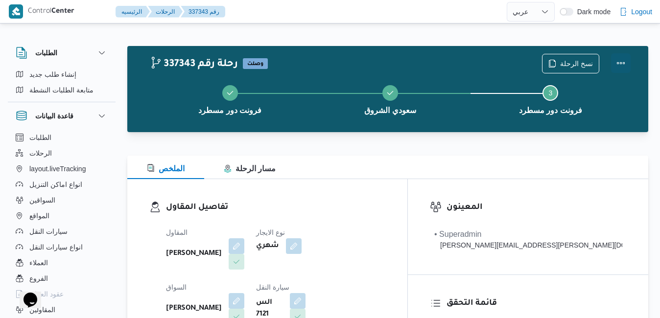
click at [616, 60] on button "Actions" at bounding box center [621, 63] width 20 height 20
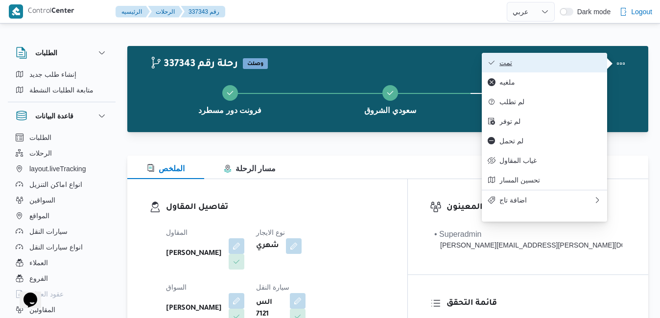
click at [586, 60] on span "تمت" at bounding box center [551, 63] width 102 height 8
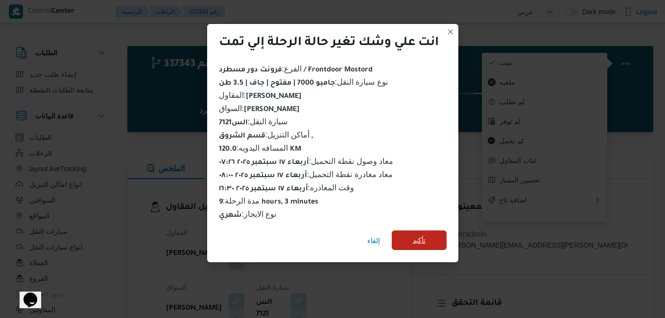
click at [420, 237] on span "تأكيد" at bounding box center [419, 241] width 13 height 12
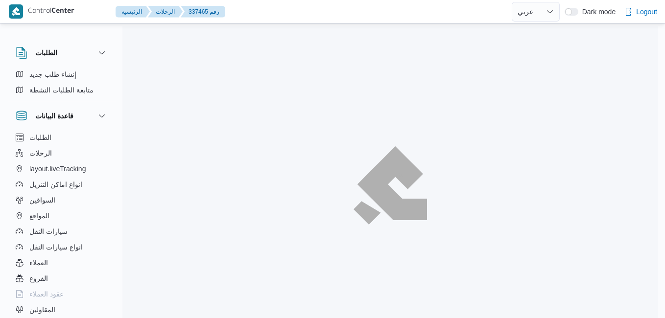
select select "ar"
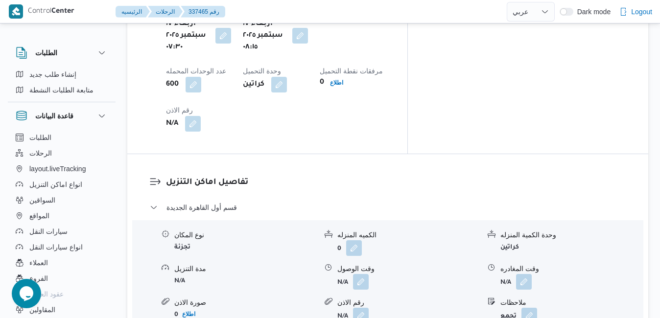
scroll to position [862, 0]
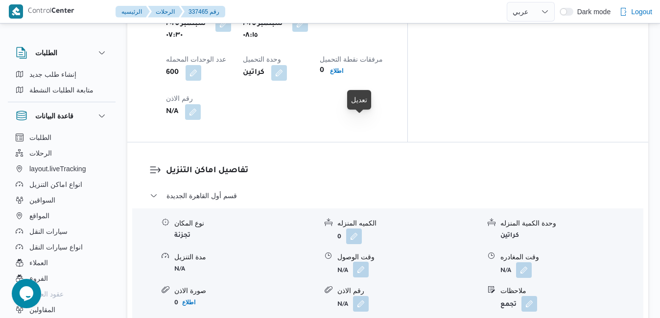
click at [359, 262] on button "button" at bounding box center [361, 270] width 16 height 16
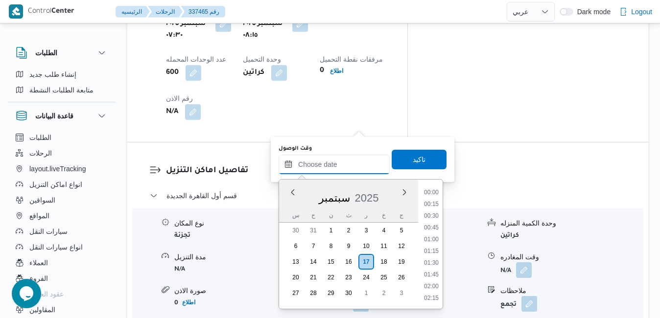
click at [332, 162] on input "وقت الوصول" at bounding box center [334, 165] width 111 height 20
click at [431, 258] on li "09:00" at bounding box center [431, 256] width 23 height 10
type input "[DATE] ٠٩:٠٠"
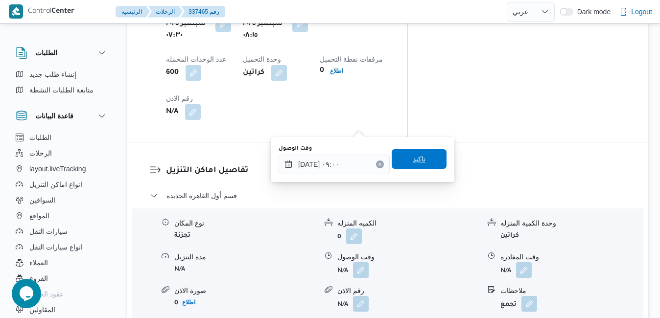
click at [419, 156] on span "تاكيد" at bounding box center [419, 159] width 55 height 20
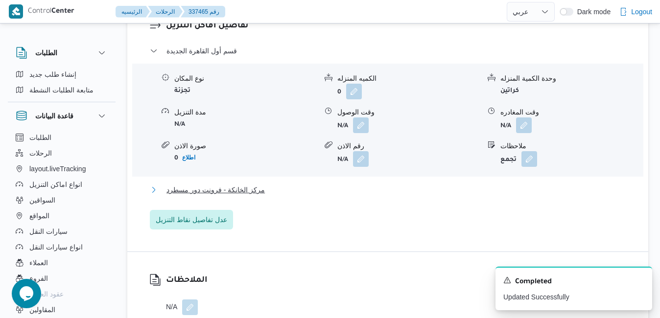
click at [398, 192] on button "مركز الخانكة - فرونت دور مسطرد" at bounding box center [388, 190] width 477 height 12
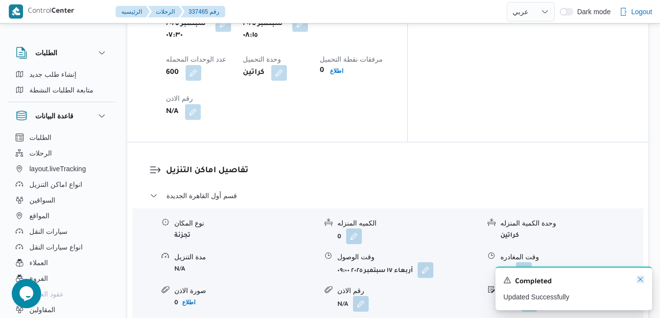
click at [640, 280] on icon "Dismiss toast" at bounding box center [641, 280] width 8 height 8
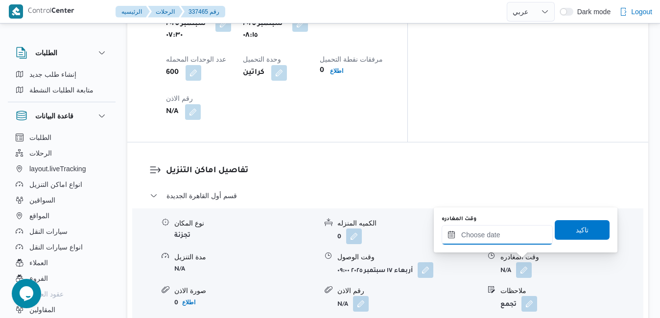
click at [522, 238] on input "وقت المغادره" at bounding box center [497, 235] width 111 height 20
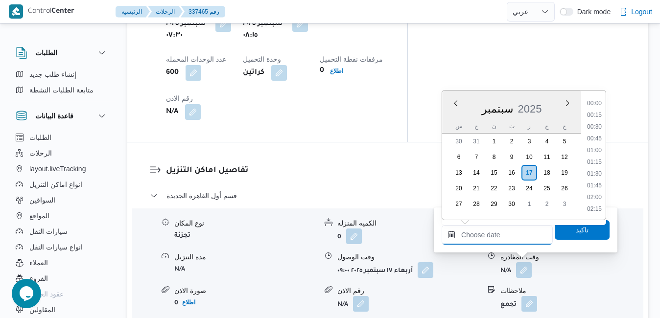
scroll to position [857, 0]
click at [445, 120] on div "س ح ن ث ر خ ج" at bounding box center [511, 127] width 139 height 14
click at [598, 107] on li "16:15" at bounding box center [595, 110] width 23 height 10
type input "[DATE] ١٦:١٥"
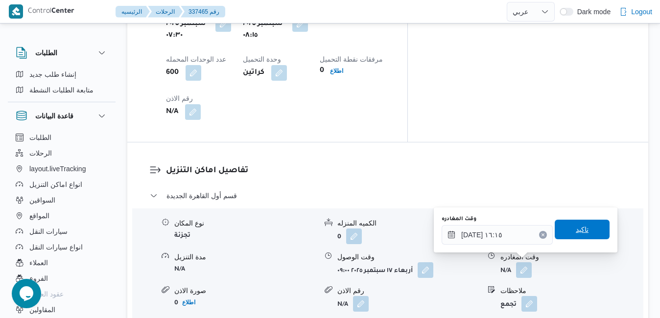
click at [576, 233] on span "تاكيد" at bounding box center [582, 230] width 13 height 12
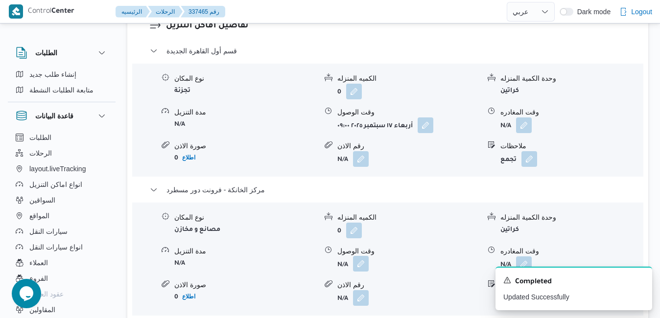
click at [359, 263] on button "button" at bounding box center [361, 264] width 16 height 16
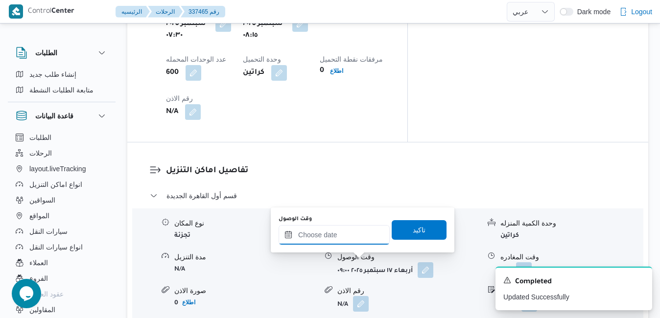
click at [348, 236] on input "وقت الوصول" at bounding box center [334, 235] width 111 height 20
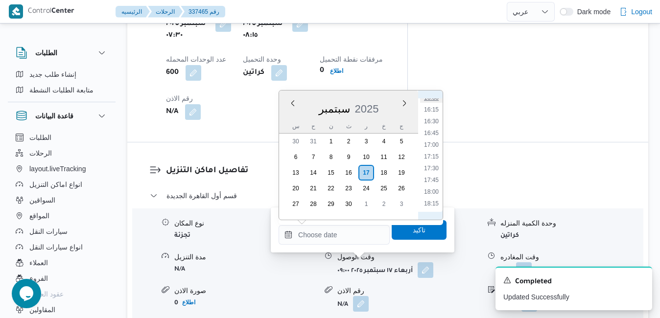
click at [436, 100] on li "16:00" at bounding box center [431, 98] width 23 height 10
type input "١٧/٠٩/٢٠٢٥ ١٦:٠٠"
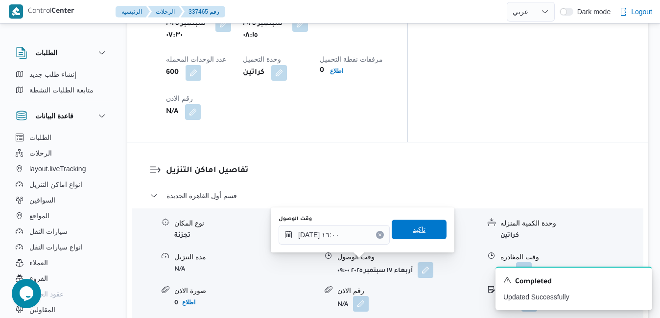
click at [417, 234] on span "تاكيد" at bounding box center [419, 230] width 13 height 12
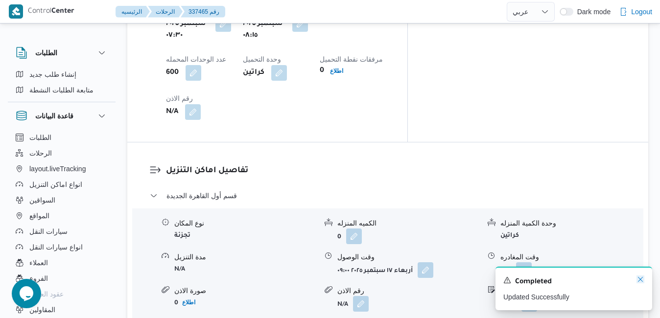
click at [640, 281] on icon "Dismiss toast" at bounding box center [641, 280] width 8 height 8
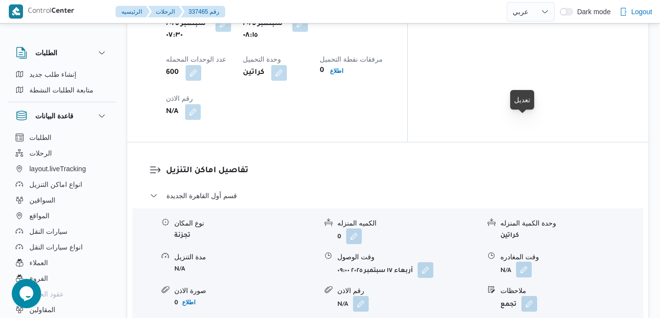
click at [523, 262] on button "button" at bounding box center [524, 270] width 16 height 16
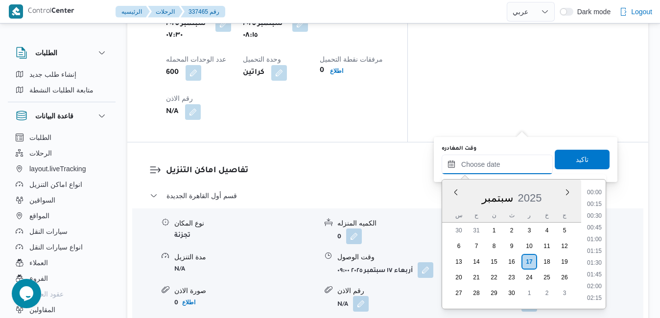
click at [506, 165] on input "وقت المغادره" at bounding box center [497, 165] width 111 height 20
click at [450, 204] on div "سبتمبر 2025" at bounding box center [511, 196] width 139 height 25
click at [592, 287] on li "15:15" at bounding box center [595, 285] width 23 height 10
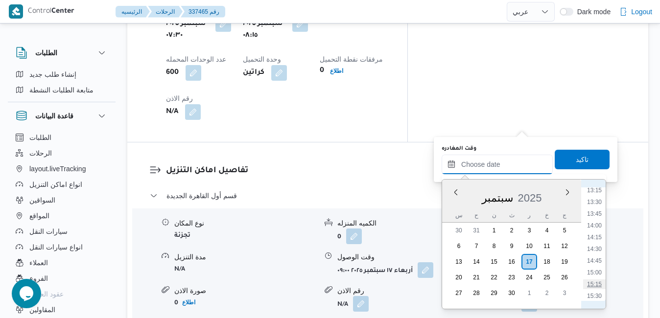
type input "١٧/٠٩/٢٠٢٥ ١٥:١٥"
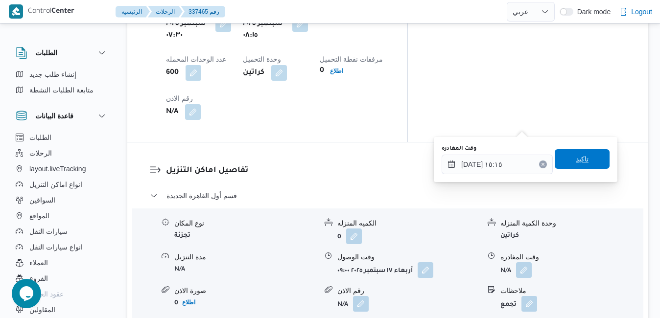
click at [584, 155] on span "تاكيد" at bounding box center [582, 159] width 55 height 20
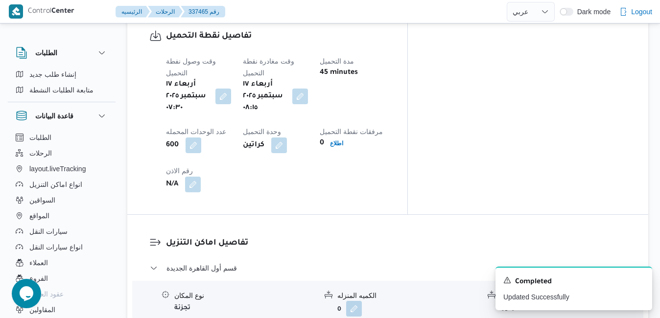
scroll to position [0, 0]
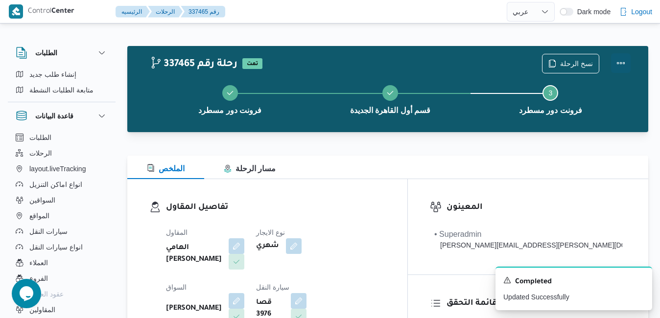
click at [620, 65] on button "Actions" at bounding box center [621, 63] width 20 height 20
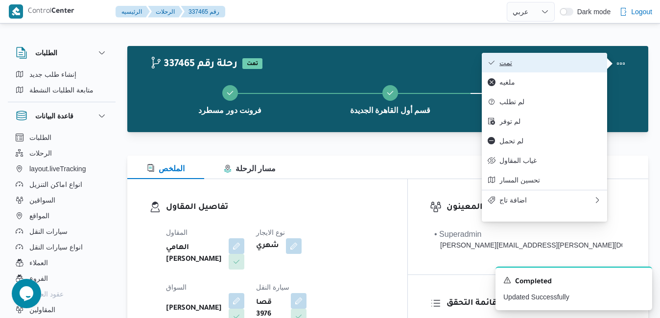
click at [566, 64] on span "تمت" at bounding box center [551, 63] width 102 height 8
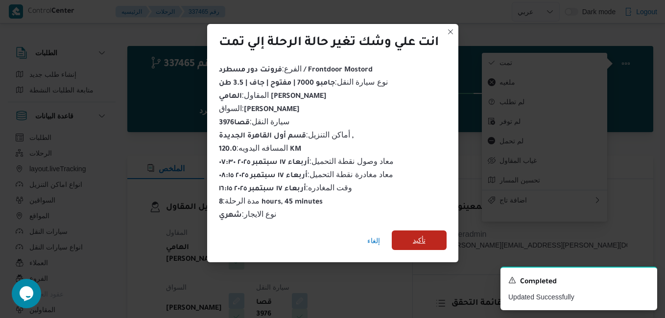
click at [430, 236] on span "تأكيد" at bounding box center [419, 241] width 55 height 20
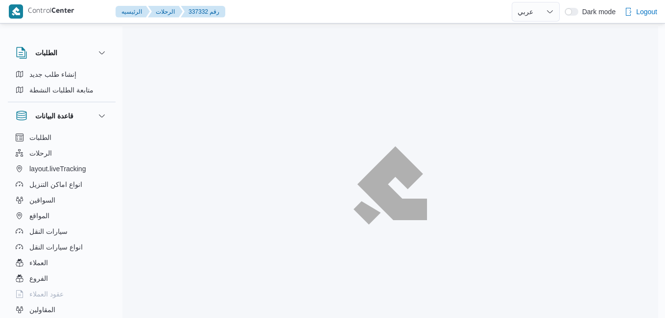
select select "ar"
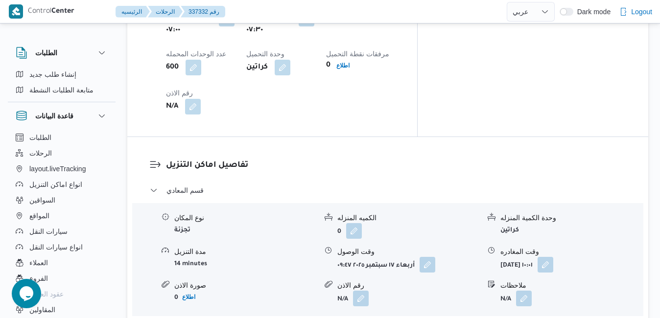
scroll to position [882, 0]
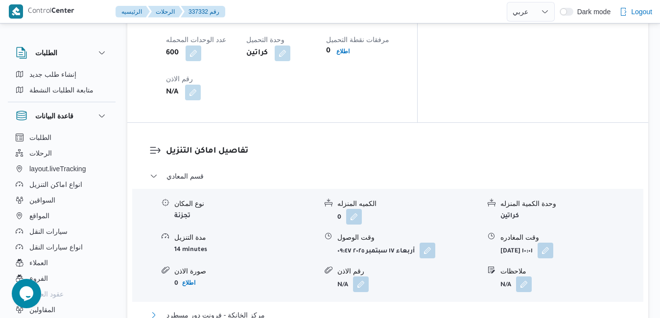
click at [409, 310] on button "مركز الخانكة - فرونت دور مسطرد" at bounding box center [388, 316] width 477 height 12
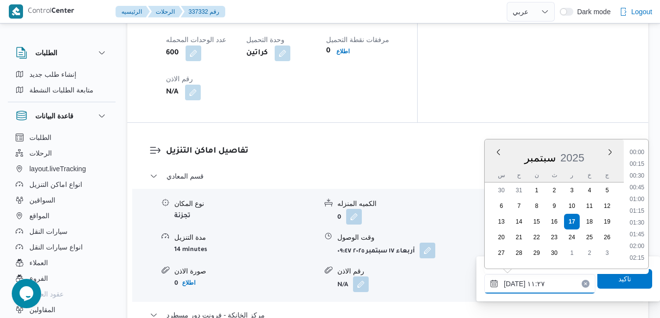
click at [533, 286] on input "[DATE] ١١:٢٧" at bounding box center [540, 284] width 111 height 20
click at [641, 233] on li "18:00" at bounding box center [637, 231] width 23 height 10
type input "[DATE] ١٨:٠٠"
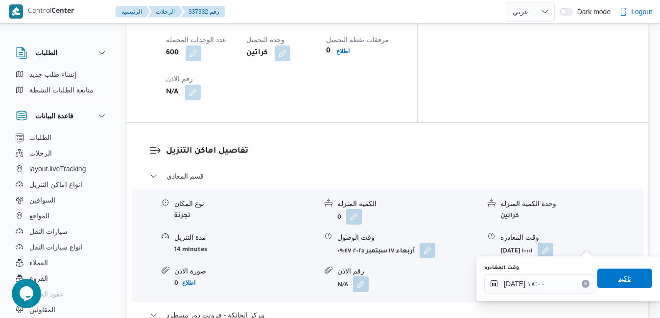
click at [621, 286] on span "تاكيد" at bounding box center [625, 279] width 55 height 20
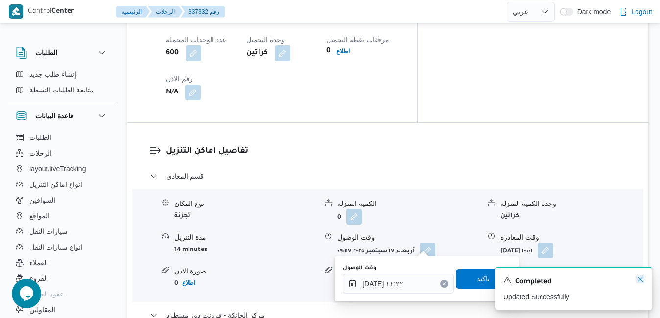
click at [642, 278] on icon "Dismiss toast" at bounding box center [641, 280] width 8 height 8
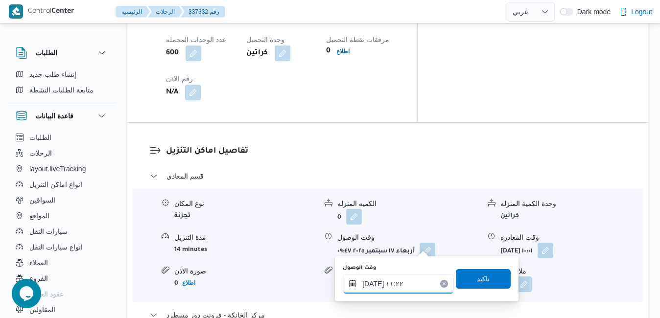
click at [408, 285] on input "[DATE] ١١:٢٢" at bounding box center [398, 284] width 111 height 20
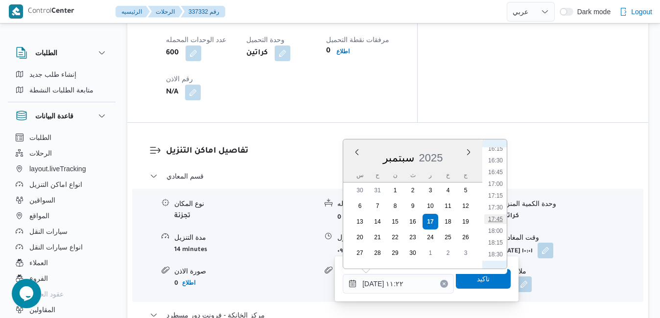
click at [498, 219] on li "17:45" at bounding box center [496, 220] width 23 height 10
type input "١٧/٠٩/٢٠٢٥ ١٧:٤٥"
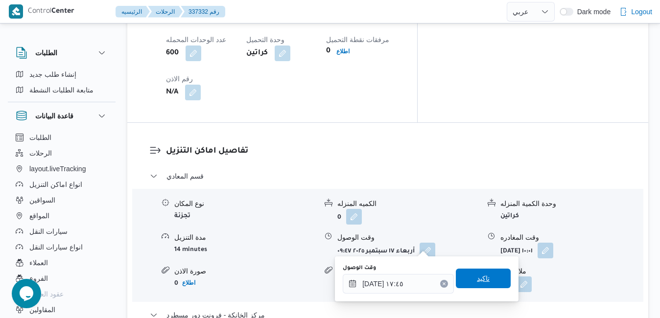
click at [477, 282] on span "تاكيد" at bounding box center [483, 279] width 13 height 12
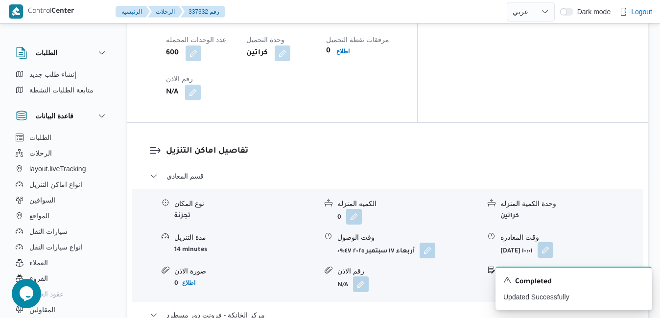
click at [554, 243] on button "button" at bounding box center [546, 251] width 16 height 16
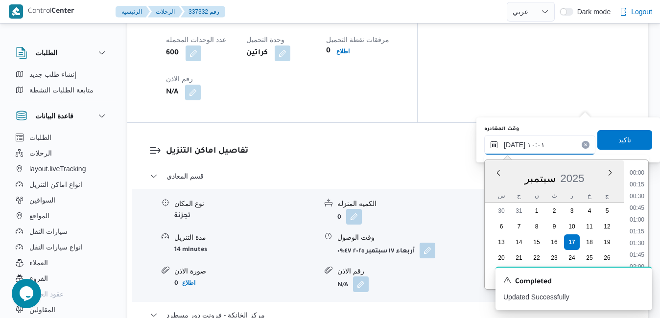
click at [547, 145] on input "١٧/٠٩/٢٠٢٥ ١٠:٠١" at bounding box center [540, 145] width 111 height 20
click at [643, 249] on li "16:45" at bounding box center [637, 252] width 23 height 10
type input "١٧/٠٩/٢٠٢٥ ١٦:٤٥"
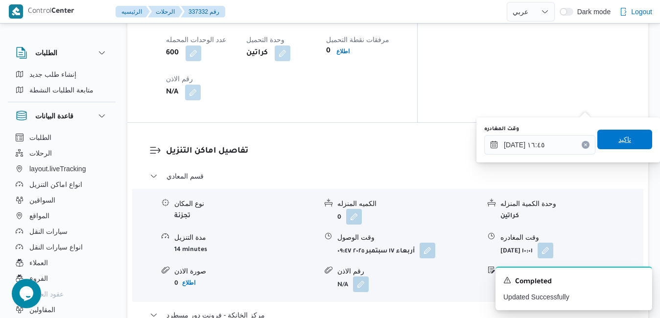
click at [621, 143] on span "تاكيد" at bounding box center [625, 140] width 13 height 12
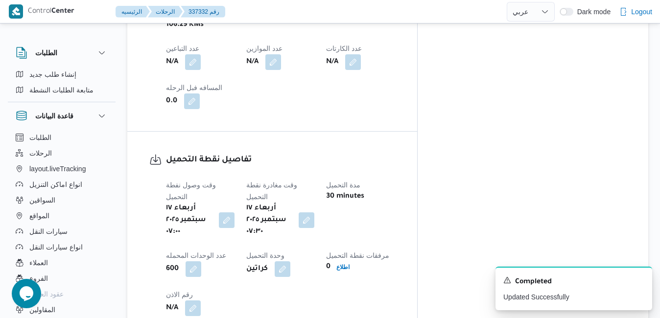
scroll to position [0, 0]
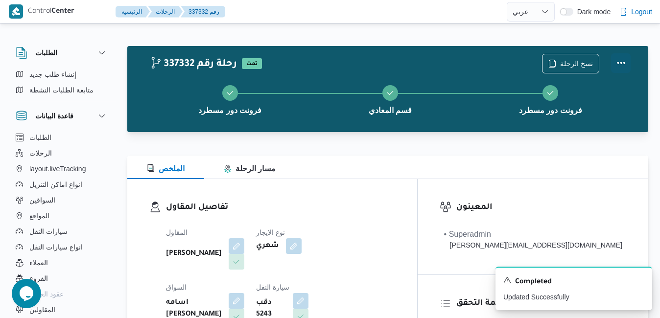
click at [617, 64] on button "Actions" at bounding box center [621, 63] width 20 height 20
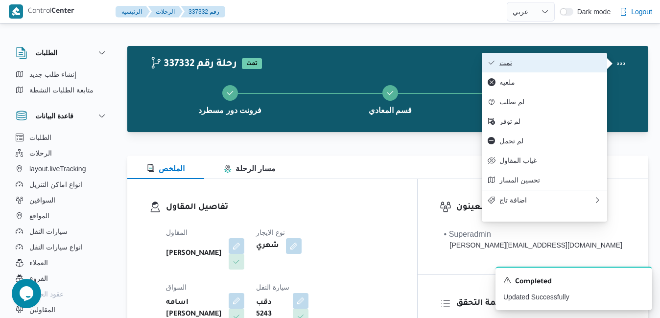
click at [575, 66] on span "تمت" at bounding box center [551, 63] width 102 height 8
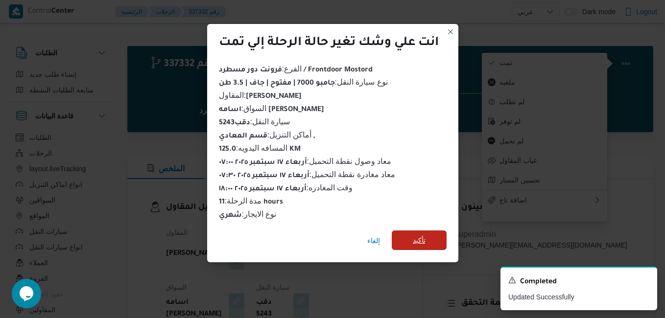
click at [421, 242] on span "تأكيد" at bounding box center [419, 241] width 13 height 12
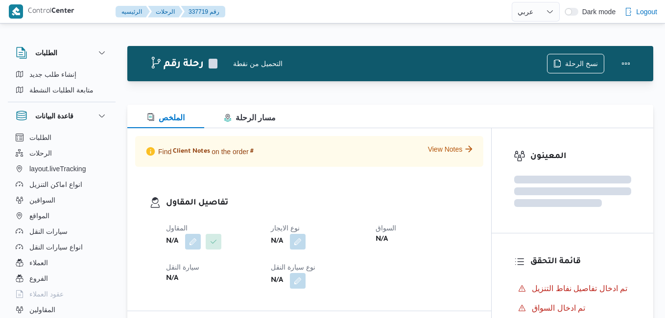
select select "ar"
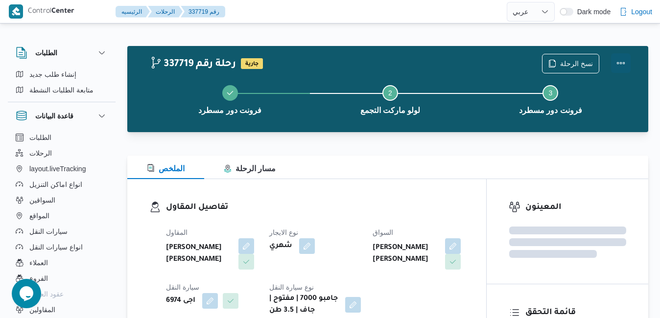
click at [626, 59] on button "Actions" at bounding box center [621, 63] width 20 height 20
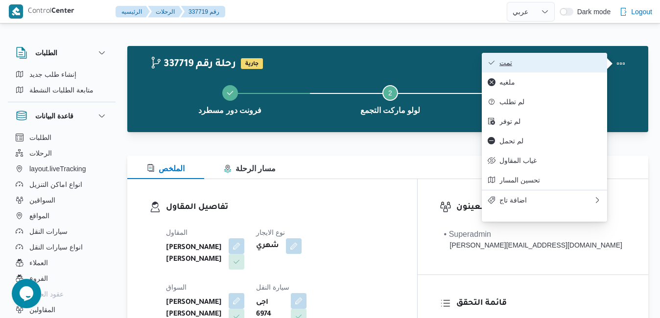
click at [565, 65] on span "تمت" at bounding box center [551, 63] width 102 height 8
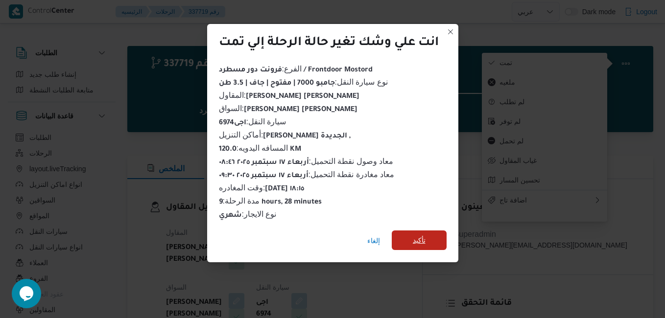
click at [414, 240] on span "تأكيد" at bounding box center [419, 241] width 13 height 12
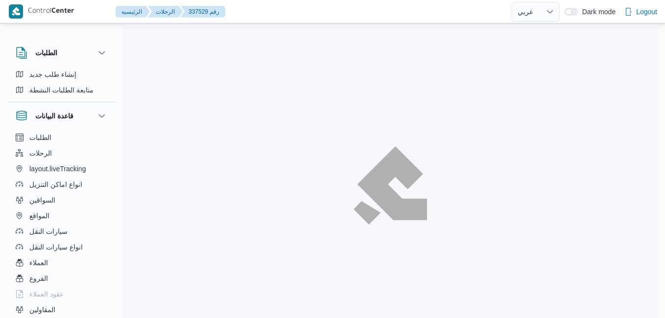
select select "ar"
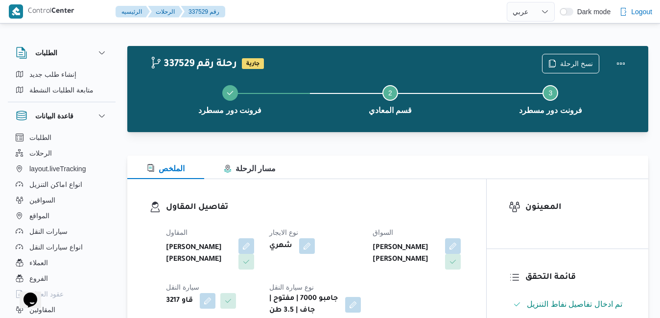
click at [413, 142] on div at bounding box center [387, 138] width 521 height 12
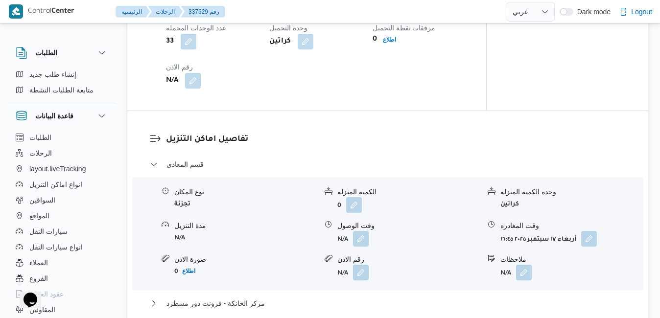
scroll to position [711, 0]
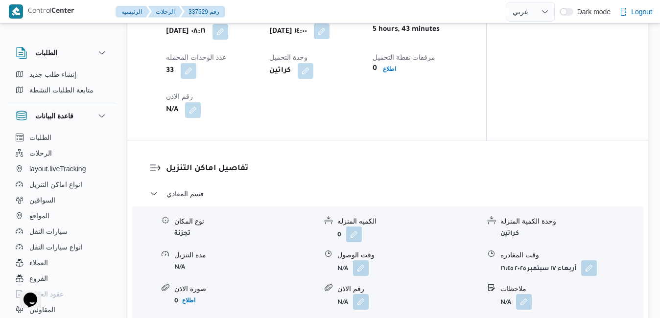
click at [330, 37] on button "button" at bounding box center [322, 32] width 16 height 16
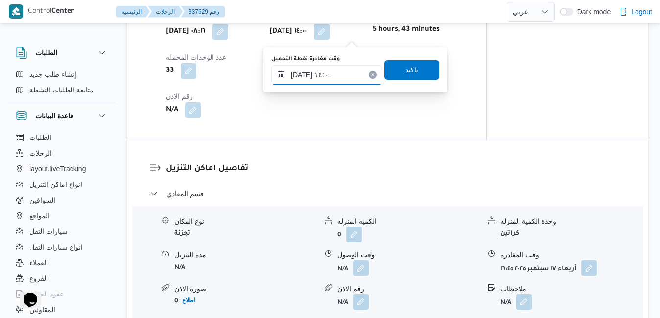
click at [316, 77] on input "١٧/٠٩/٢٠٢٥ ١٤:٠٠" at bounding box center [326, 75] width 111 height 20
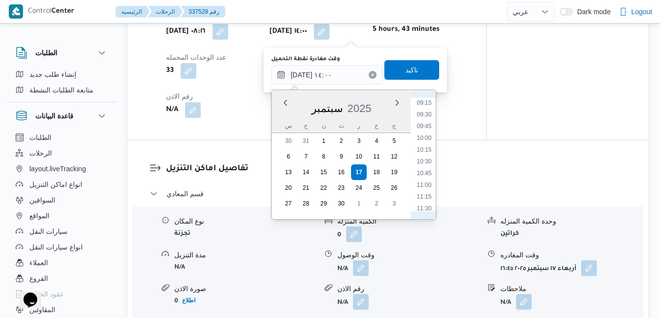
scroll to position [400, 0]
click at [431, 115] on li "08:45" at bounding box center [424, 115] width 23 height 10
type input "١٧/٠٩/٢٠٢٥ ٠٨:٤٥"
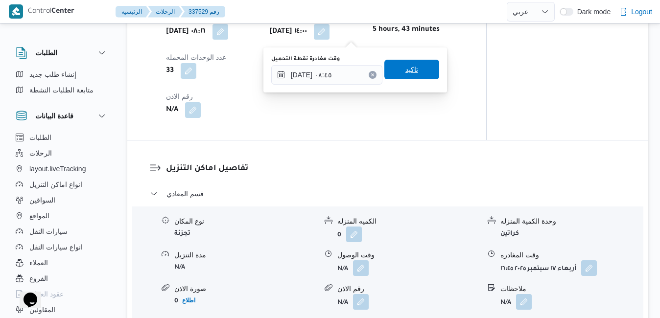
click at [411, 71] on span "تاكيد" at bounding box center [412, 70] width 55 height 20
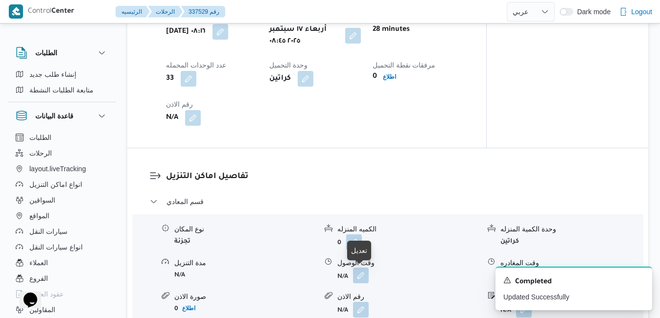
click at [365, 280] on button "button" at bounding box center [361, 276] width 16 height 16
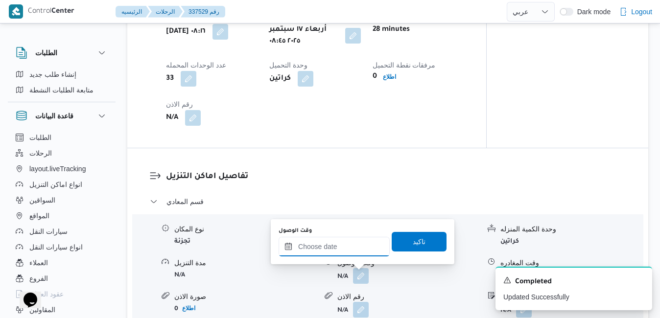
click at [350, 255] on input "وقت الوصول" at bounding box center [334, 247] width 111 height 20
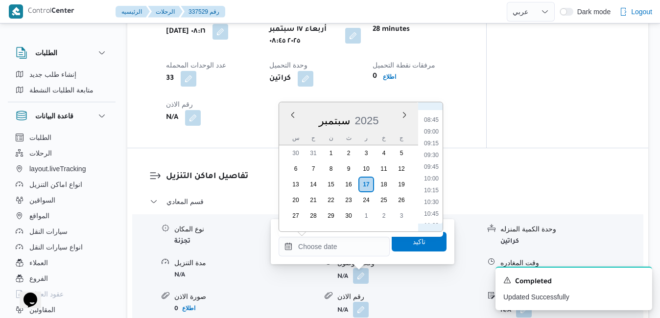
scroll to position [372, 0]
click at [431, 204] on li "09:45" at bounding box center [431, 202] width 23 height 10
type input "١٧/٠٩/٢٠٢٥ ٠٩:٤٥"
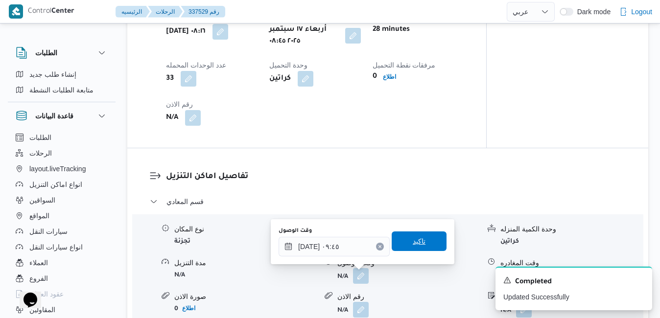
click at [424, 244] on span "تاكيد" at bounding box center [419, 242] width 55 height 20
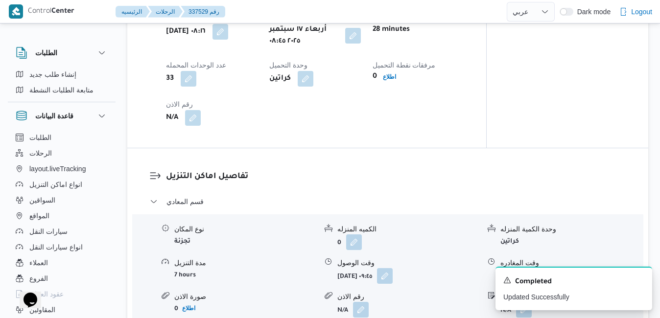
scroll to position [0, 0]
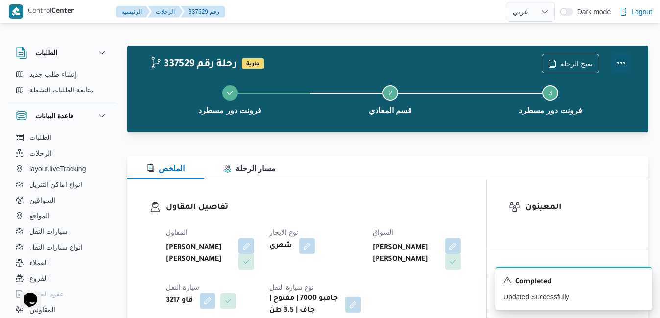
click at [614, 65] on button "Actions" at bounding box center [621, 63] width 20 height 20
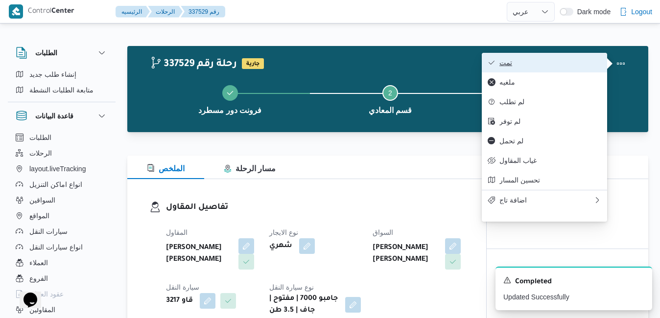
click at [572, 67] on span "تمت" at bounding box center [551, 63] width 102 height 8
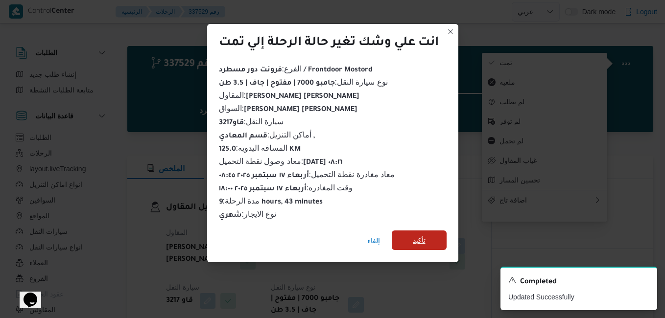
click at [425, 235] on span "تأكيد" at bounding box center [419, 241] width 13 height 12
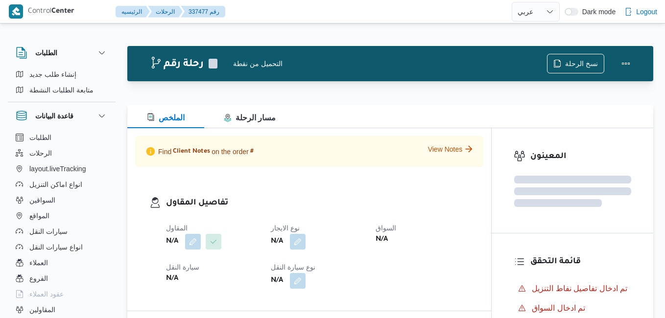
select select "ar"
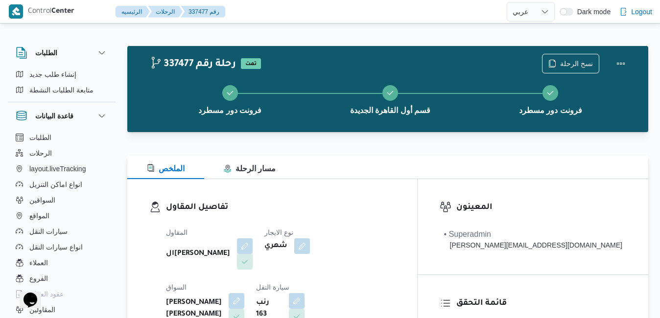
click at [417, 188] on div "تفاصيل المقاول المقاول الهامي [PERSON_NAME] نوع الايجار شهري السواق [PERSON_NAM…" at bounding box center [272, 292] width 290 height 226
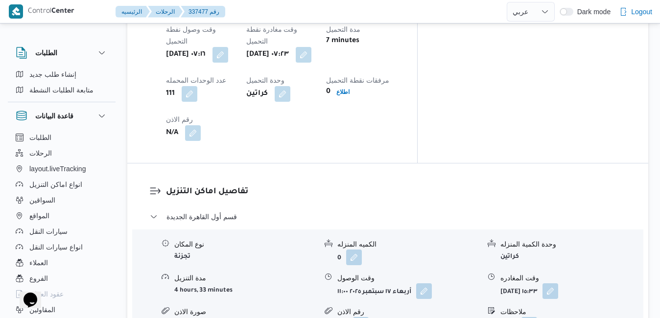
scroll to position [823, 0]
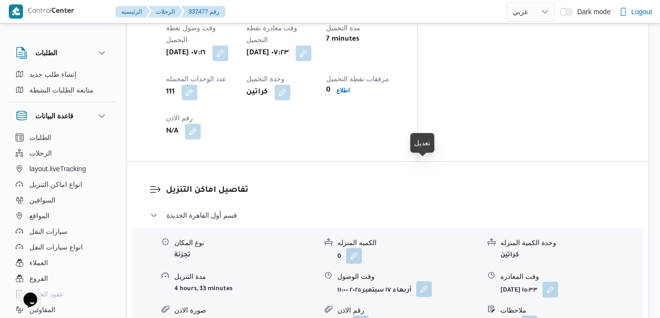
click at [425, 282] on button "button" at bounding box center [424, 290] width 16 height 16
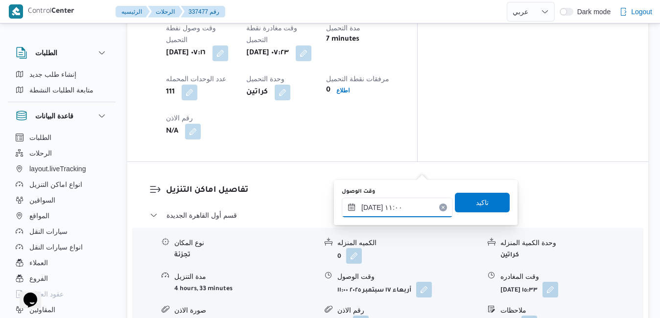
click at [393, 206] on input "[DATE] ١١:٠٠" at bounding box center [397, 208] width 111 height 20
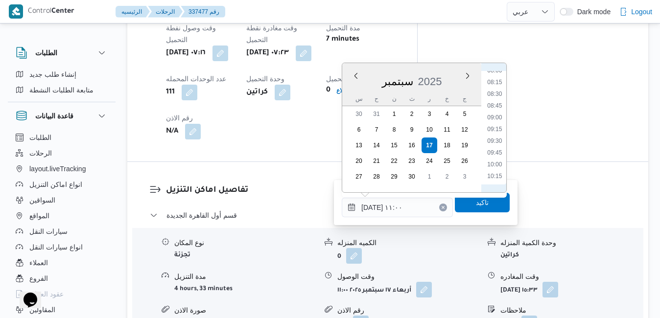
scroll to position [358, 0]
click at [498, 108] on li "08:15" at bounding box center [495, 106] width 23 height 10
type input "[DATE] ٠٨:١٥"
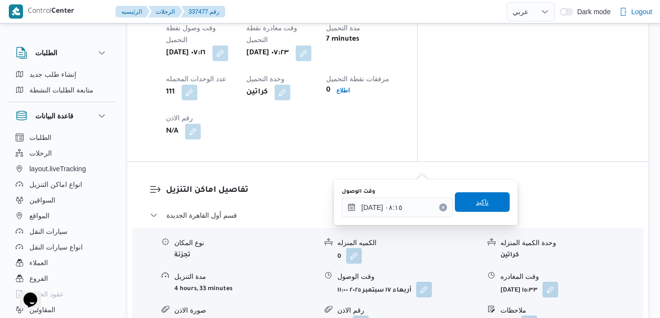
click at [476, 198] on span "تاكيد" at bounding box center [482, 202] width 13 height 12
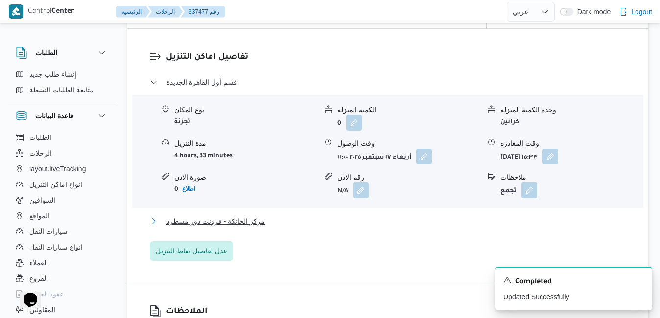
click at [418, 227] on button "مركز الخانكة - فرونت دور مسطرد" at bounding box center [388, 222] width 477 height 12
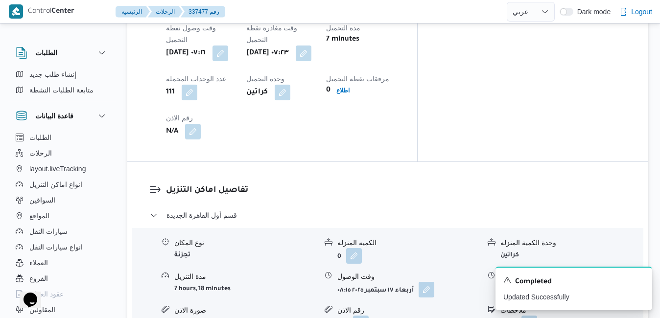
click at [640, 280] on icon "Dismiss toast" at bounding box center [641, 280] width 8 height 8
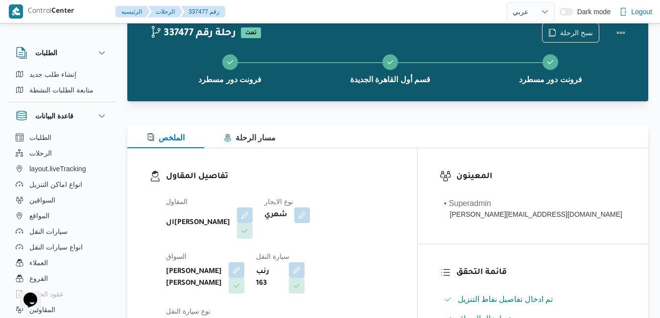
scroll to position [0, 0]
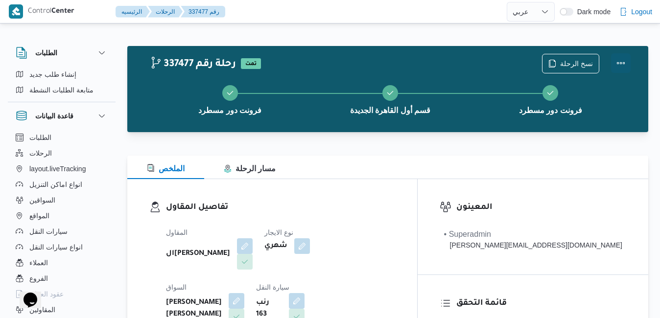
click at [623, 63] on button "Actions" at bounding box center [621, 63] width 20 height 20
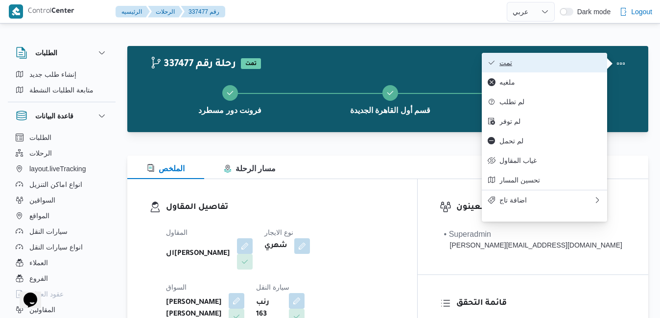
click at [588, 65] on span "تمت" at bounding box center [551, 63] width 102 height 8
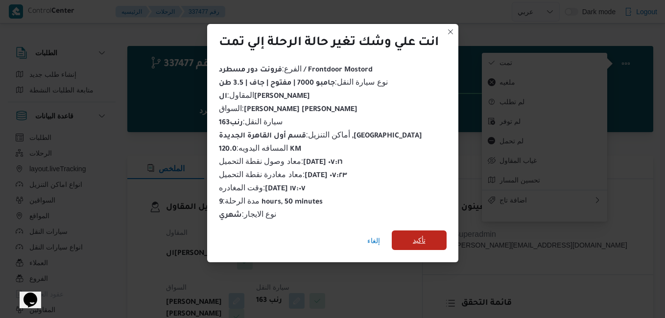
click at [430, 235] on span "تأكيد" at bounding box center [419, 241] width 55 height 20
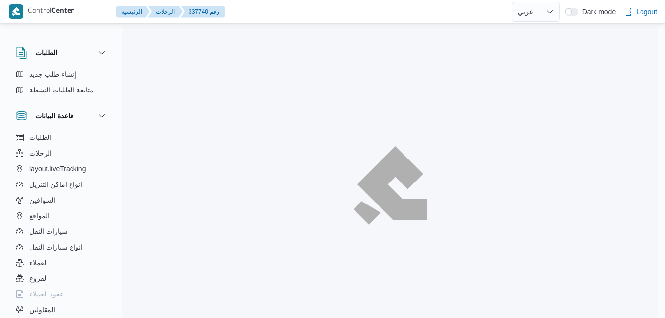
select select "ar"
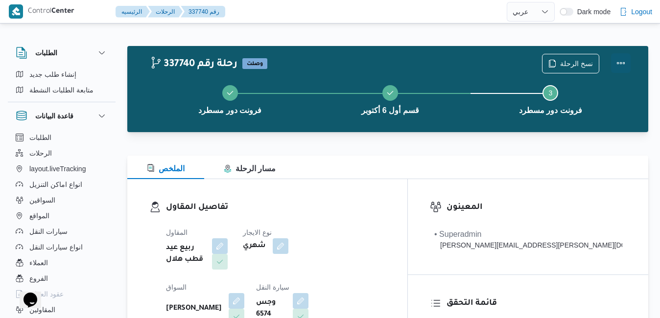
click at [615, 63] on button "Actions" at bounding box center [621, 63] width 20 height 20
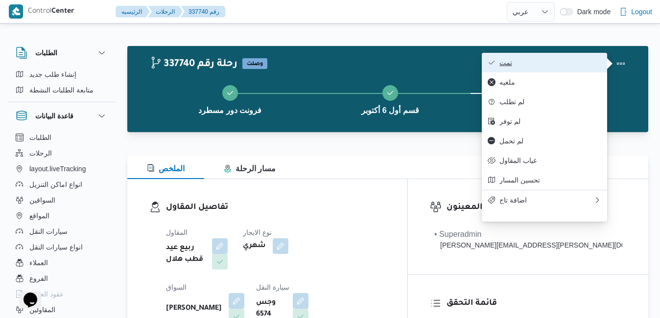
click at [562, 59] on span "تمت" at bounding box center [551, 63] width 102 height 8
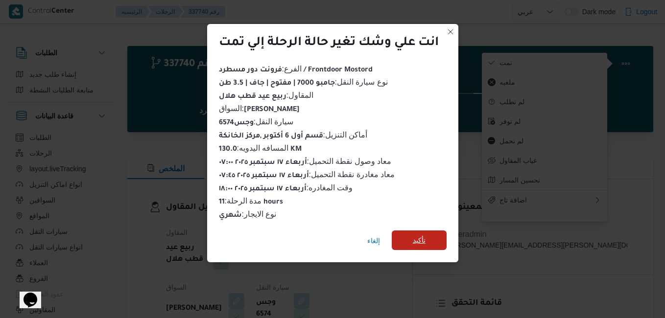
click at [425, 231] on span "تأكيد" at bounding box center [419, 241] width 55 height 20
